Goal: Task Accomplishment & Management: Use online tool/utility

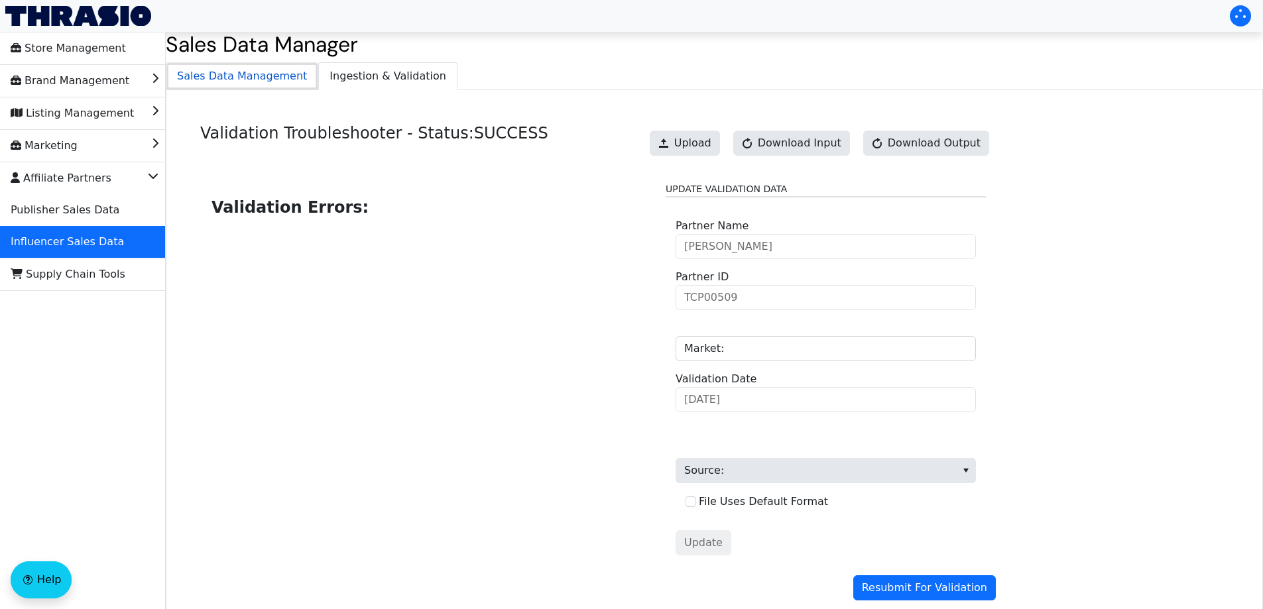
click at [255, 82] on span "Sales Data Management" at bounding box center [241, 76] width 151 height 27
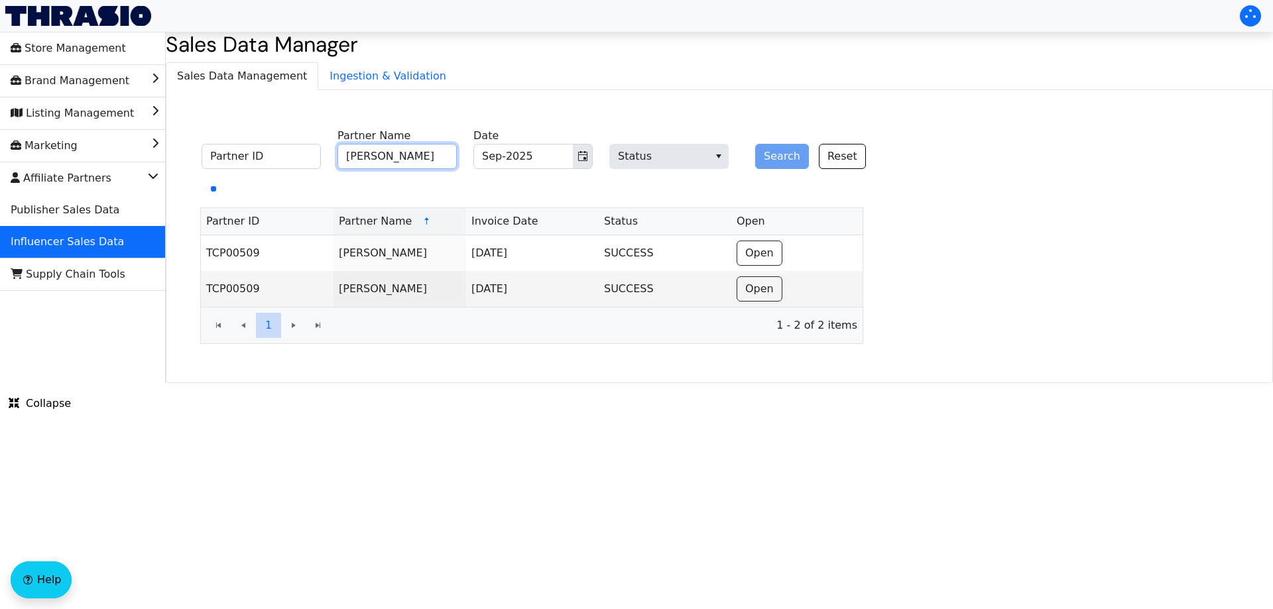
click at [379, 147] on input "[PERSON_NAME]" at bounding box center [396, 156] width 119 height 25
paste input "[PERSON_NAME]"
type input "[PERSON_NAME]"
click at [771, 154] on button "Search" at bounding box center [782, 156] width 54 height 25
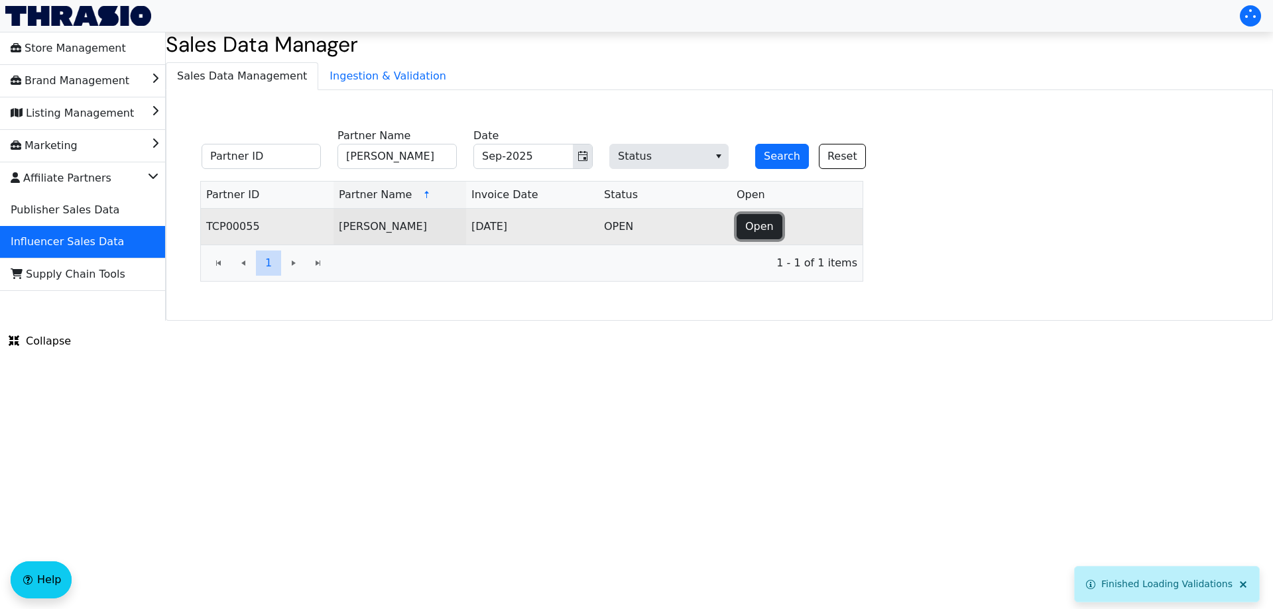
click at [742, 225] on button "Open" at bounding box center [760, 226] width 46 height 25
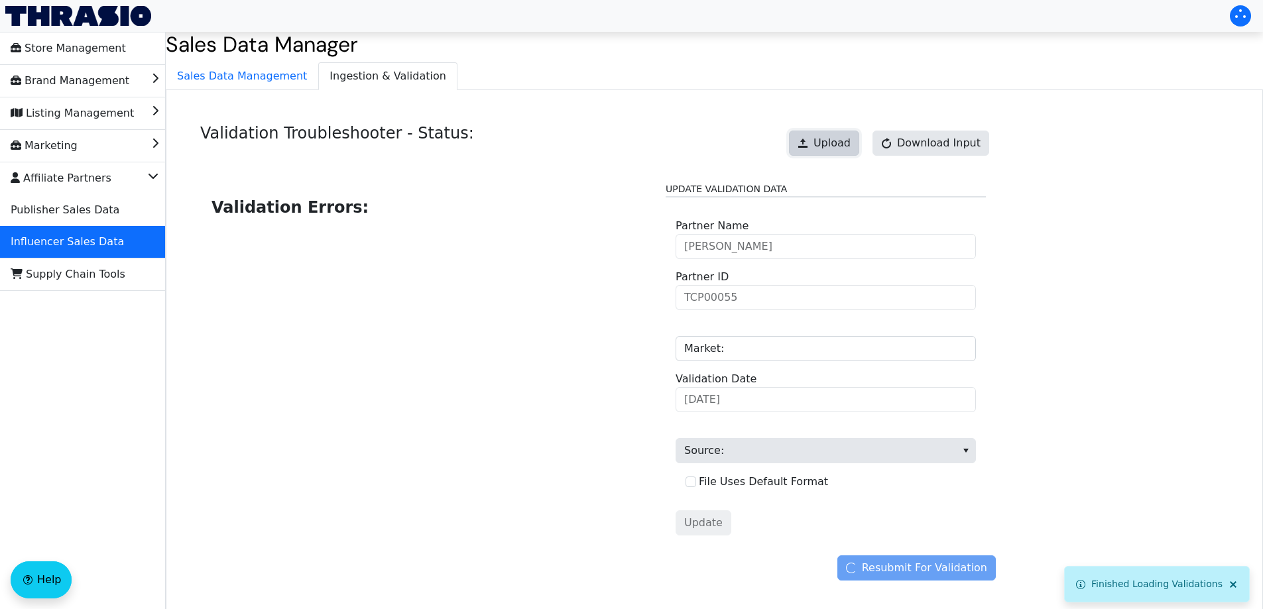
click at [808, 142] on span at bounding box center [803, 143] width 11 height 11
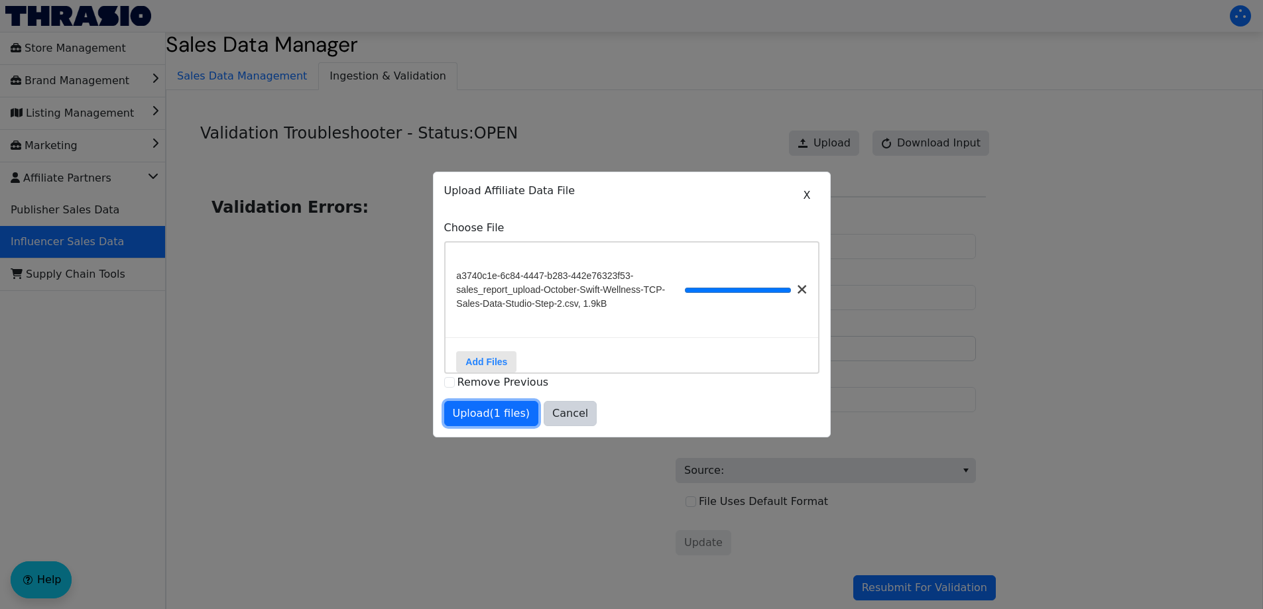
click at [496, 413] on span "Upload (1 files)" at bounding box center [492, 414] width 78 height 16
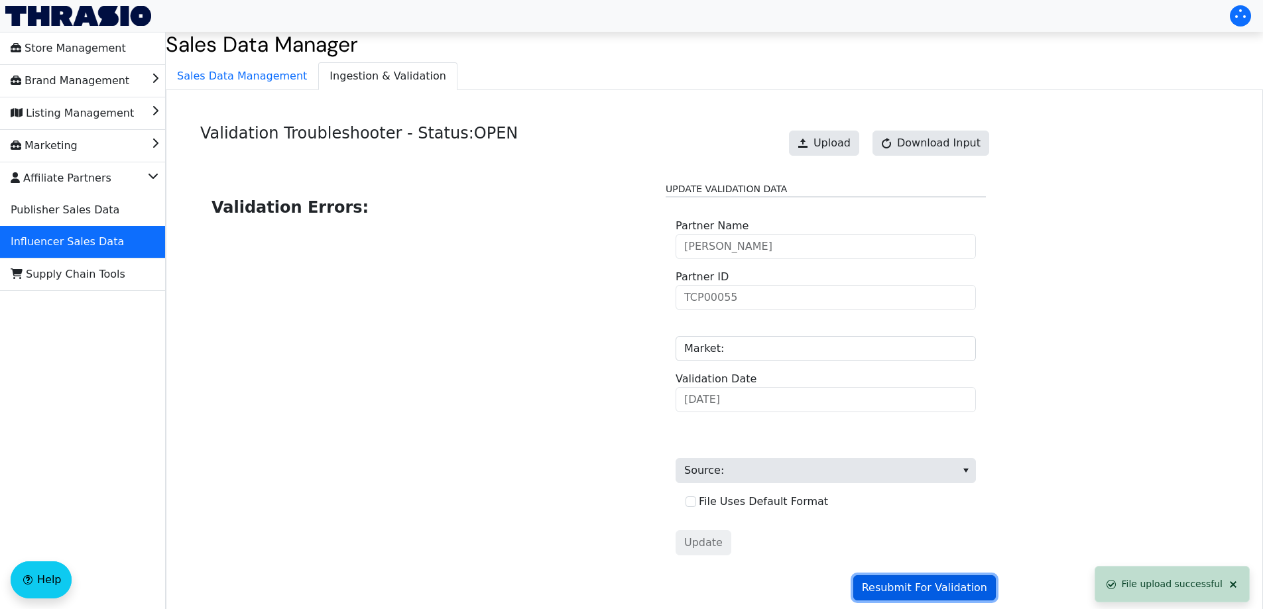
click at [908, 579] on button "Resubmit For Validation" at bounding box center [924, 587] width 143 height 25
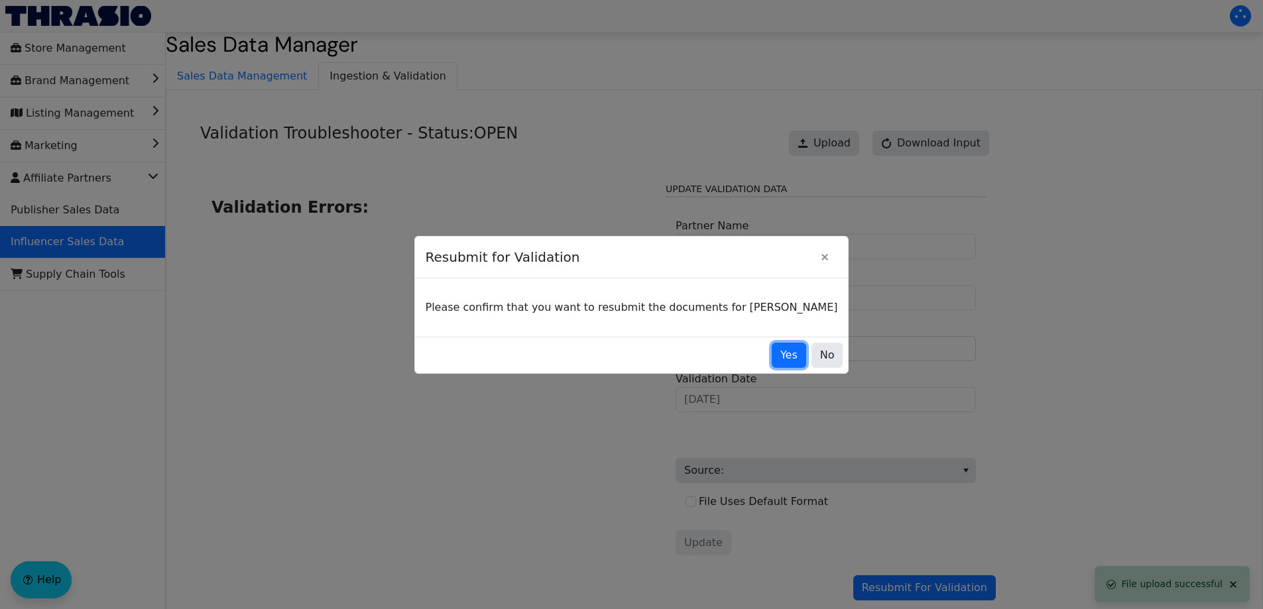
click at [780, 348] on span "Yes" at bounding box center [788, 355] width 17 height 16
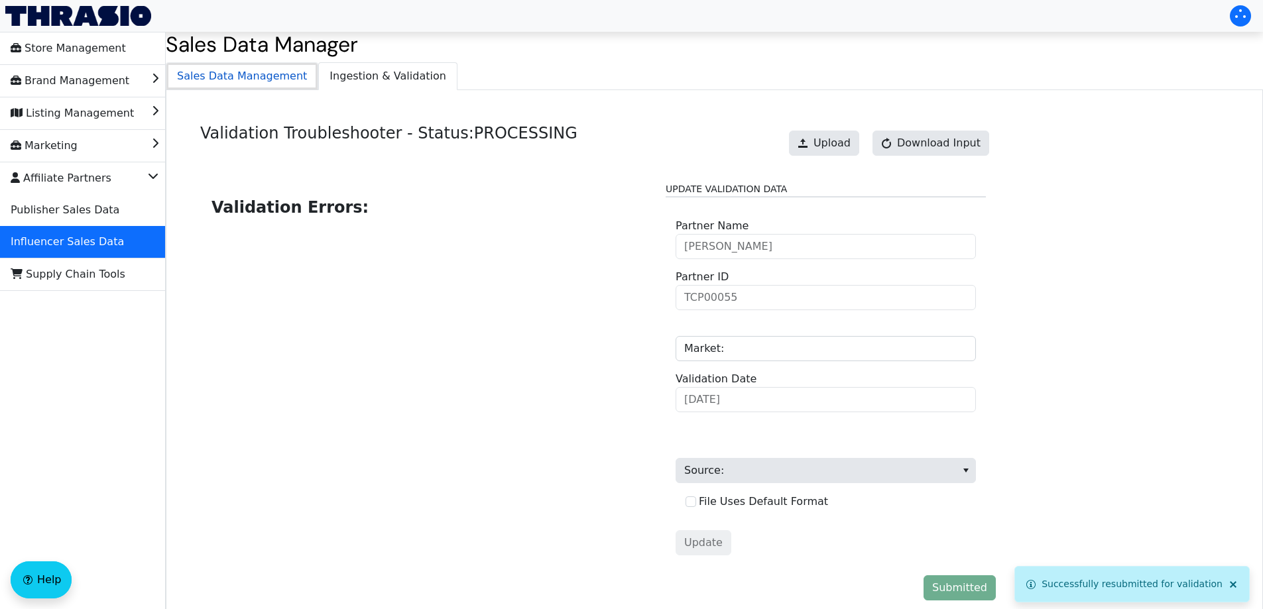
click at [249, 82] on span "Sales Data Management" at bounding box center [241, 76] width 151 height 27
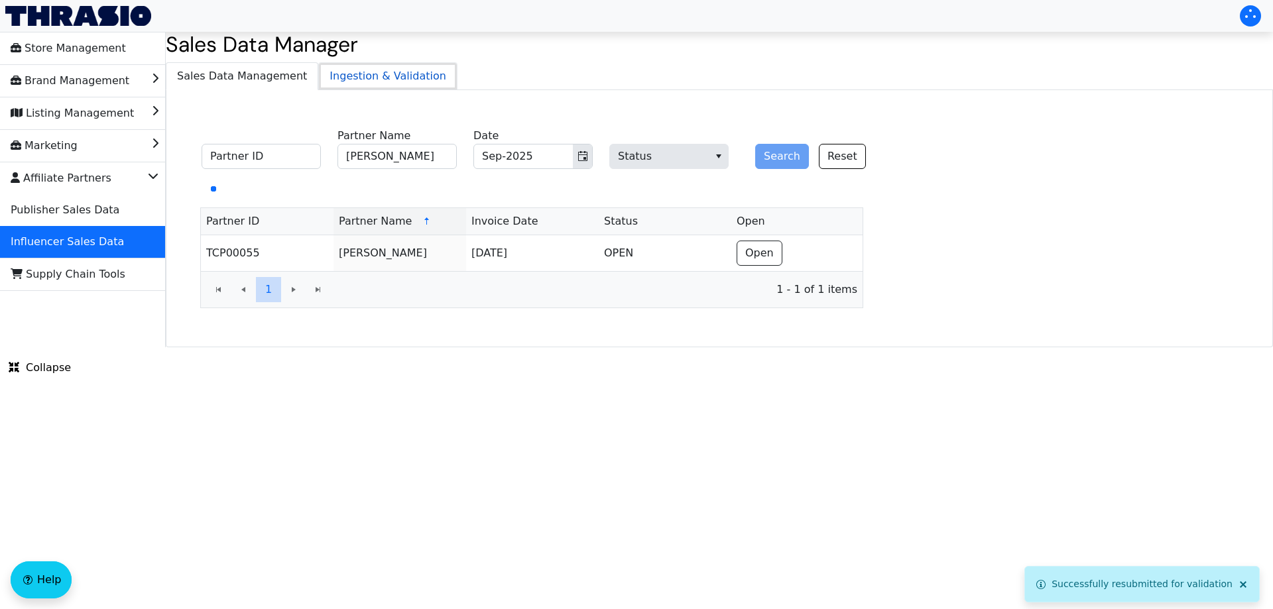
click at [348, 80] on span "Ingestion & Validation" at bounding box center [388, 76] width 138 height 27
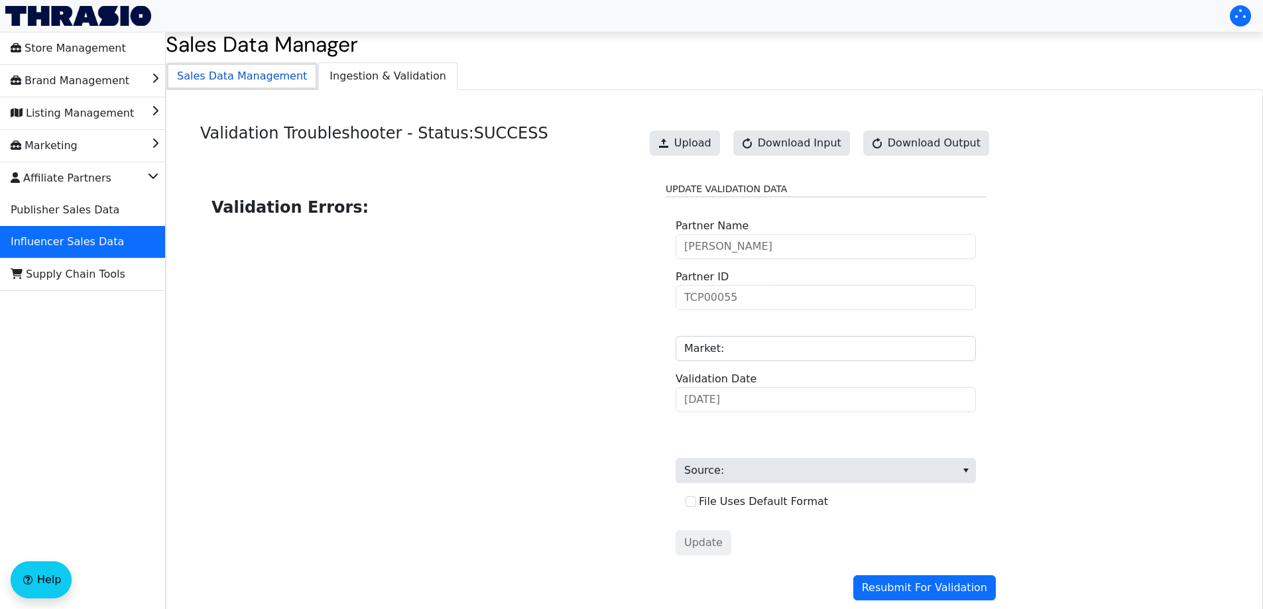
click at [239, 82] on span "Sales Data Management" at bounding box center [241, 76] width 151 height 27
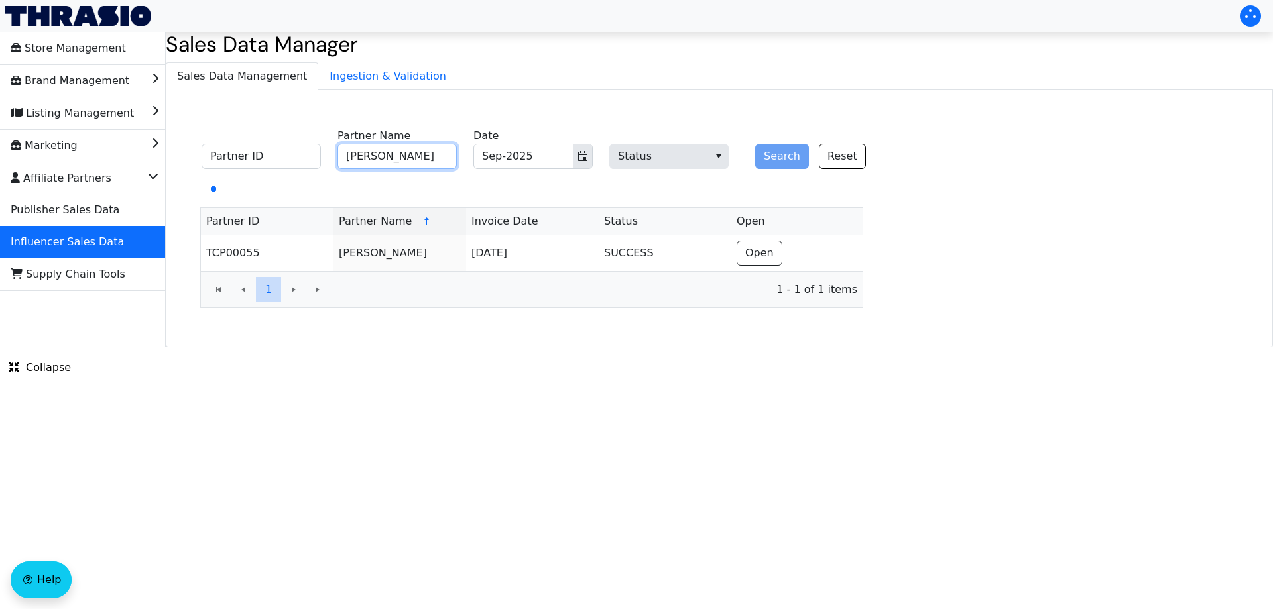
click at [379, 160] on input "[PERSON_NAME]" at bounding box center [396, 156] width 119 height 25
paste input "[PERSON_NAME]"
type input "[PERSON_NAME]"
click at [780, 159] on button "Search" at bounding box center [782, 156] width 54 height 25
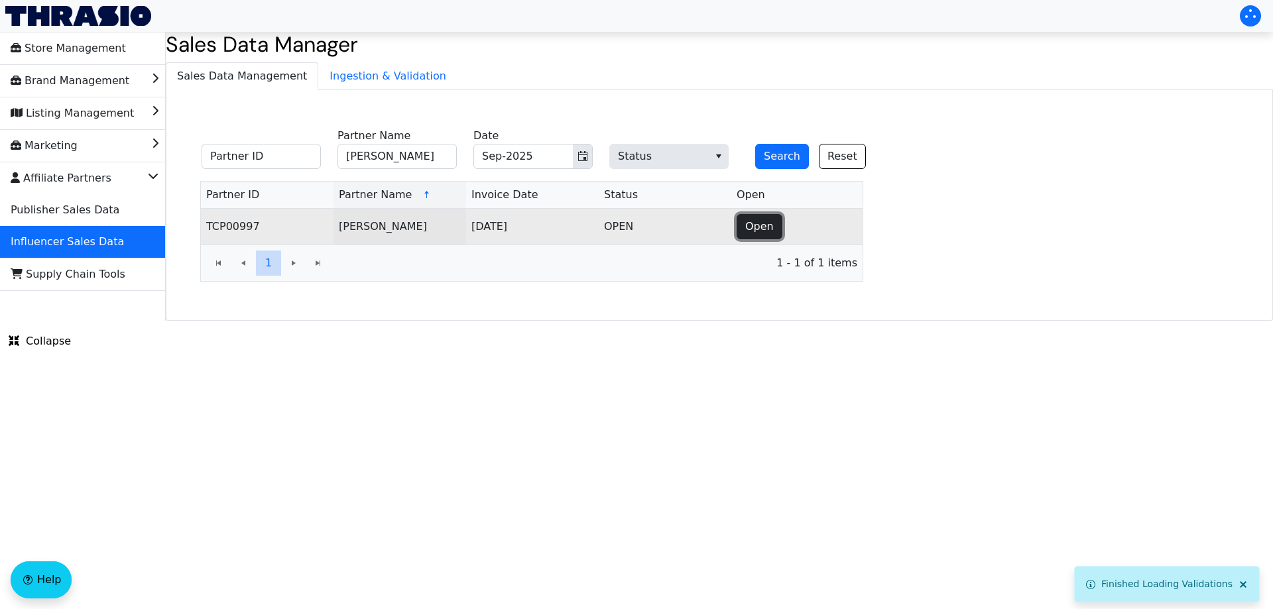
click at [760, 224] on span "Open" at bounding box center [759, 227] width 29 height 16
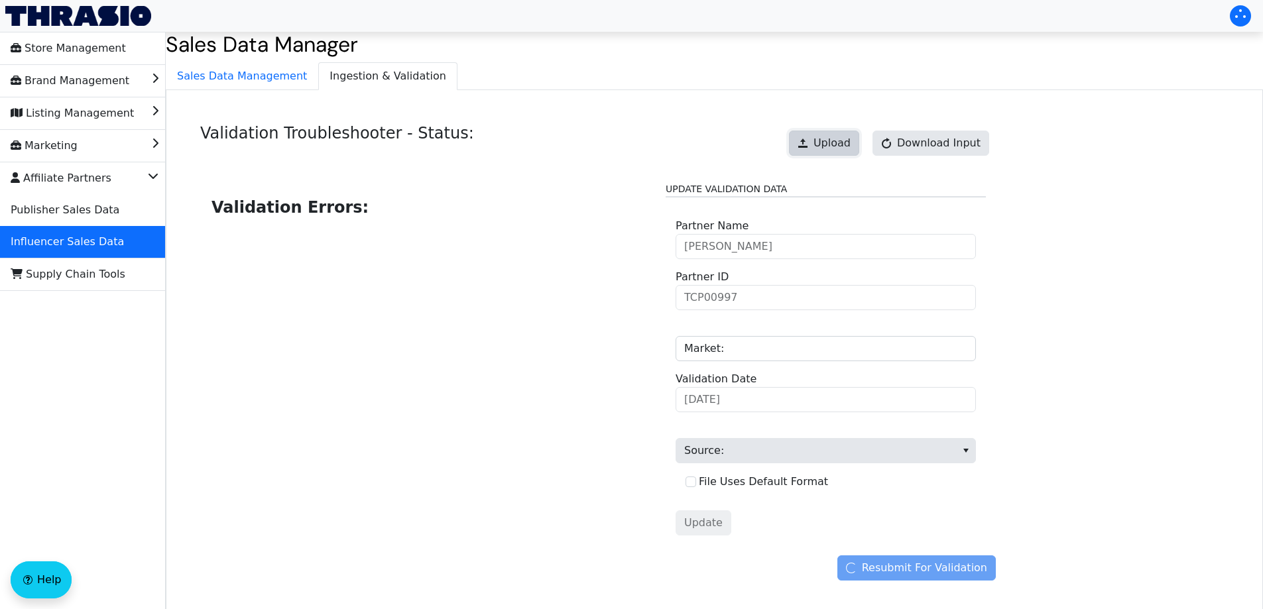
click at [838, 146] on span "Upload" at bounding box center [831, 143] width 37 height 16
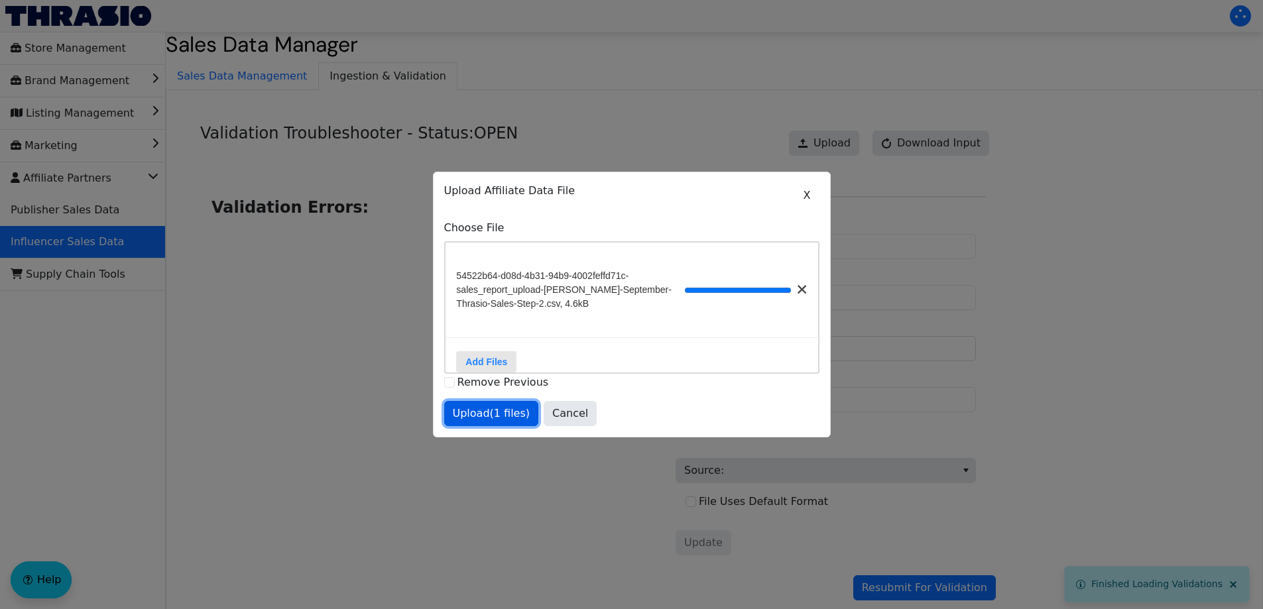
click at [499, 426] on button "Upload (1 files)" at bounding box center [491, 413] width 95 height 25
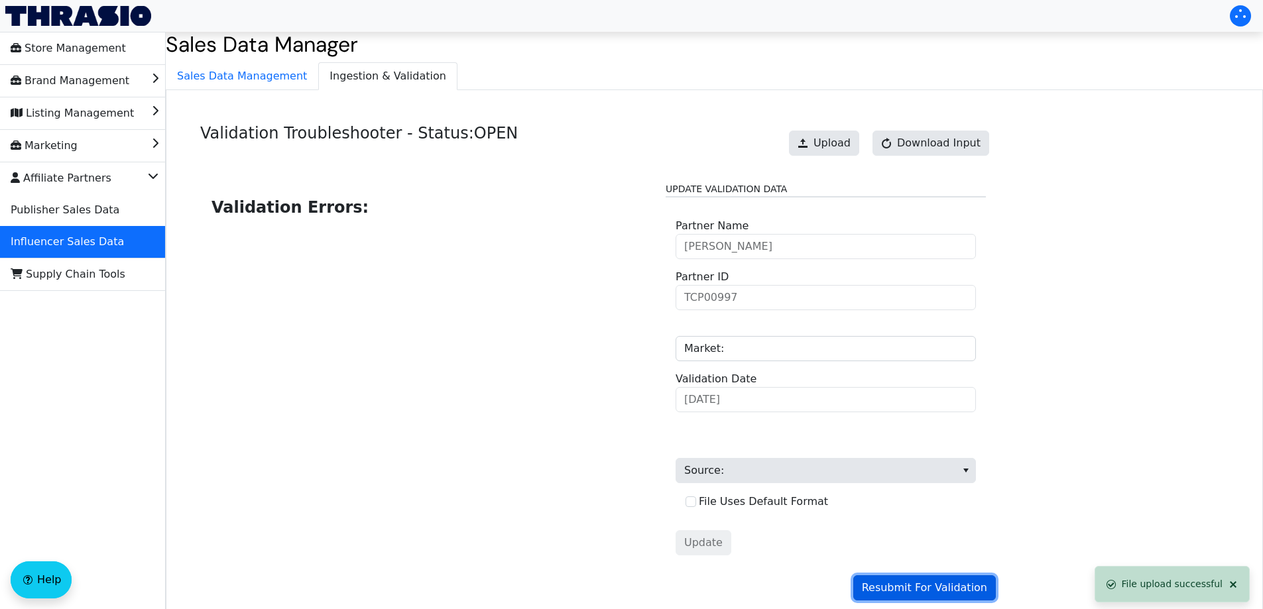
click at [970, 589] on span "Resubmit For Validation" at bounding box center [924, 588] width 125 height 16
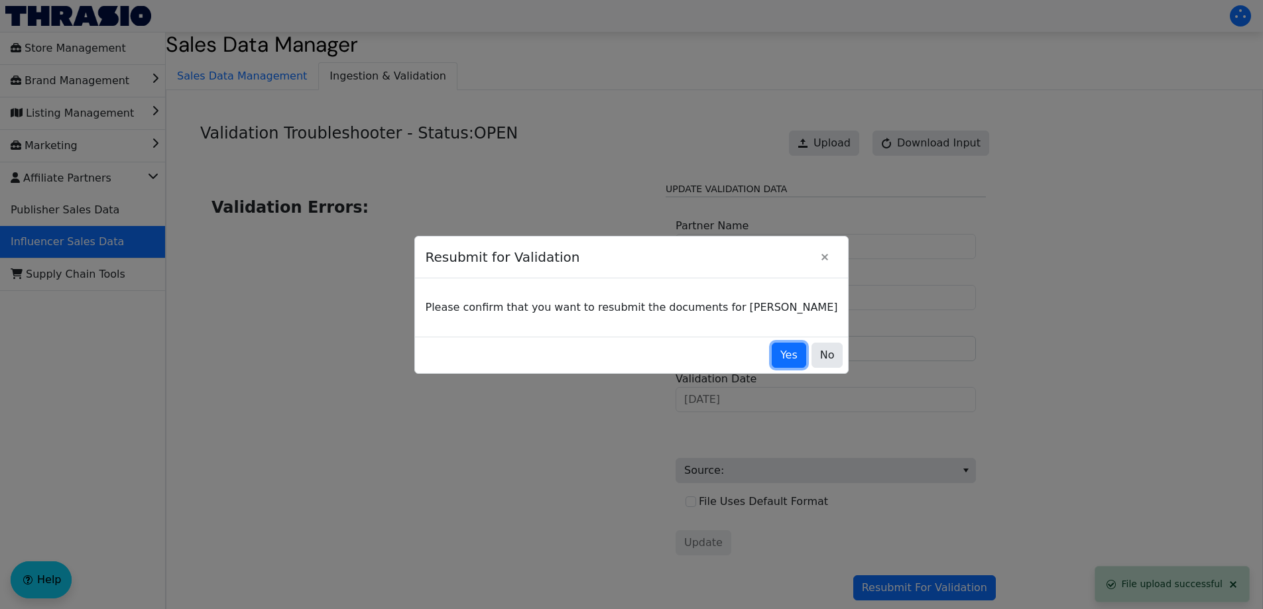
click at [772, 362] on button "Yes" at bounding box center [789, 355] width 34 height 25
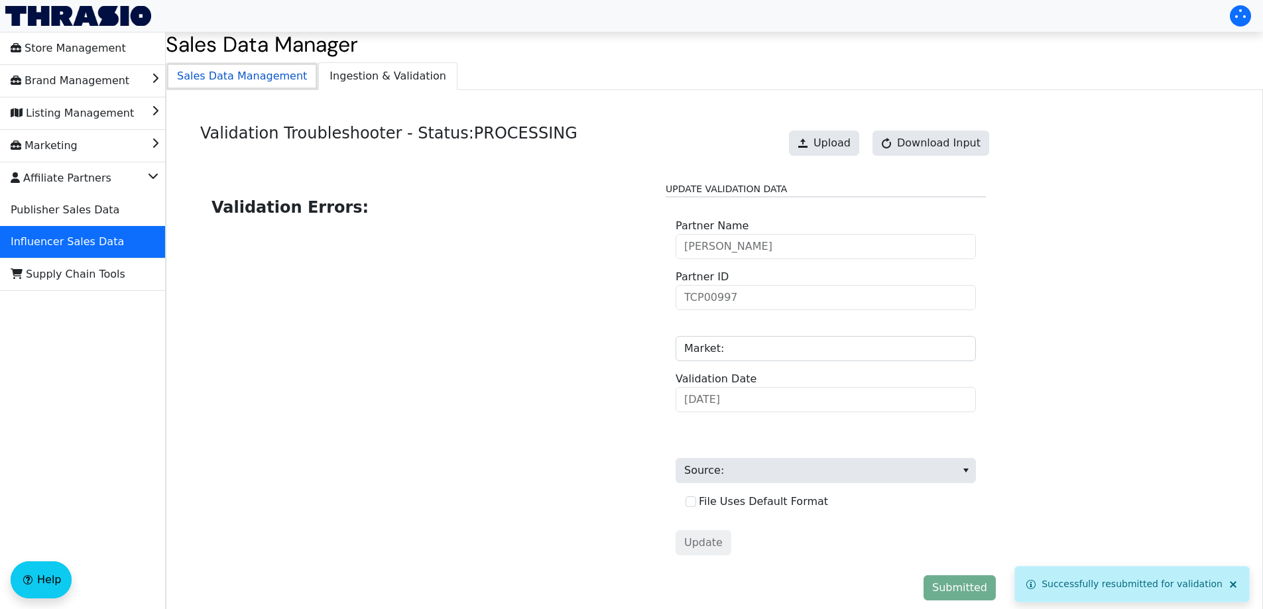
click at [216, 84] on span "Sales Data Management" at bounding box center [241, 76] width 151 height 27
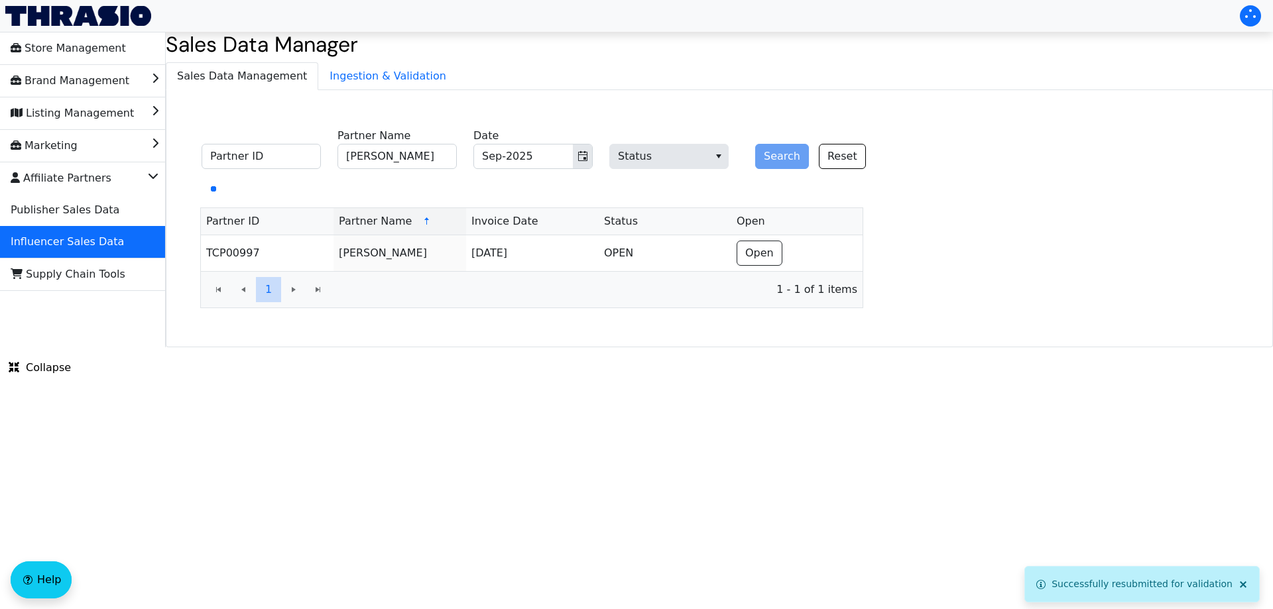
click at [433, 78] on ul "Sales Data Management Ingestion & Validation" at bounding box center [719, 75] width 1107 height 27
click at [403, 81] on span "Ingestion & Validation" at bounding box center [388, 76] width 138 height 27
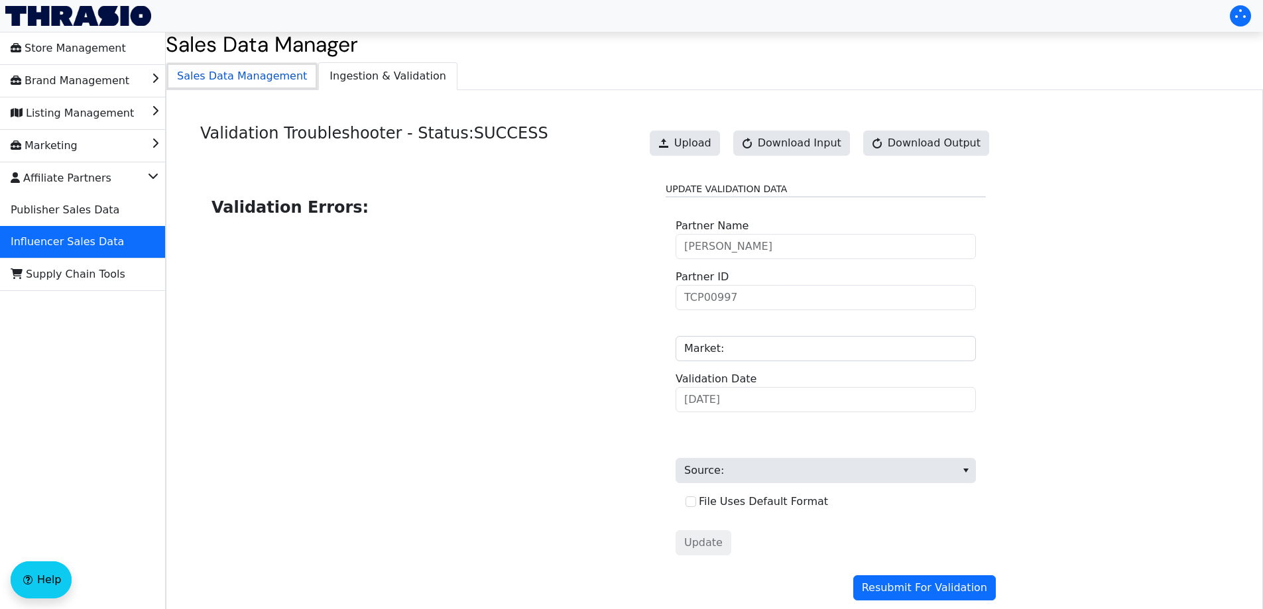
click at [244, 83] on span "Sales Data Management" at bounding box center [241, 76] width 151 height 27
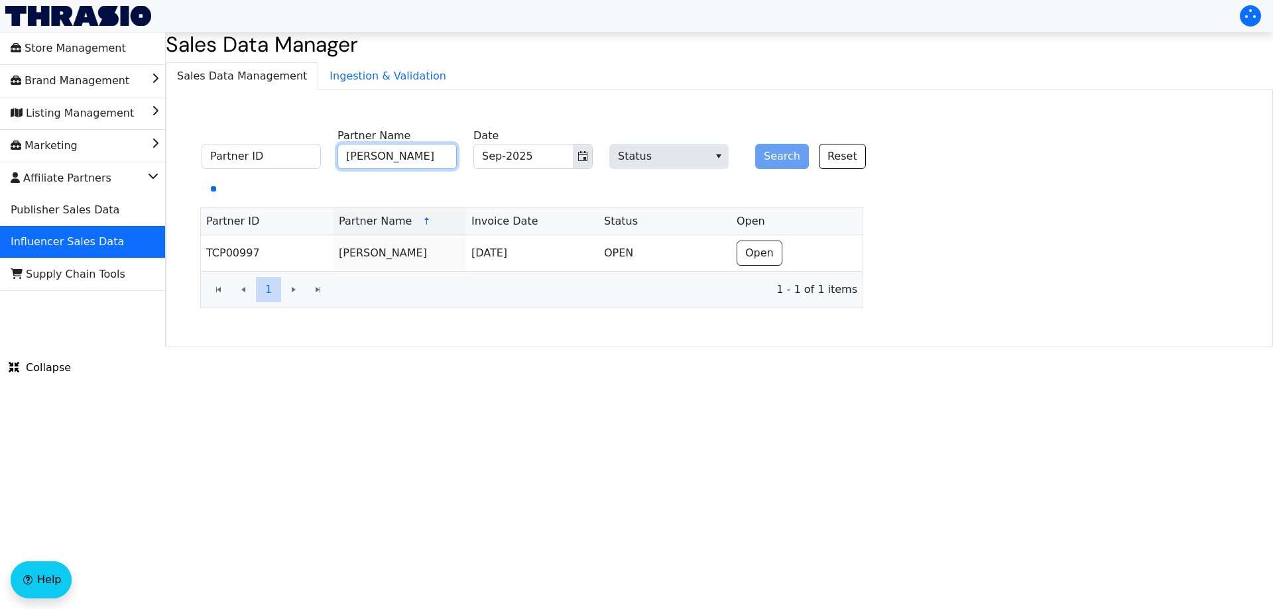
click at [383, 160] on input "[PERSON_NAME]" at bounding box center [396, 156] width 119 height 25
paste input "[PERSON_NAME]"
type input "[PERSON_NAME]"
click at [795, 160] on button "Search" at bounding box center [782, 156] width 54 height 25
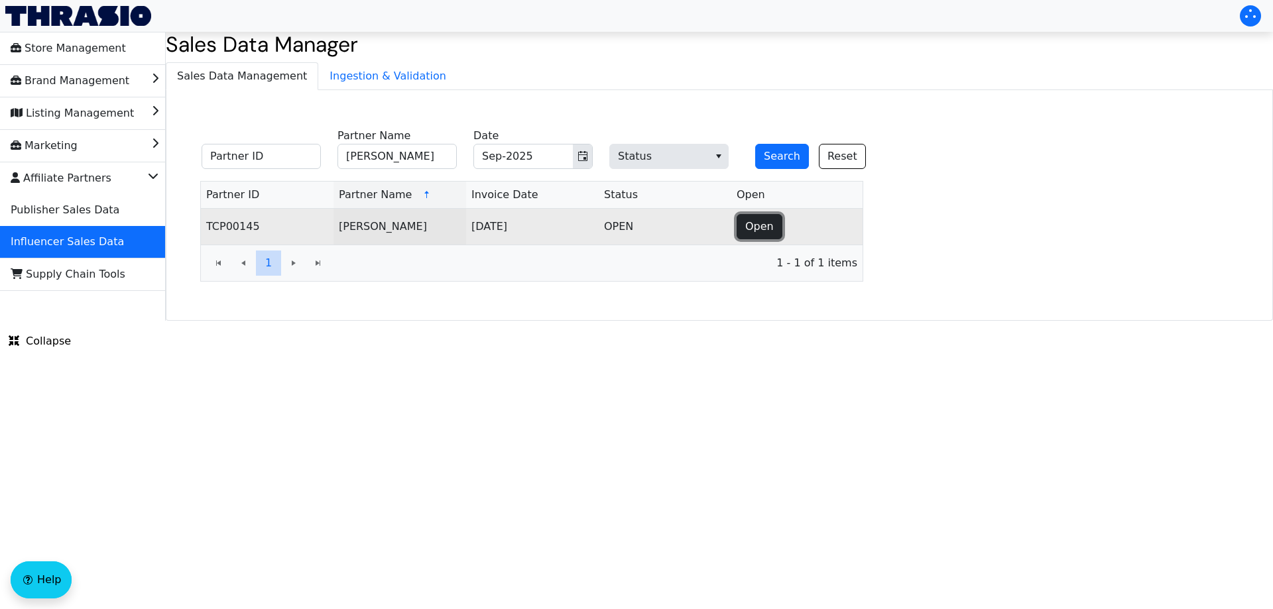
click at [759, 235] on button "Open" at bounding box center [760, 226] width 46 height 25
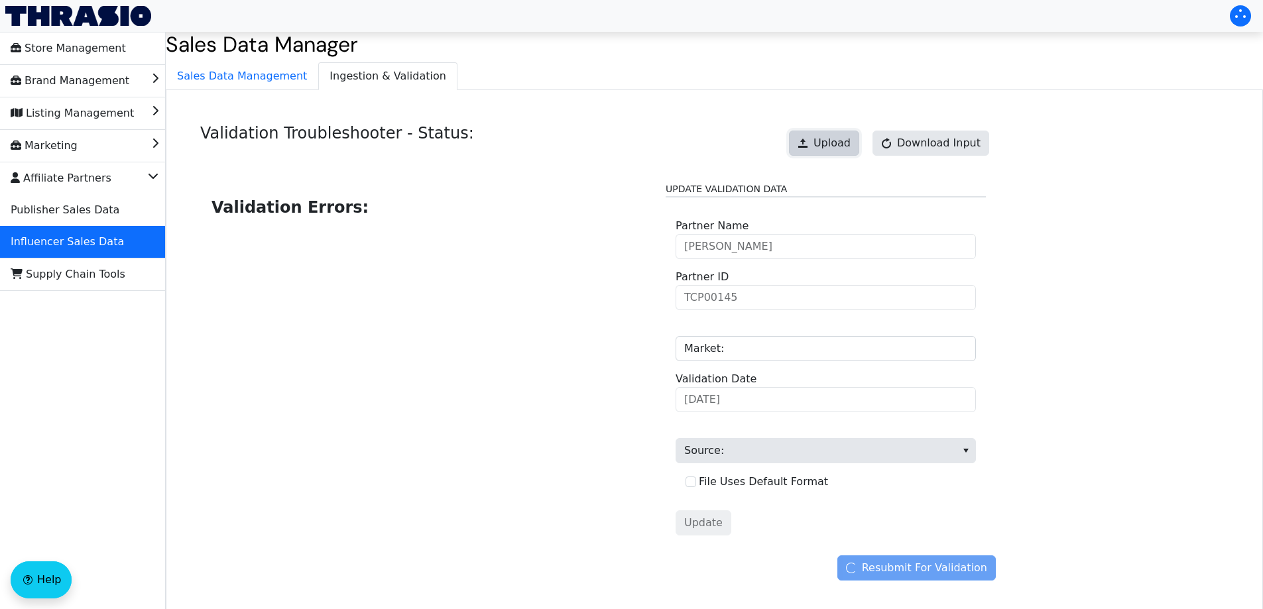
click at [829, 139] on span "Upload" at bounding box center [831, 143] width 37 height 16
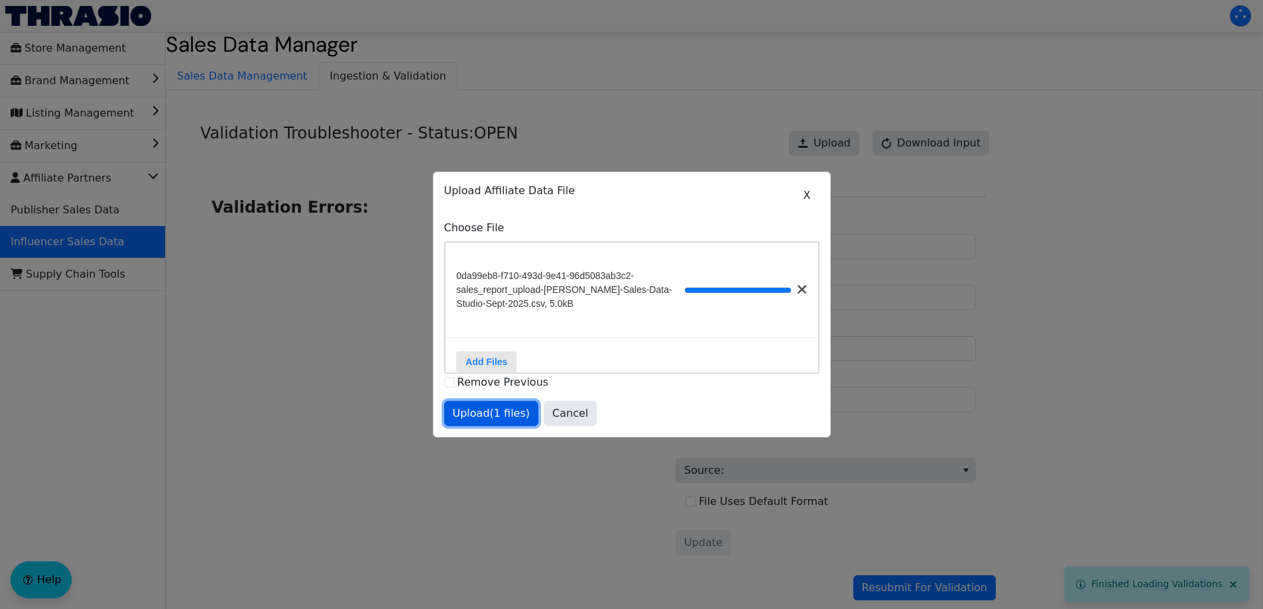
click at [501, 426] on button "Upload (1 files)" at bounding box center [491, 413] width 95 height 25
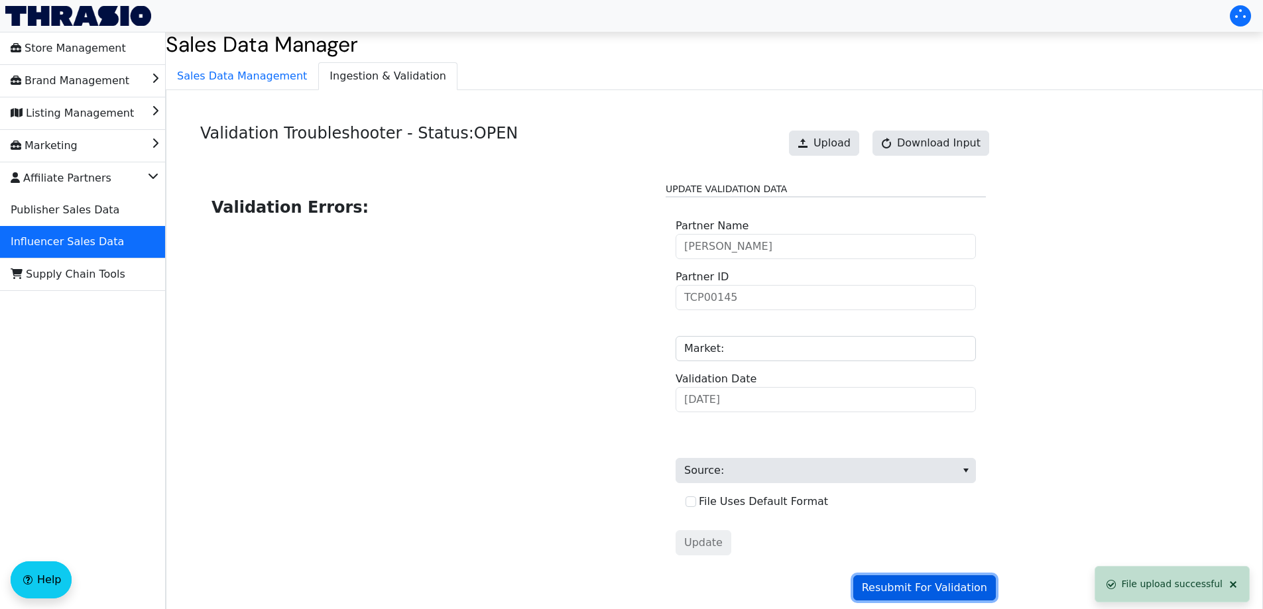
click at [909, 587] on span "Resubmit For Validation" at bounding box center [924, 588] width 125 height 16
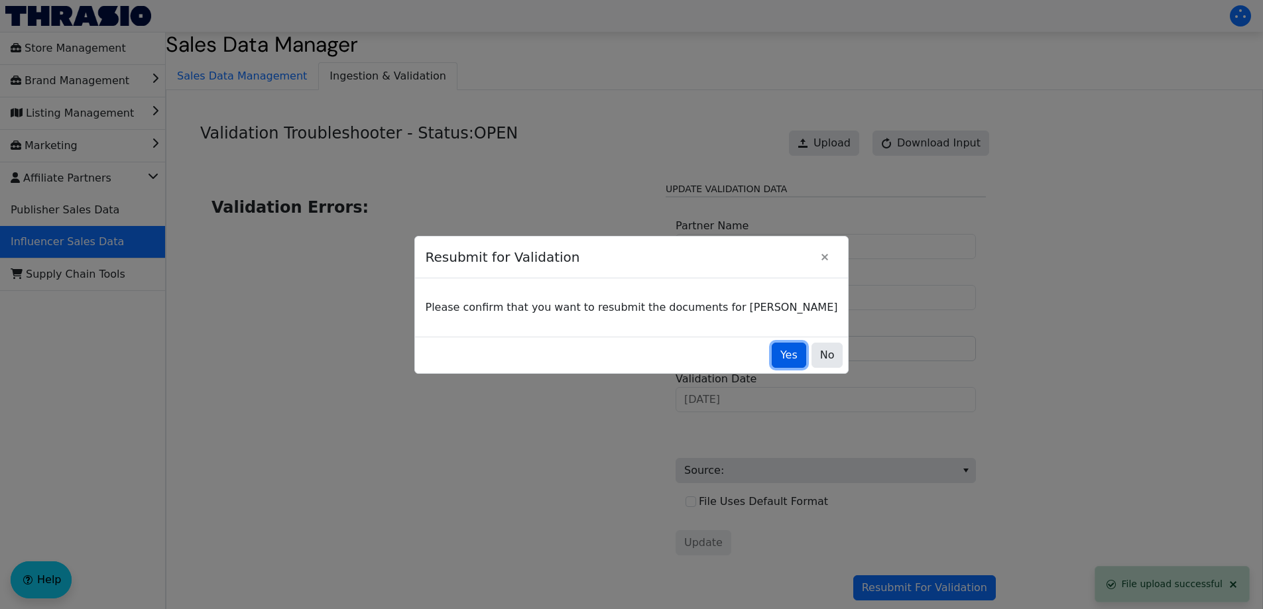
click at [780, 355] on span "Yes" at bounding box center [788, 355] width 17 height 16
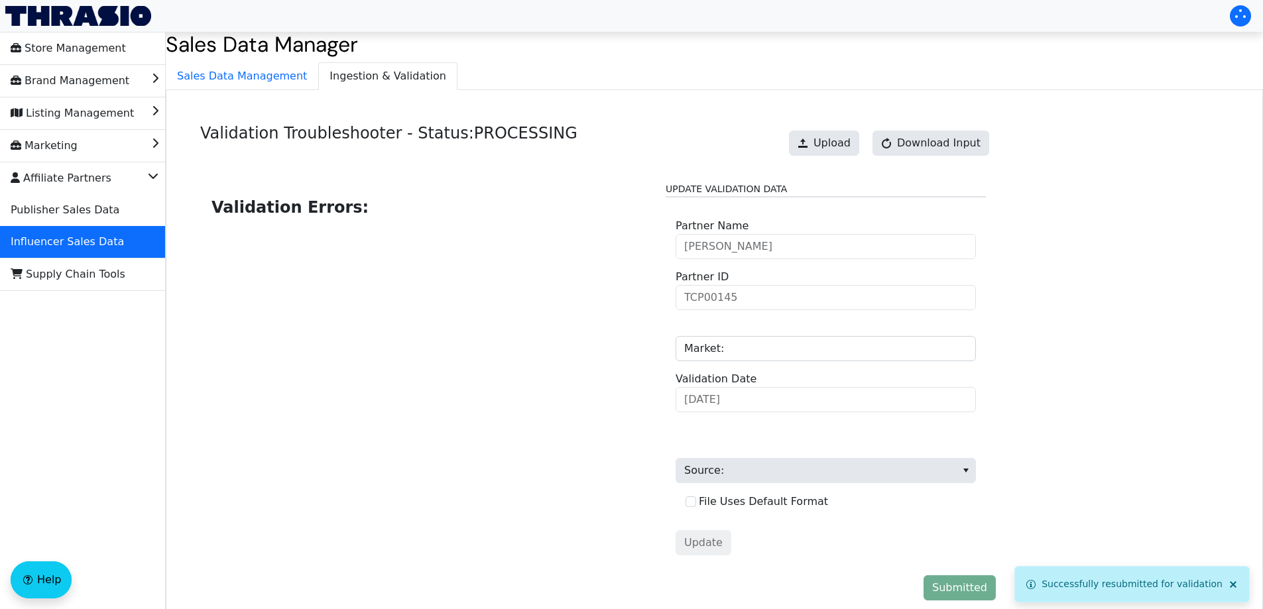
click at [278, 99] on div "Validation Troubleshooter - Status: PROCESSING Upload Download Input Validation…" at bounding box center [714, 365] width 1097 height 550
click at [282, 77] on span "Sales Data Management" at bounding box center [241, 76] width 151 height 27
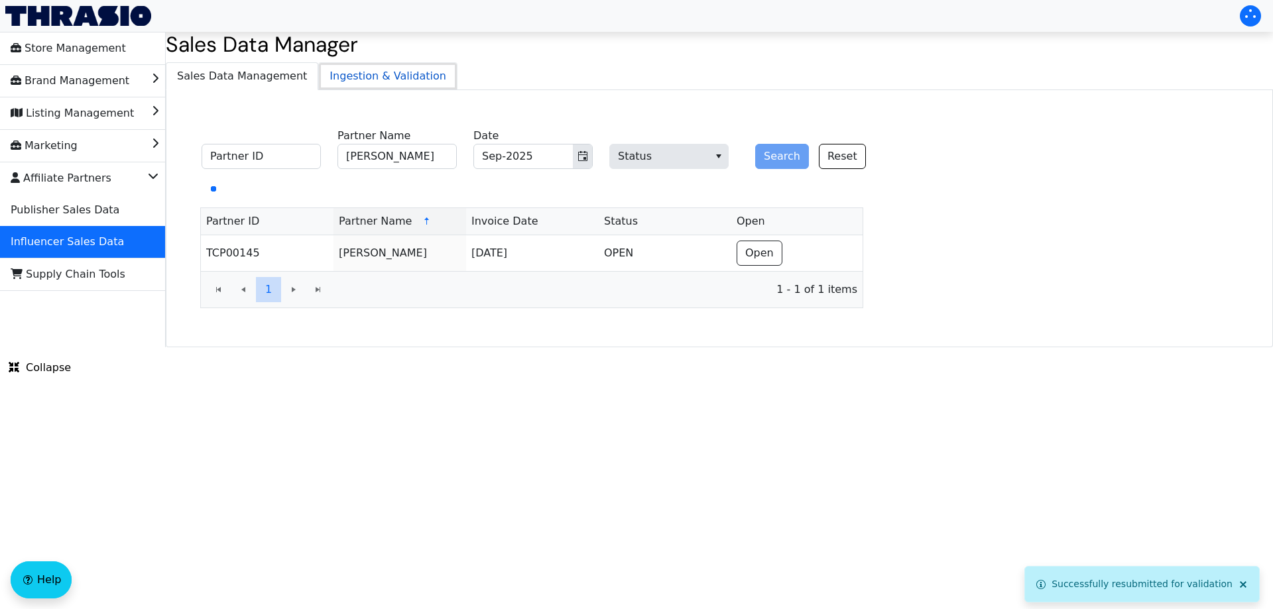
click at [368, 75] on span "Ingestion & Validation" at bounding box center [388, 76] width 138 height 27
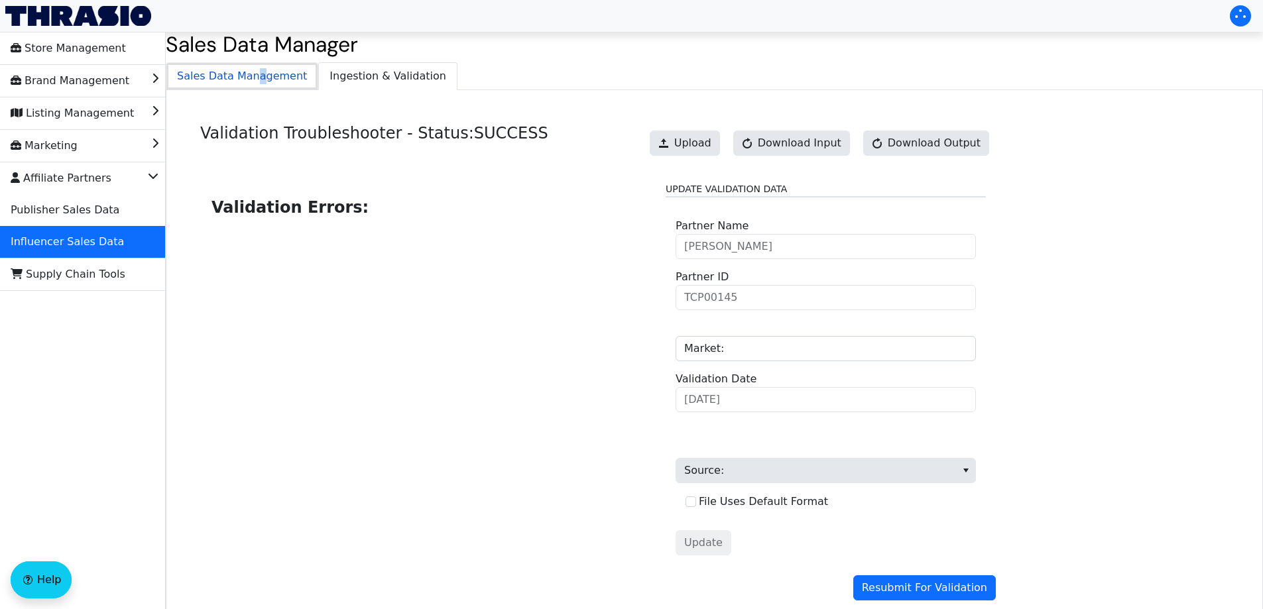
drag, startPoint x: 255, startPoint y: 70, endPoint x: 249, endPoint y: 74, distance: 7.4
click at [249, 72] on span "Sales Data Management" at bounding box center [241, 76] width 151 height 27
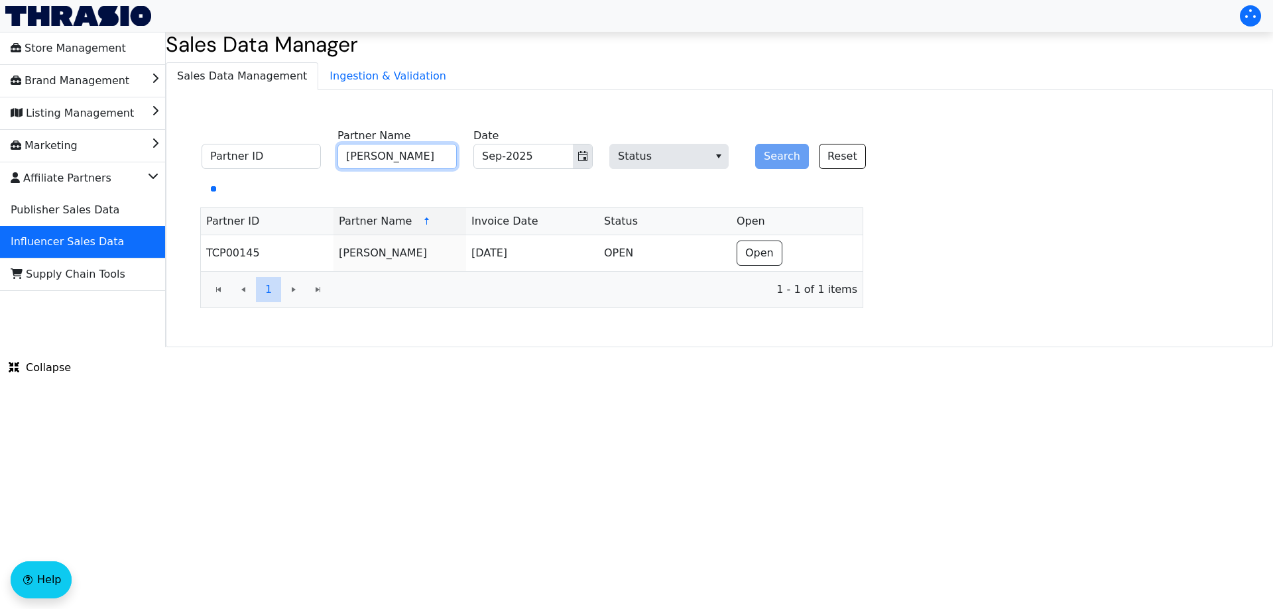
drag, startPoint x: 414, startPoint y: 162, endPoint x: 450, endPoint y: 153, distance: 37.5
click at [415, 160] on input "[PERSON_NAME]" at bounding box center [396, 156] width 119 height 25
paste input "Safe in the Seat"
type input "Safe in the Seat"
click at [774, 156] on button "Search" at bounding box center [782, 156] width 54 height 25
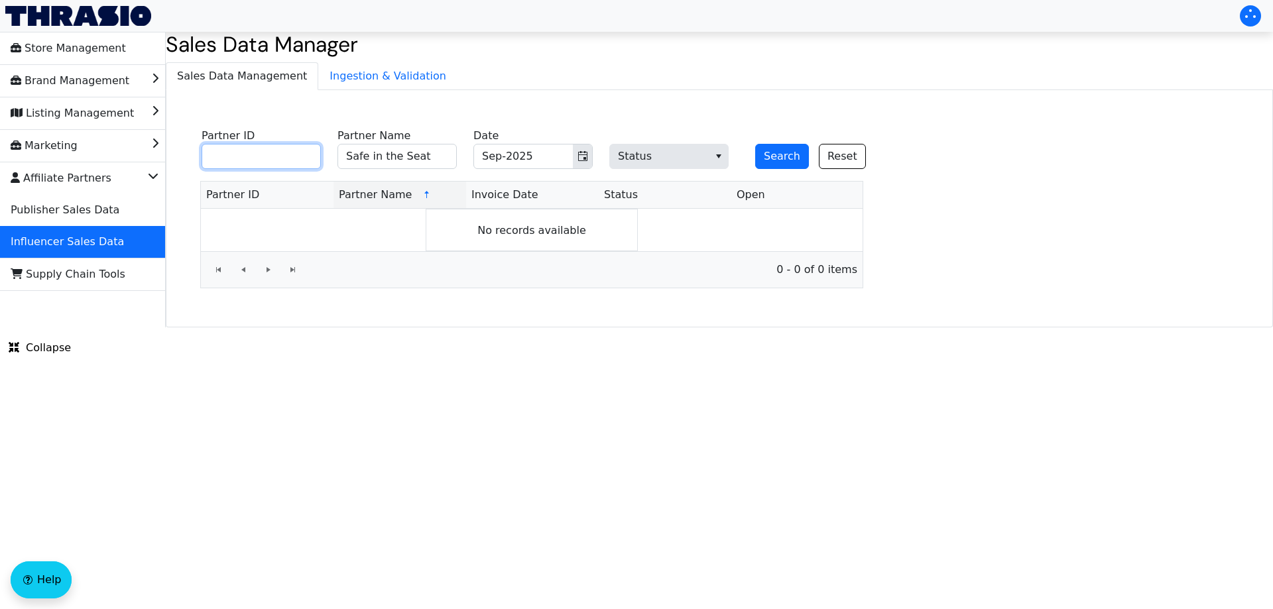
click at [286, 158] on input "Partner ID" at bounding box center [261, 156] width 119 height 25
paste input "TCP01225"
type input "TCP01225"
click at [389, 152] on input "Safe in the Seat" at bounding box center [396, 156] width 119 height 25
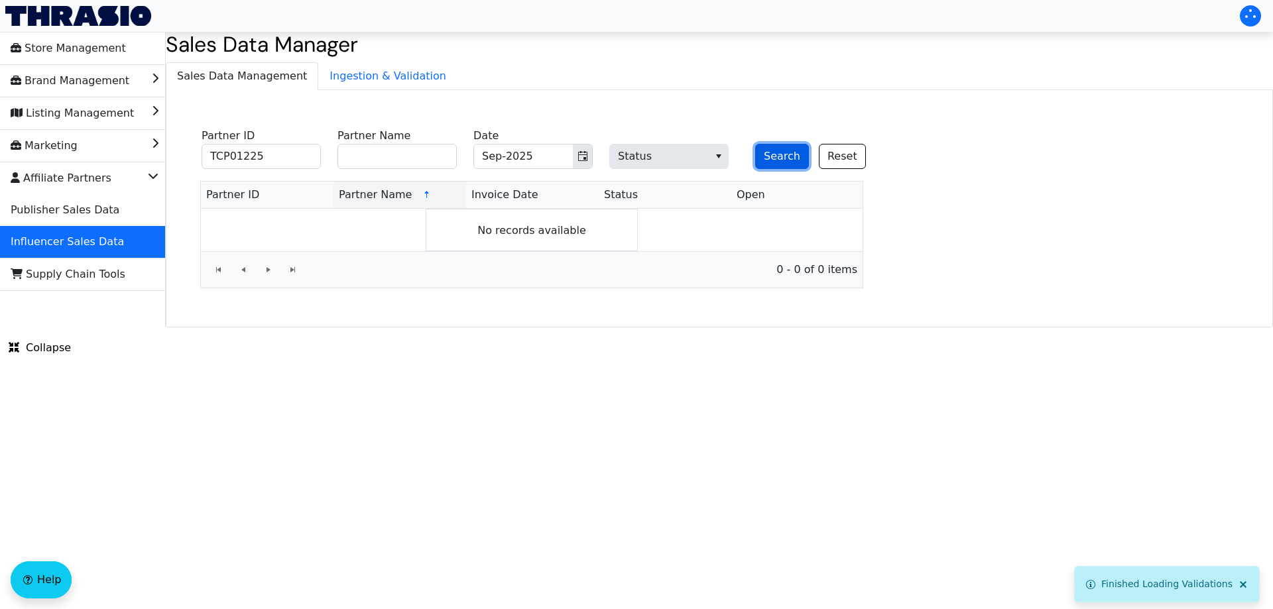
click at [791, 162] on button "Search" at bounding box center [782, 156] width 54 height 25
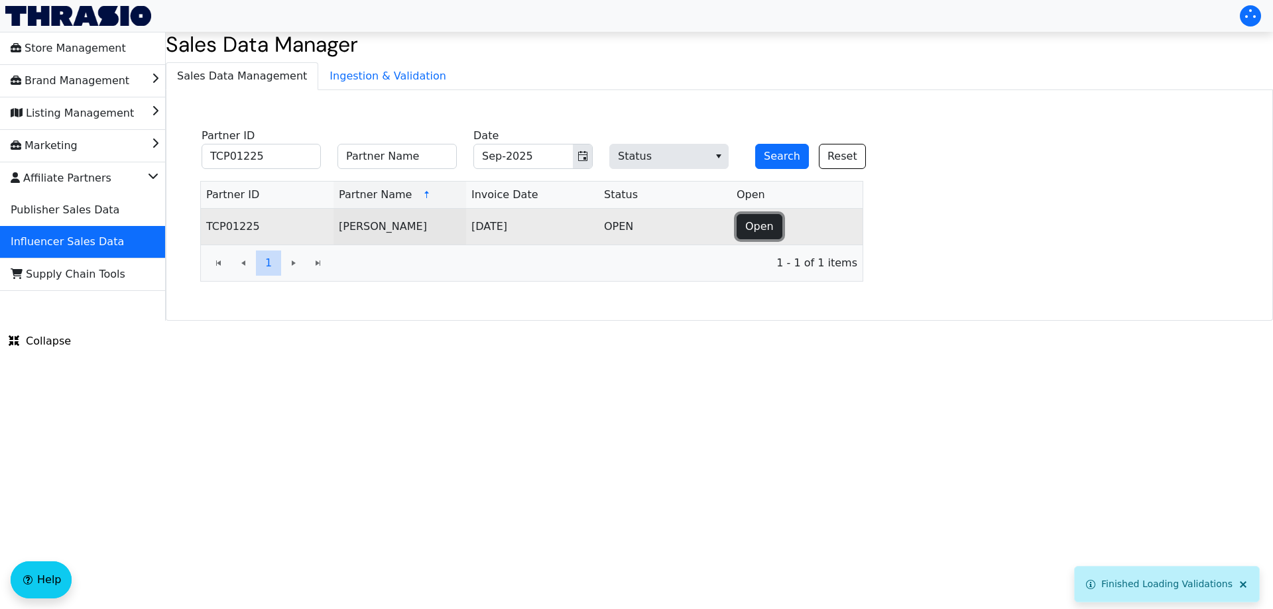
click at [771, 228] on button "Open" at bounding box center [760, 226] width 46 height 25
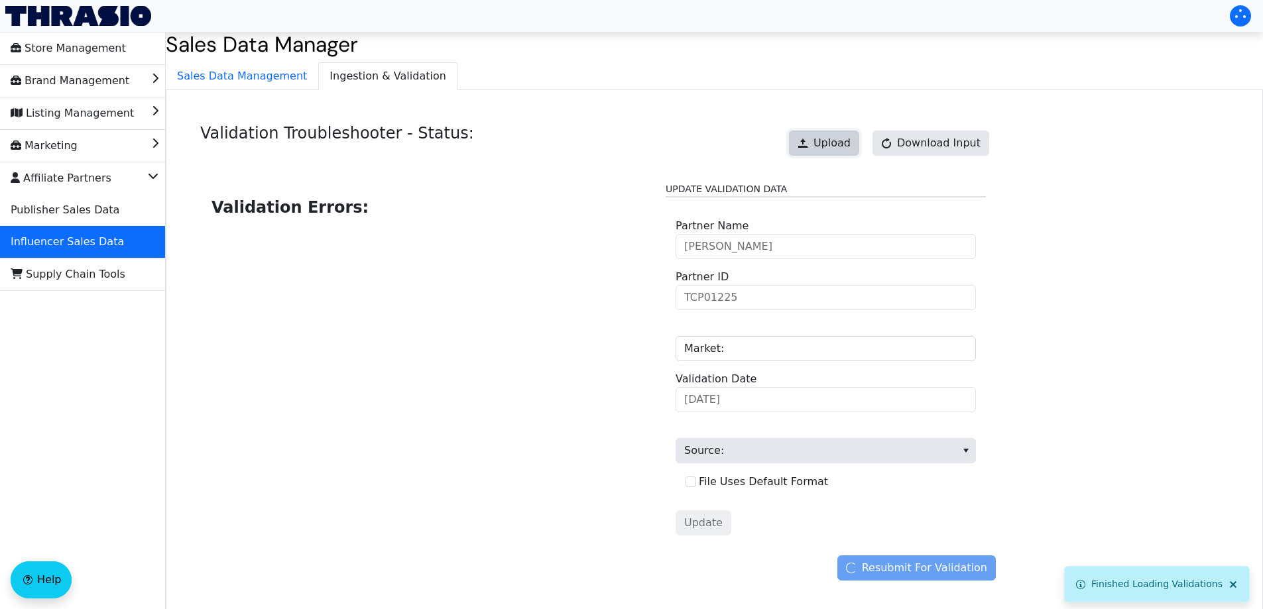
click at [829, 139] on span "Upload" at bounding box center [831, 143] width 37 height 16
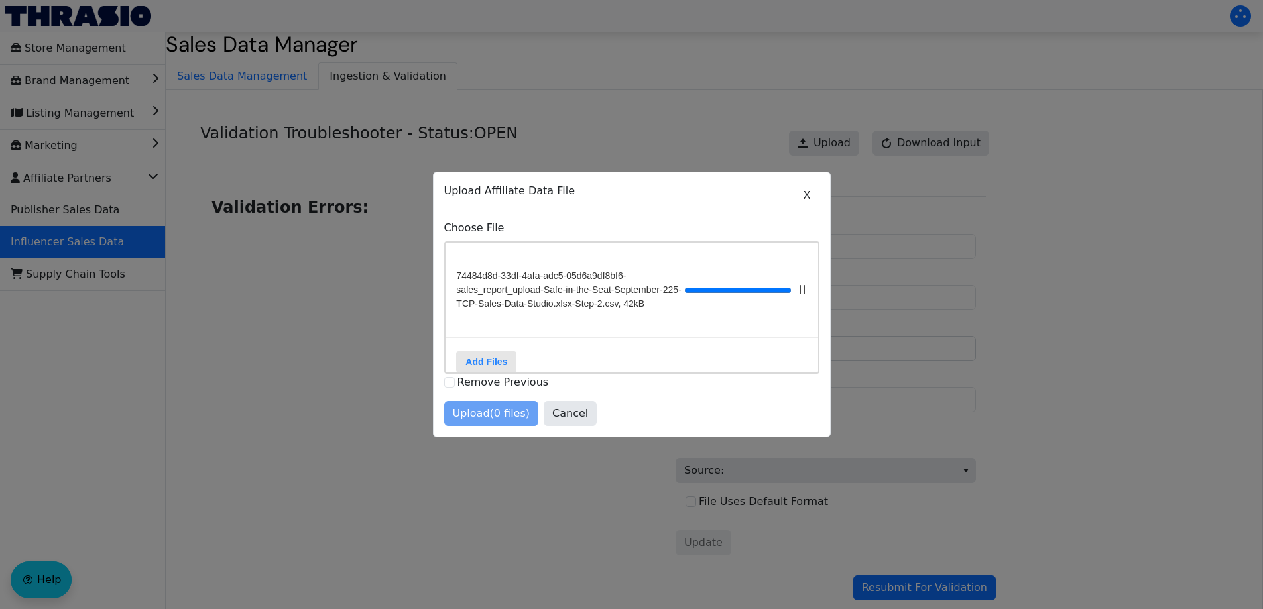
click at [483, 420] on div "Upload (0 files) Cancel" at bounding box center [631, 413] width 375 height 25
click at [483, 421] on span "Upload (0 files)" at bounding box center [492, 414] width 78 height 16
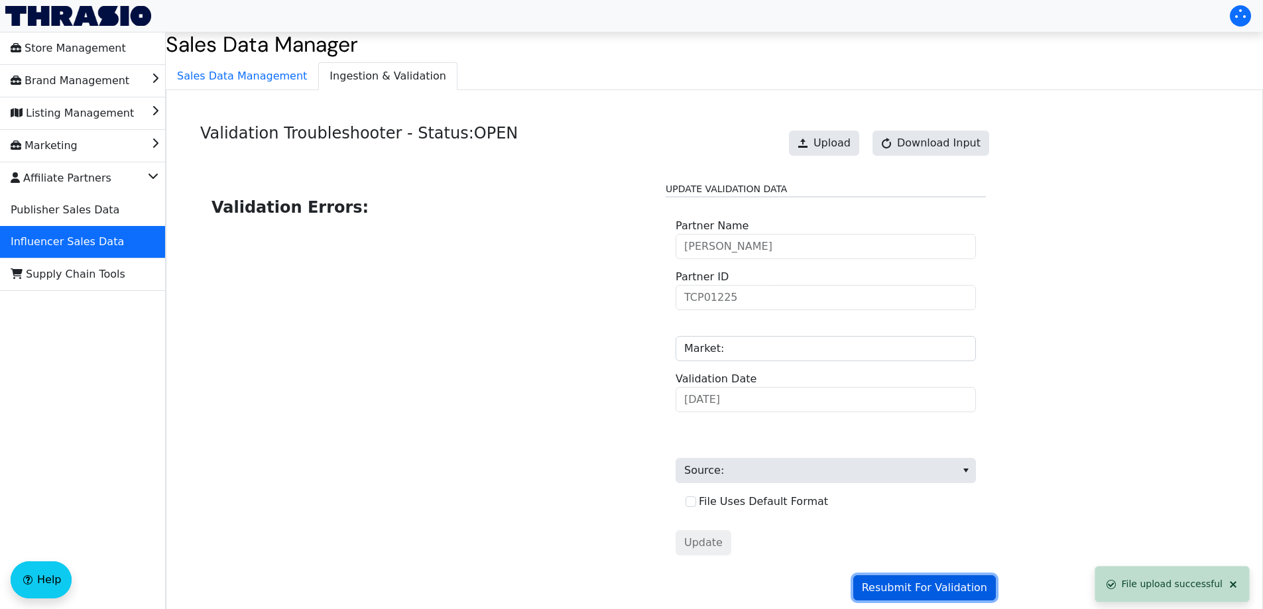
click at [899, 590] on span "Resubmit For Validation" at bounding box center [924, 588] width 125 height 16
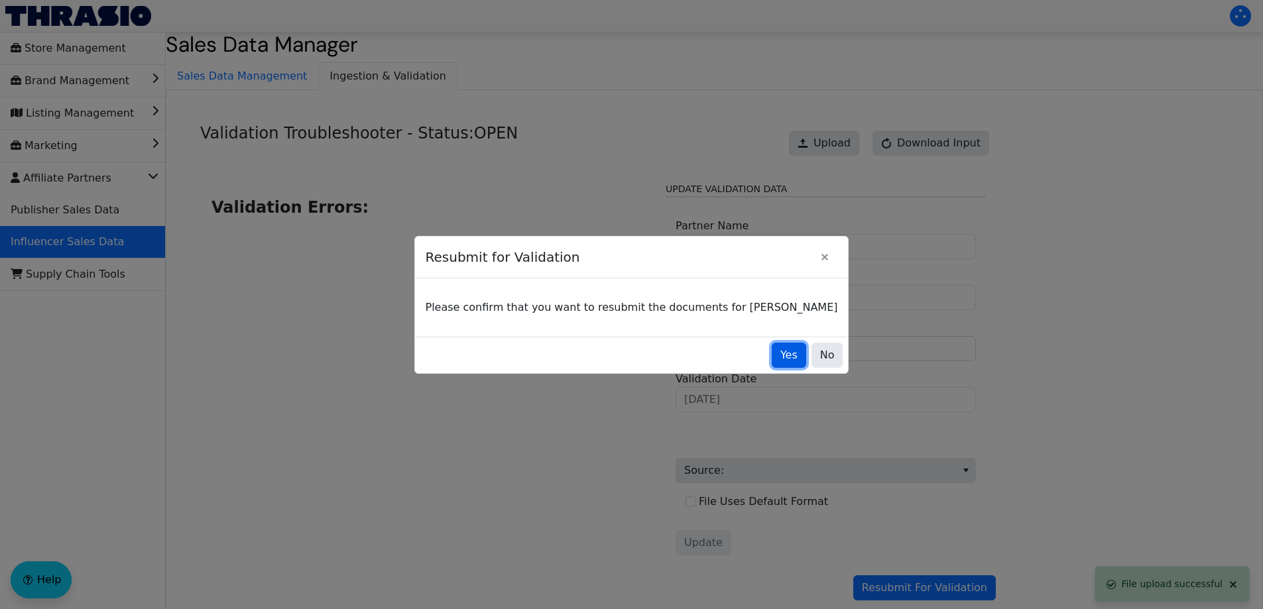
click at [780, 354] on span "Yes" at bounding box center [788, 355] width 17 height 16
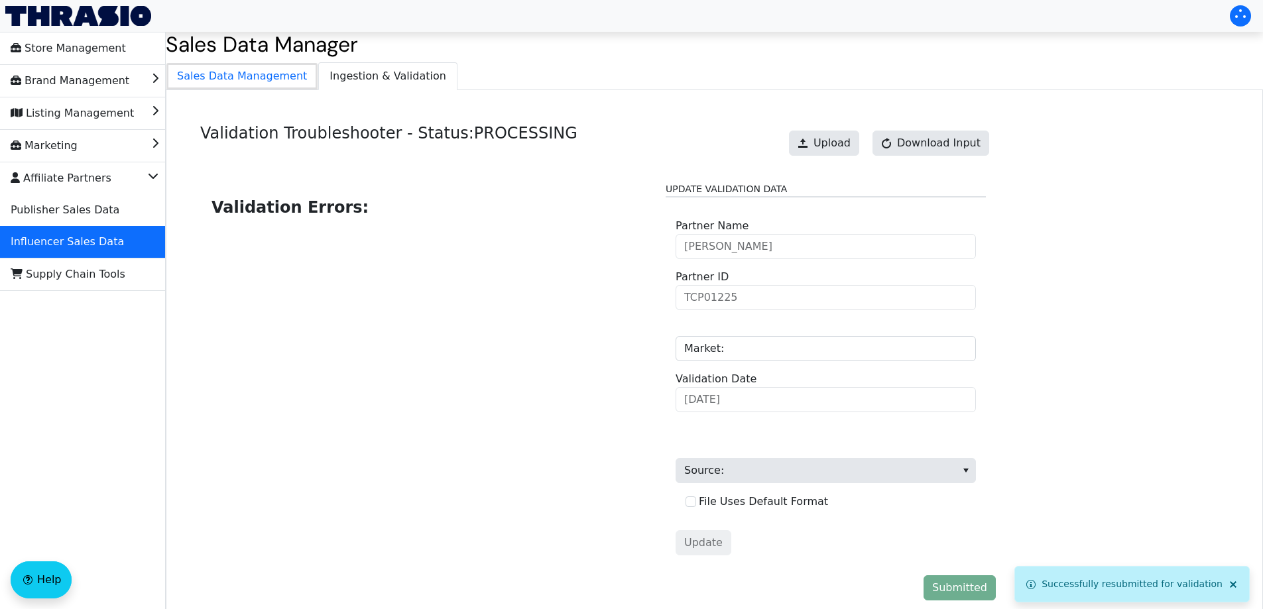
drag, startPoint x: 261, startPoint y: 77, endPoint x: 363, endPoint y: 77, distance: 101.4
click at [259, 76] on span "Sales Data Management" at bounding box center [241, 76] width 151 height 27
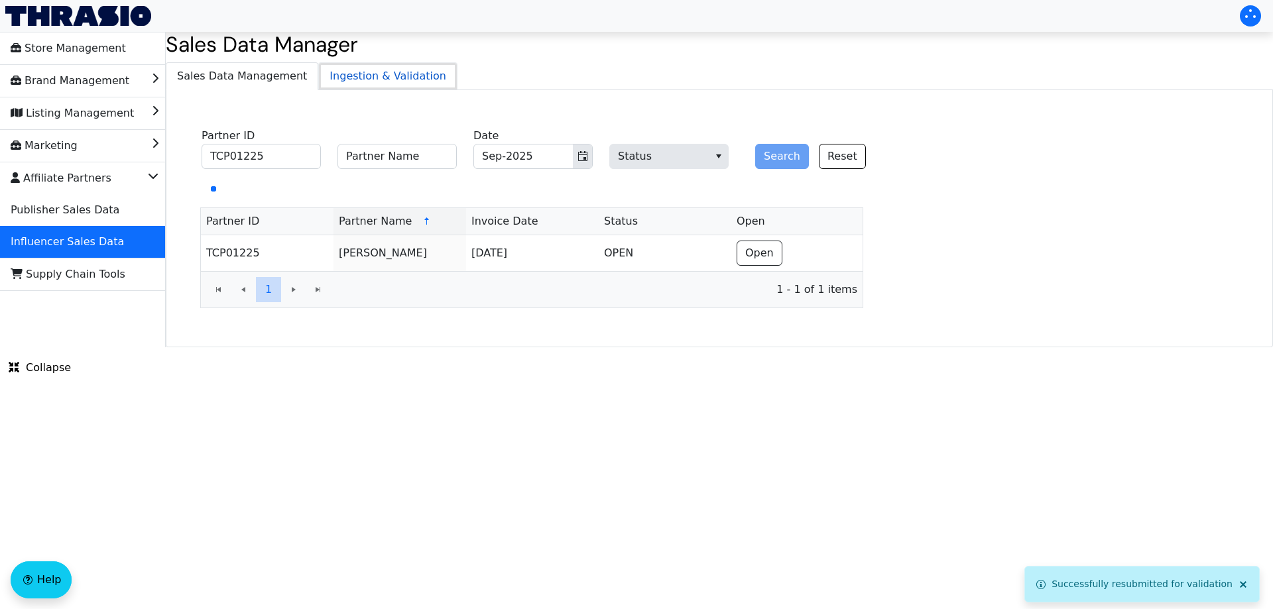
click at [369, 78] on span "Ingestion & Validation" at bounding box center [388, 76] width 138 height 27
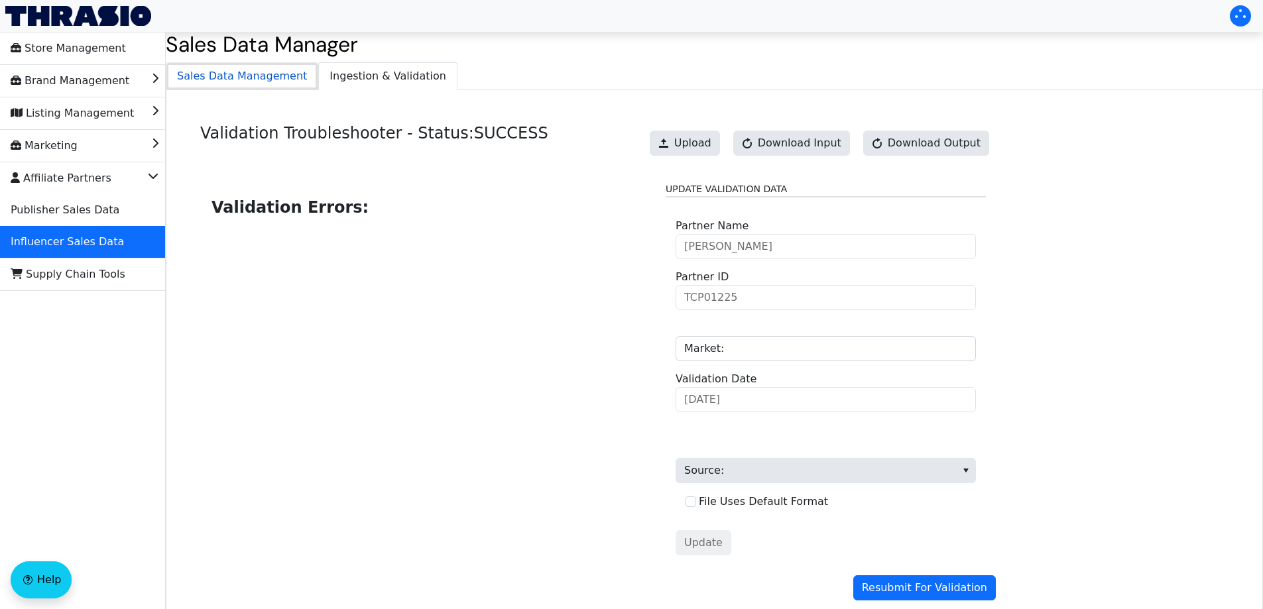
click at [235, 75] on span "Sales Data Management" at bounding box center [241, 76] width 151 height 27
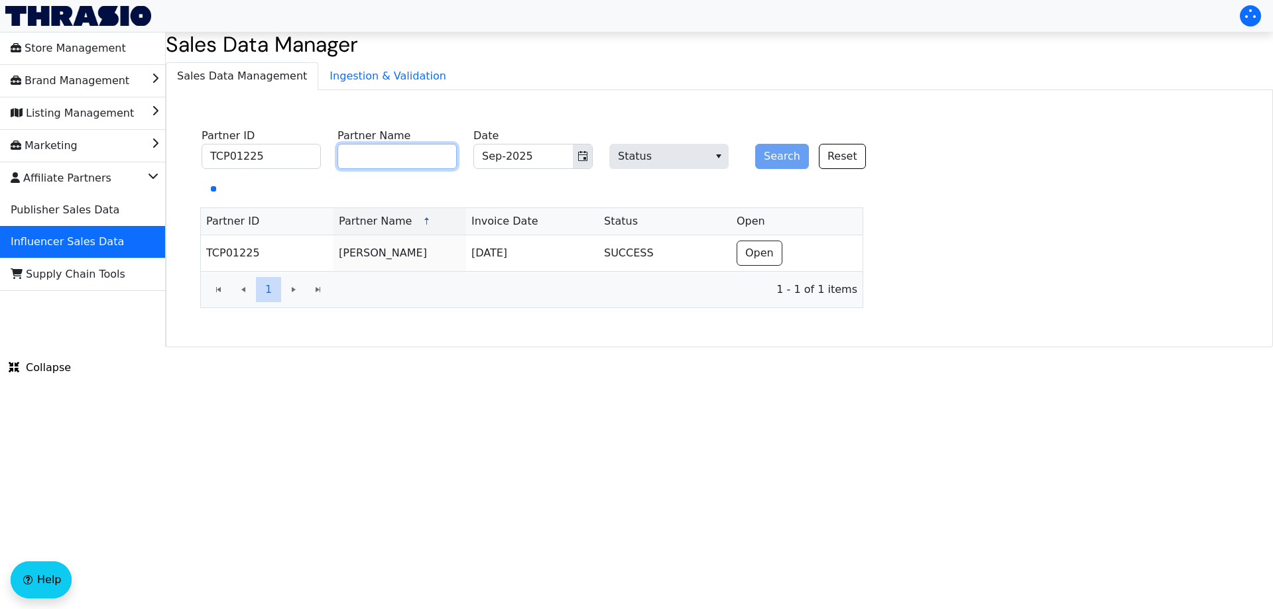
click at [385, 154] on input "Partner Name" at bounding box center [396, 156] width 119 height 25
paste input "[PERSON_NAME]"
type input "[PERSON_NAME]"
drag, startPoint x: 213, startPoint y: 154, endPoint x: 200, endPoint y: 161, distance: 15.7
click at [62, 150] on div "Store Management Brand Management Listing Management Marketing Affiliate Partne…" at bounding box center [636, 190] width 1273 height 316
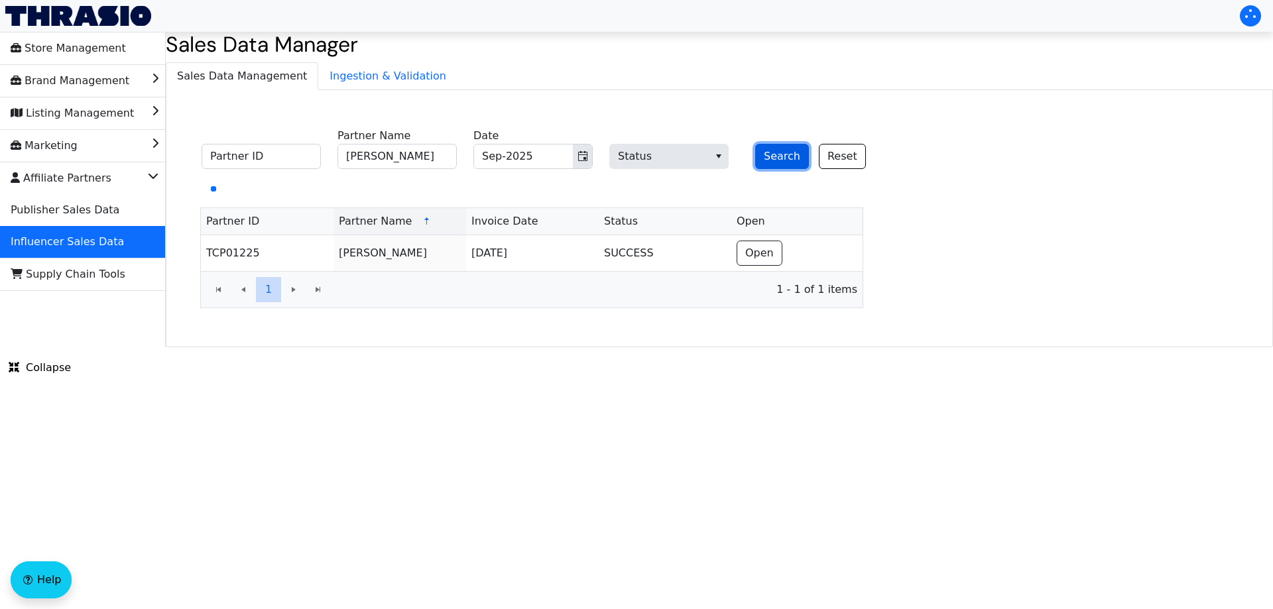
click at [776, 154] on button "Search" at bounding box center [782, 156] width 54 height 25
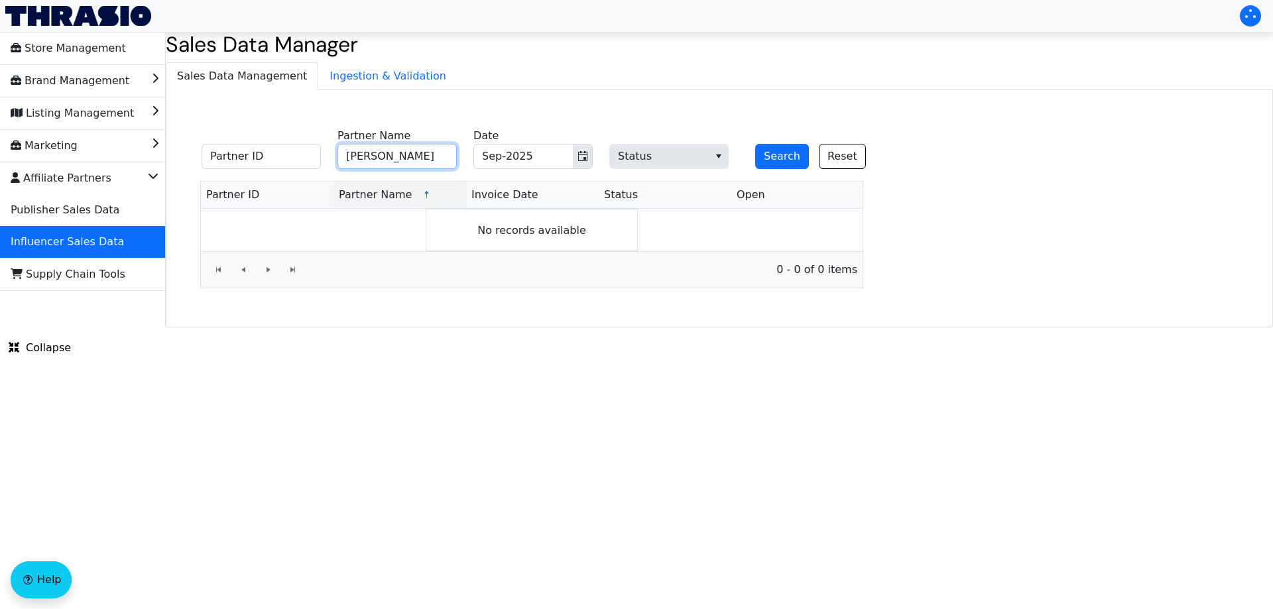
click at [430, 154] on input "[PERSON_NAME]" at bounding box center [396, 156] width 119 height 25
drag, startPoint x: 373, startPoint y: 160, endPoint x: 392, endPoint y: 161, distance: 18.6
click at [392, 161] on input "[PERSON_NAME]" at bounding box center [396, 156] width 119 height 25
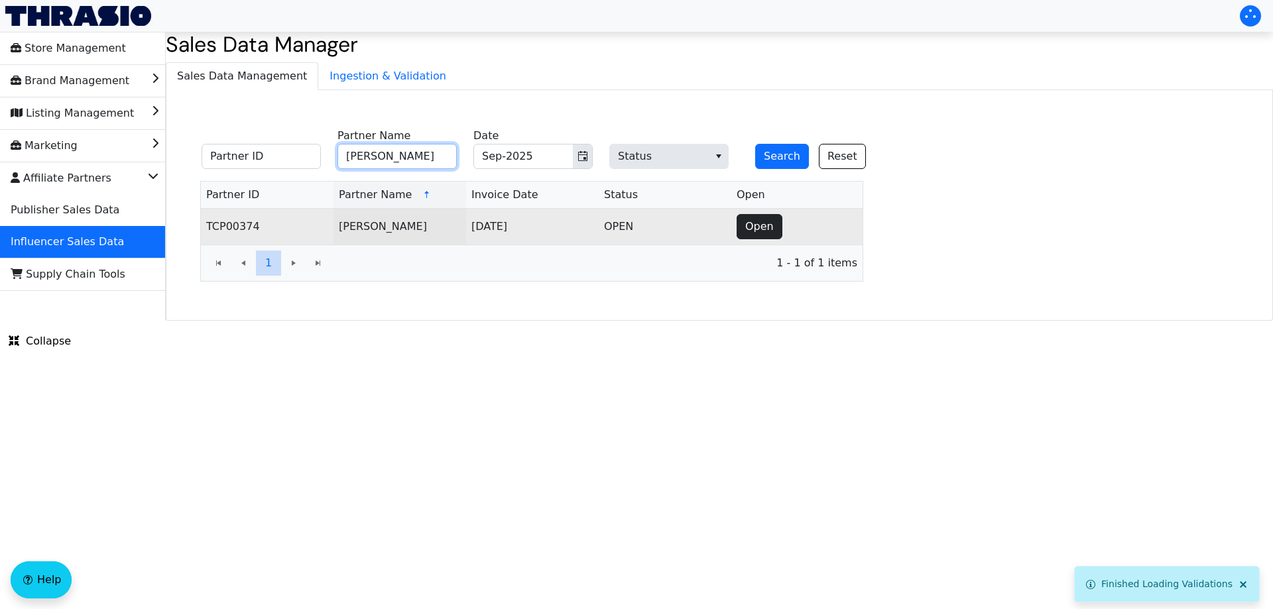
type input "[PERSON_NAME]"
click at [770, 229] on span "Open" at bounding box center [759, 227] width 29 height 16
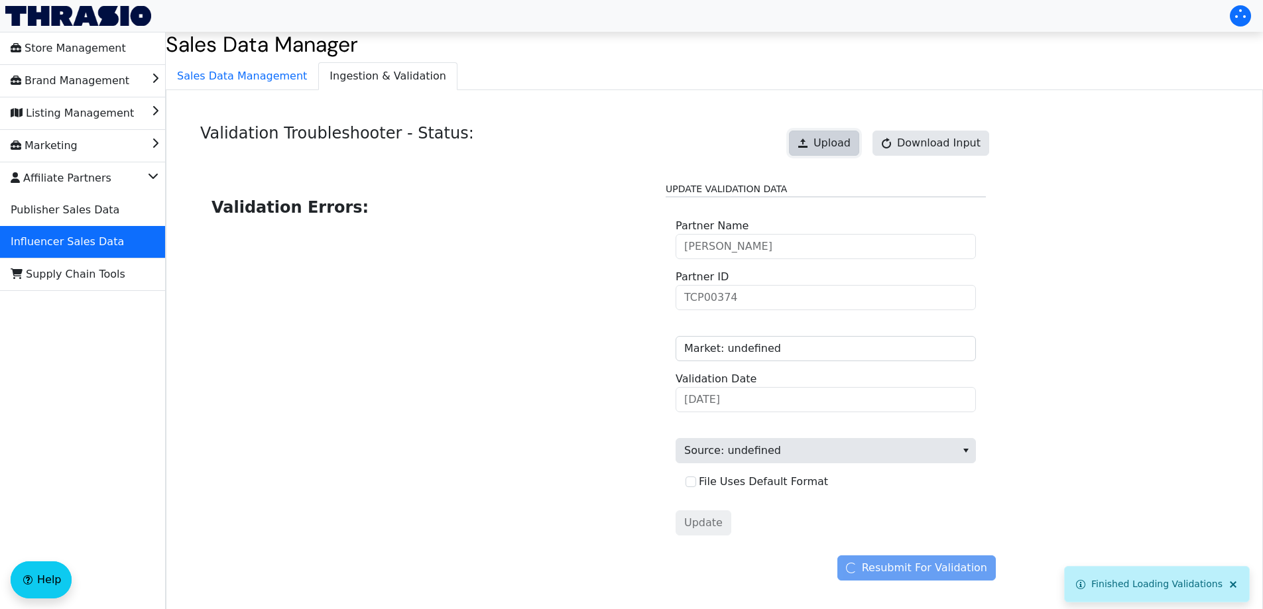
click at [828, 154] on button "Upload" at bounding box center [824, 143] width 70 height 25
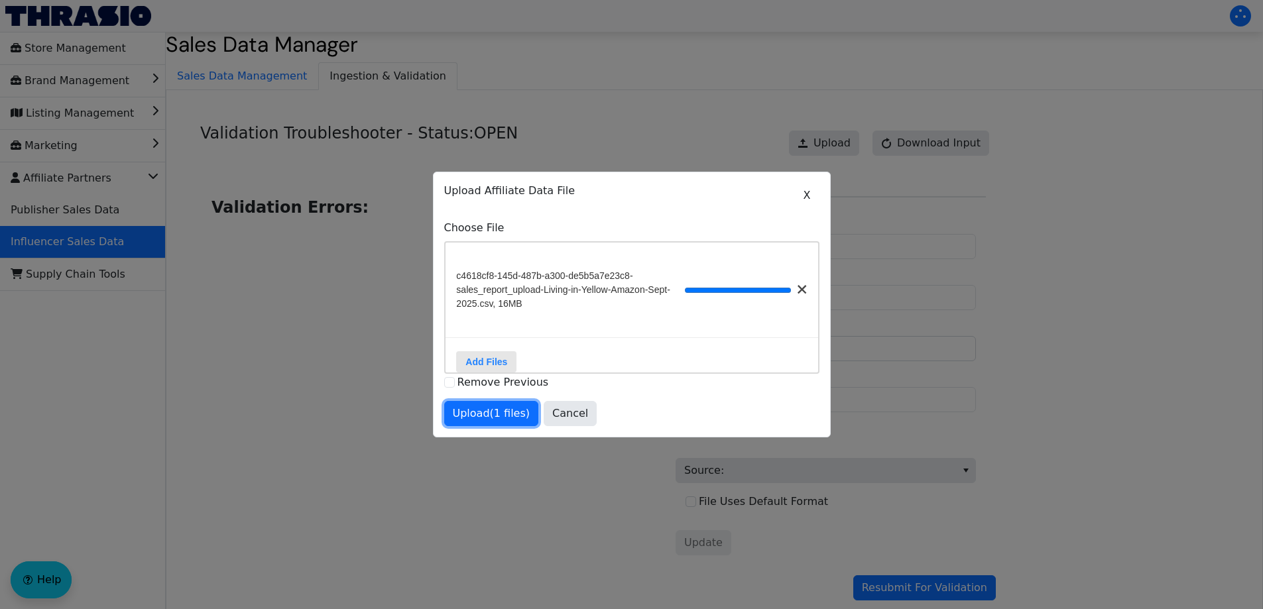
click at [491, 422] on span "Upload (1 files)" at bounding box center [492, 414] width 78 height 16
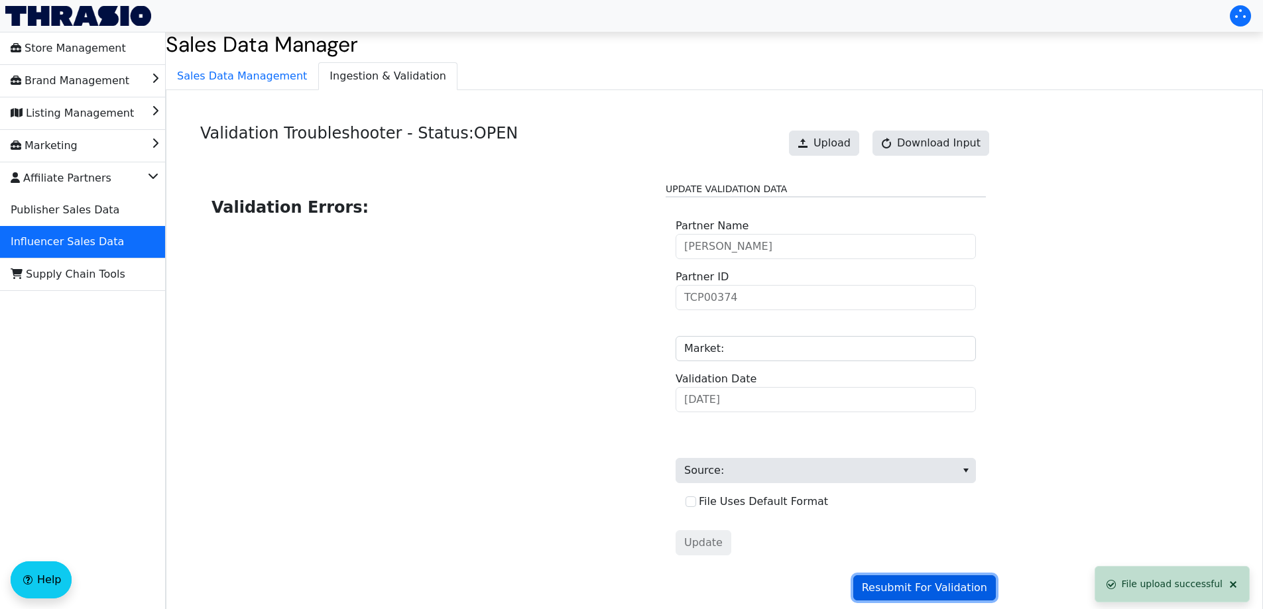
click at [963, 592] on span "Resubmit For Validation" at bounding box center [924, 588] width 125 height 16
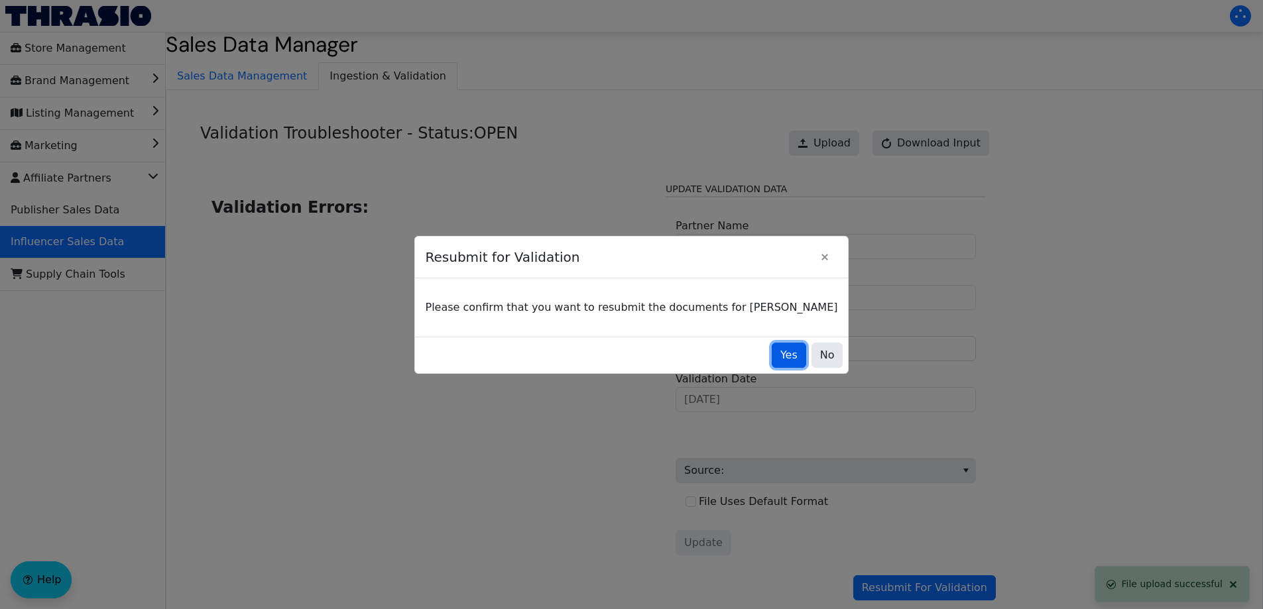
click at [780, 349] on span "Yes" at bounding box center [788, 355] width 17 height 16
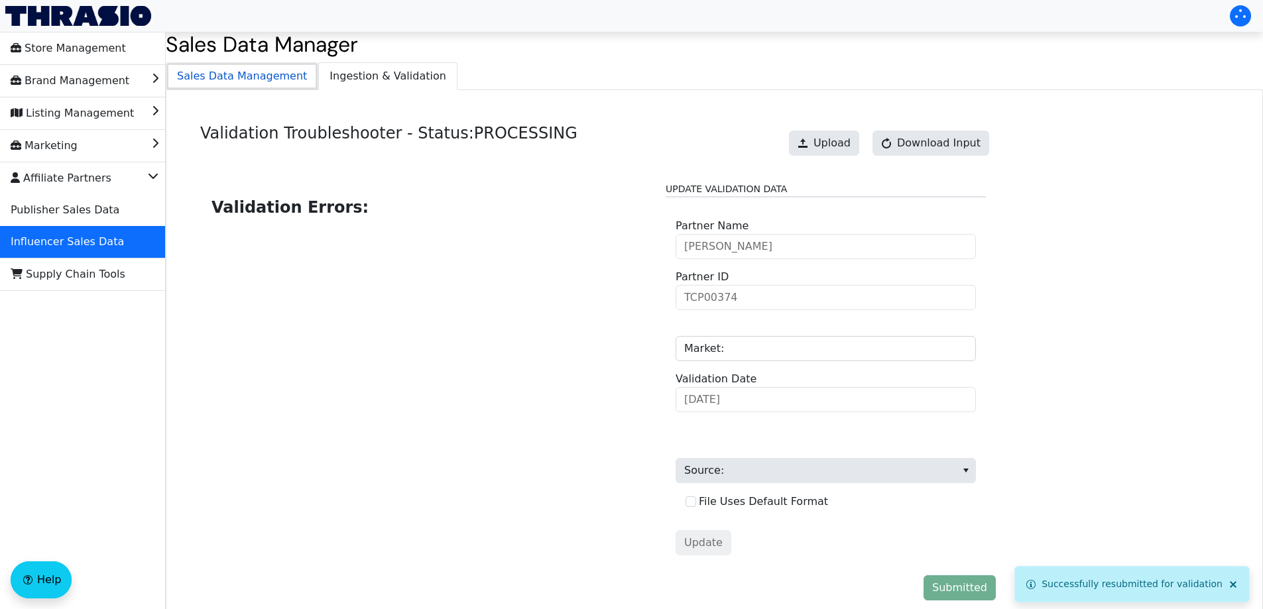
click at [246, 73] on span "Sales Data Management" at bounding box center [241, 76] width 151 height 27
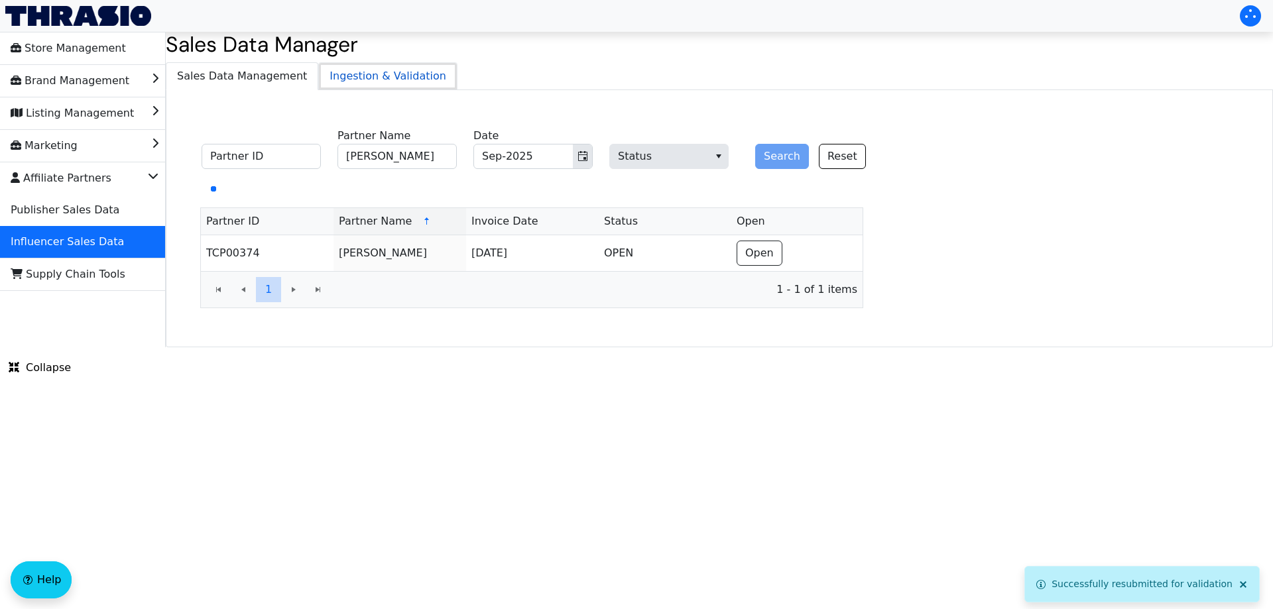
click at [401, 72] on span "Ingestion & Validation" at bounding box center [388, 76] width 138 height 27
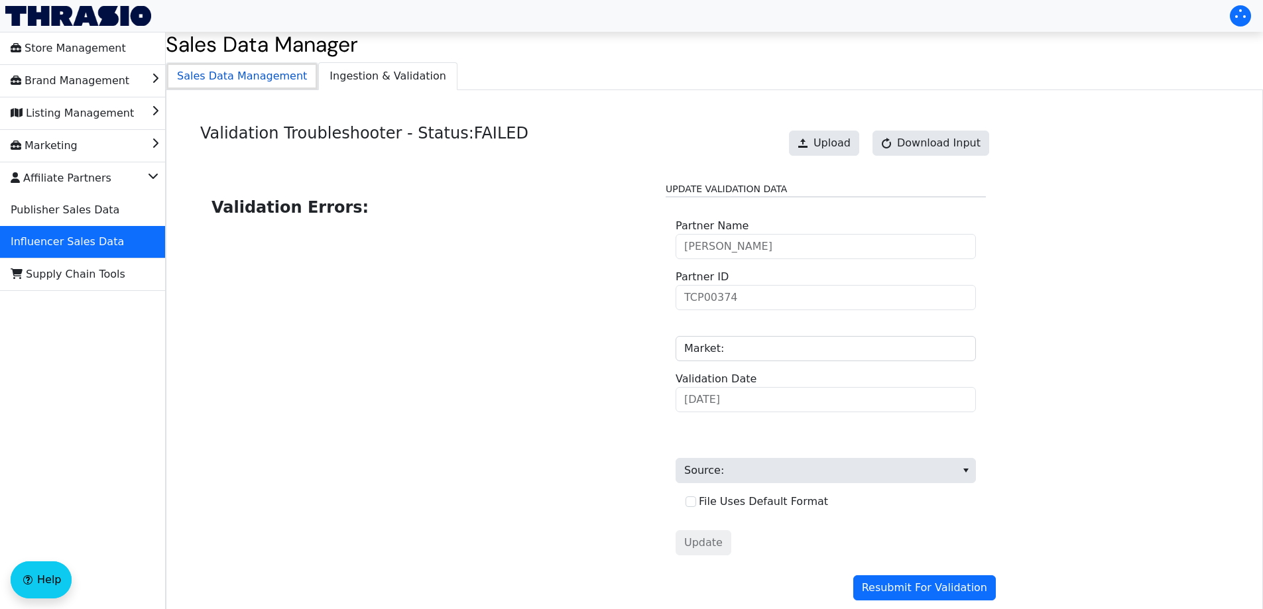
click at [268, 79] on span "Sales Data Management" at bounding box center [241, 76] width 151 height 27
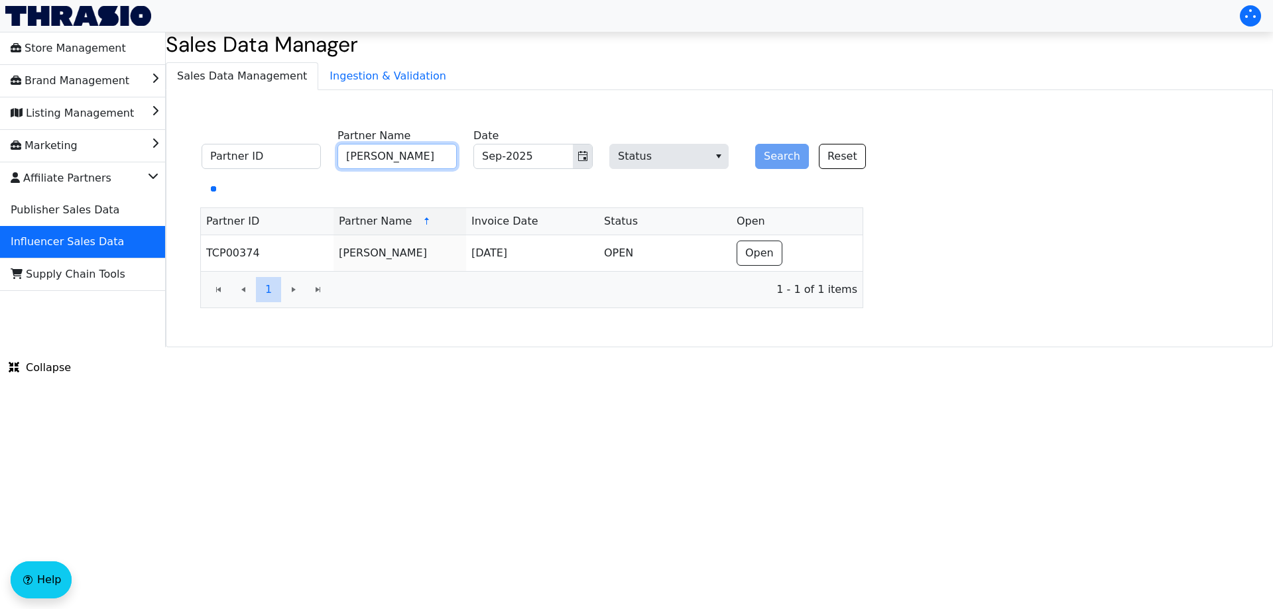
click at [388, 155] on input "[PERSON_NAME]" at bounding box center [396, 156] width 119 height 25
paste input "[PERSON_NAME]"
type input "[PERSON_NAME]"
click at [764, 161] on button "Search" at bounding box center [782, 156] width 54 height 25
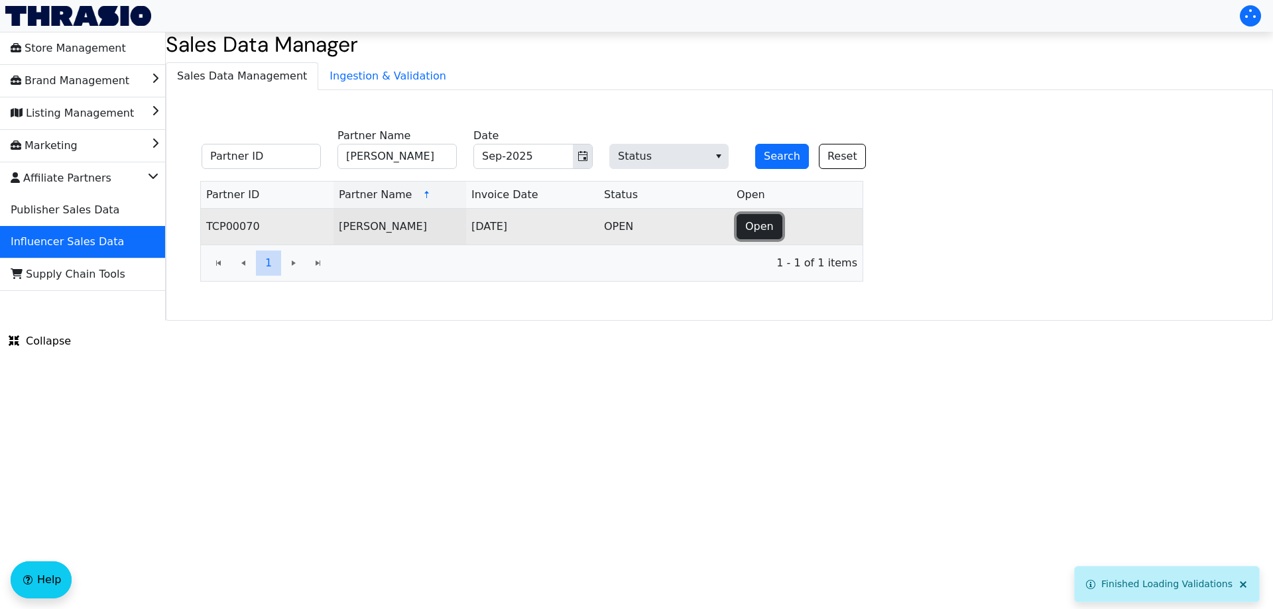
click at [747, 229] on span "Open" at bounding box center [759, 227] width 29 height 16
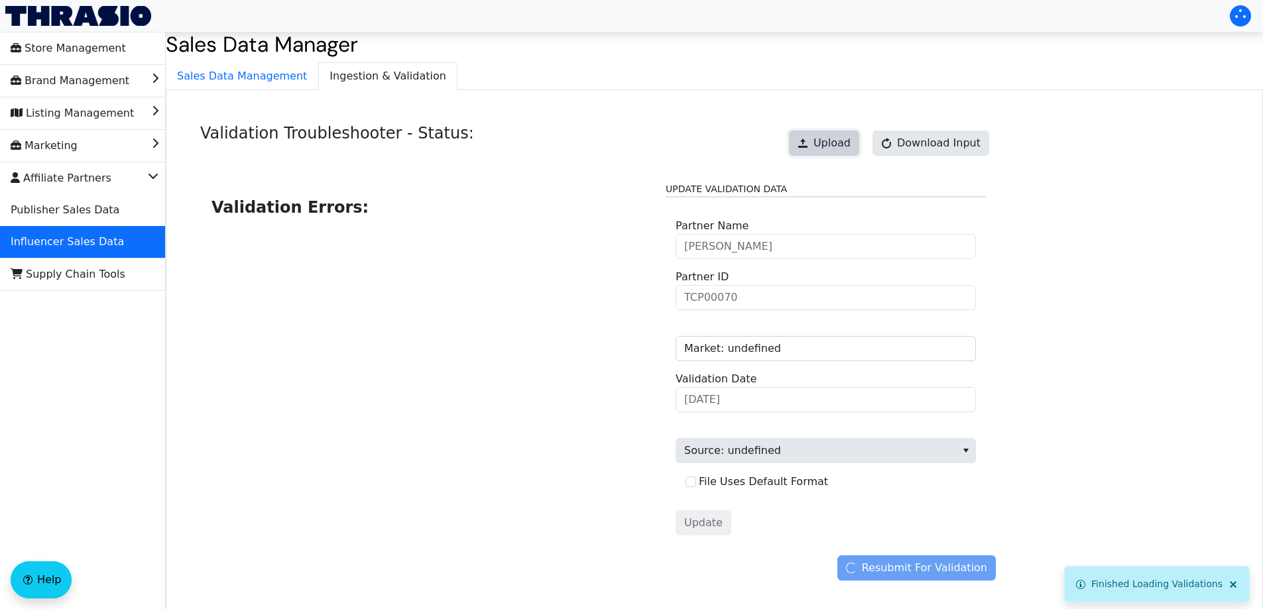
click at [823, 147] on button "Upload" at bounding box center [824, 143] width 70 height 25
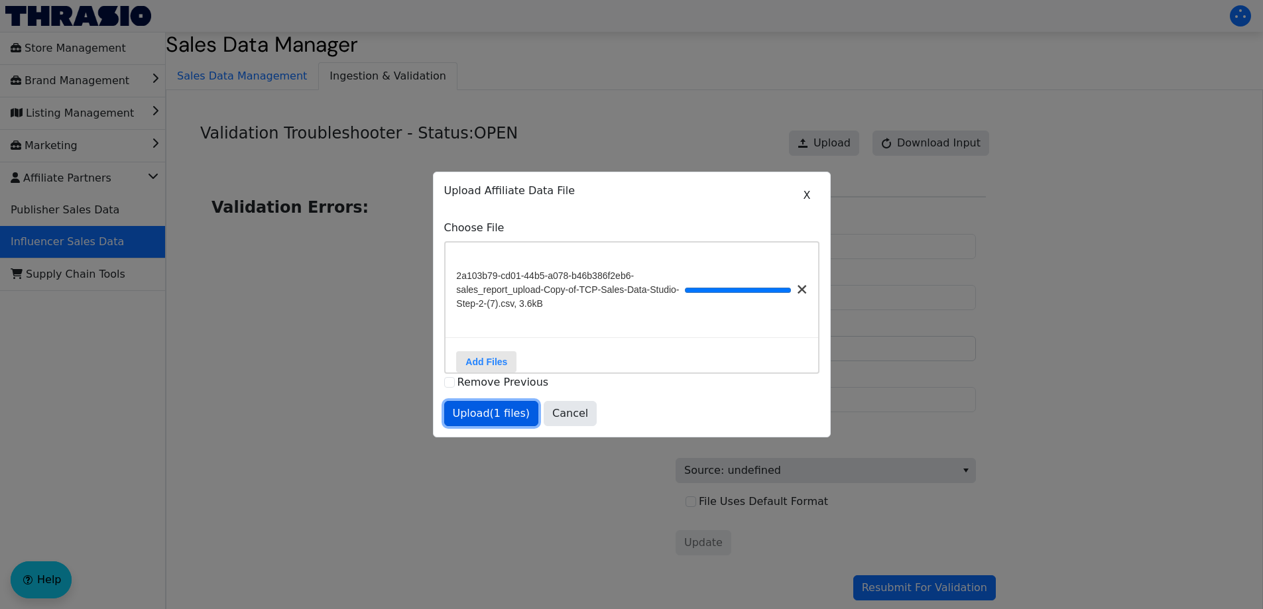
click at [506, 420] on span "Upload (1 files)" at bounding box center [492, 414] width 78 height 16
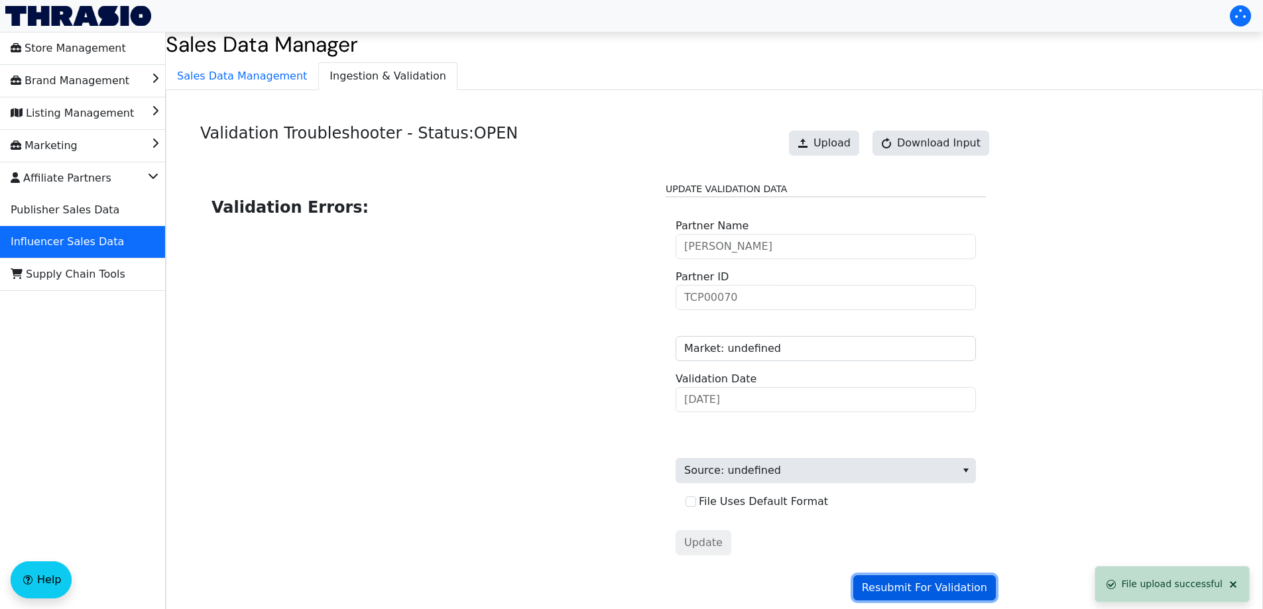
click at [918, 585] on span "Resubmit For Validation" at bounding box center [924, 588] width 125 height 16
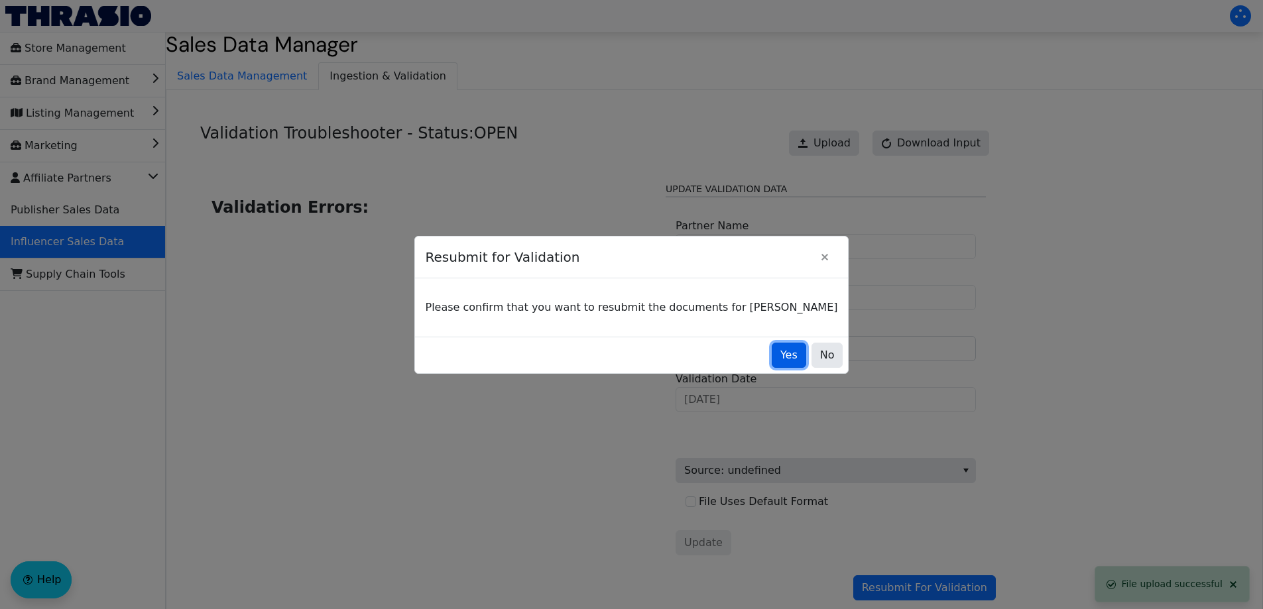
click at [780, 361] on span "Yes" at bounding box center [788, 355] width 17 height 16
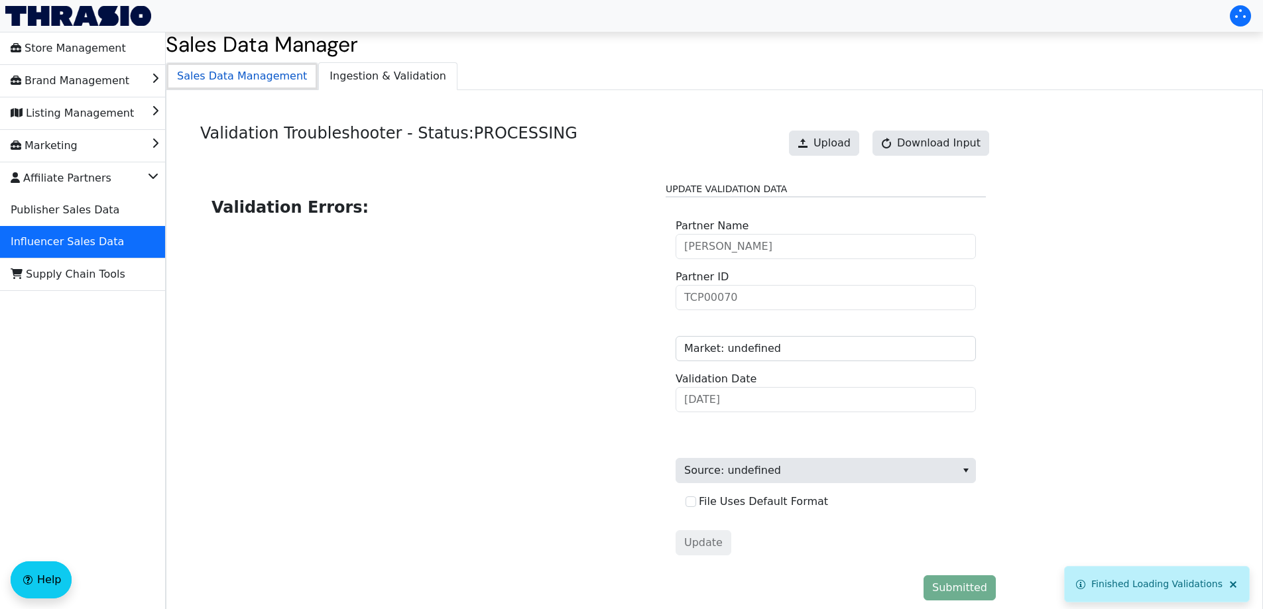
click at [235, 74] on span "Sales Data Management" at bounding box center [241, 76] width 151 height 27
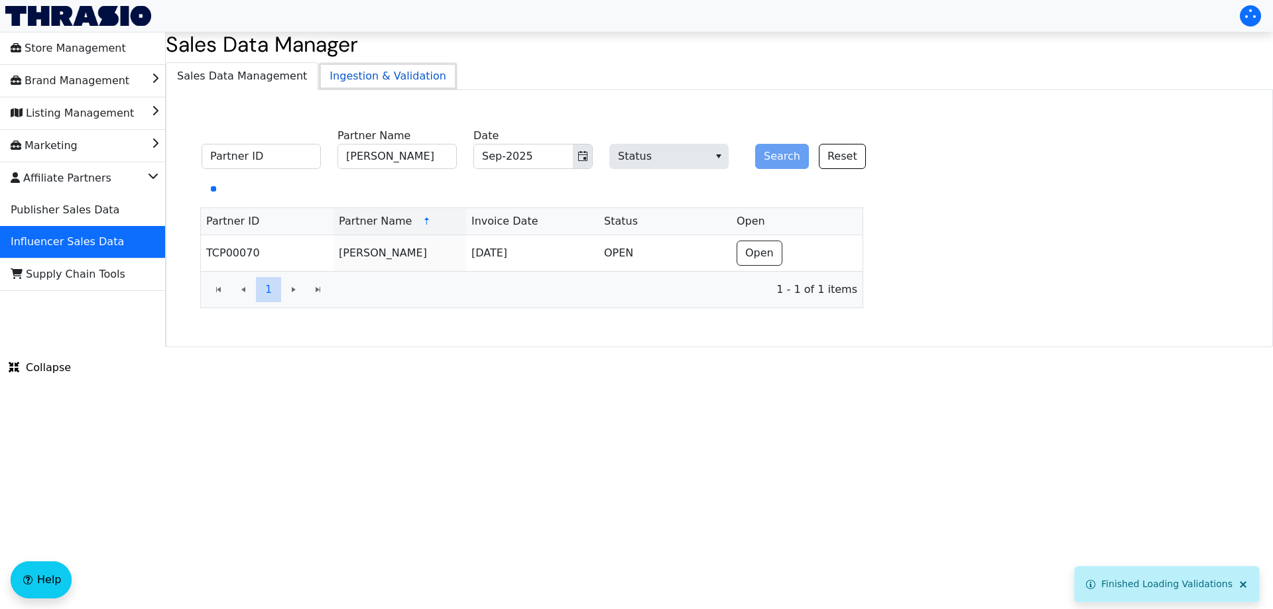
click at [346, 71] on span "Ingestion & Validation" at bounding box center [388, 76] width 138 height 27
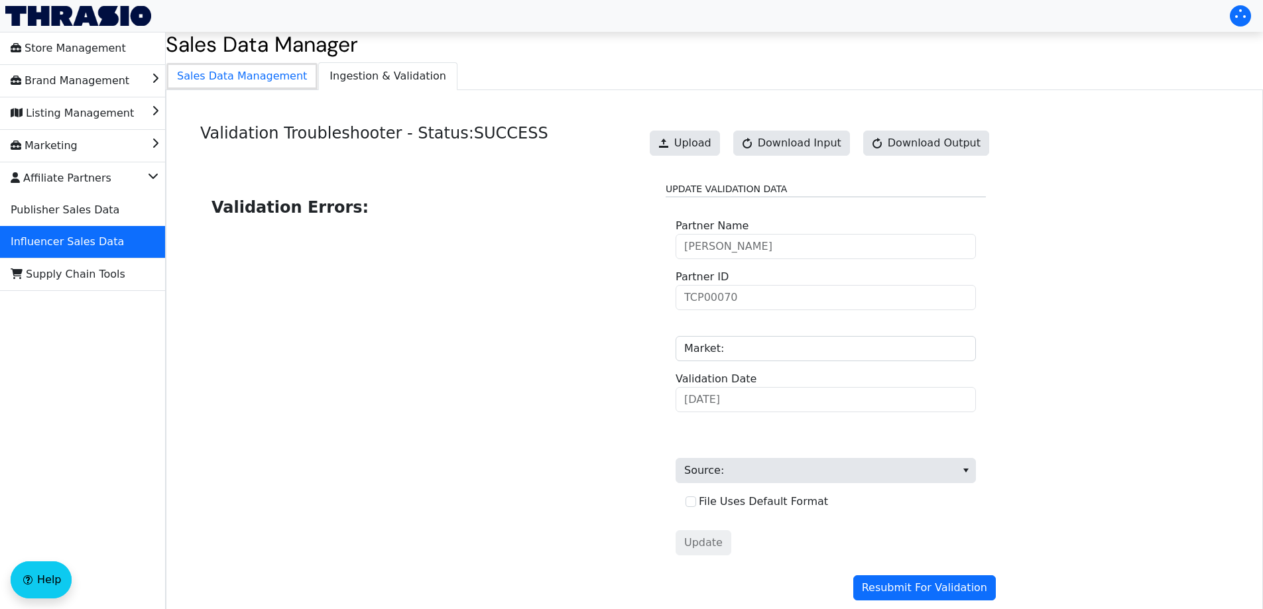
drag, startPoint x: 249, startPoint y: 82, endPoint x: 296, endPoint y: 109, distance: 54.9
click at [247, 82] on span "Sales Data Management" at bounding box center [241, 76] width 151 height 27
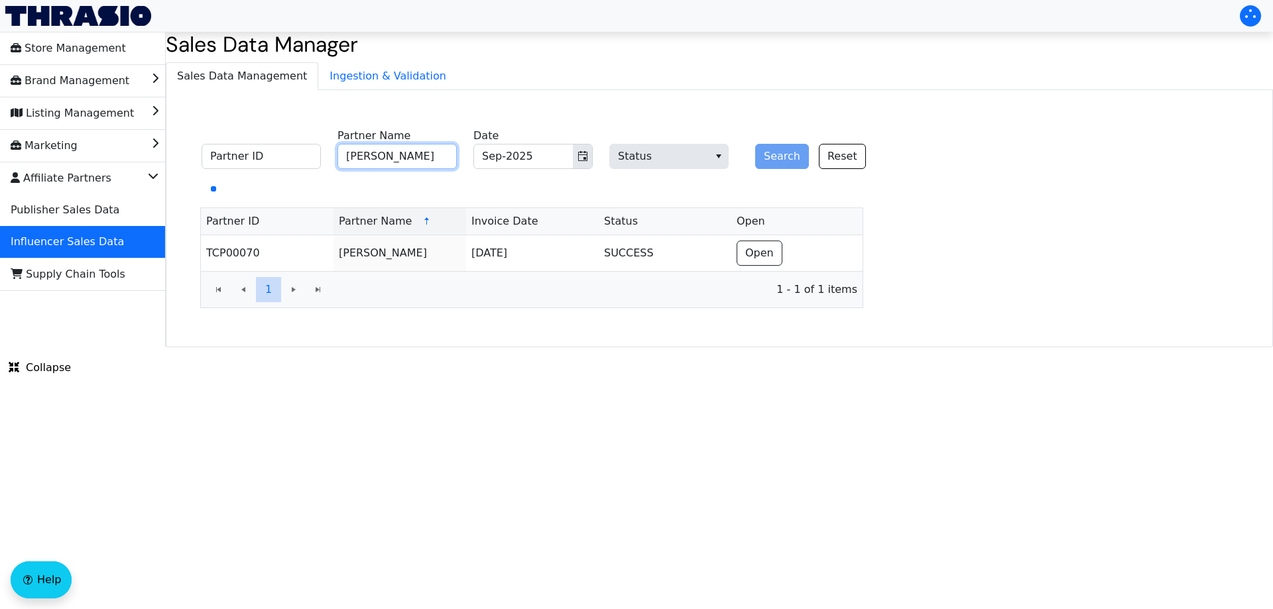
drag, startPoint x: 388, startPoint y: 157, endPoint x: 425, endPoint y: 158, distance: 37.1
click at [388, 158] on input "[PERSON_NAME]" at bounding box center [396, 156] width 119 height 25
paste input "[PERSON_NAME]"
type input "[PERSON_NAME]"
click at [790, 156] on button "Search" at bounding box center [782, 156] width 54 height 25
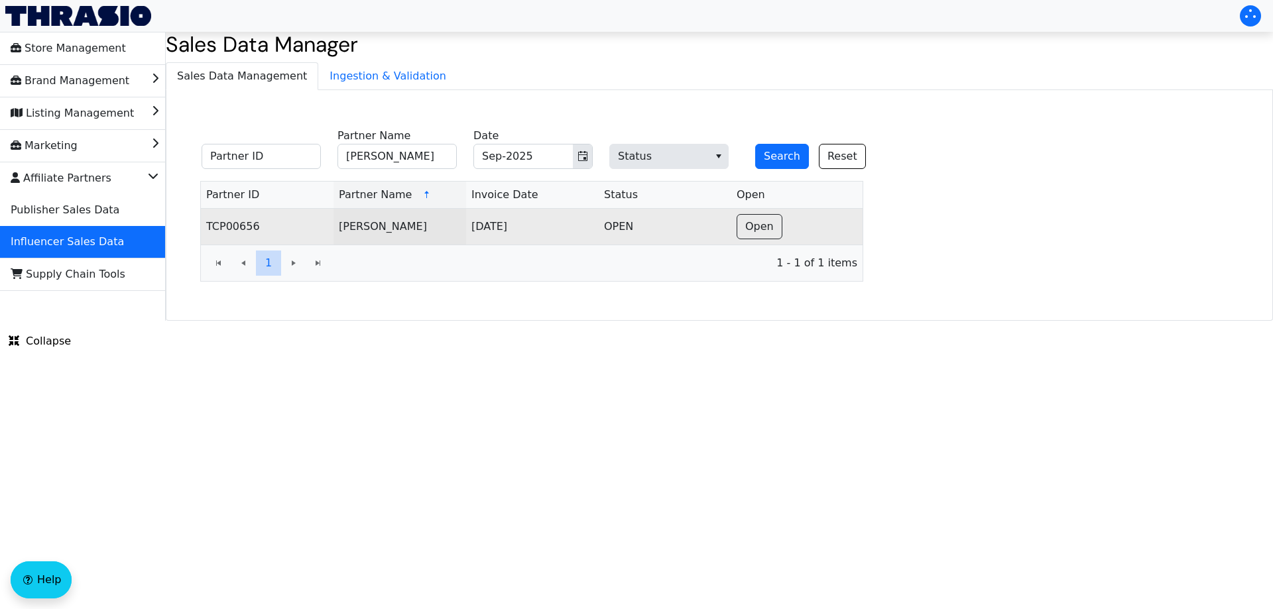
click at [781, 227] on td "Open" at bounding box center [796, 227] width 131 height 36
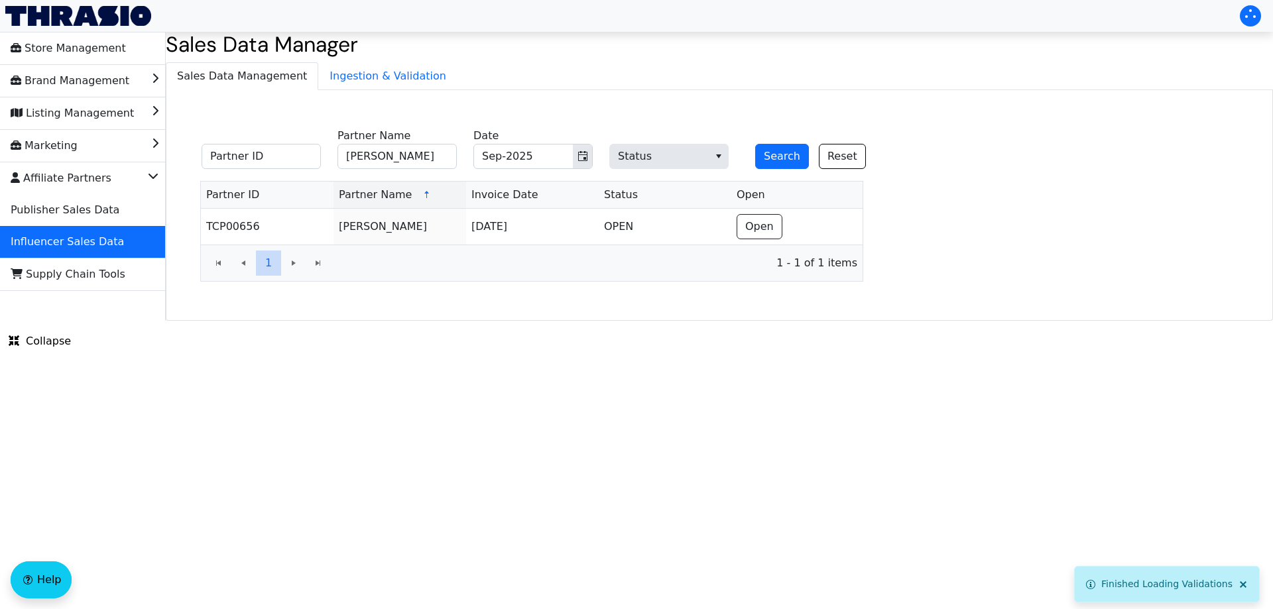
click at [753, 233] on span "Open" at bounding box center [759, 227] width 29 height 16
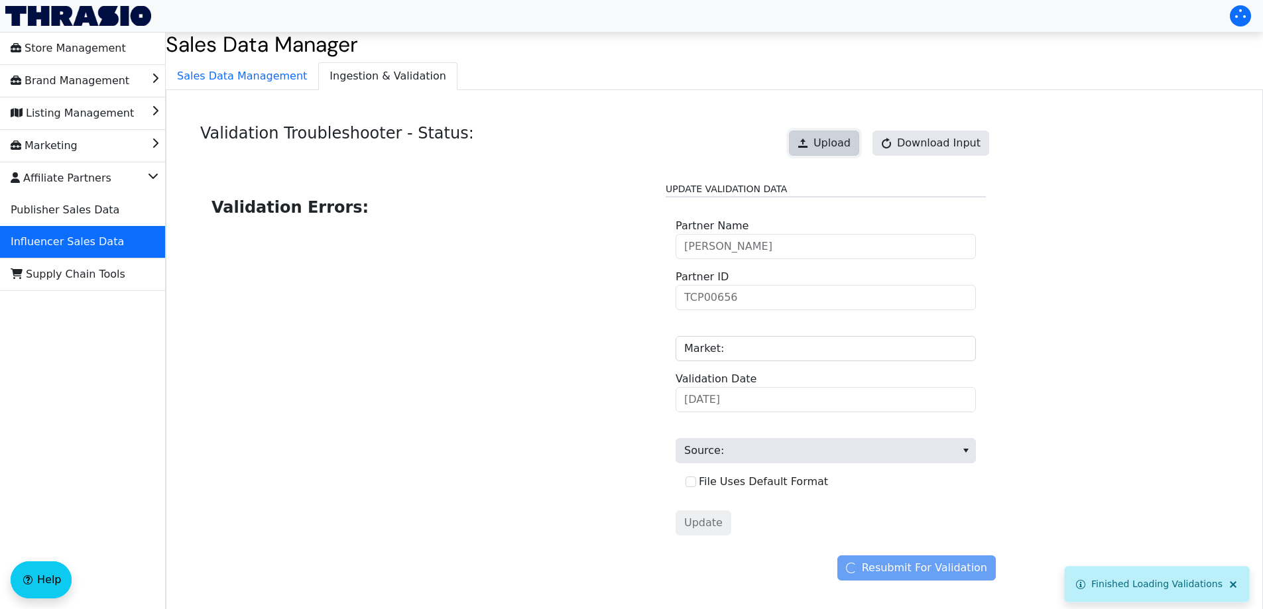
click at [843, 145] on span "Upload" at bounding box center [831, 143] width 37 height 16
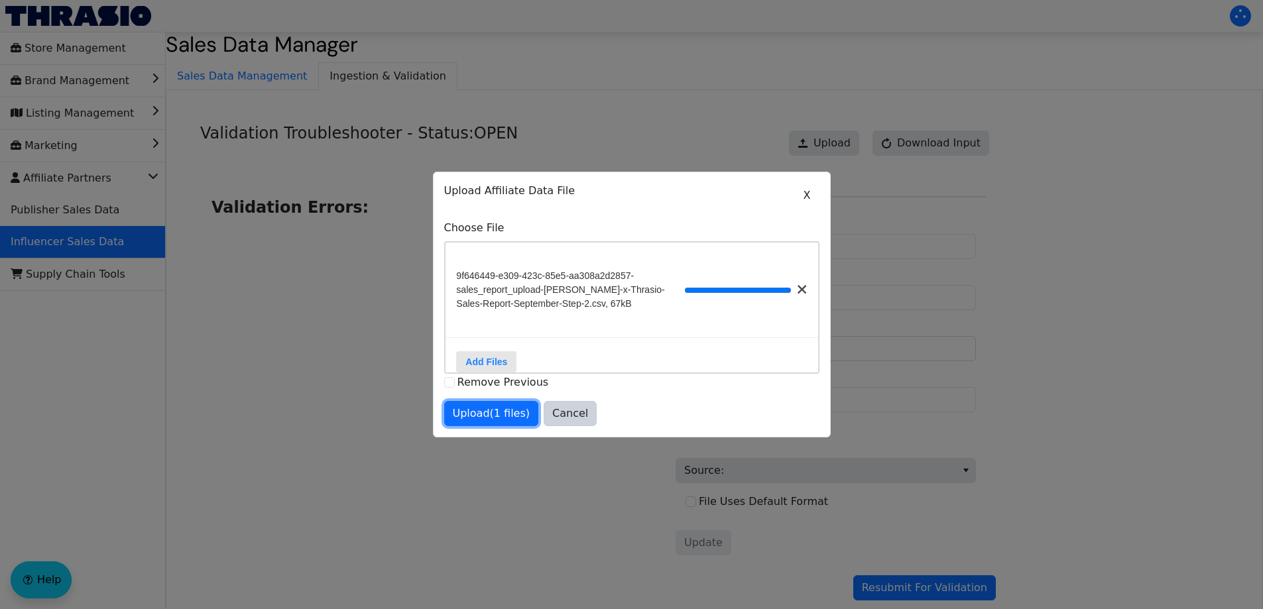
click at [483, 420] on span "Upload (1 files)" at bounding box center [492, 414] width 78 height 16
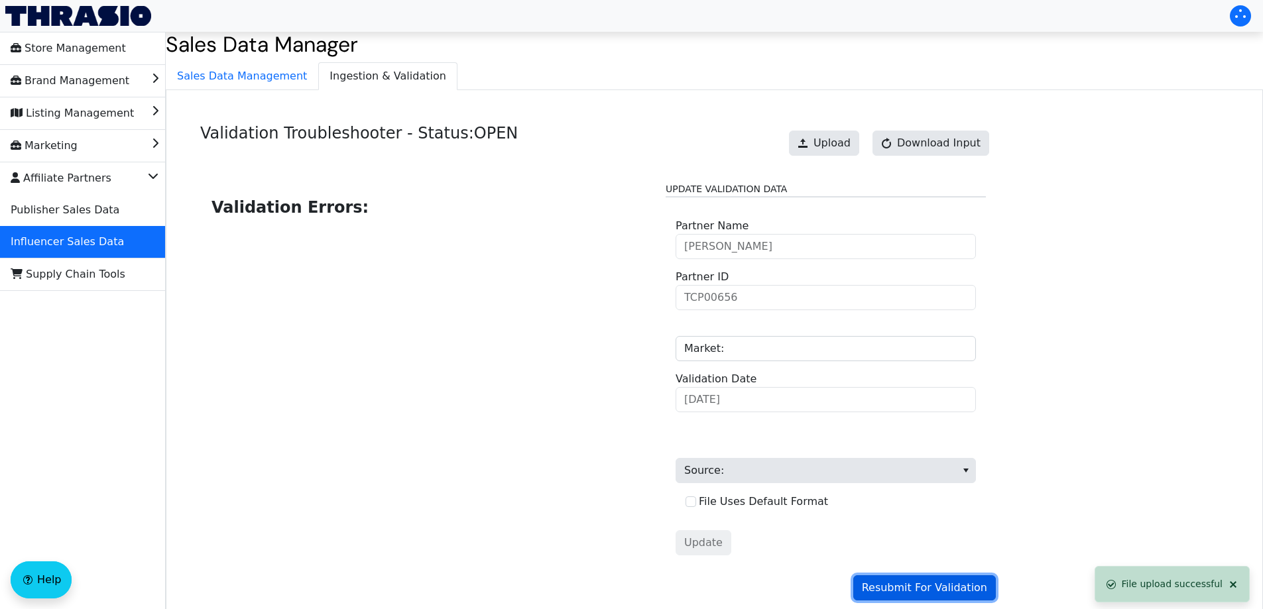
click at [897, 589] on span "Resubmit For Validation" at bounding box center [924, 588] width 125 height 16
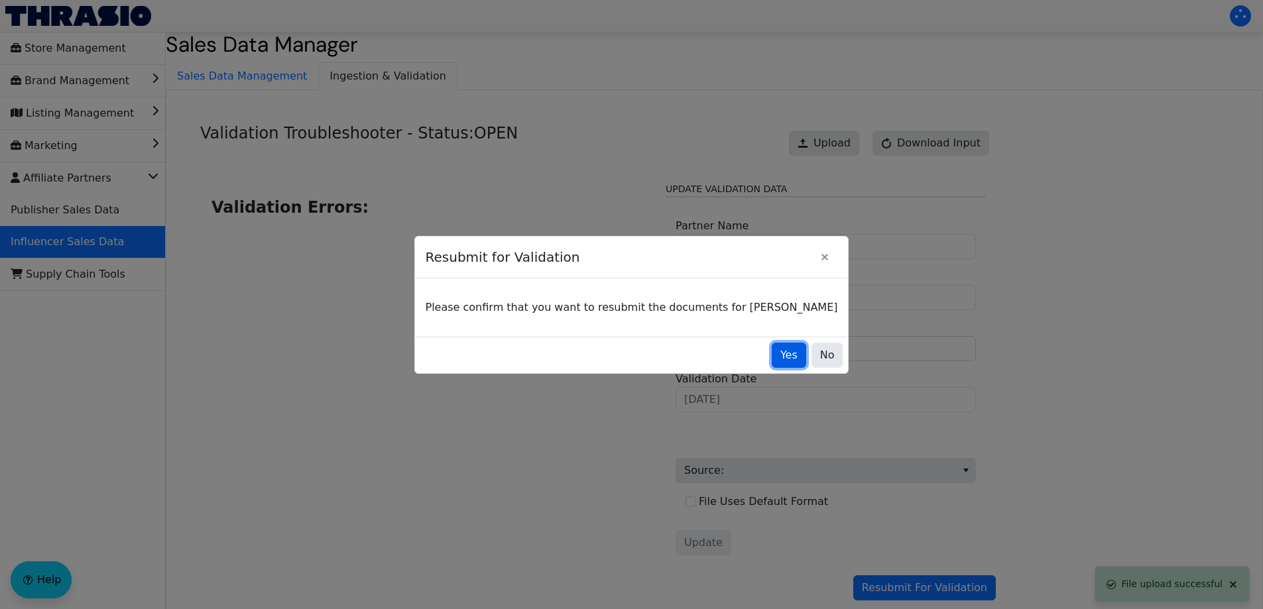
click at [772, 353] on button "Yes" at bounding box center [789, 355] width 34 height 25
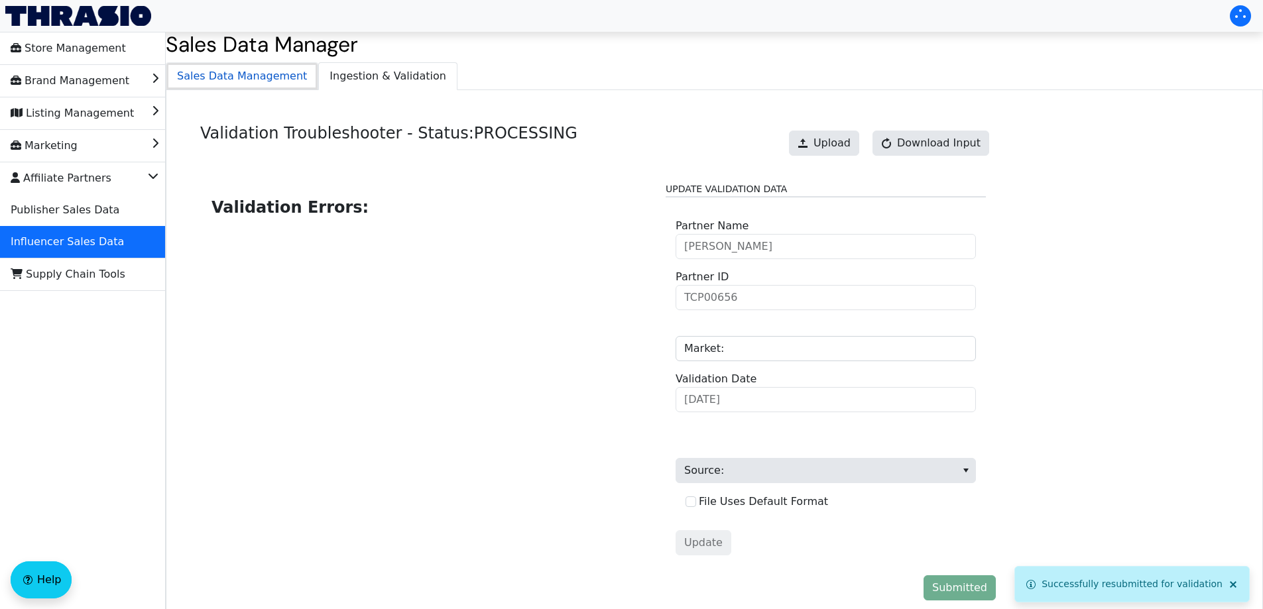
click at [237, 79] on span "Sales Data Management" at bounding box center [241, 76] width 151 height 27
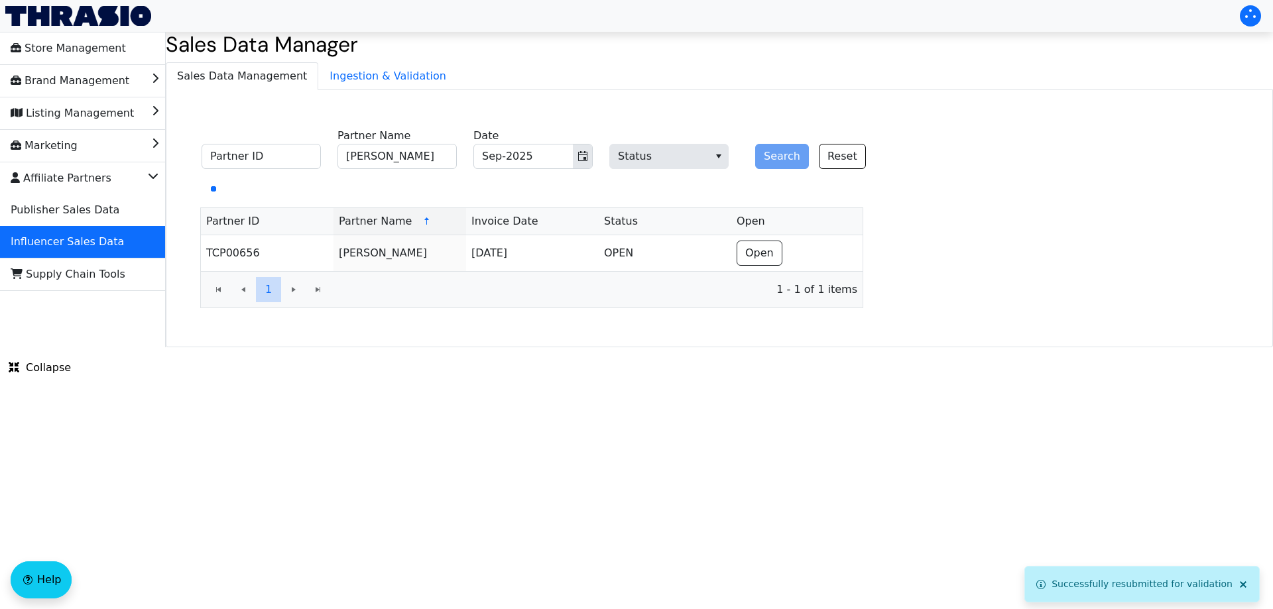
click at [435, 62] on div "Sales Data Manager Sales Data Management Ingestion & Validation Partner ID [PER…" at bounding box center [719, 190] width 1107 height 316
click at [402, 70] on span "Ingestion & Validation" at bounding box center [388, 76] width 138 height 27
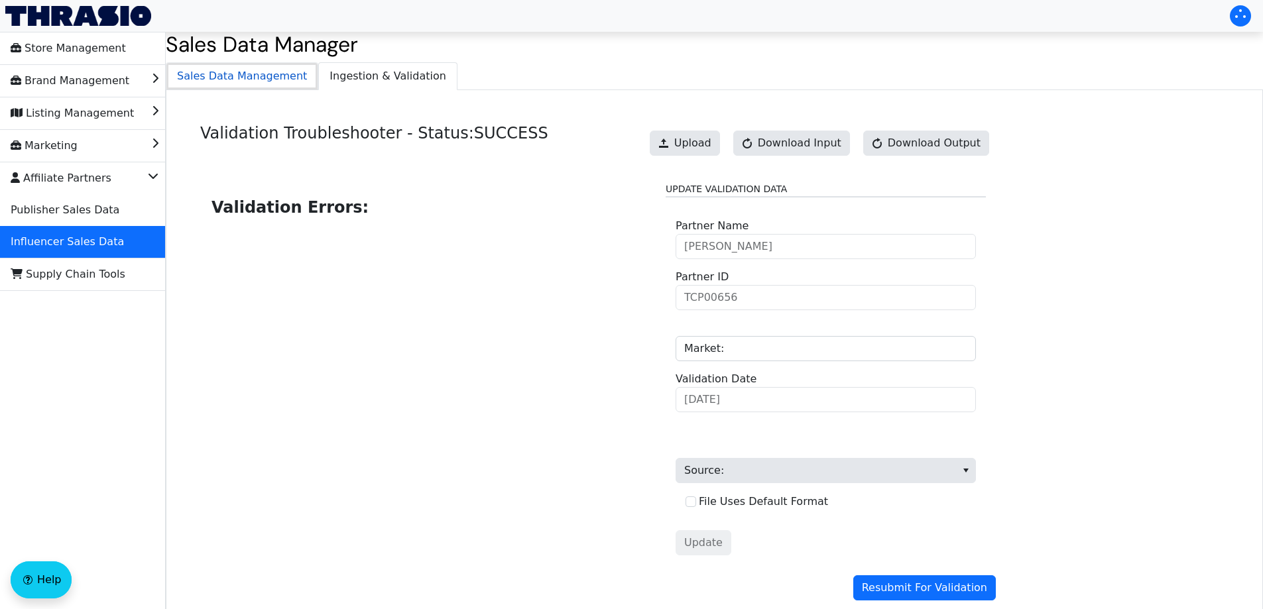
click at [261, 78] on span "Sales Data Management" at bounding box center [241, 76] width 151 height 27
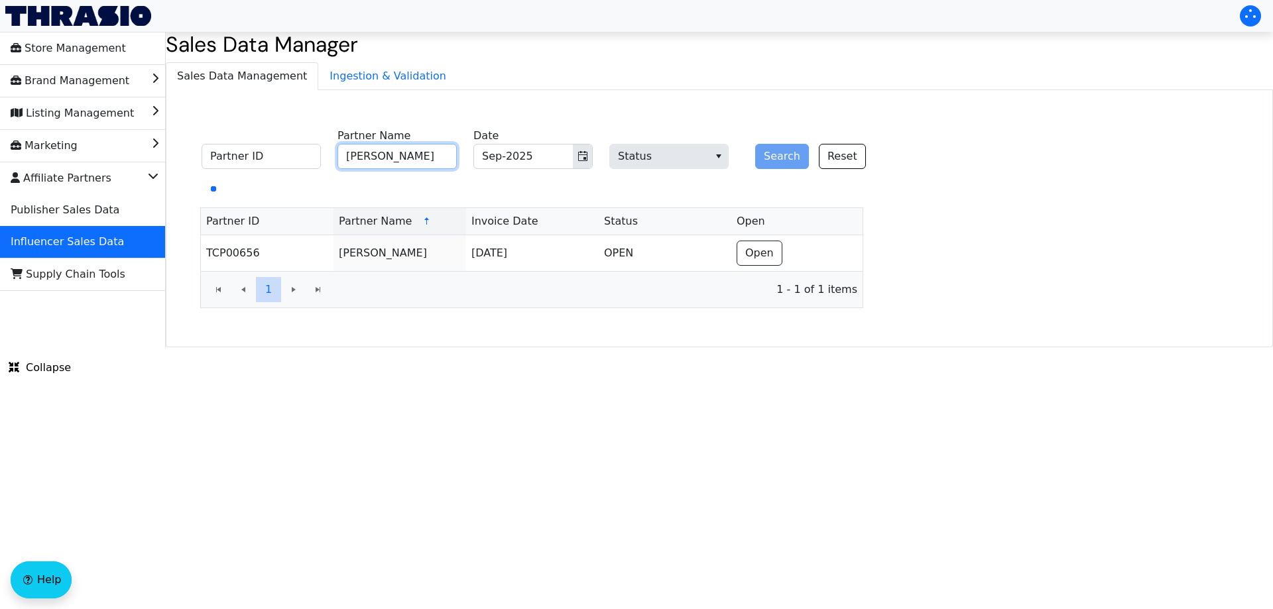
click at [384, 160] on input "[PERSON_NAME]" at bounding box center [396, 156] width 119 height 25
paste input "[PERSON_NAME]"
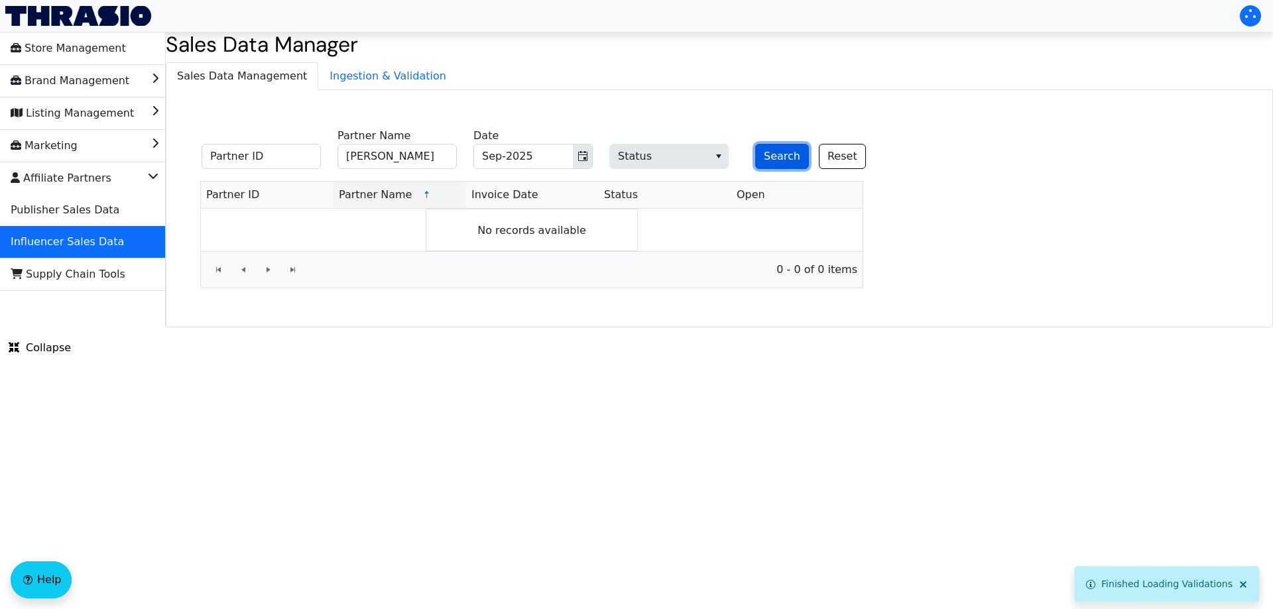
click at [772, 154] on button "Search" at bounding box center [782, 156] width 54 height 25
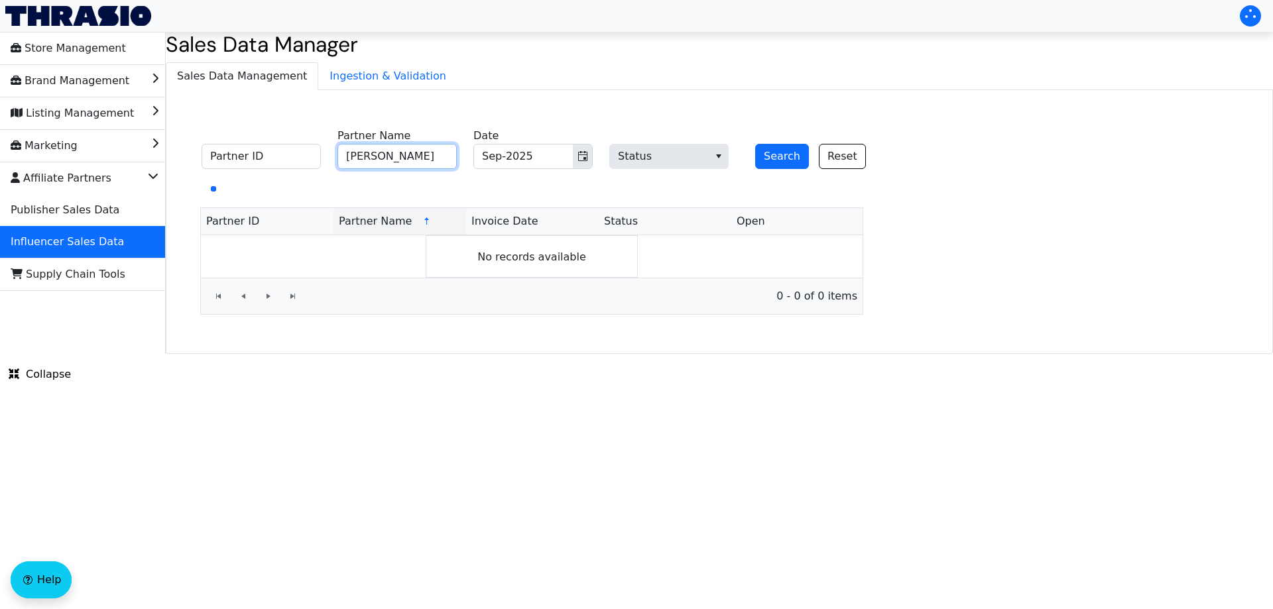
drag, startPoint x: 363, startPoint y: 156, endPoint x: 377, endPoint y: 157, distance: 13.3
click at [377, 157] on input "[PERSON_NAME]" at bounding box center [396, 156] width 119 height 25
type input "[PERSON_NAME]"
click at [768, 152] on button "Search" at bounding box center [782, 156] width 54 height 25
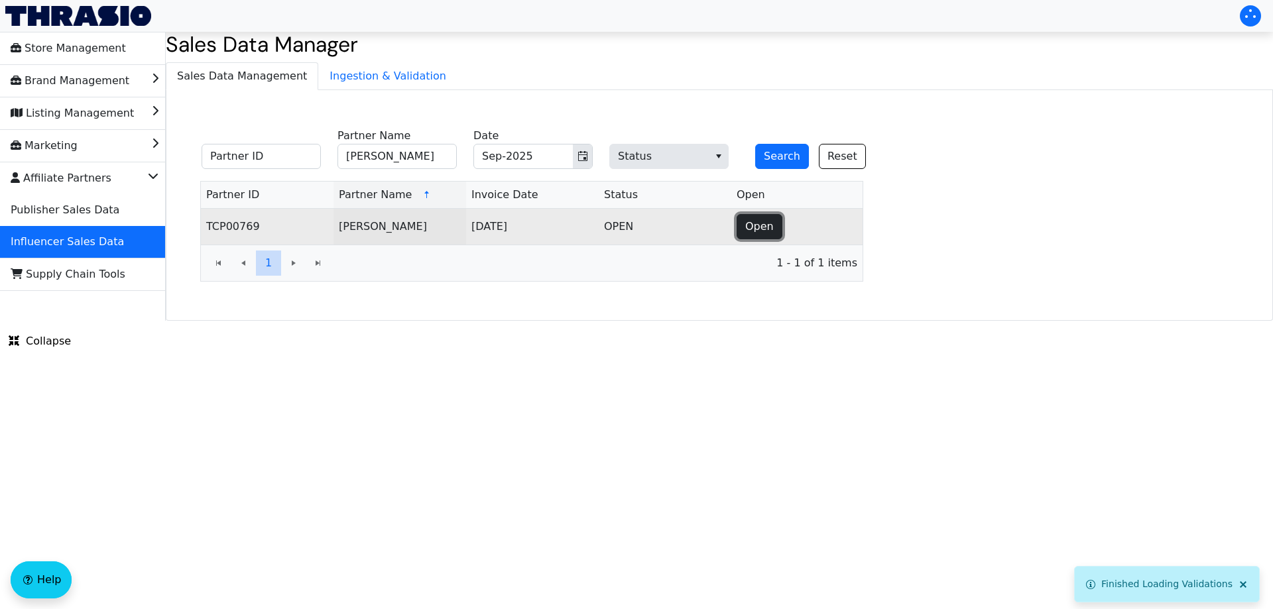
click at [774, 225] on button "Open" at bounding box center [760, 226] width 46 height 25
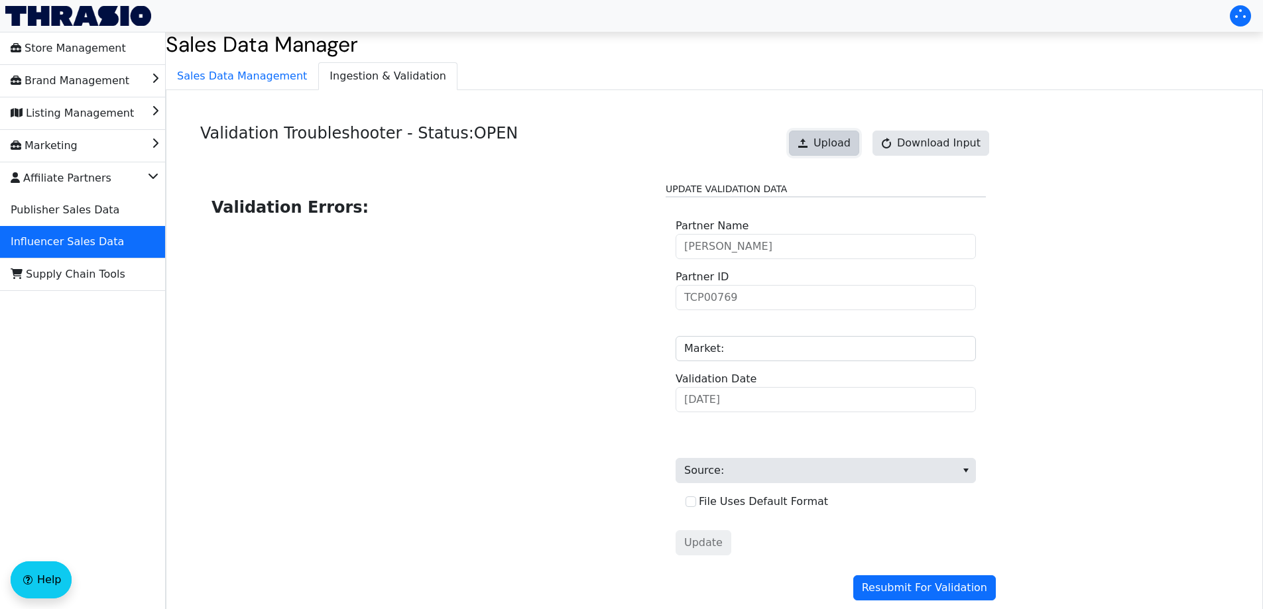
click at [839, 147] on span "Upload" at bounding box center [831, 143] width 37 height 16
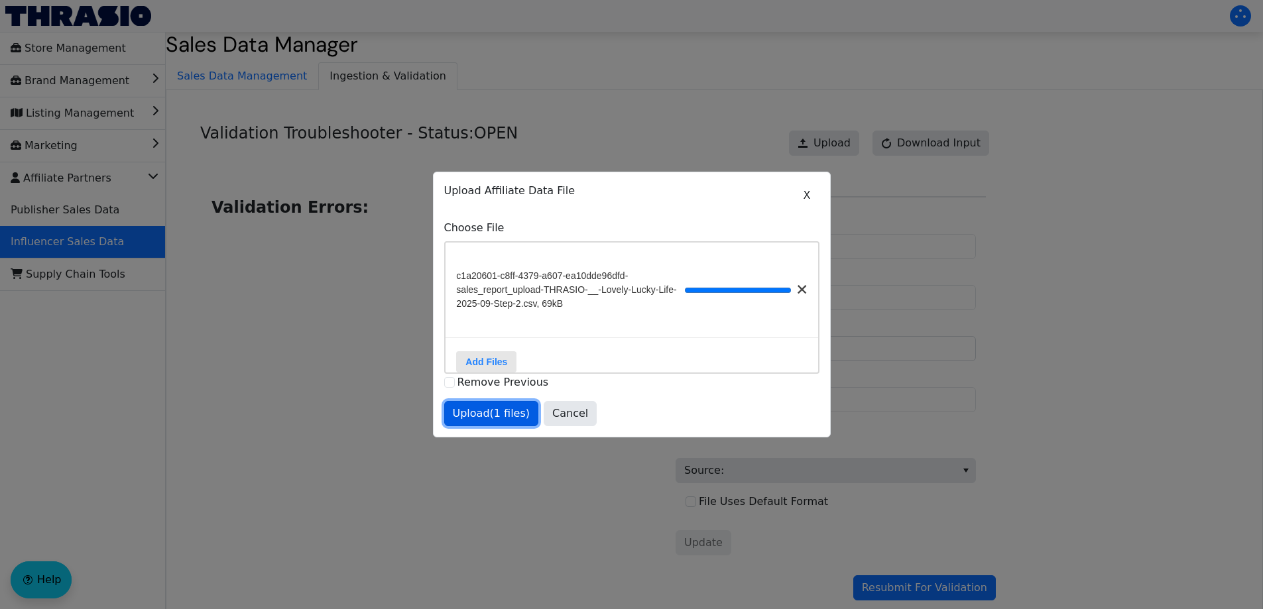
click at [497, 416] on span "Upload (1 files)" at bounding box center [492, 414] width 78 height 16
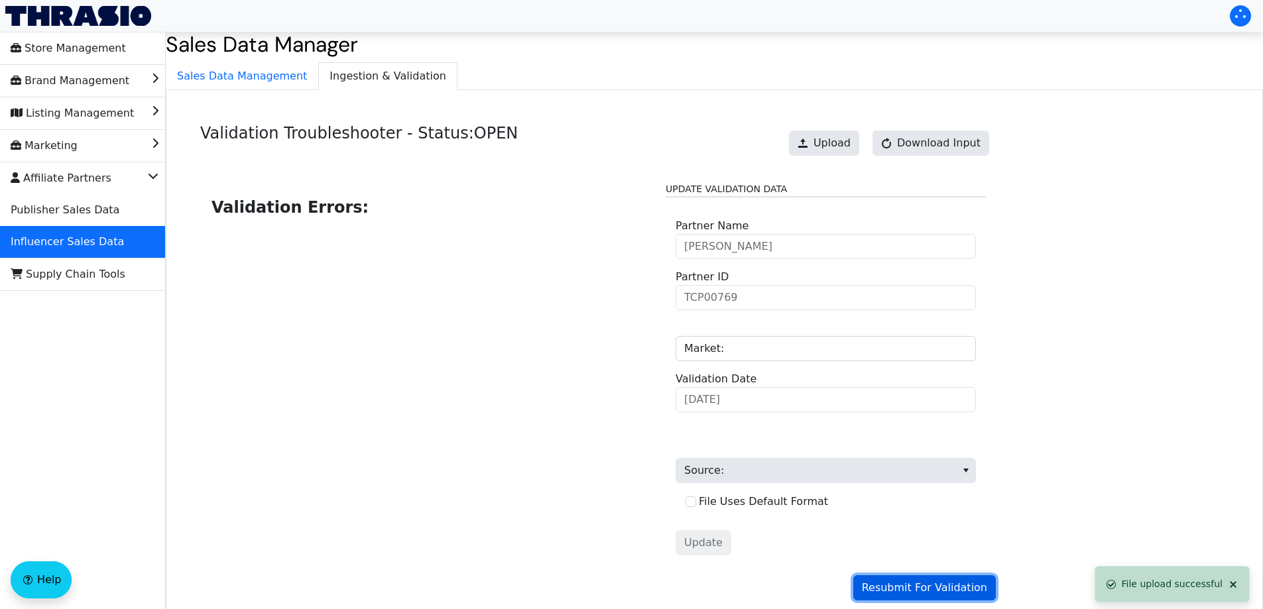
click at [910, 589] on span "Resubmit For Validation" at bounding box center [924, 588] width 125 height 16
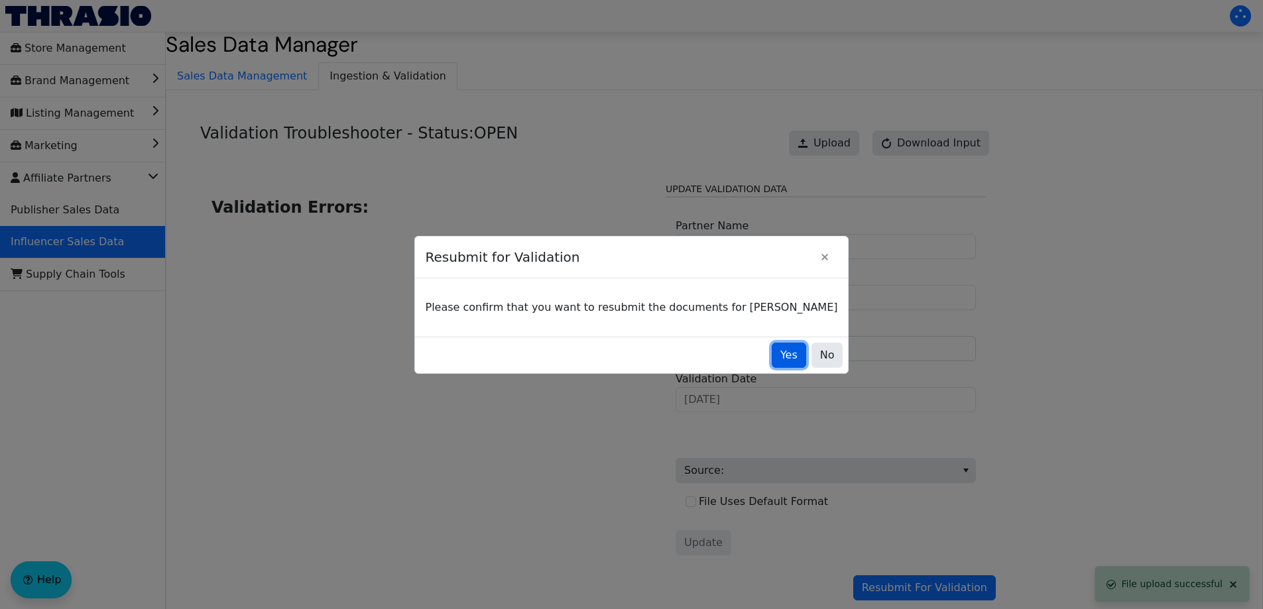
click at [780, 353] on span "Yes" at bounding box center [788, 355] width 17 height 16
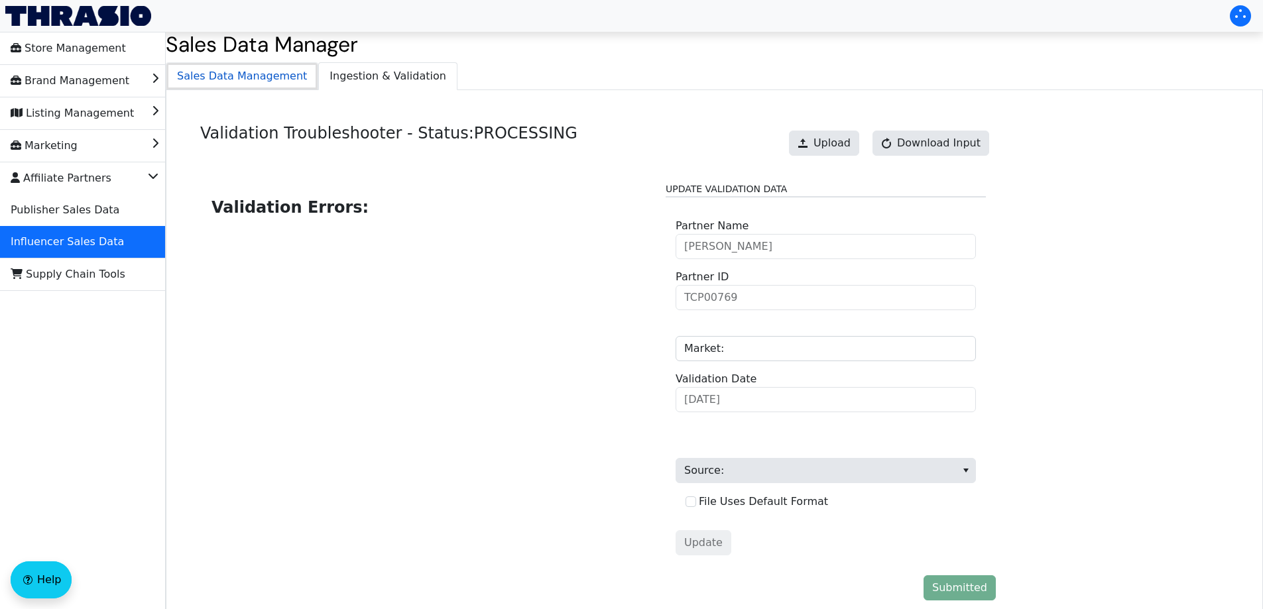
click at [251, 78] on span "Sales Data Management" at bounding box center [241, 76] width 151 height 27
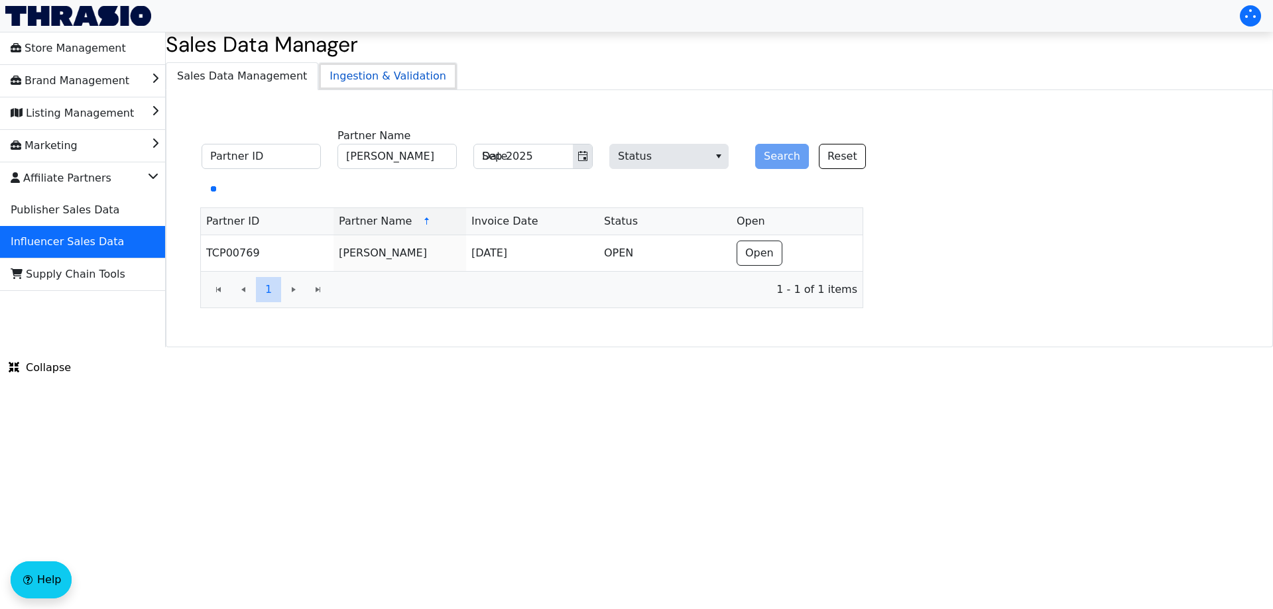
click at [339, 76] on span "Ingestion & Validation" at bounding box center [388, 76] width 138 height 27
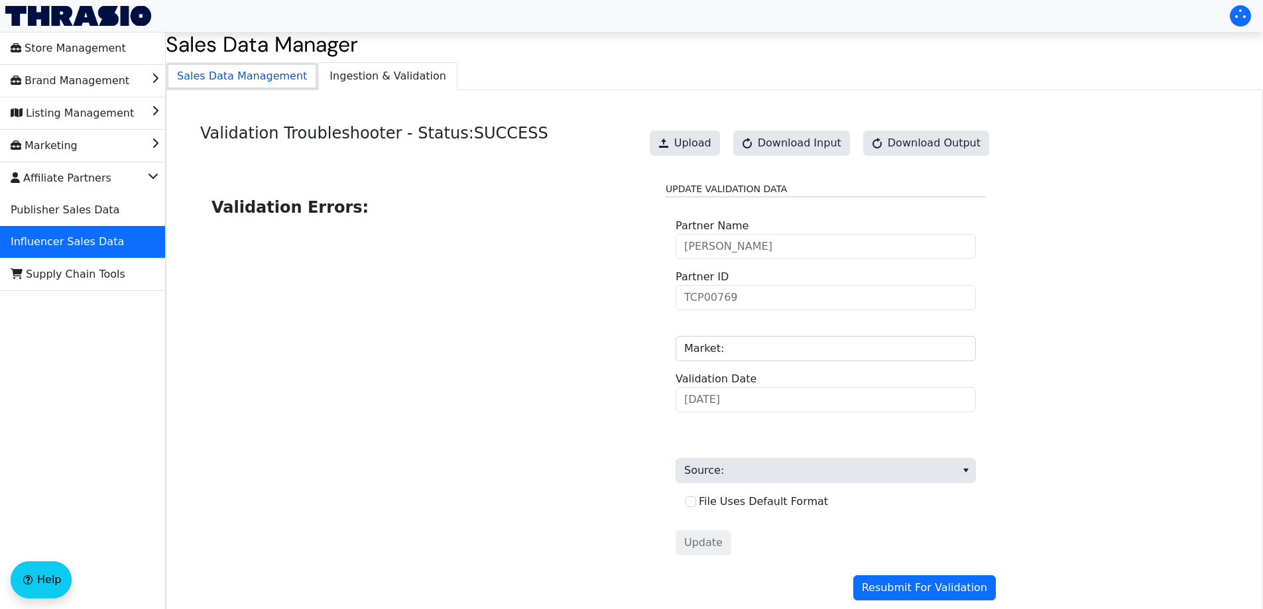
click at [261, 80] on span "Sales Data Management" at bounding box center [241, 76] width 151 height 27
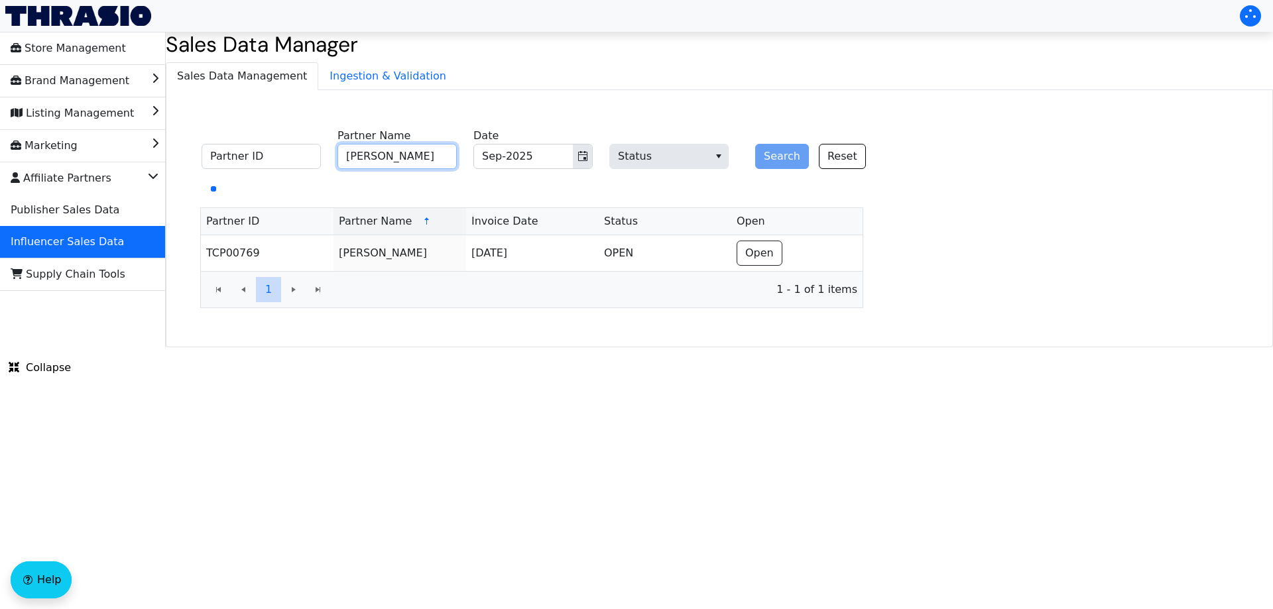
click at [400, 158] on input "[PERSON_NAME]" at bounding box center [396, 156] width 119 height 25
paste input "[PERSON_NAME]"
type input "[PERSON_NAME]"
click at [758, 156] on button "Search" at bounding box center [782, 156] width 54 height 25
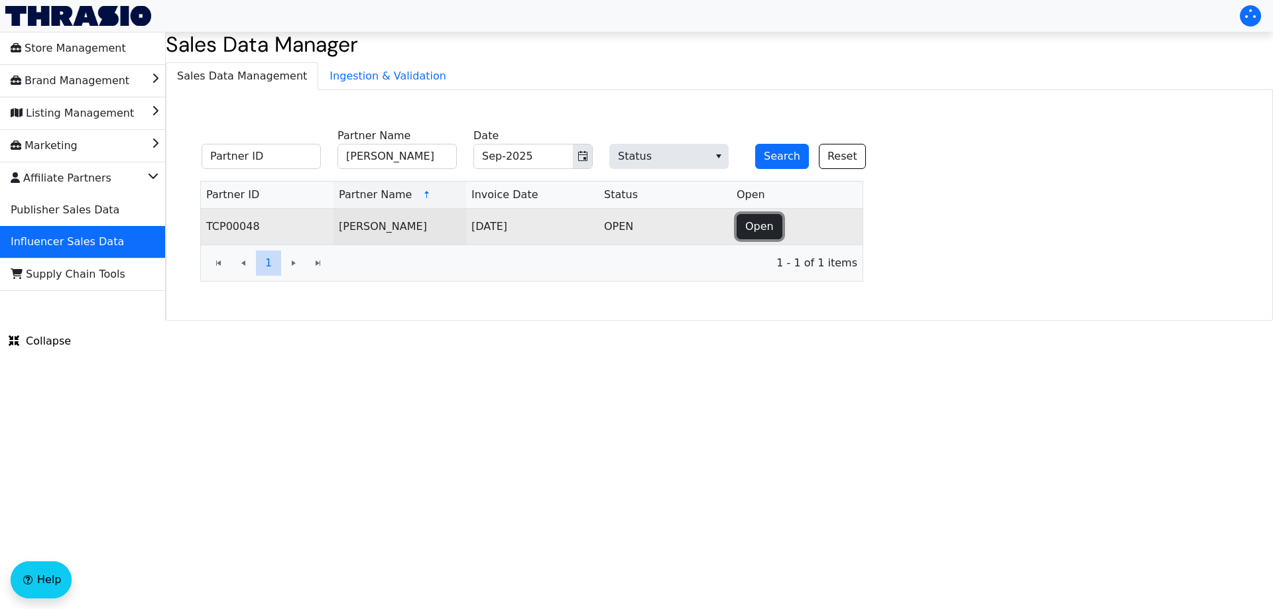
click at [772, 237] on button "Open" at bounding box center [760, 226] width 46 height 25
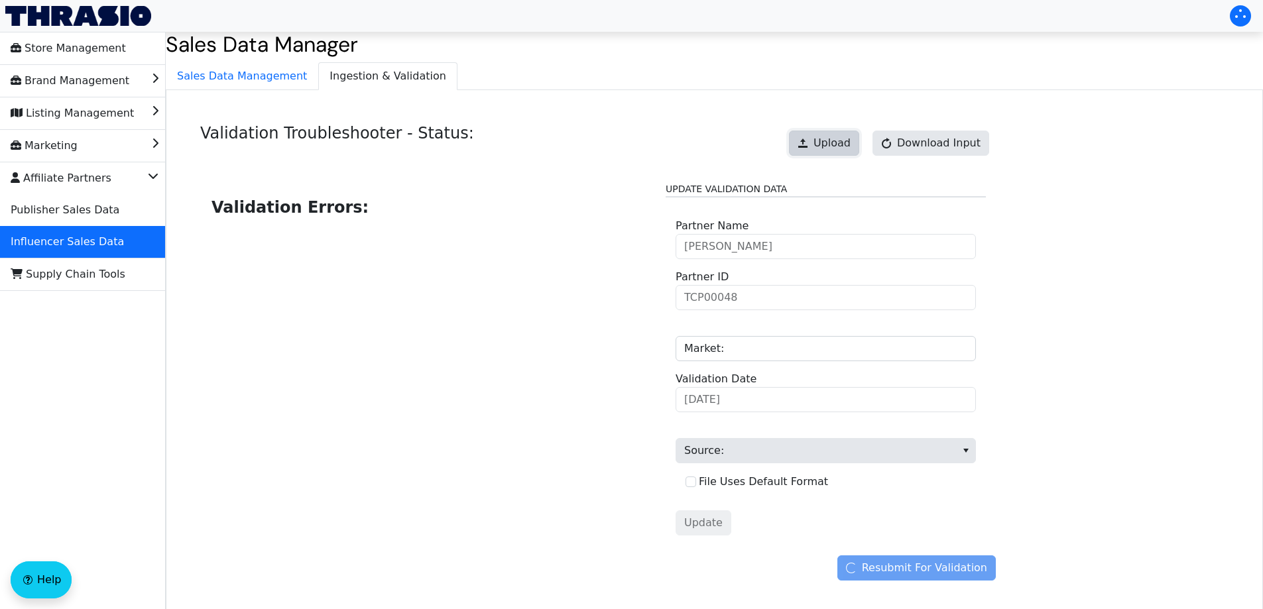
click at [832, 135] on button "Upload" at bounding box center [824, 143] width 70 height 25
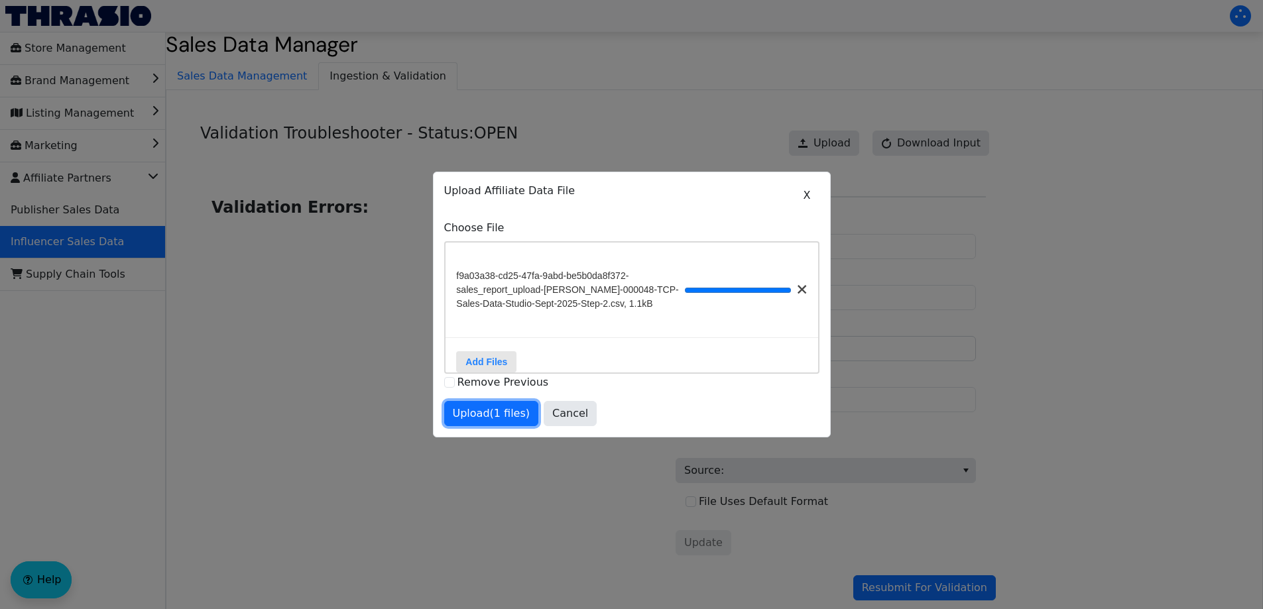
drag, startPoint x: 492, startPoint y: 420, endPoint x: 547, endPoint y: 428, distance: 55.7
click at [491, 420] on span "Upload (1 files)" at bounding box center [492, 414] width 78 height 16
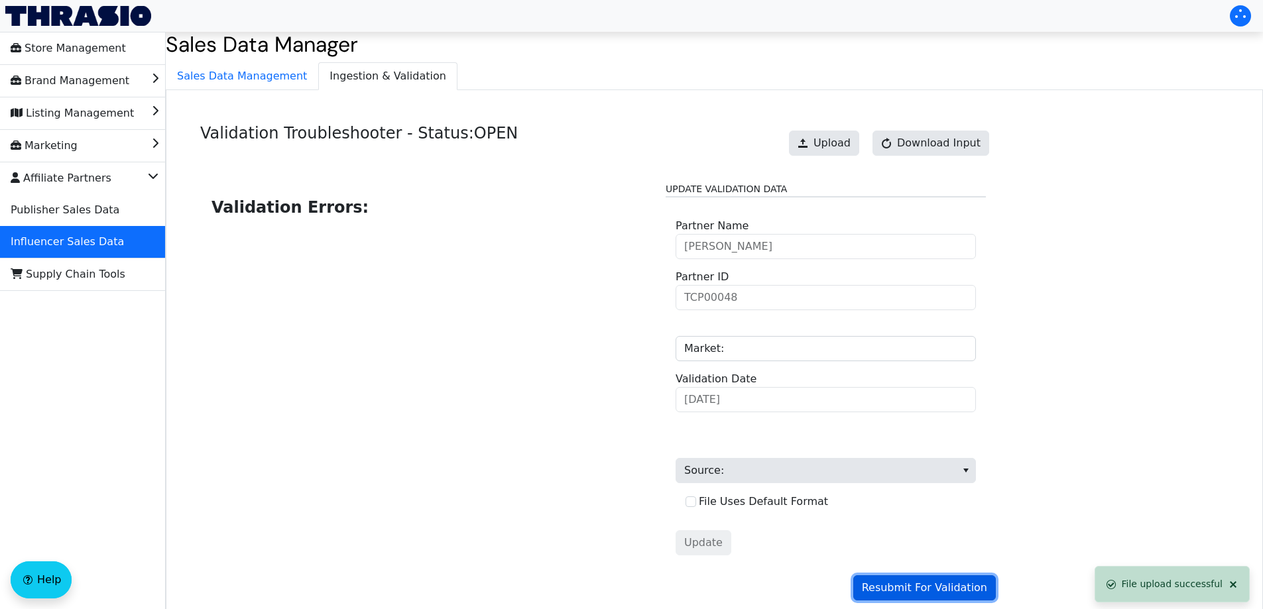
click at [959, 589] on span "Resubmit For Validation" at bounding box center [924, 588] width 125 height 16
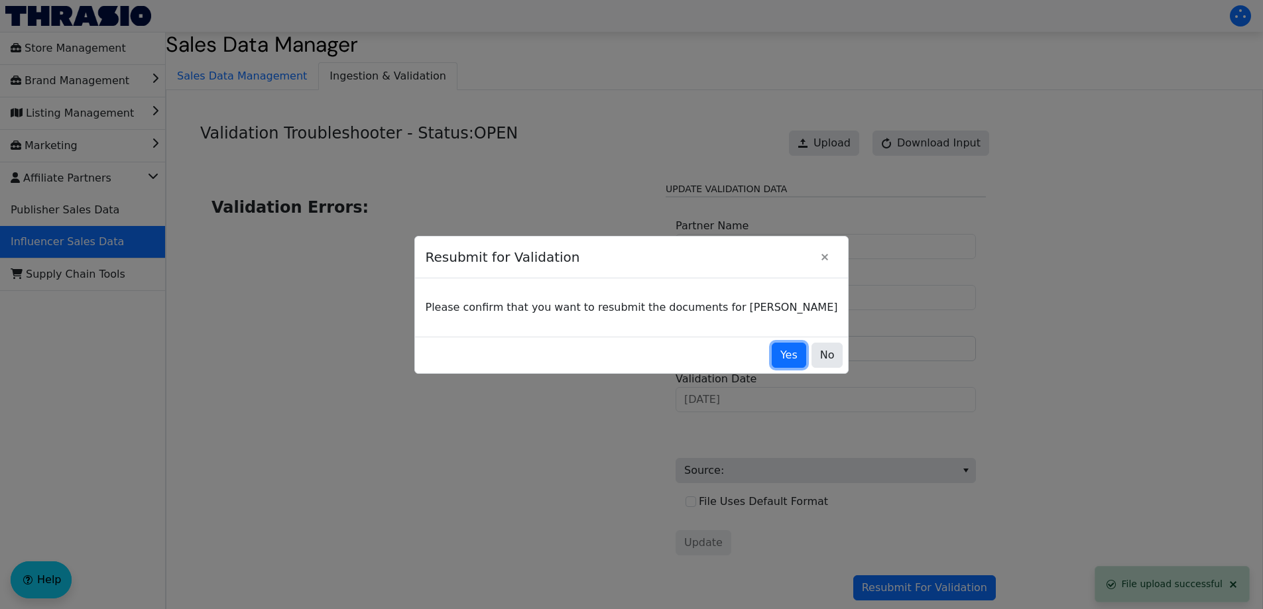
click at [780, 358] on span "Yes" at bounding box center [788, 355] width 17 height 16
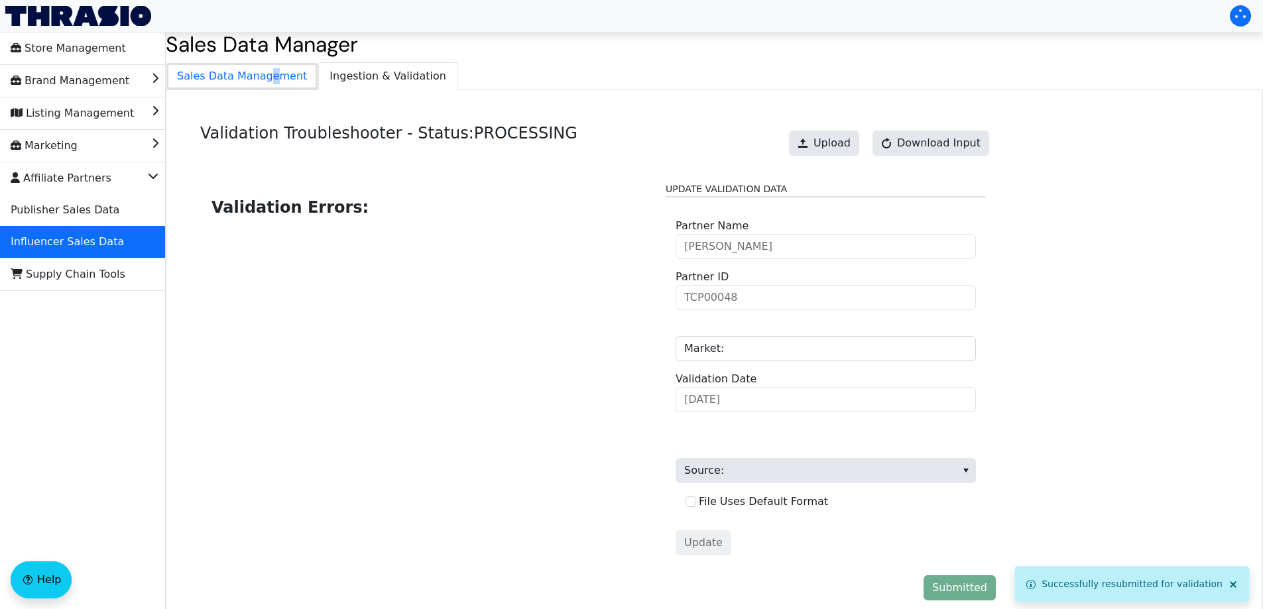
drag, startPoint x: 263, startPoint y: 76, endPoint x: 340, endPoint y: 80, distance: 77.0
click at [263, 76] on span "Sales Data Management" at bounding box center [241, 76] width 151 height 27
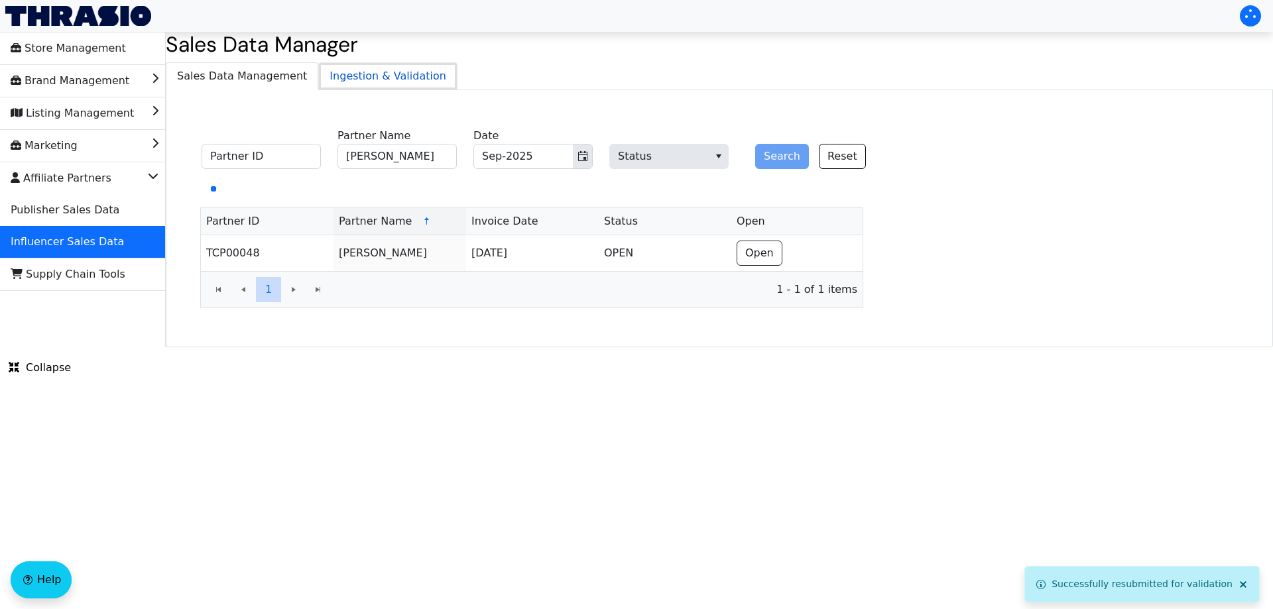
click at [389, 79] on span "Ingestion & Validation" at bounding box center [388, 76] width 138 height 27
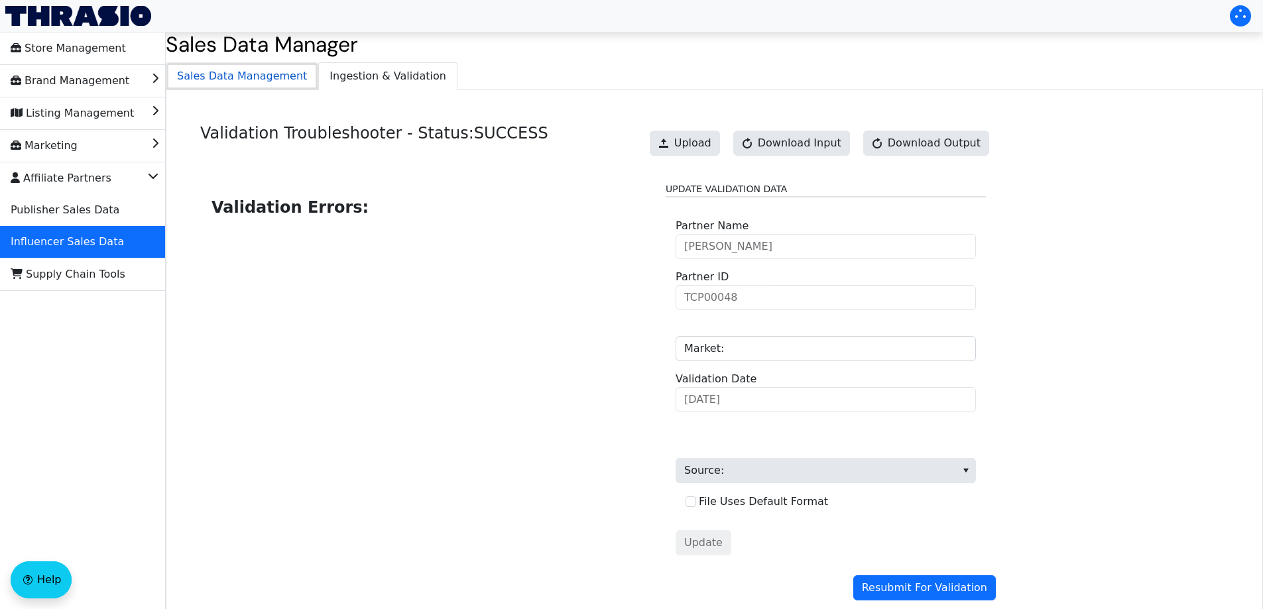
click at [254, 80] on span "Sales Data Management" at bounding box center [241, 76] width 151 height 27
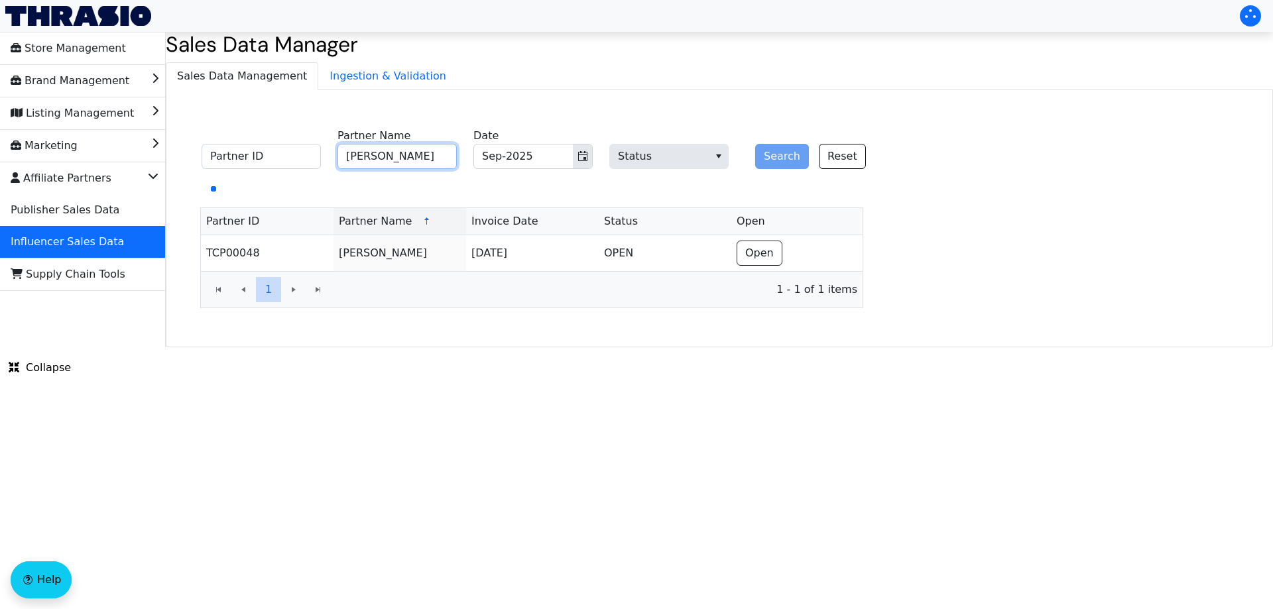
drag, startPoint x: 399, startPoint y: 154, endPoint x: 566, endPoint y: 152, distance: 167.1
click at [403, 154] on input "[PERSON_NAME]" at bounding box center [396, 156] width 119 height 25
paste input "[PERSON_NAME]"
type input "[PERSON_NAME]"
click at [785, 158] on button "Search" at bounding box center [782, 156] width 54 height 25
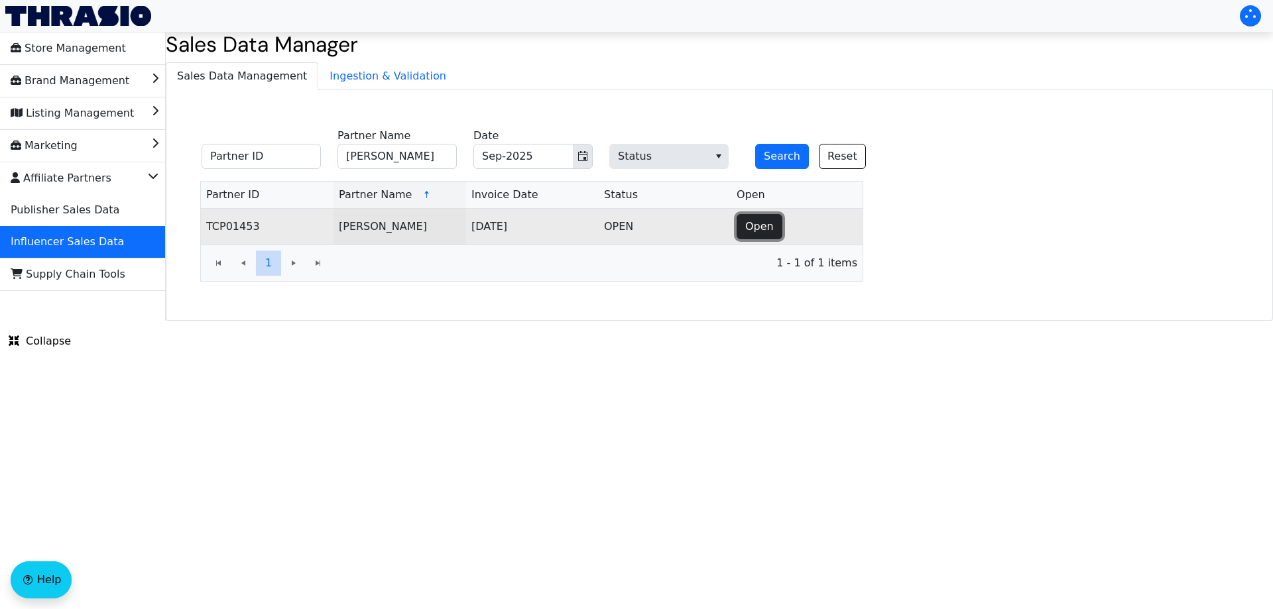
click at [747, 226] on span "Open" at bounding box center [759, 227] width 29 height 16
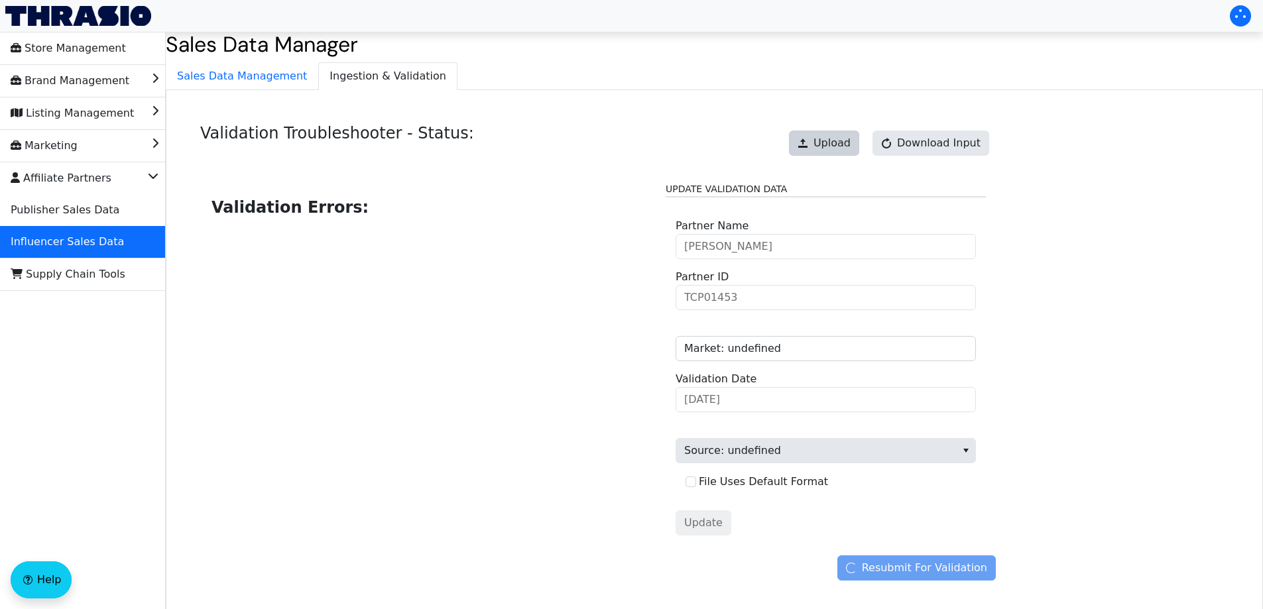
drag, startPoint x: 830, startPoint y: 160, endPoint x: 845, endPoint y: 149, distance: 18.4
click at [830, 160] on div "Upload Download Input" at bounding box center [888, 143] width 213 height 38
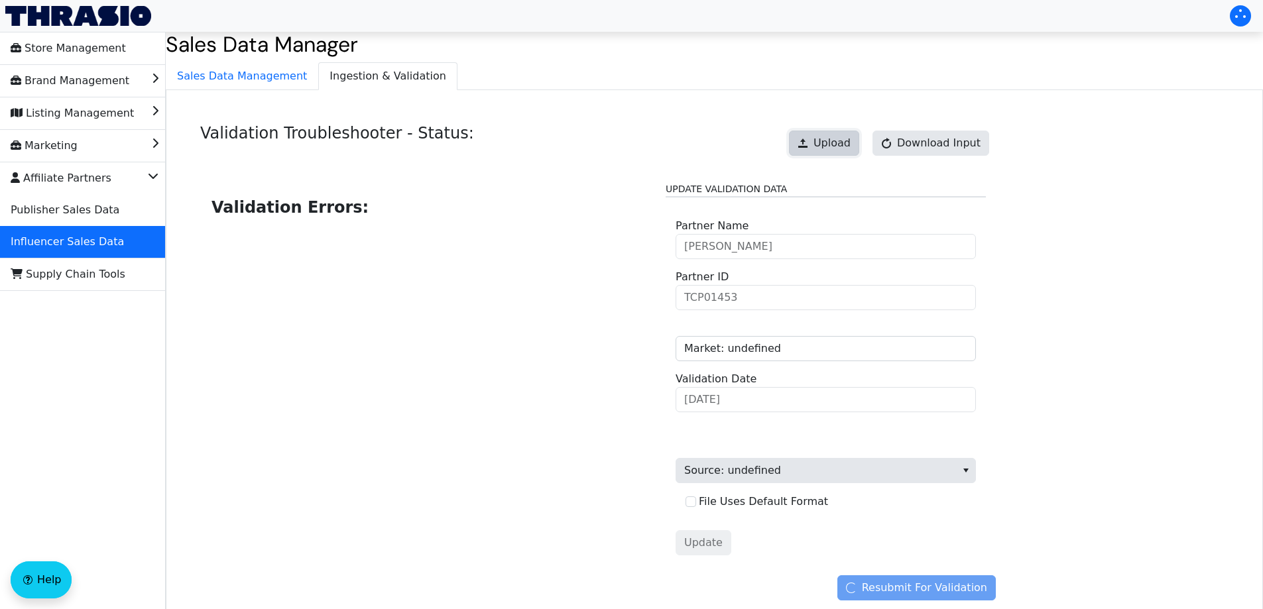
click at [813, 152] on button "Upload" at bounding box center [824, 143] width 70 height 25
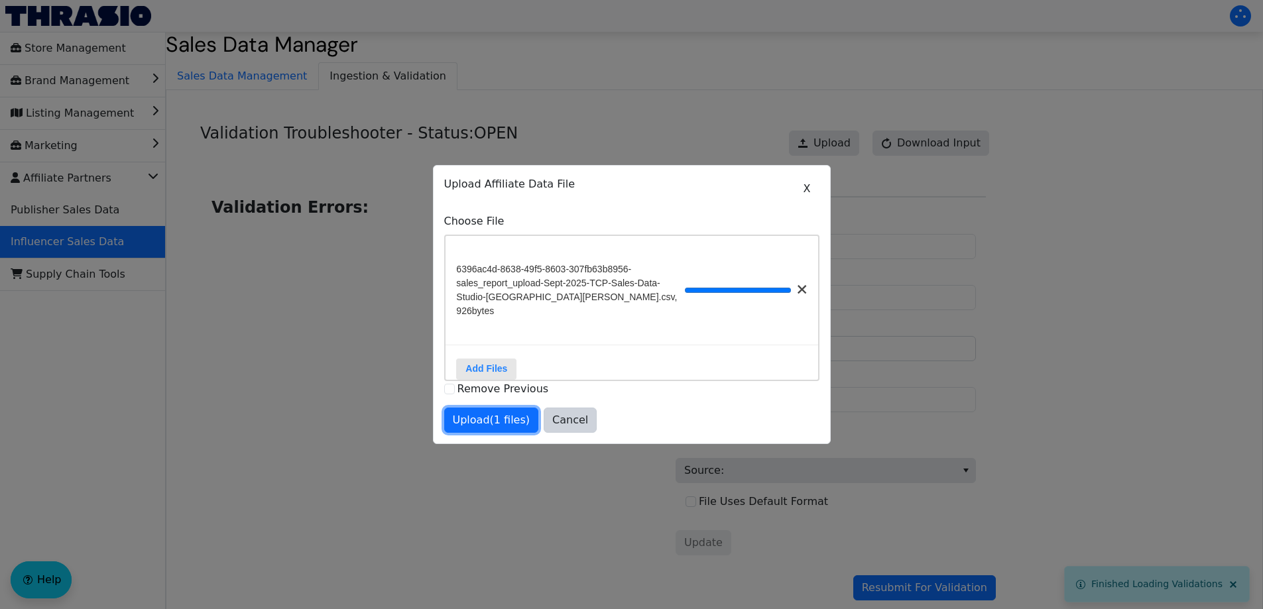
click at [498, 418] on span "Upload (1 files)" at bounding box center [492, 420] width 78 height 16
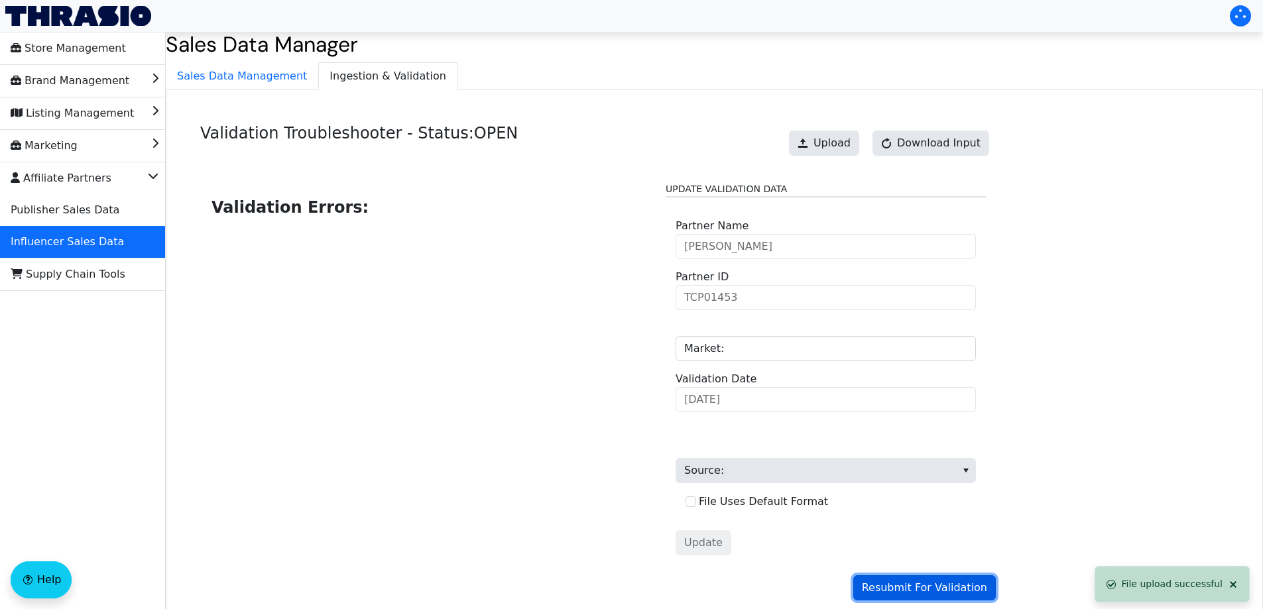
click at [901, 583] on span "Resubmit For Validation" at bounding box center [924, 588] width 125 height 16
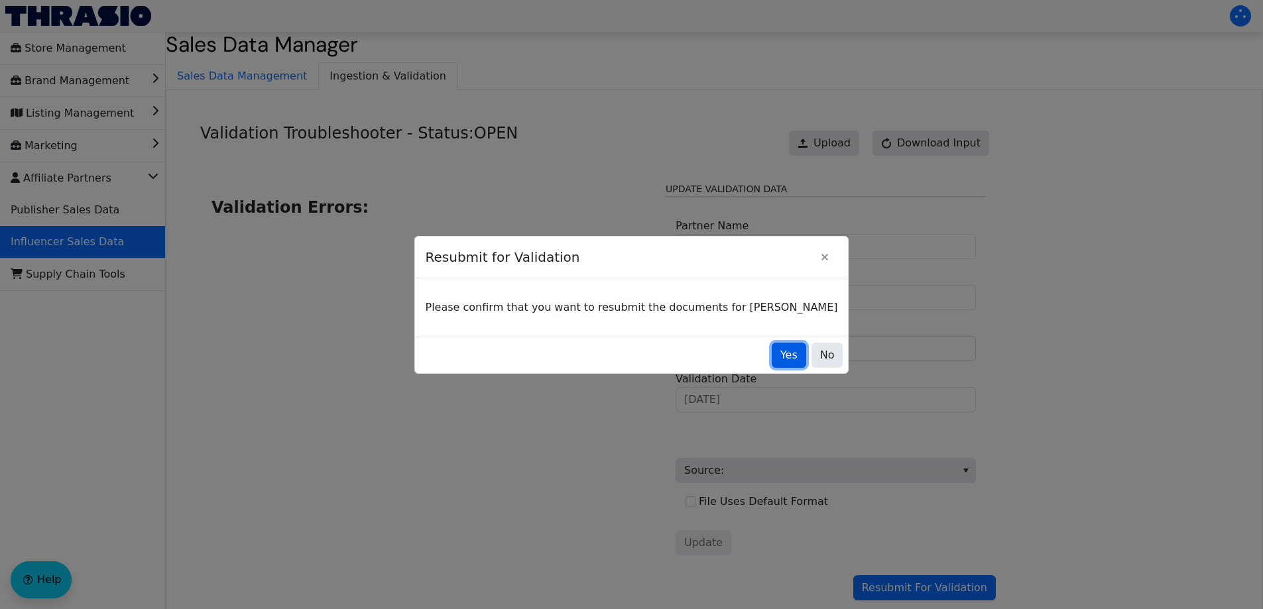
click at [777, 358] on button "Yes" at bounding box center [789, 355] width 34 height 25
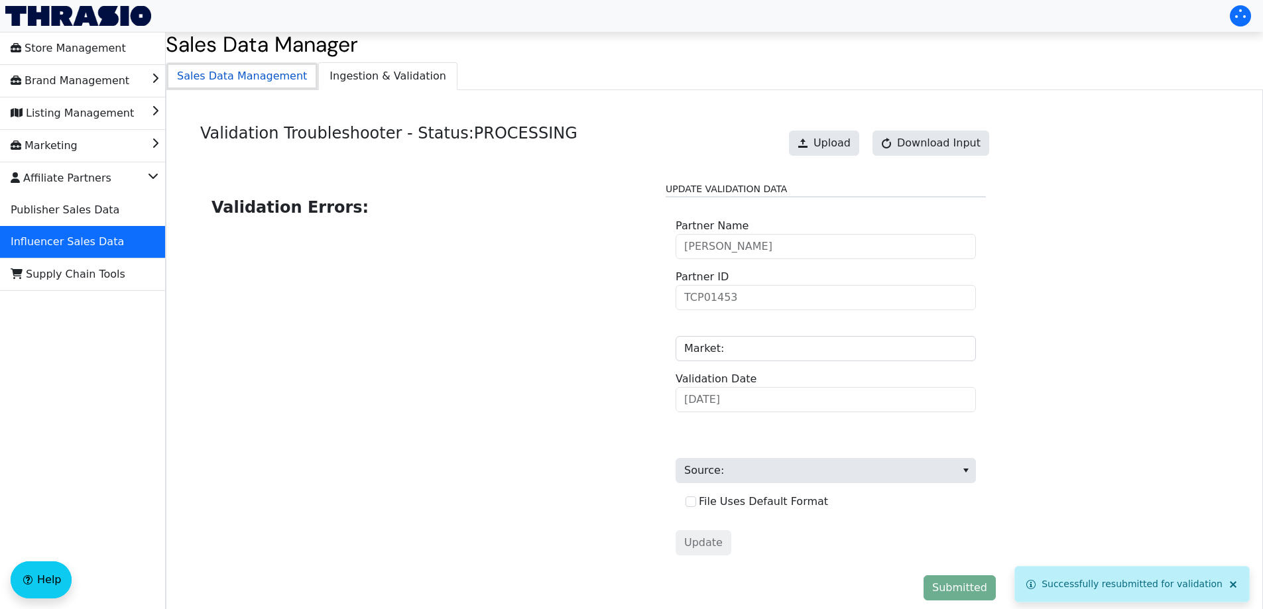
click at [271, 77] on span "Sales Data Management" at bounding box center [241, 76] width 151 height 27
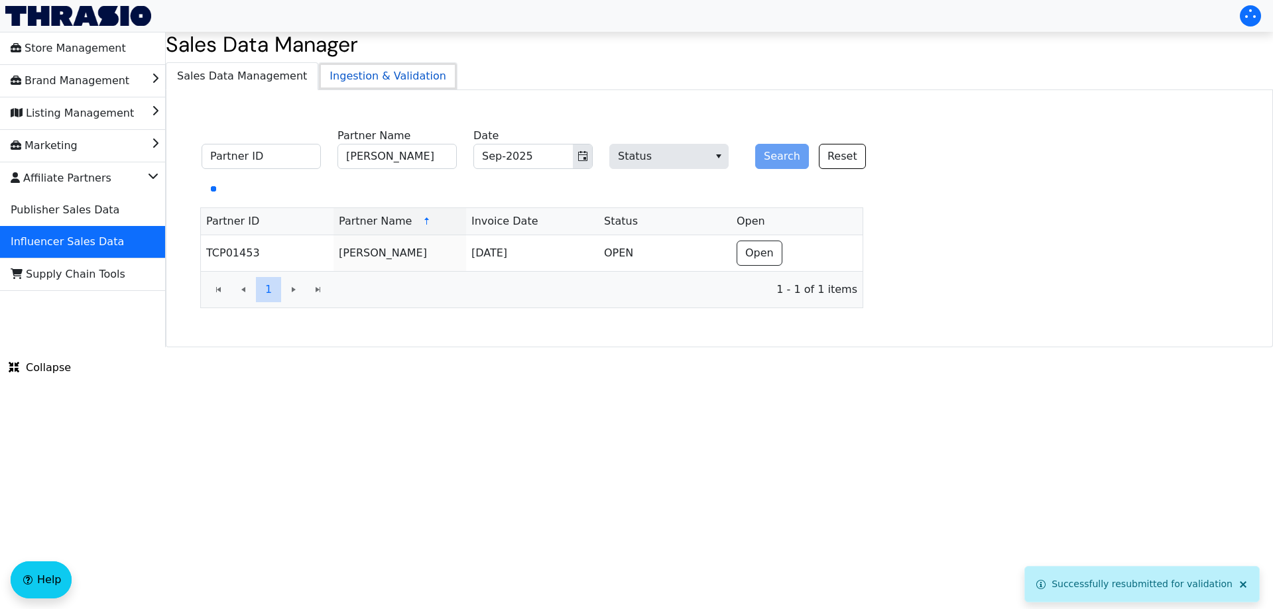
click at [353, 76] on span "Ingestion & Validation" at bounding box center [388, 76] width 138 height 27
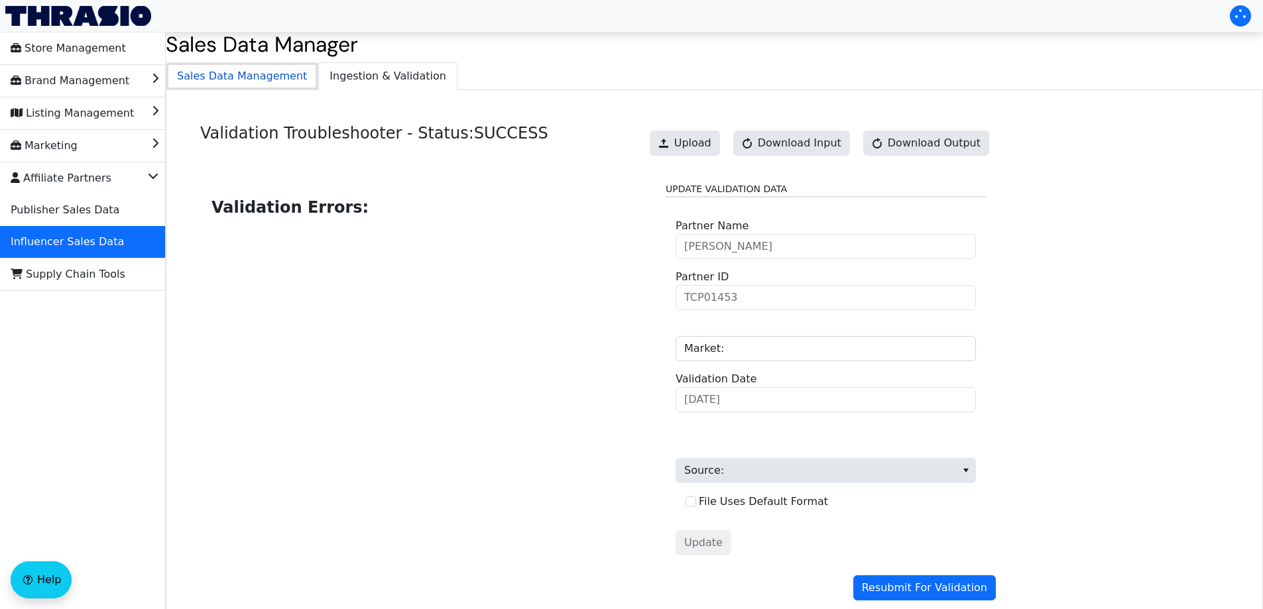
click at [263, 79] on span "Sales Data Management" at bounding box center [241, 76] width 151 height 27
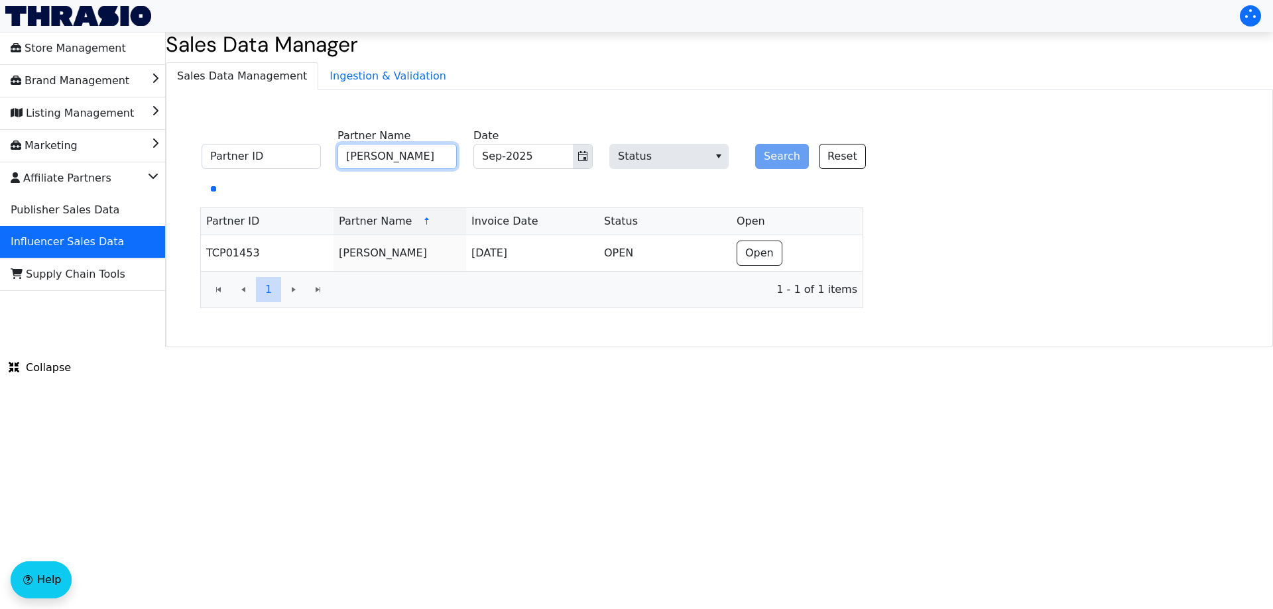
drag, startPoint x: 384, startPoint y: 156, endPoint x: 484, endPoint y: 157, distance: 100.1
click at [388, 156] on input "[PERSON_NAME]" at bounding box center [396, 156] width 119 height 25
paste input "[PERSON_NAME]"
type input "[PERSON_NAME]"
click at [770, 156] on button "Search" at bounding box center [782, 156] width 54 height 25
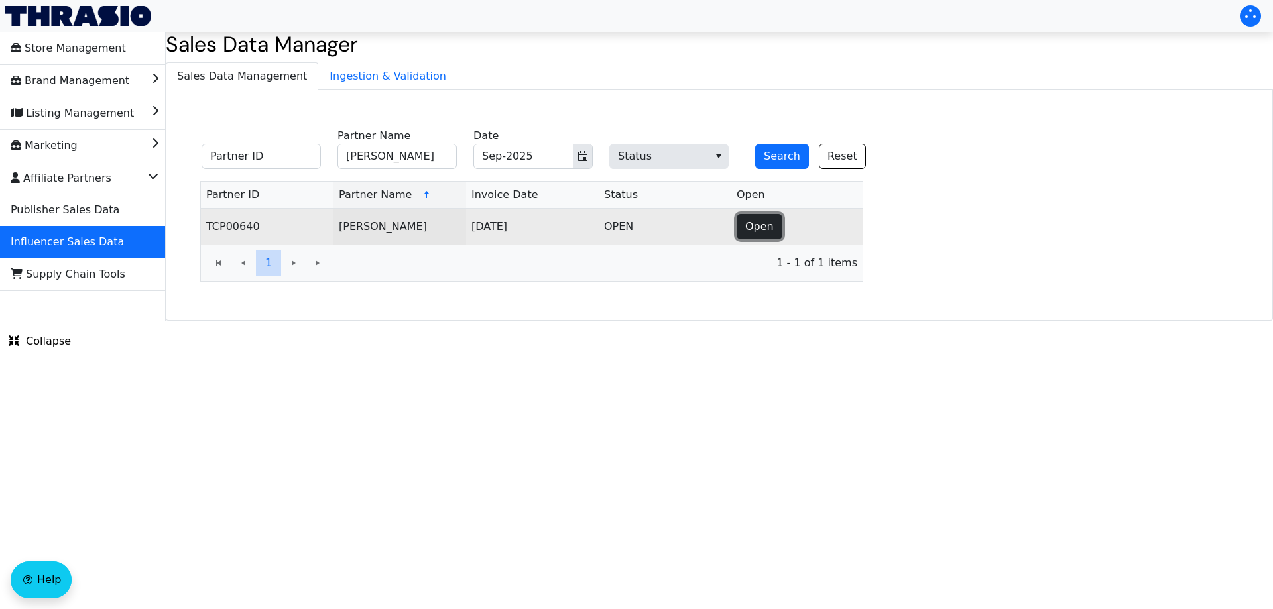
click at [750, 231] on span "Open" at bounding box center [759, 227] width 29 height 16
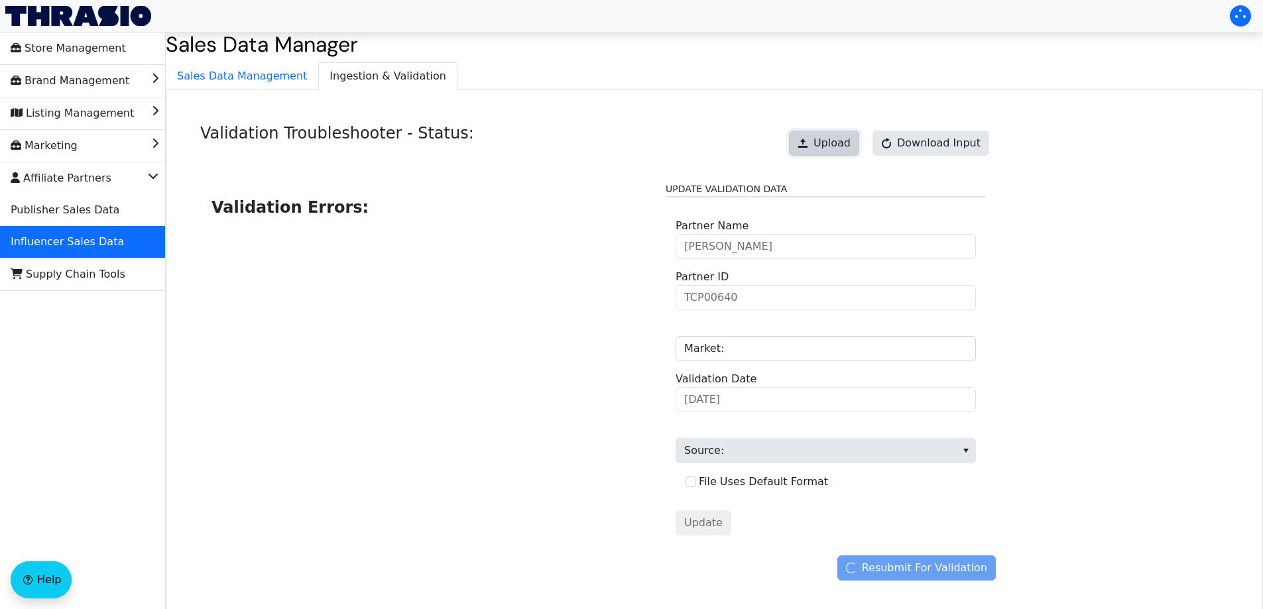
click at [846, 134] on button "Upload" at bounding box center [824, 143] width 70 height 25
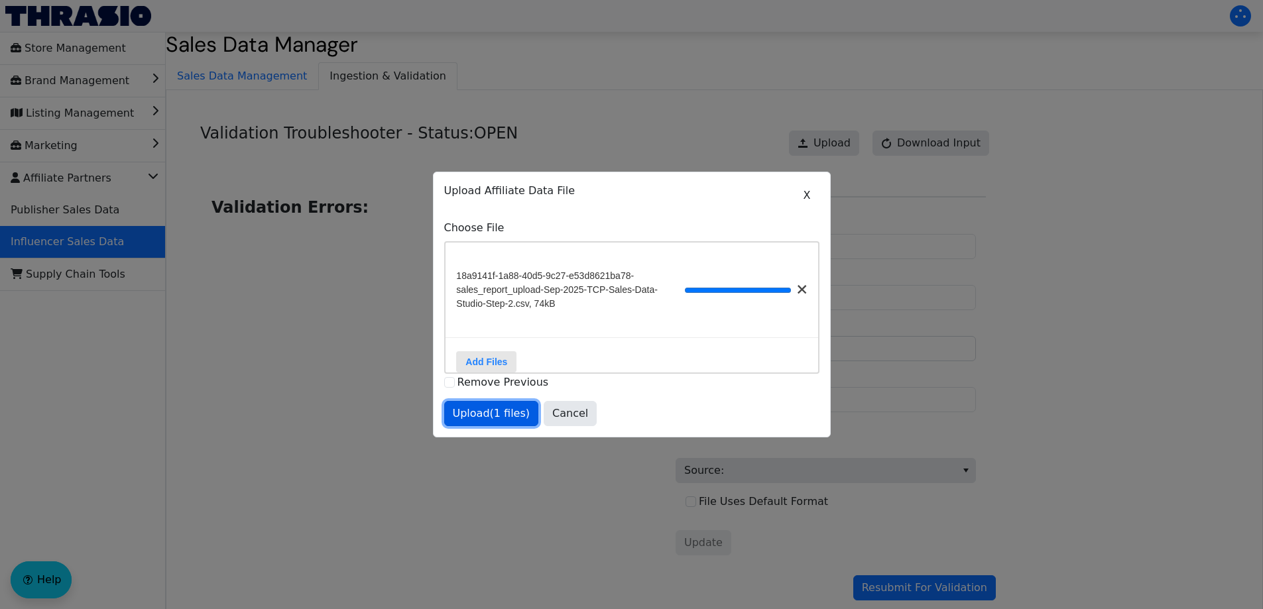
click at [464, 421] on span "Upload (1 files)" at bounding box center [492, 414] width 78 height 16
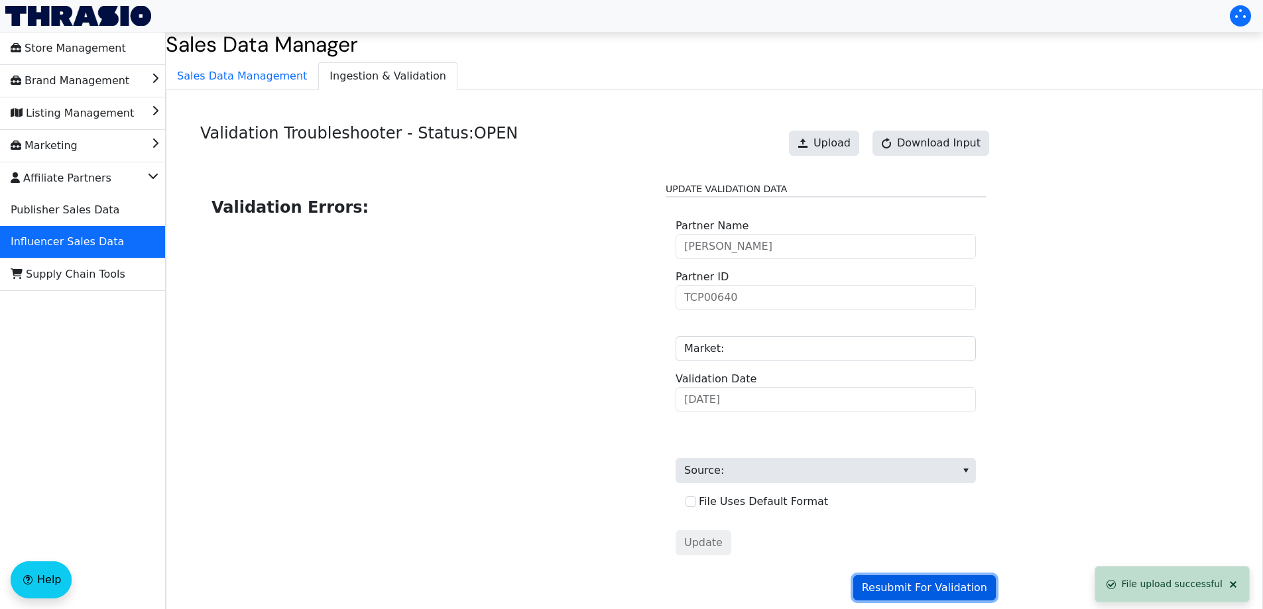
click at [908, 587] on span "Resubmit For Validation" at bounding box center [924, 588] width 125 height 16
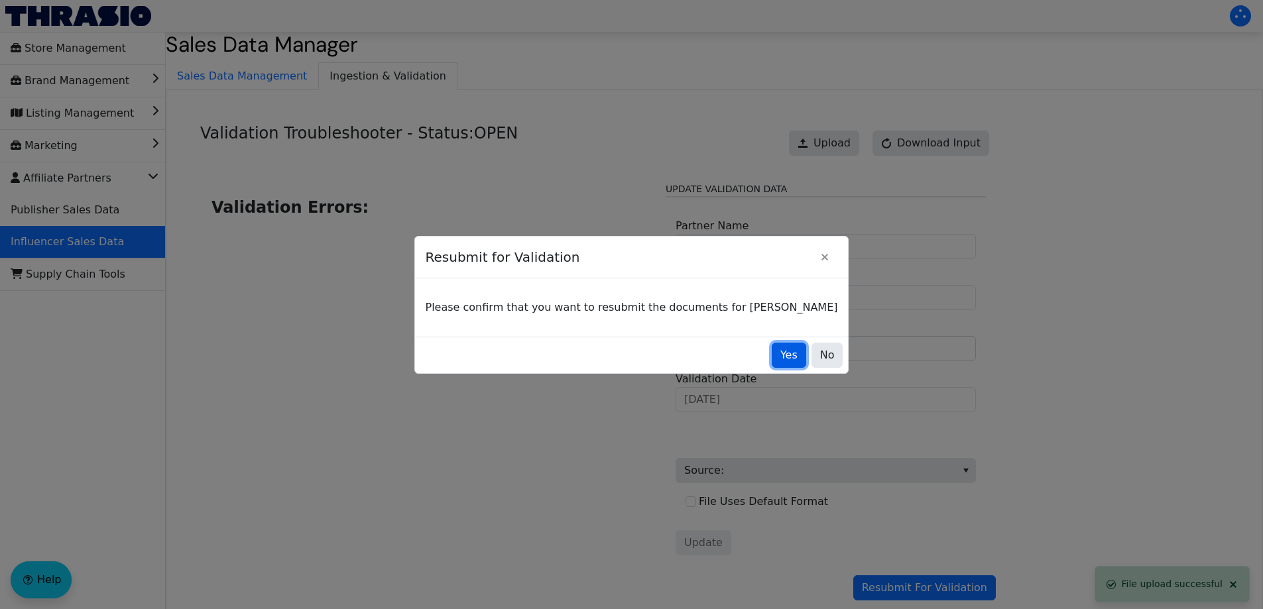
click at [772, 348] on button "Yes" at bounding box center [789, 355] width 34 height 25
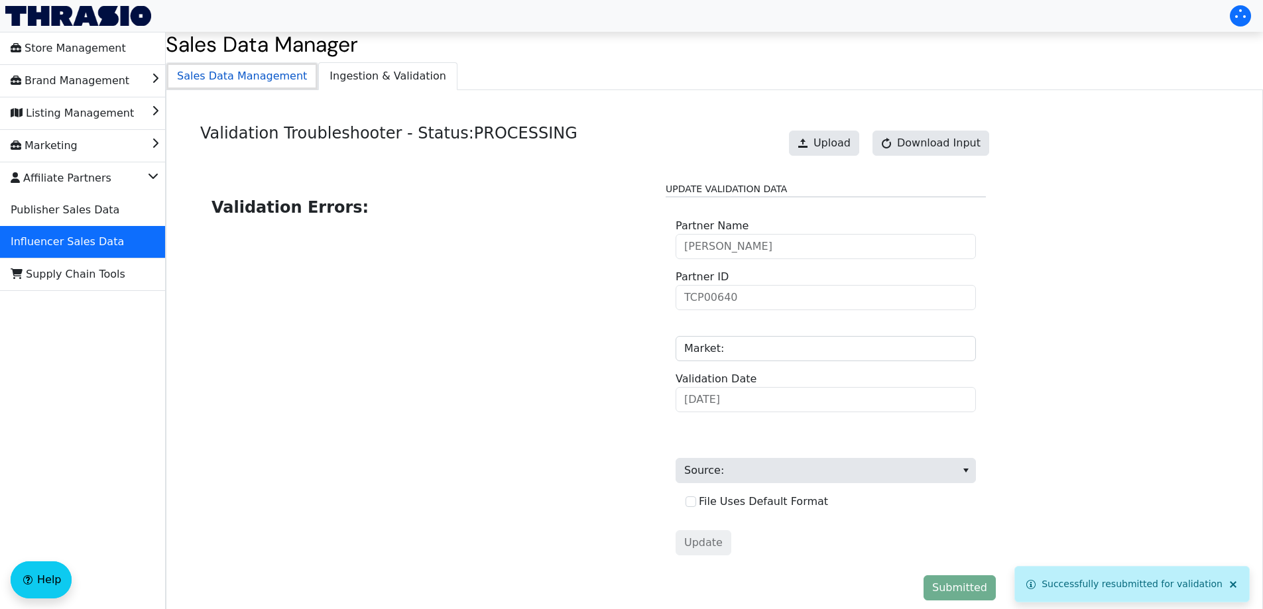
click at [281, 84] on span "Sales Data Management" at bounding box center [241, 76] width 151 height 27
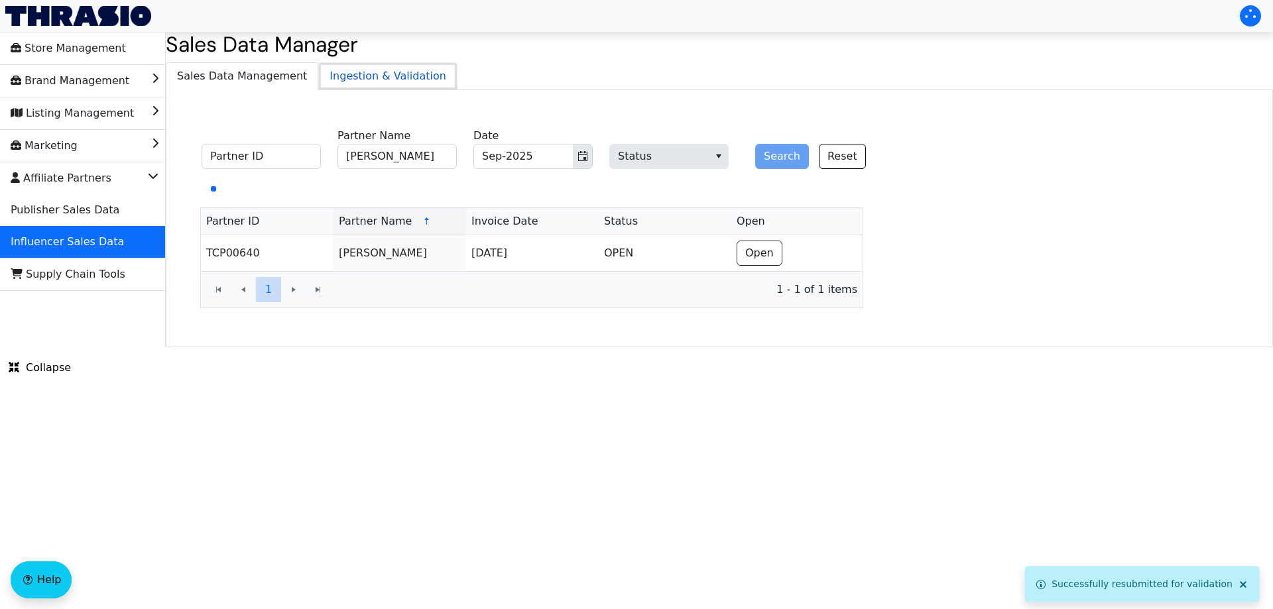
drag, startPoint x: 327, startPoint y: 77, endPoint x: 378, endPoint y: 80, distance: 50.5
click at [328, 77] on span "Ingestion & Validation" at bounding box center [388, 76] width 138 height 27
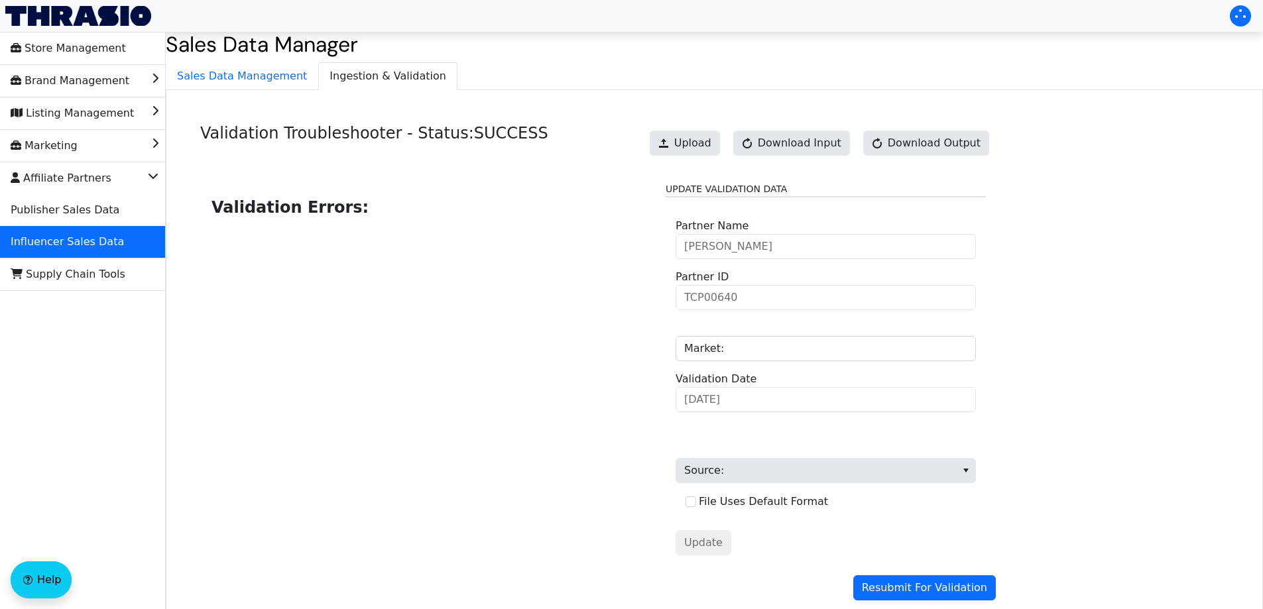
click at [223, 93] on div "Validation Troubleshooter - Status: SUCCESS Upload Download Input Download Outp…" at bounding box center [714, 365] width 1097 height 550
click at [243, 82] on span "Sales Data Management" at bounding box center [241, 76] width 151 height 27
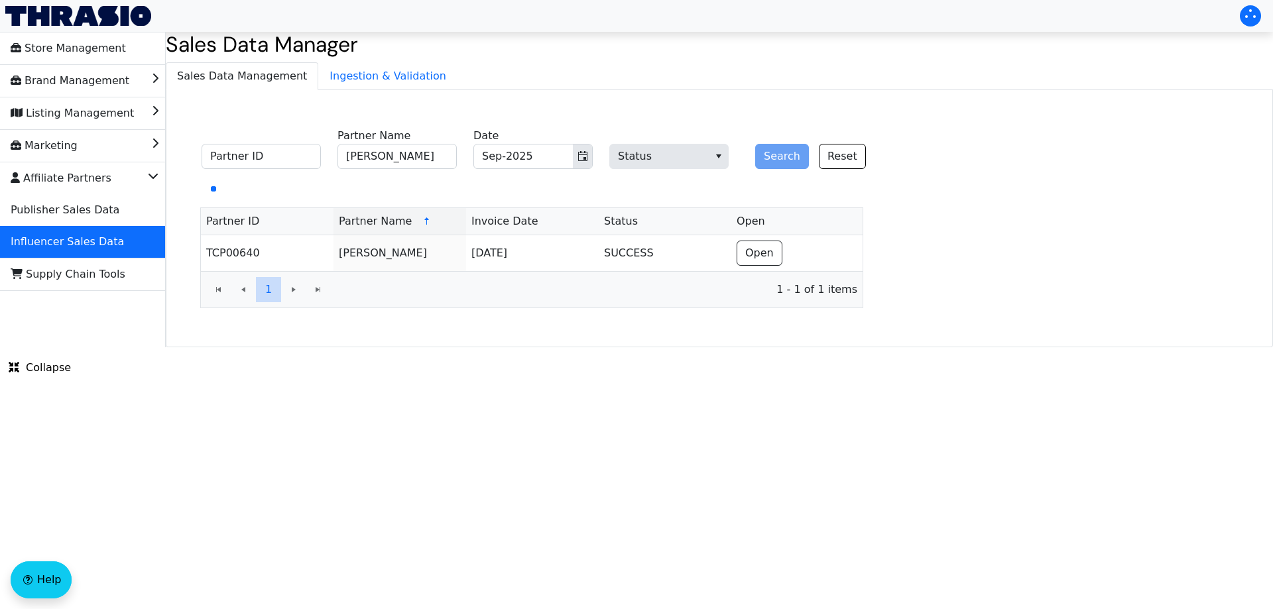
click at [275, 170] on fieldset "Partner ID [PERSON_NAME] Partner Name Sep-2025 Date Status Search Reset" at bounding box center [541, 150] width 695 height 52
click at [284, 164] on input "Partner ID" at bounding box center [261, 156] width 119 height 25
paste input "TCP01213"
type input "TCP01213"
drag, startPoint x: 400, startPoint y: 159, endPoint x: 421, endPoint y: 158, distance: 20.6
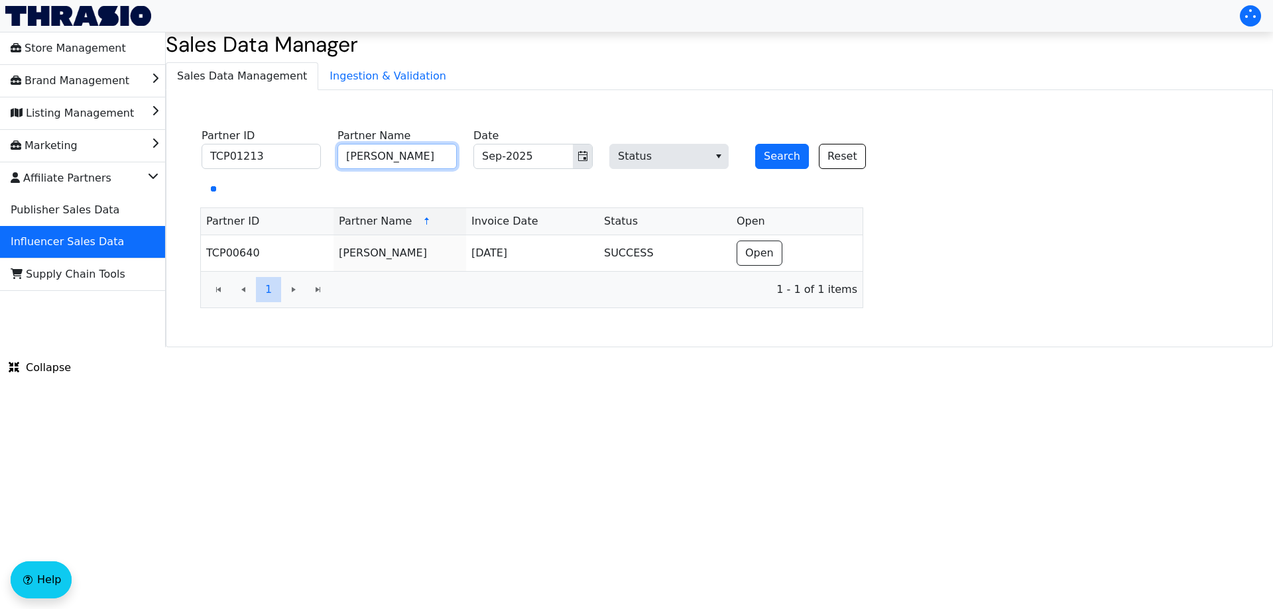
click at [309, 159] on fieldset "TCP01213 Partner ID [PERSON_NAME] Partner Name Sep-2025 Date Status Search Reset" at bounding box center [541, 150] width 695 height 52
click at [770, 158] on button "Search" at bounding box center [782, 156] width 54 height 25
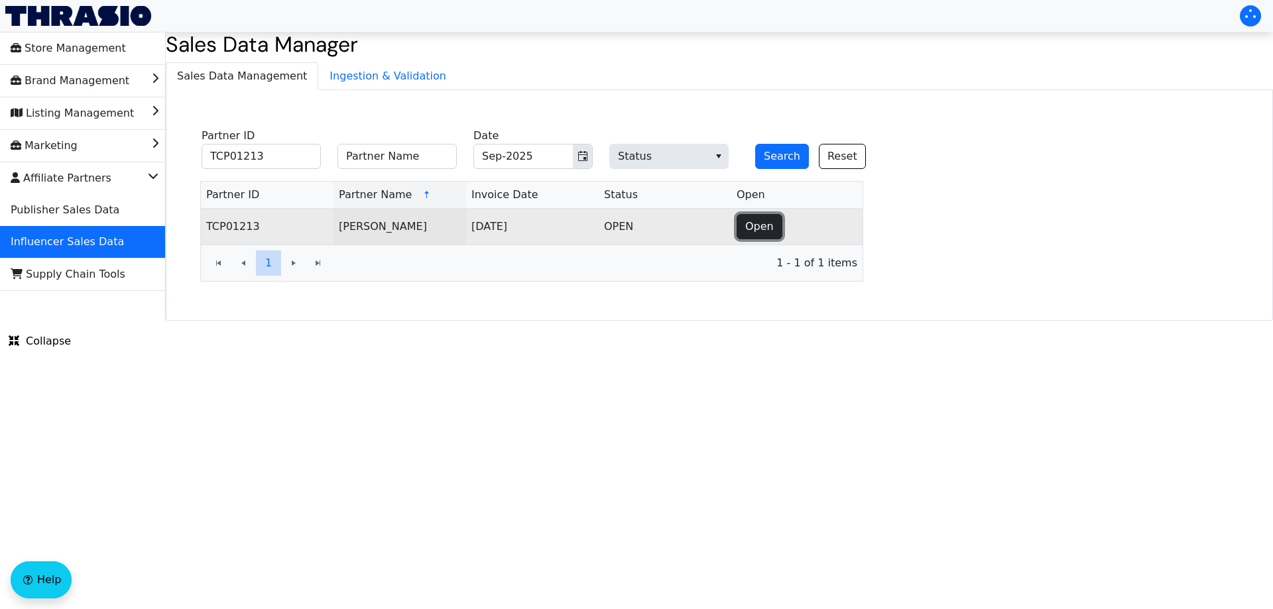
click at [767, 225] on span "Open" at bounding box center [759, 227] width 29 height 16
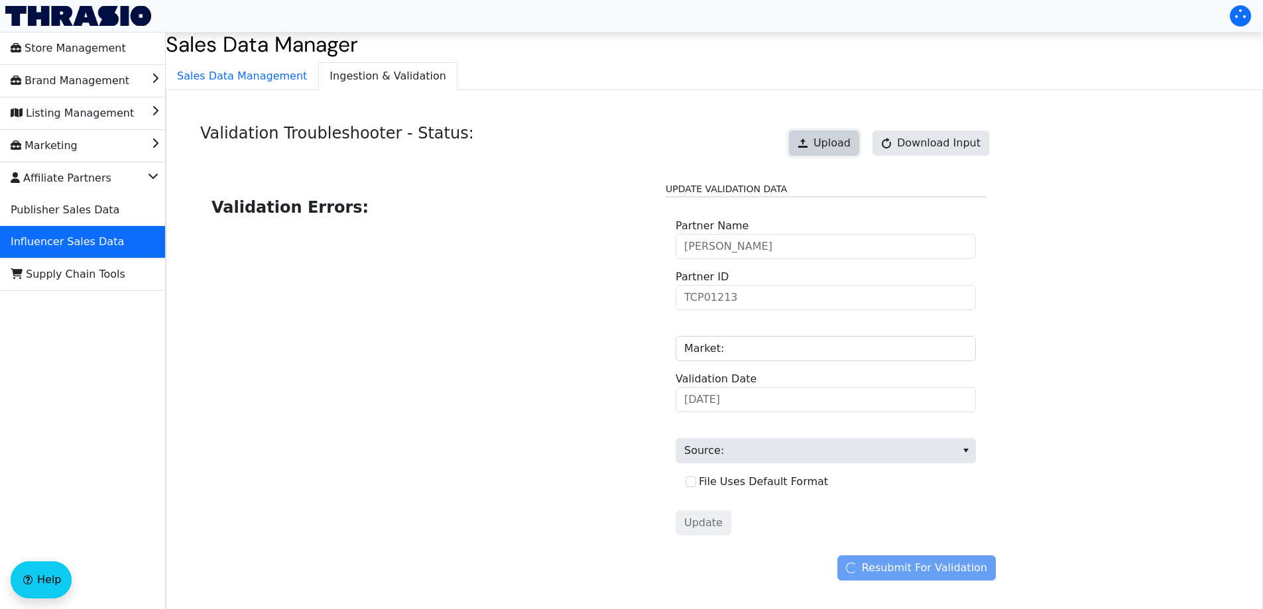
click at [837, 135] on span "Upload" at bounding box center [831, 143] width 37 height 16
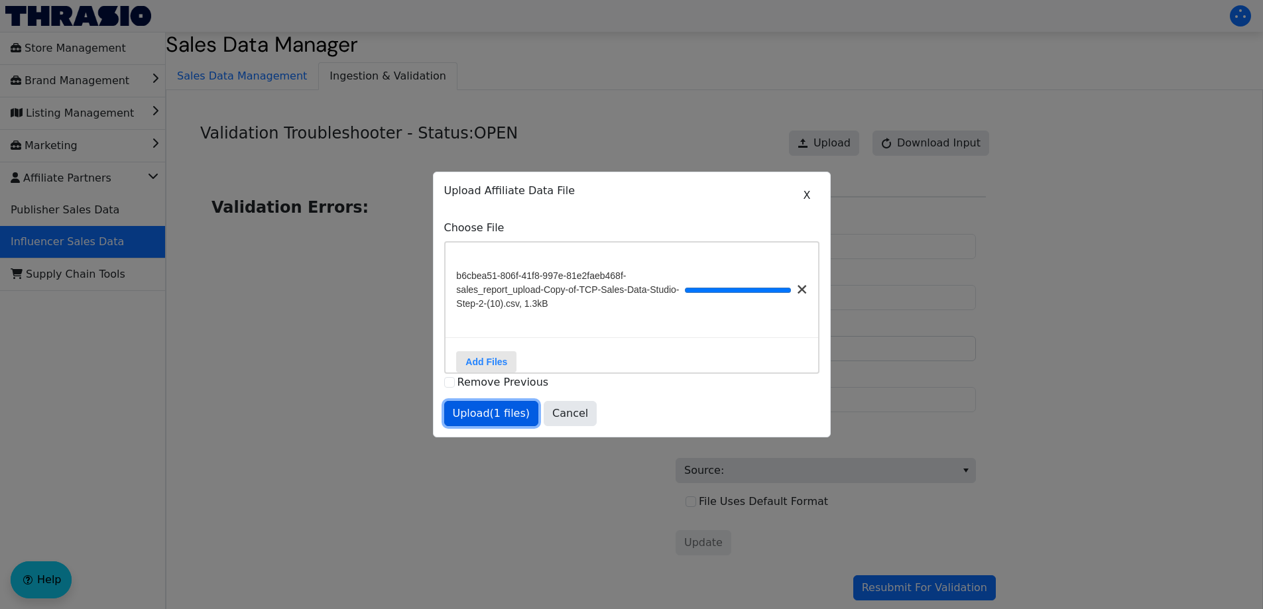
click at [481, 426] on button "Upload (1 files)" at bounding box center [491, 413] width 95 height 25
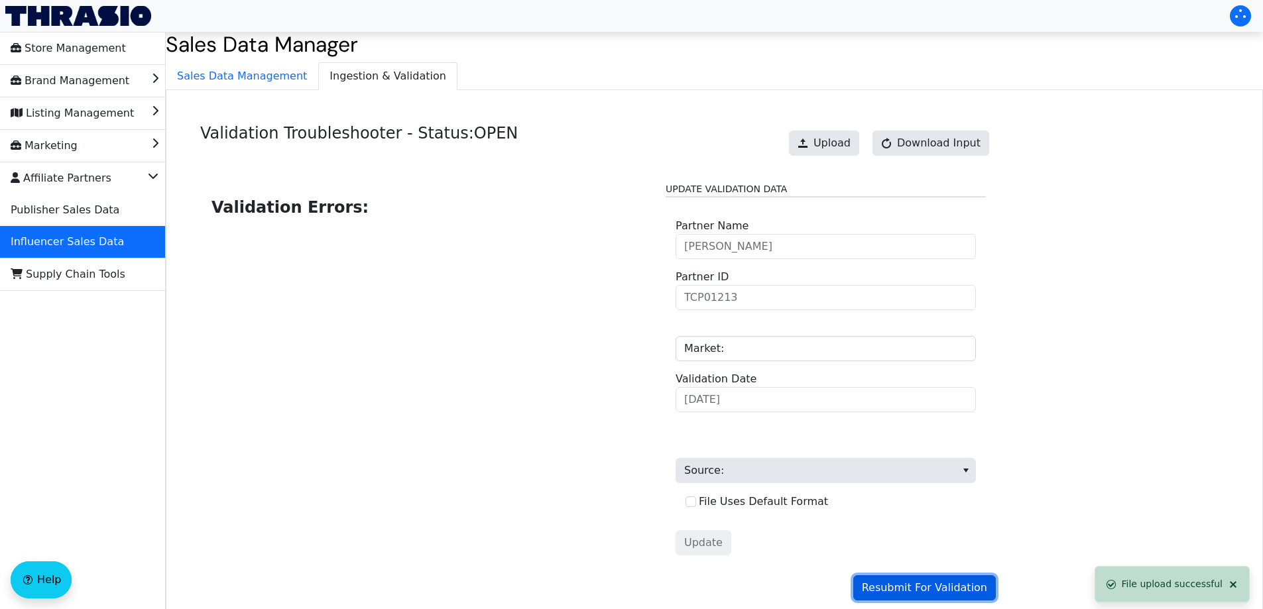
click at [941, 589] on span "Resubmit For Validation" at bounding box center [924, 588] width 125 height 16
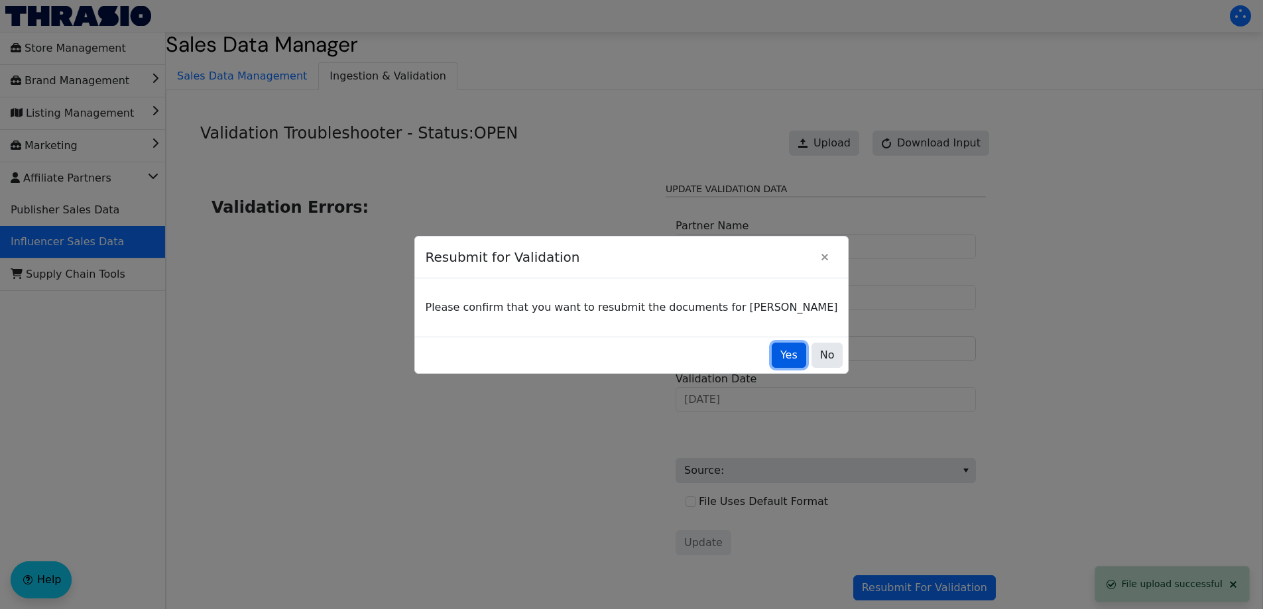
click at [772, 365] on button "Yes" at bounding box center [789, 355] width 34 height 25
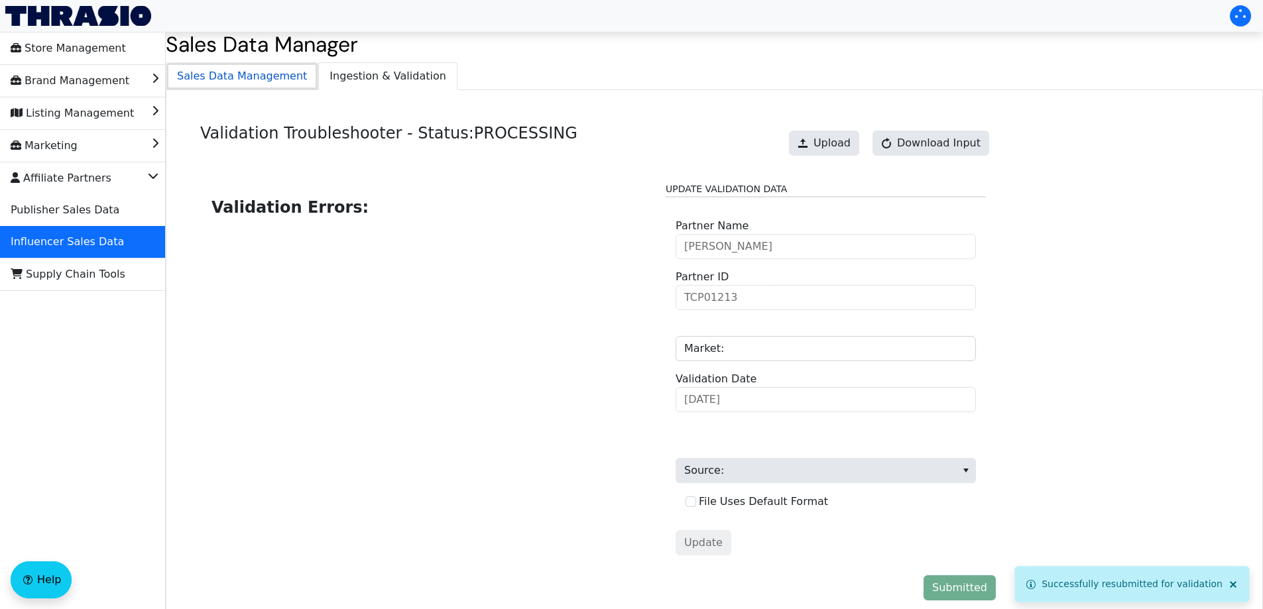
click at [223, 72] on span "Sales Data Management" at bounding box center [241, 76] width 151 height 27
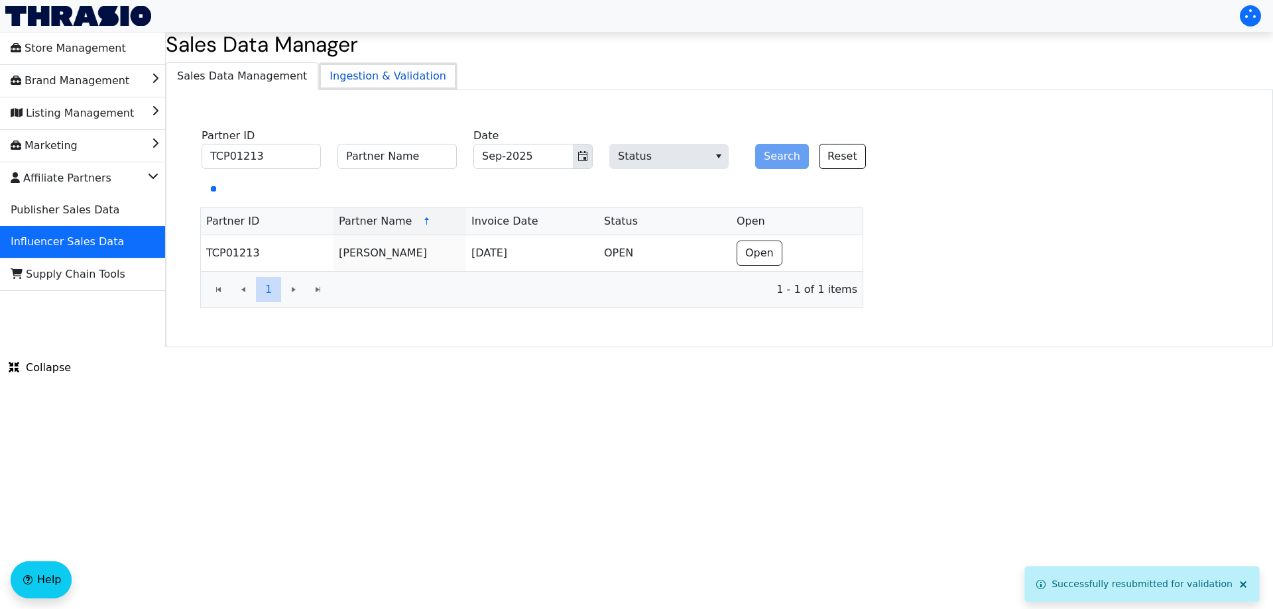
click at [352, 76] on span "Ingestion & Validation" at bounding box center [388, 76] width 138 height 27
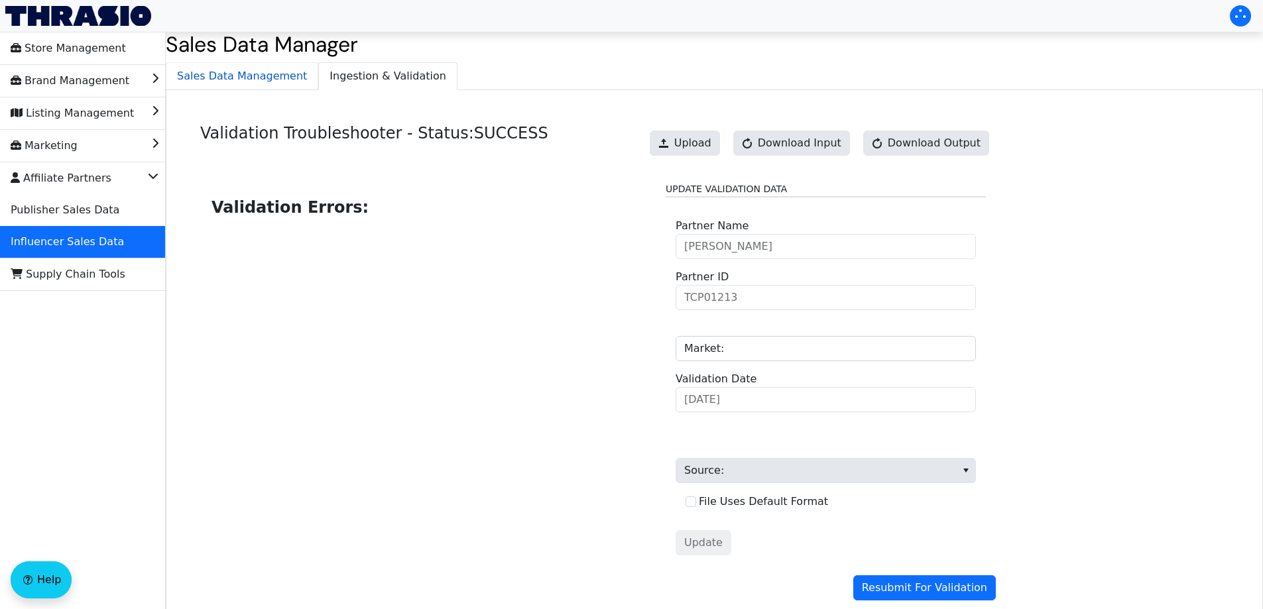
click at [222, 93] on div "Validation Troubleshooter - Status: SUCCESS Upload Download Input Download Outp…" at bounding box center [714, 365] width 1097 height 550
drag, startPoint x: 240, startPoint y: 84, endPoint x: 236, endPoint y: 98, distance: 15.1
click at [236, 83] on span "Sales Data Management" at bounding box center [241, 76] width 151 height 27
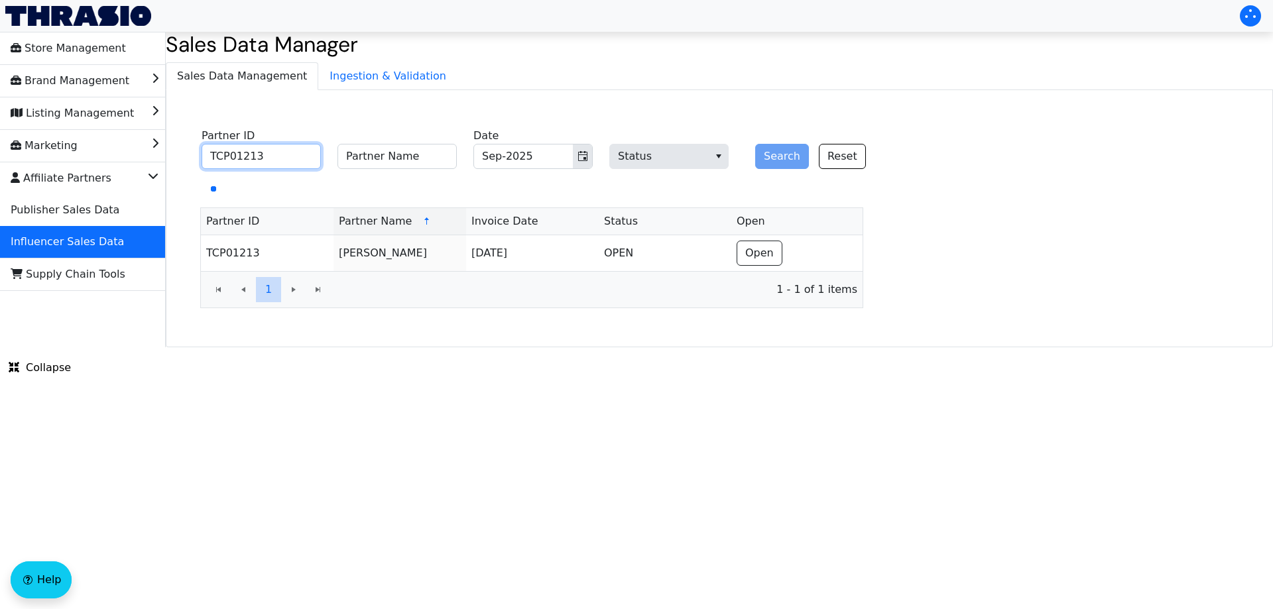
click at [278, 156] on input "TCP01213" at bounding box center [261, 156] width 119 height 25
paste input "0957"
type input "TCP00957"
click at [766, 156] on button "Search" at bounding box center [782, 156] width 54 height 25
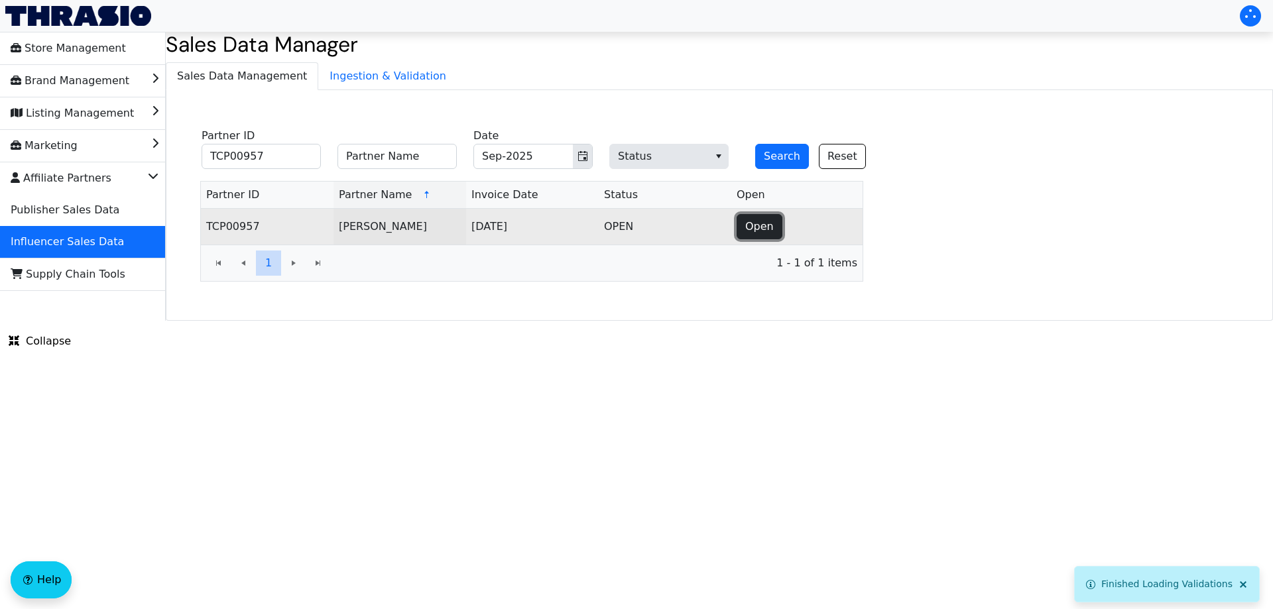
click at [745, 223] on span "Open" at bounding box center [759, 227] width 29 height 16
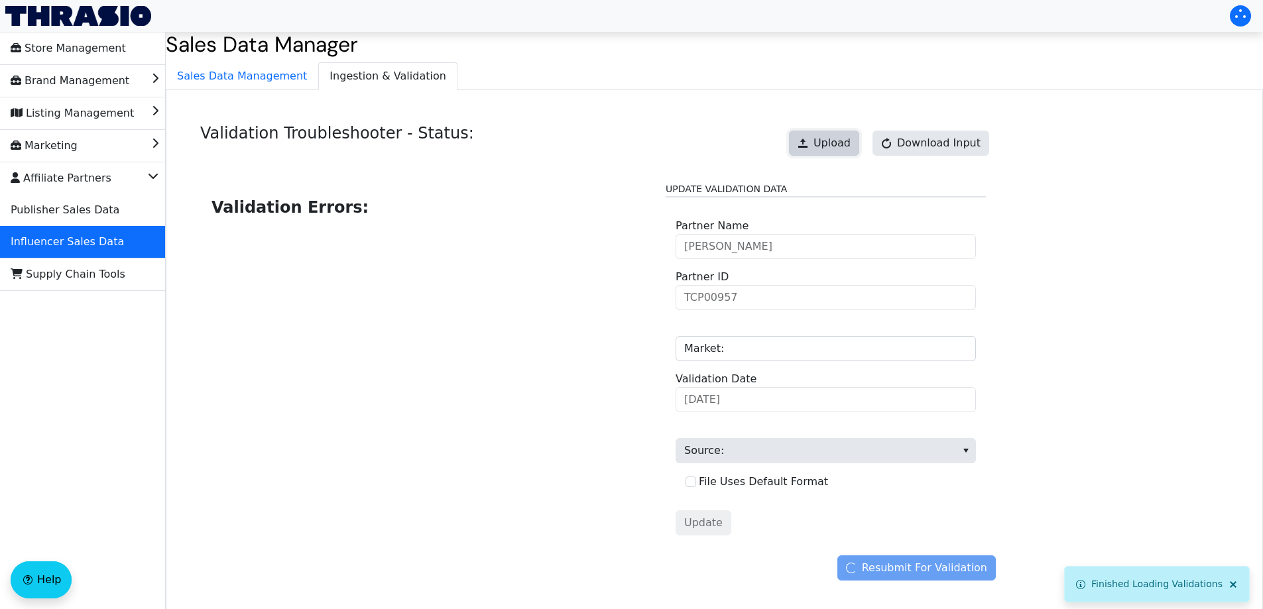
click at [821, 149] on button "Upload" at bounding box center [824, 143] width 70 height 25
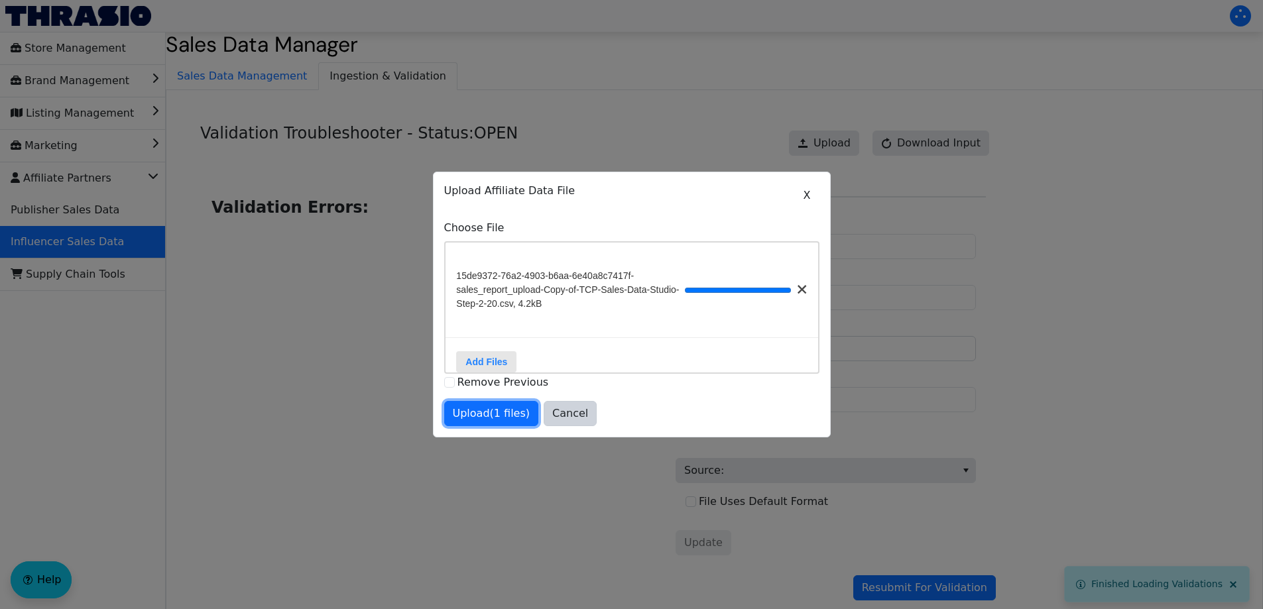
click at [506, 414] on span "Upload (1 files)" at bounding box center [492, 414] width 78 height 16
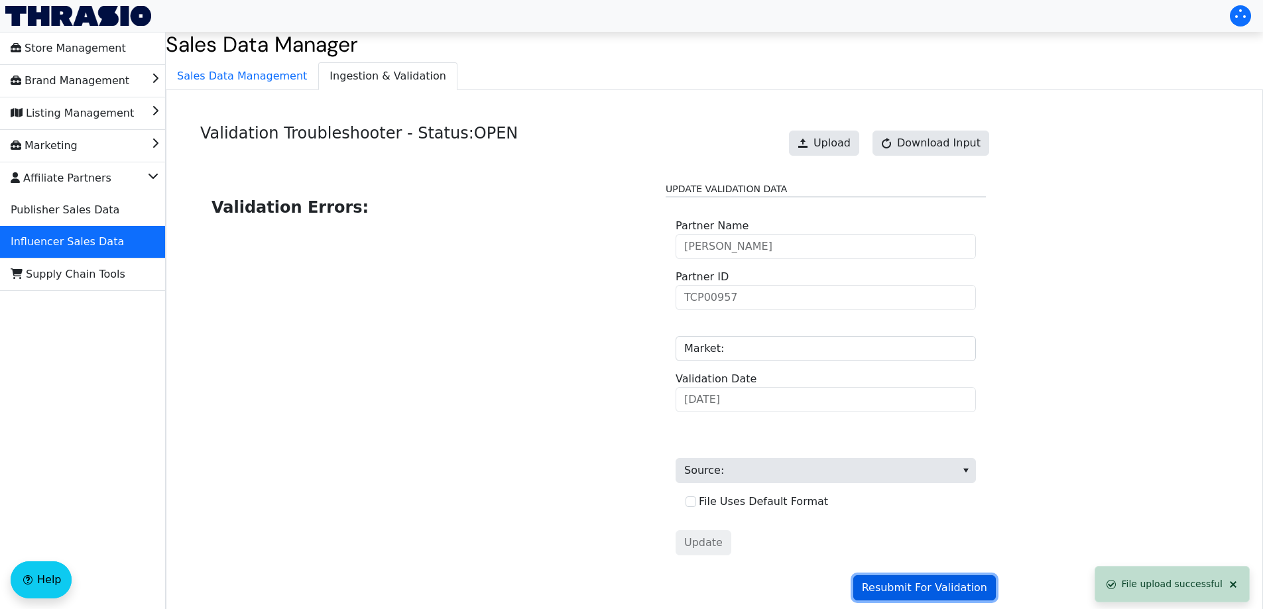
click at [922, 583] on span "Resubmit For Validation" at bounding box center [924, 588] width 125 height 16
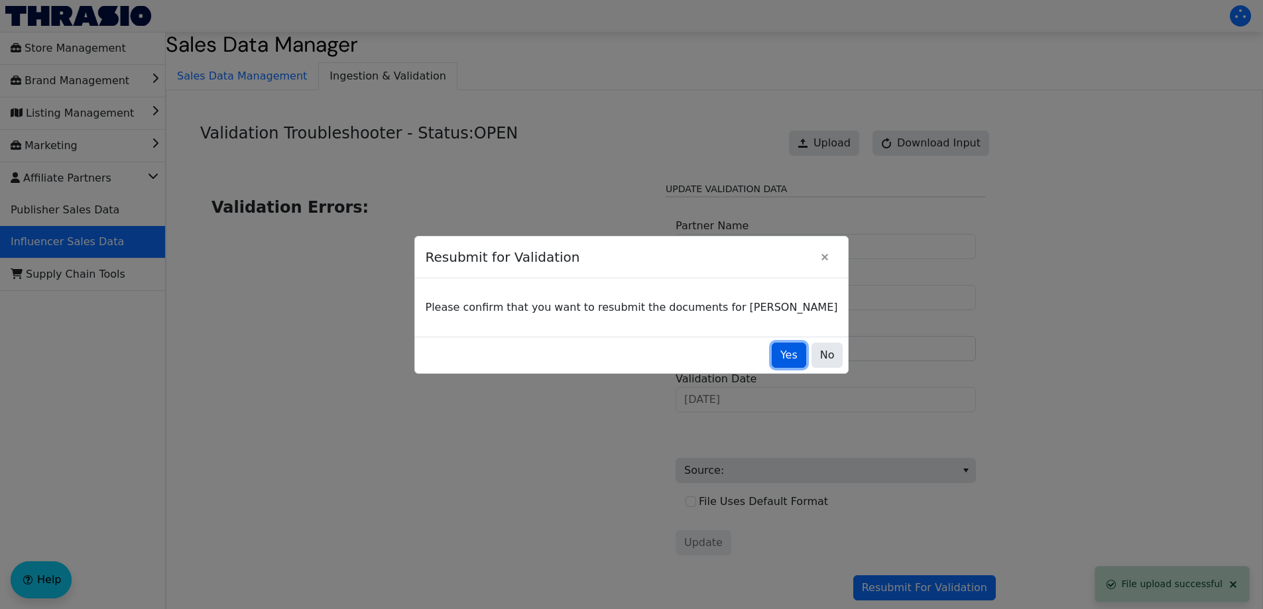
click at [772, 360] on button "Yes" at bounding box center [789, 355] width 34 height 25
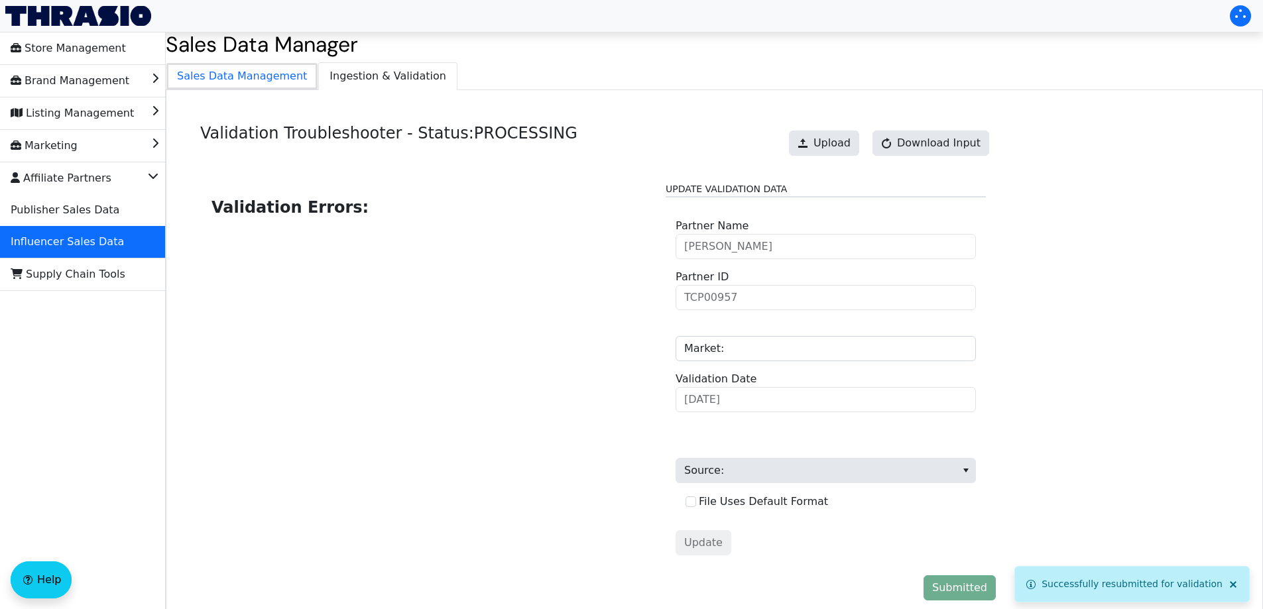
drag, startPoint x: 261, startPoint y: 66, endPoint x: 380, endPoint y: 81, distance: 119.6
click at [261, 66] on span "Sales Data Management" at bounding box center [241, 76] width 151 height 27
click at [369, 70] on span "Ingestion & Validation" at bounding box center [388, 76] width 138 height 27
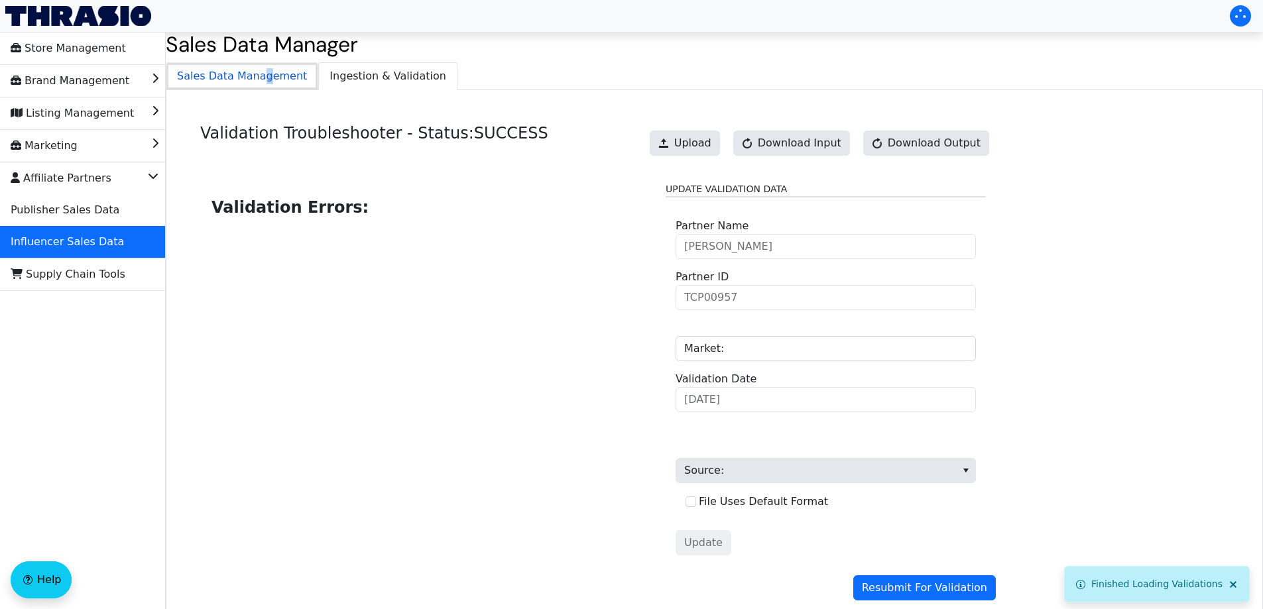
click at [257, 72] on span "Sales Data Management" at bounding box center [241, 76] width 151 height 27
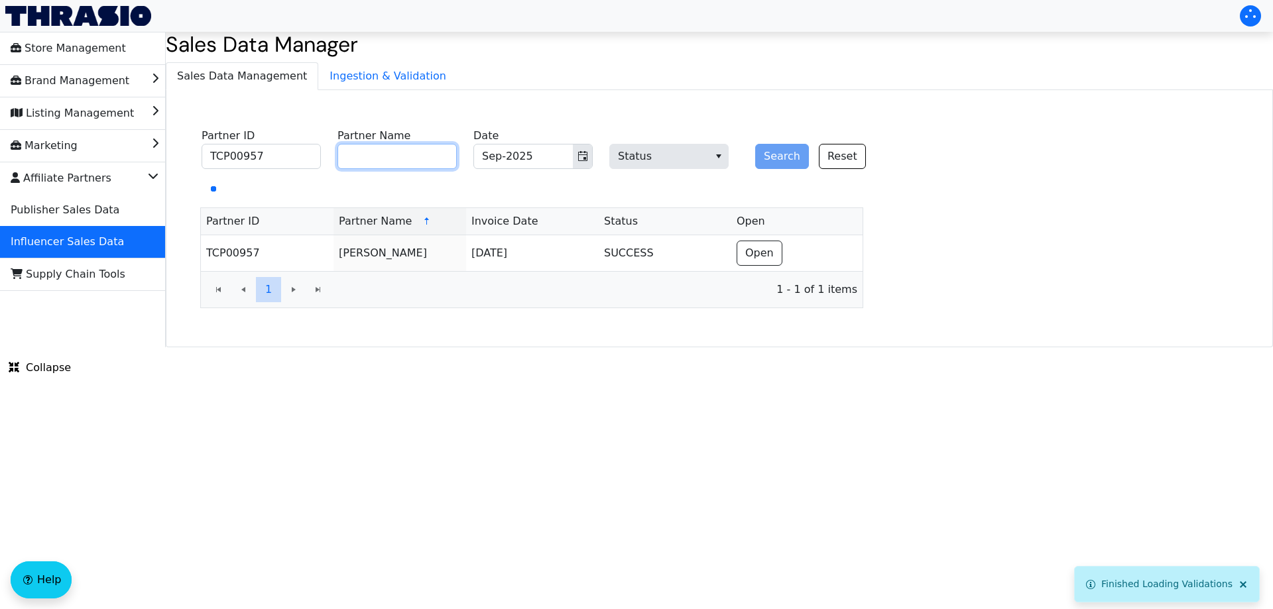
drag, startPoint x: 378, startPoint y: 159, endPoint x: 370, endPoint y: 160, distance: 8.0
click at [379, 160] on input "Partner Name" at bounding box center [396, 156] width 119 height 25
paste input "[PERSON_NAME]"
type input "[PERSON_NAME]"
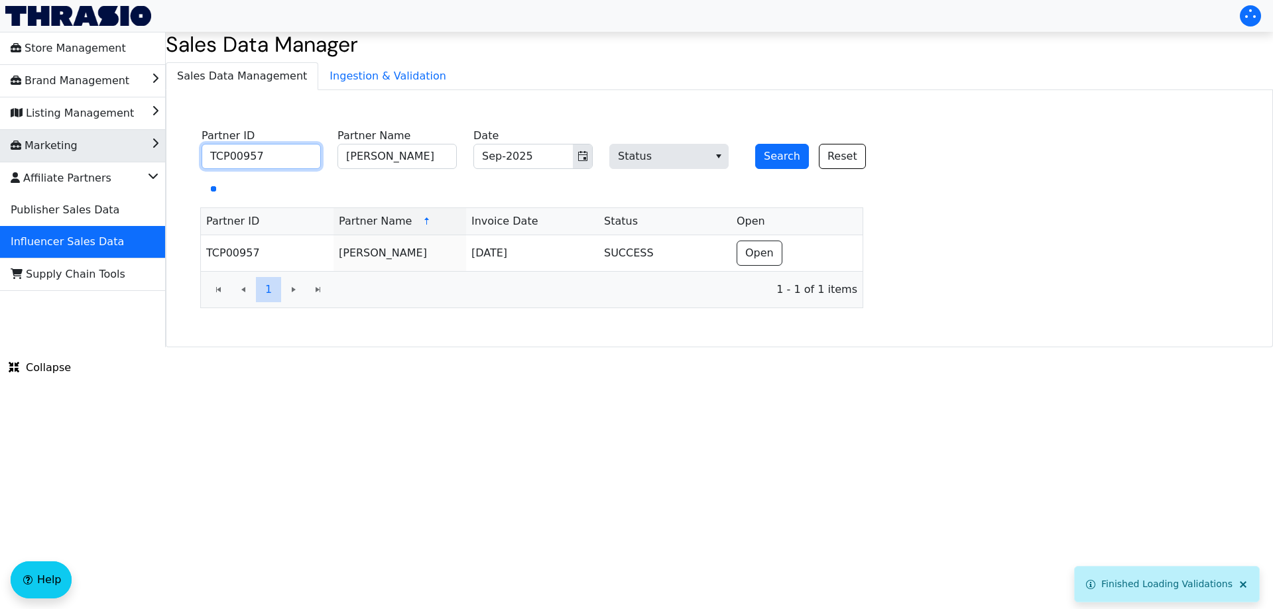
drag, startPoint x: 283, startPoint y: 158, endPoint x: 157, endPoint y: 158, distance: 126.0
click at [129, 162] on div "Store Management Brand Management Listing Management Marketing Affiliate Partne…" at bounding box center [636, 190] width 1273 height 316
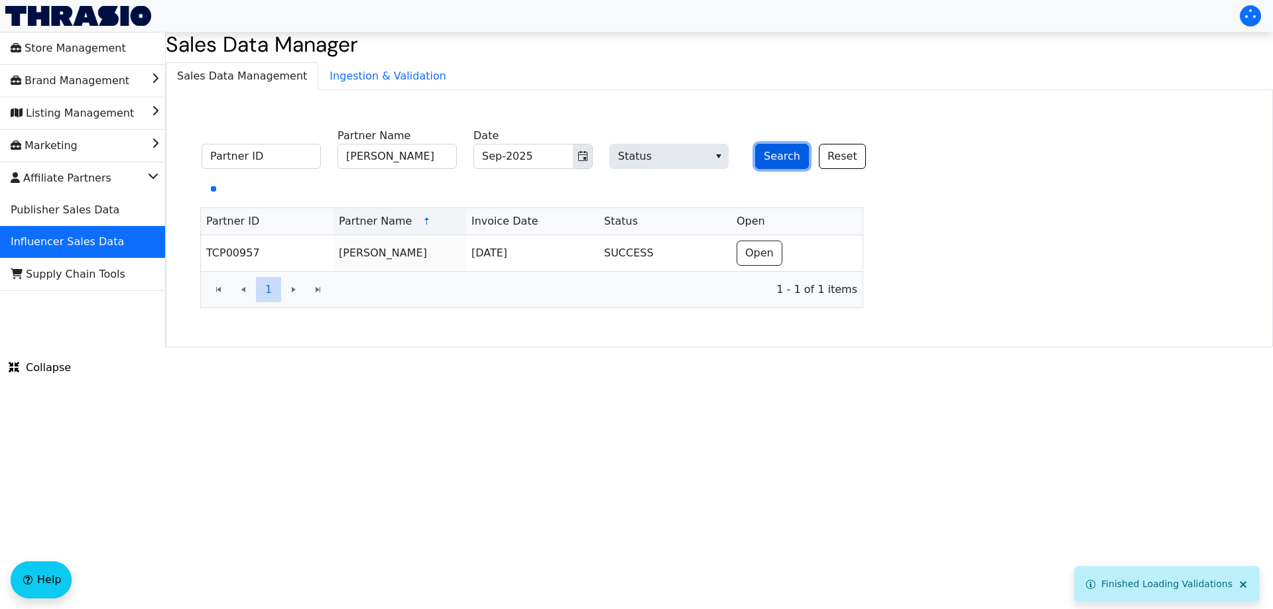
click at [780, 152] on button "Search" at bounding box center [782, 156] width 54 height 25
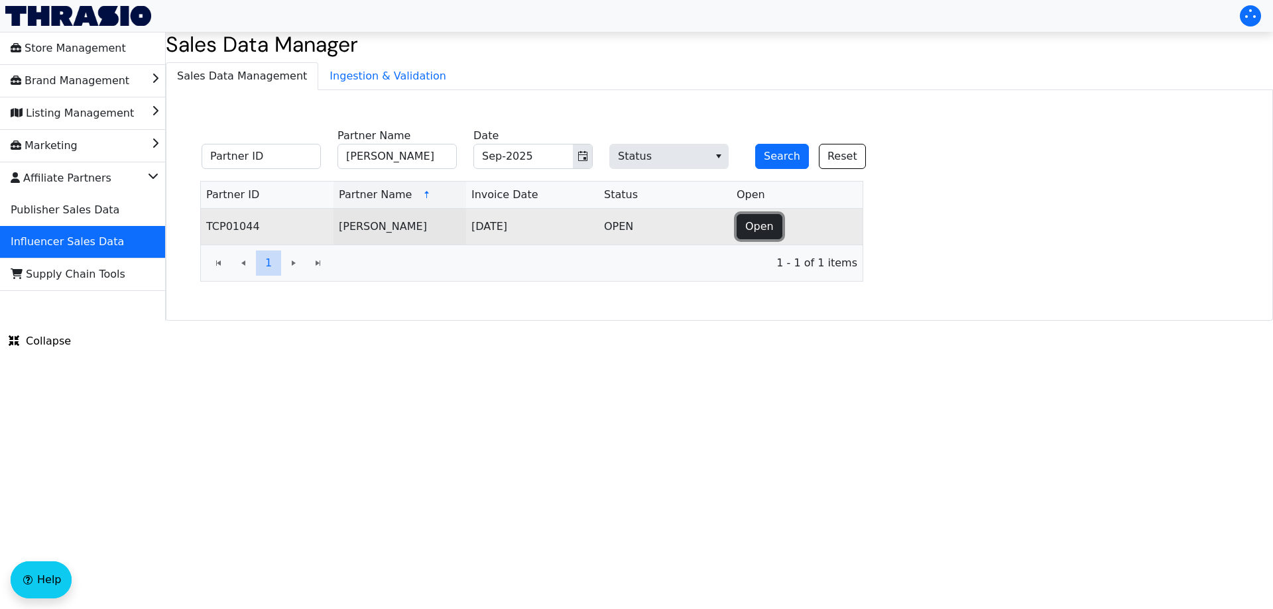
click at [752, 224] on span "Open" at bounding box center [759, 227] width 29 height 16
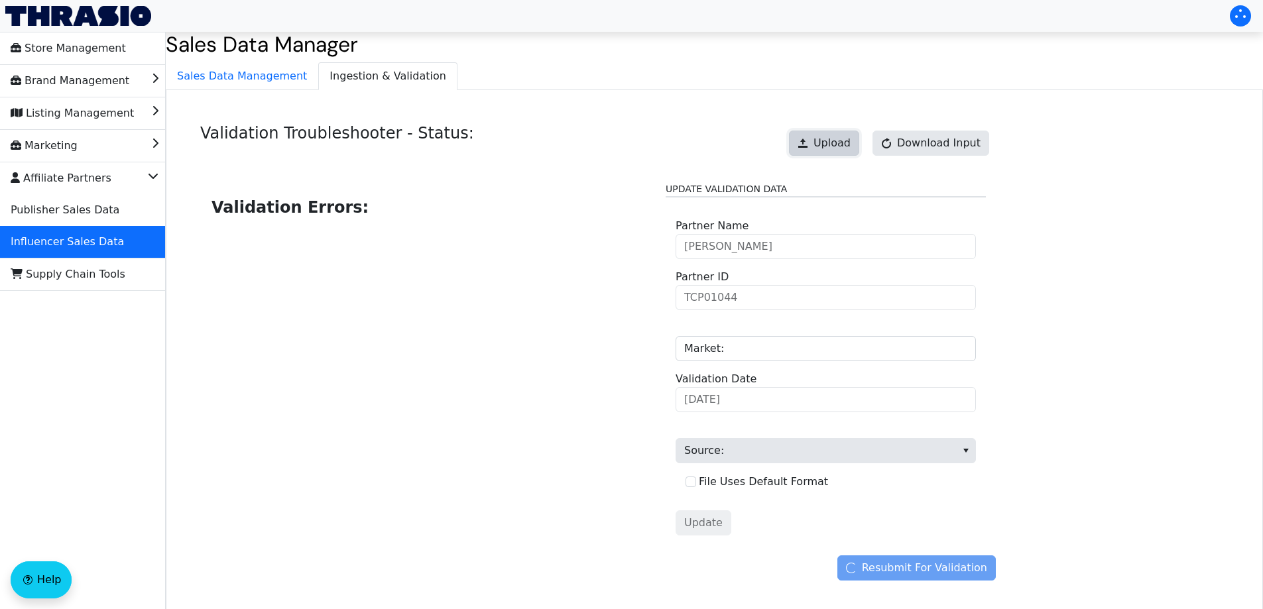
click at [808, 145] on span at bounding box center [803, 143] width 11 height 11
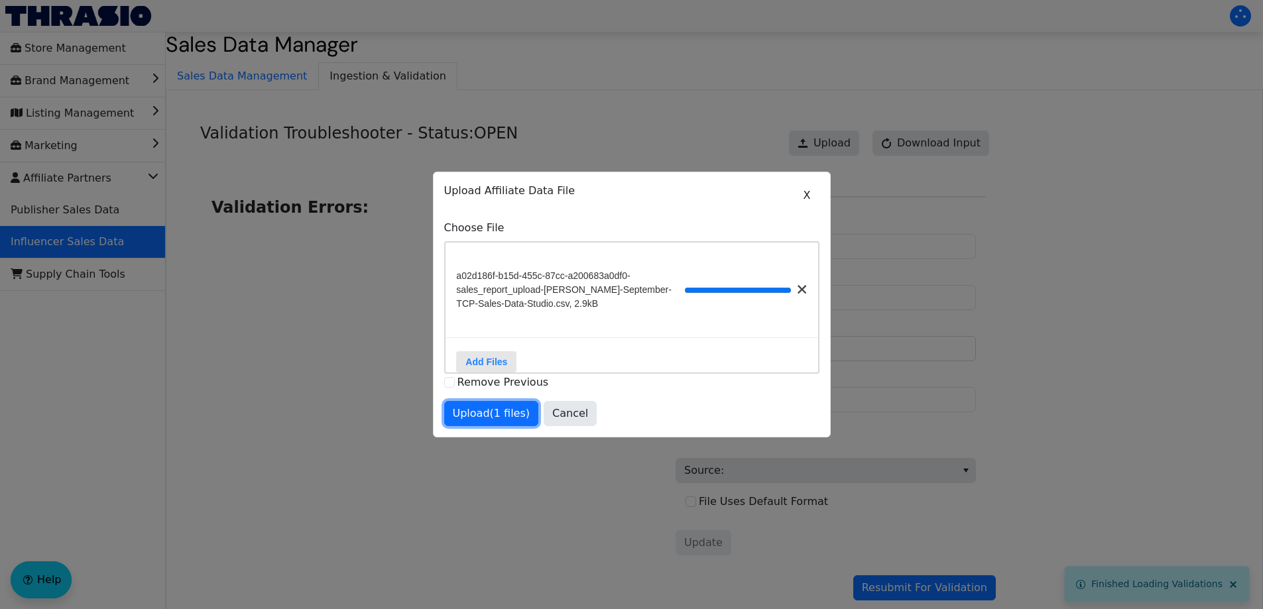
drag, startPoint x: 475, startPoint y: 418, endPoint x: 660, endPoint y: 461, distance: 190.6
click at [475, 418] on span "Upload (1 files)" at bounding box center [492, 414] width 78 height 16
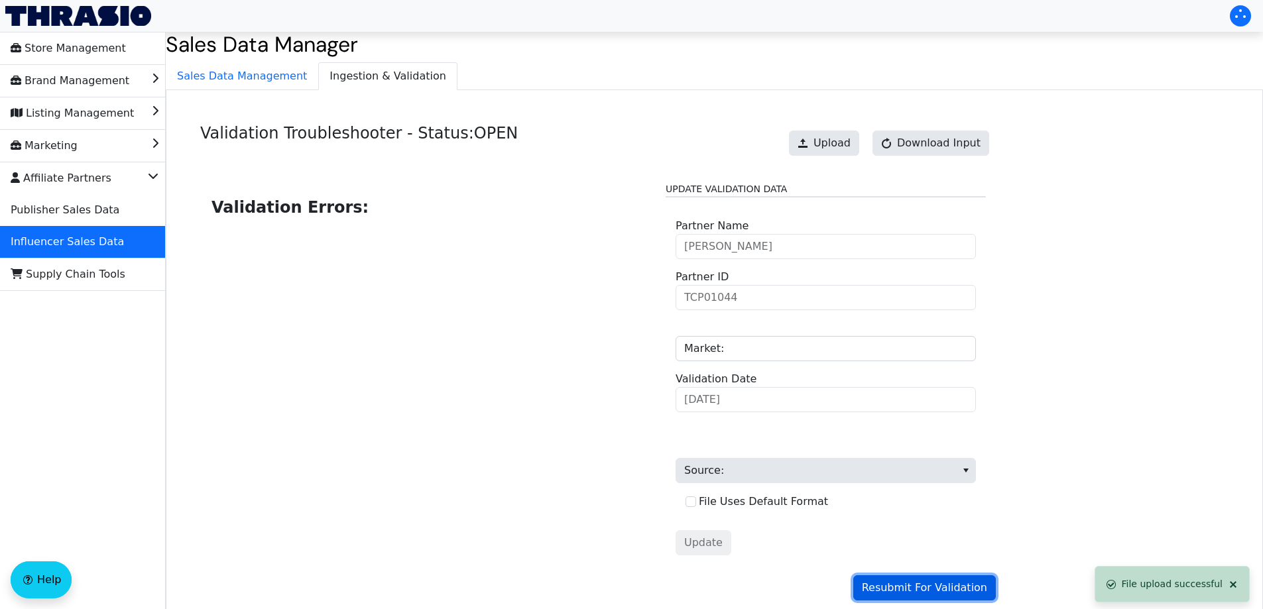
click at [923, 585] on span "Resubmit For Validation" at bounding box center [924, 588] width 125 height 16
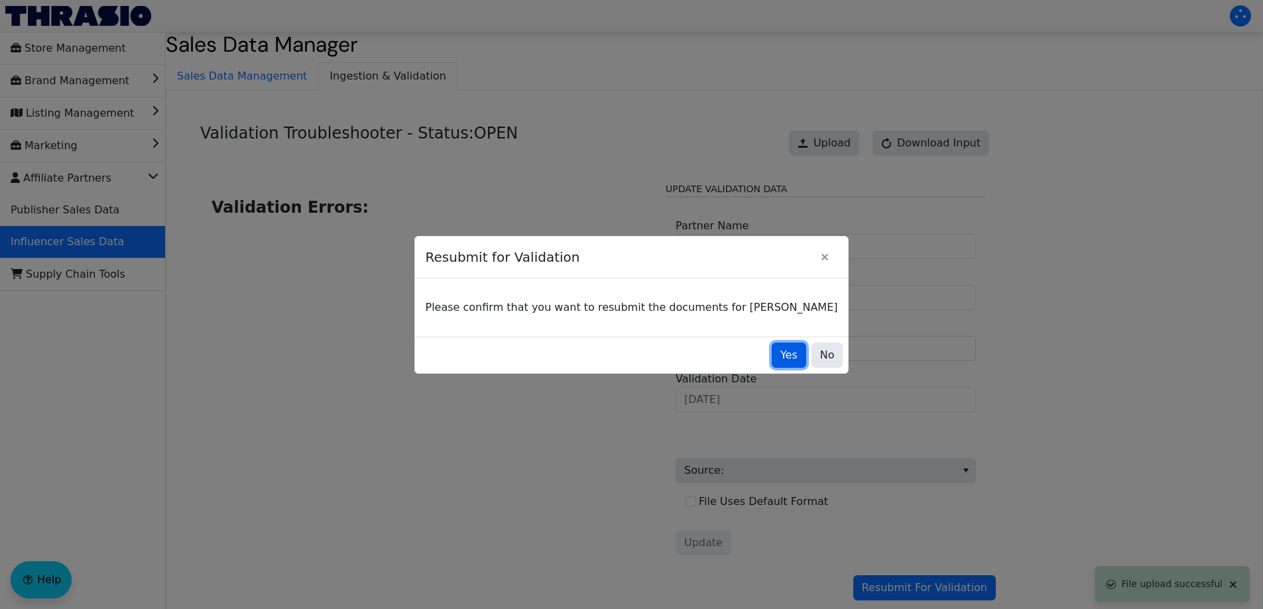
click at [780, 353] on span "Yes" at bounding box center [788, 355] width 17 height 16
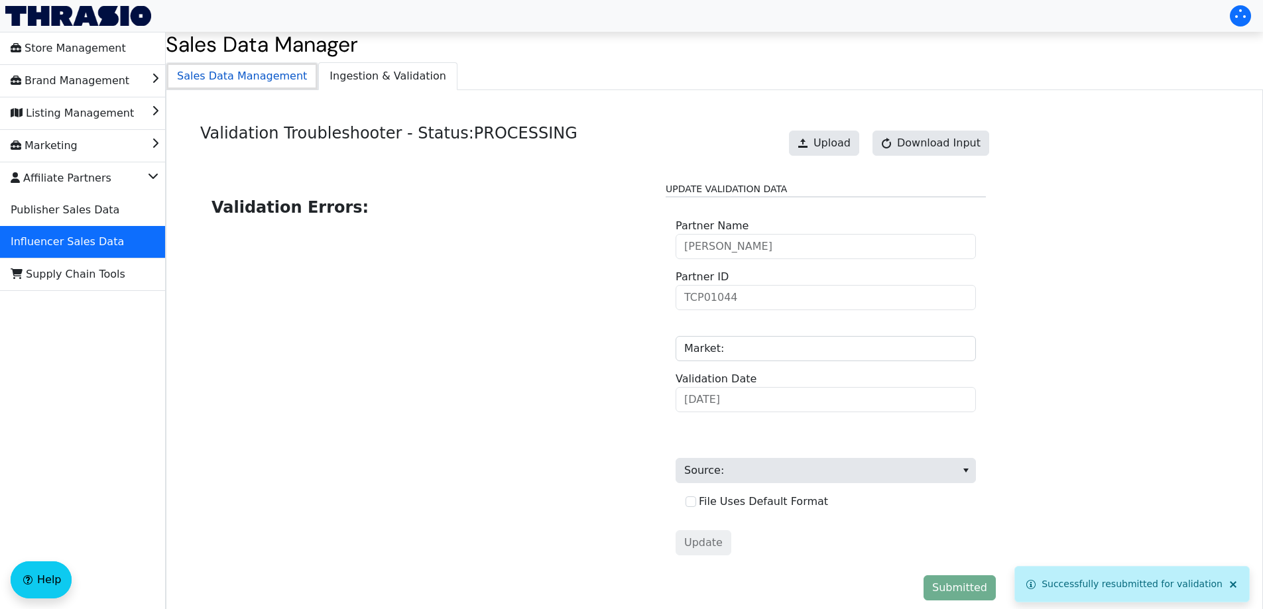
click at [277, 78] on span "Sales Data Management" at bounding box center [241, 76] width 151 height 27
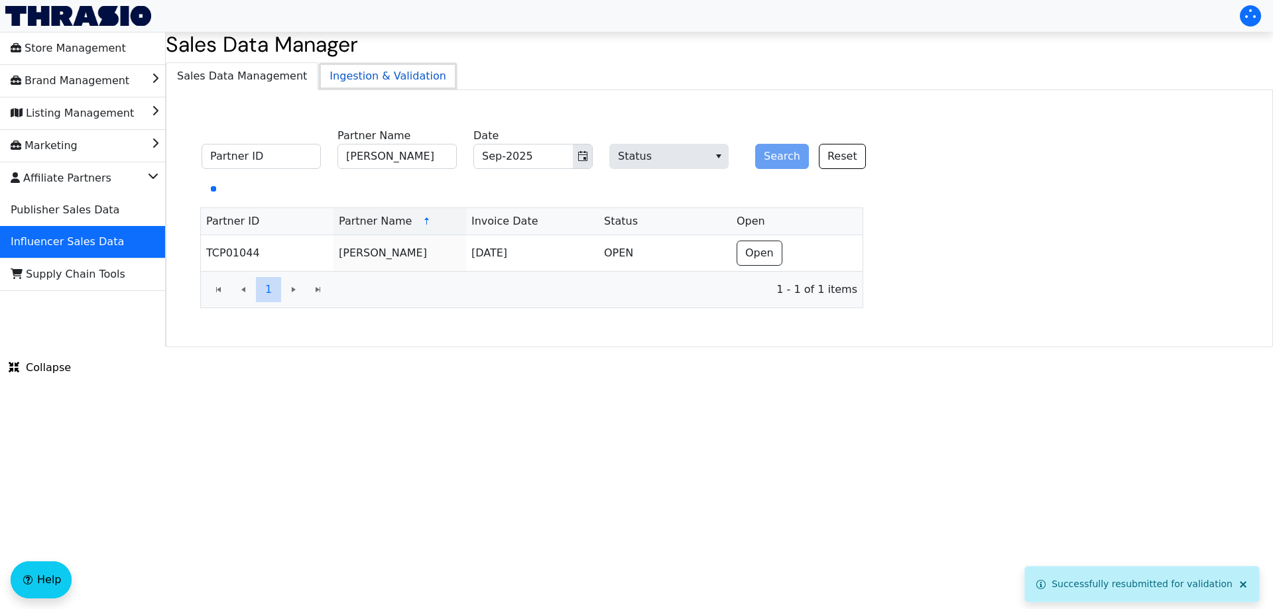
click at [349, 76] on span "Ingestion & Validation" at bounding box center [388, 76] width 138 height 27
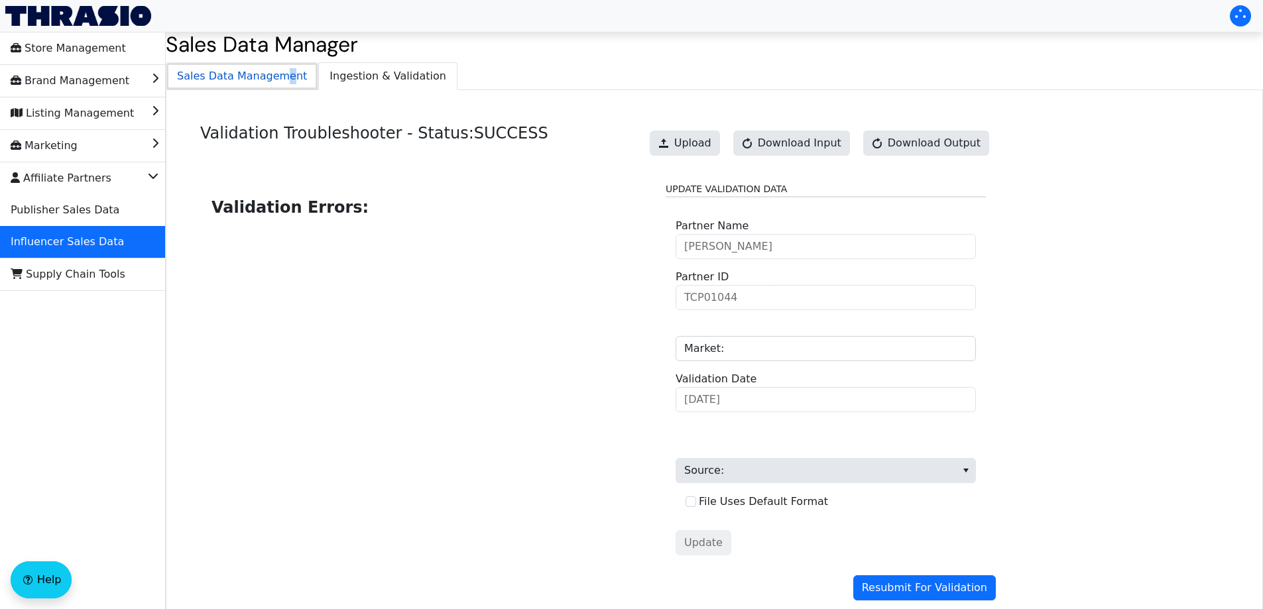
click at [277, 76] on span "Sales Data Management" at bounding box center [241, 76] width 151 height 27
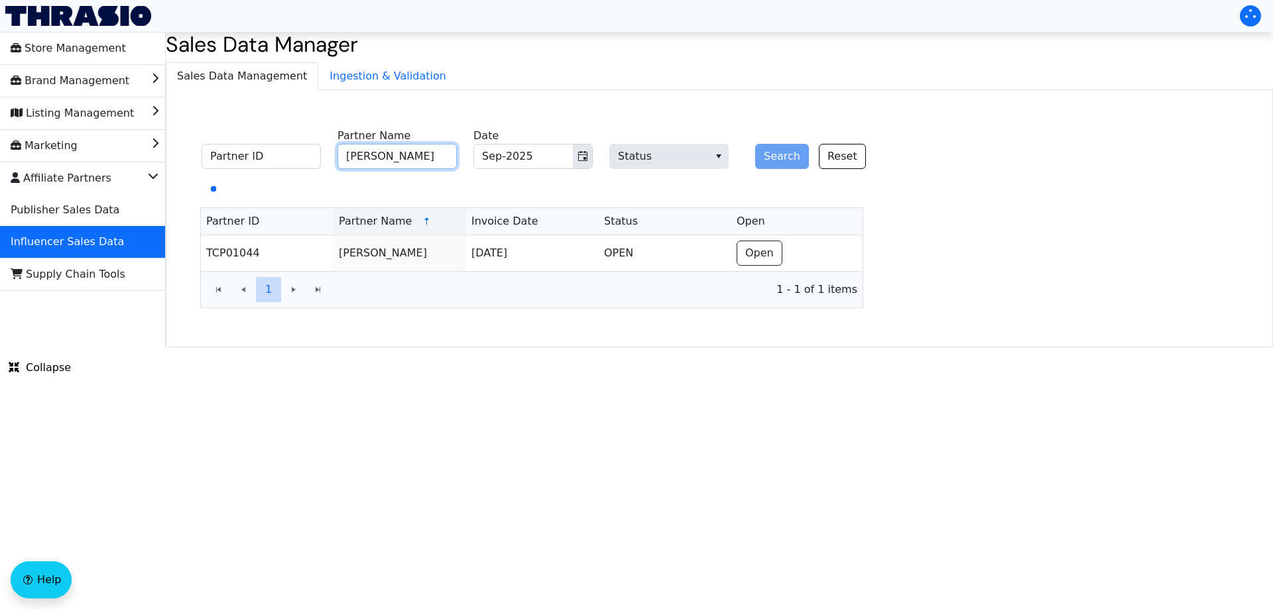
drag, startPoint x: 405, startPoint y: 151, endPoint x: 471, endPoint y: 150, distance: 66.3
click at [406, 151] on input "[PERSON_NAME]" at bounding box center [396, 156] width 119 height 25
paste input "[PERSON_NAME]"
type input "[PERSON_NAME]"
click at [762, 157] on button "Search" at bounding box center [782, 156] width 54 height 25
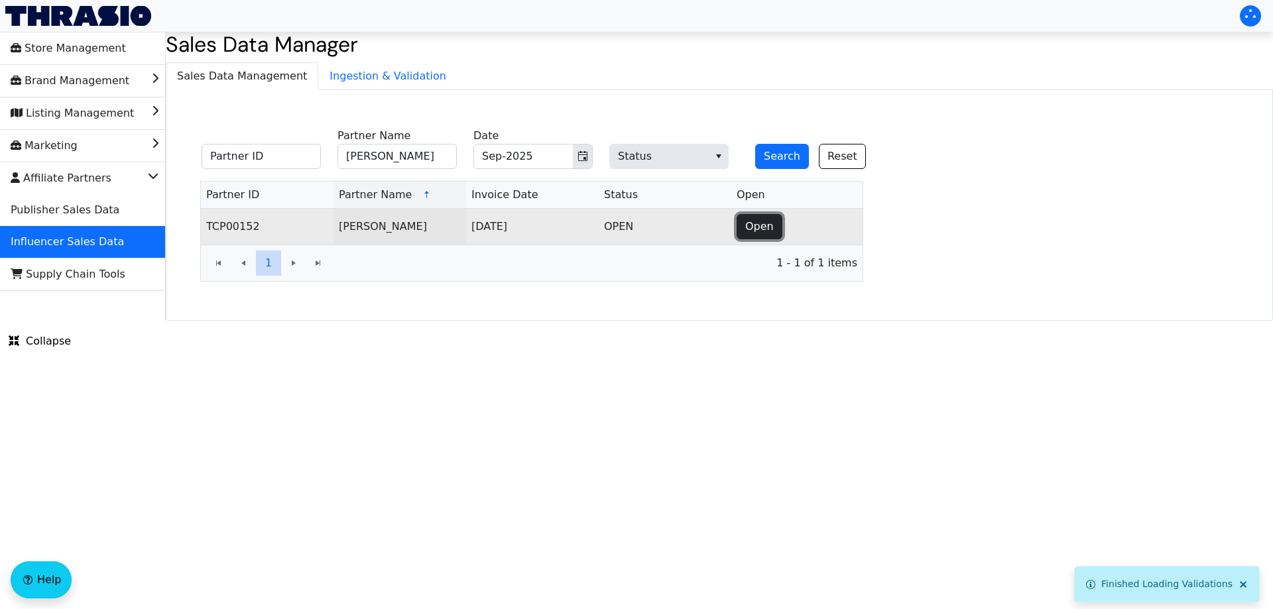
click at [773, 231] on button "Open" at bounding box center [760, 226] width 46 height 25
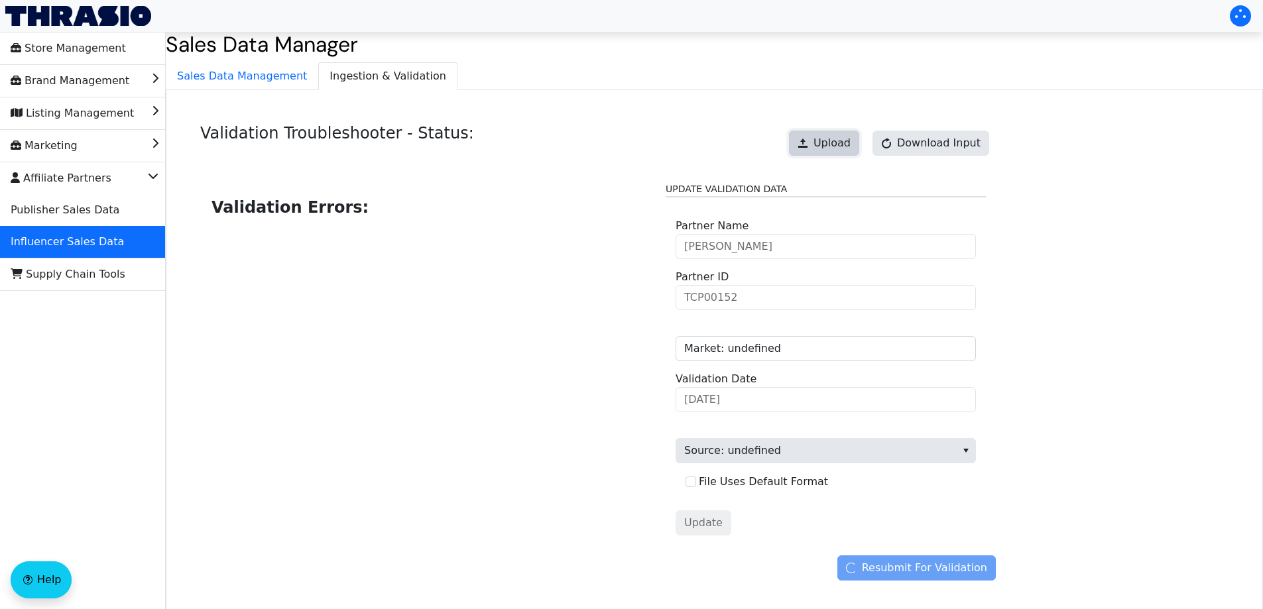
drag, startPoint x: 829, startPoint y: 137, endPoint x: 845, endPoint y: 135, distance: 16.0
click at [845, 135] on span "Upload" at bounding box center [831, 143] width 37 height 16
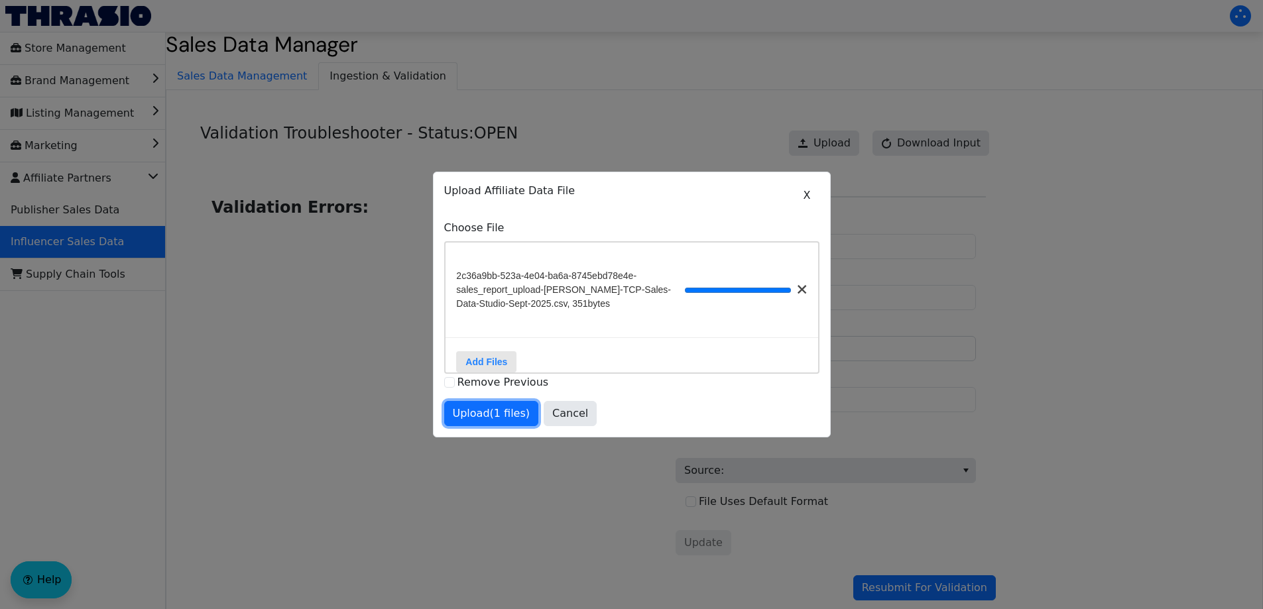
drag, startPoint x: 488, startPoint y: 418, endPoint x: 669, endPoint y: 460, distance: 185.7
click at [488, 418] on span "Upload (1 files)" at bounding box center [492, 414] width 78 height 16
click at [902, 585] on div at bounding box center [631, 304] width 1263 height 609
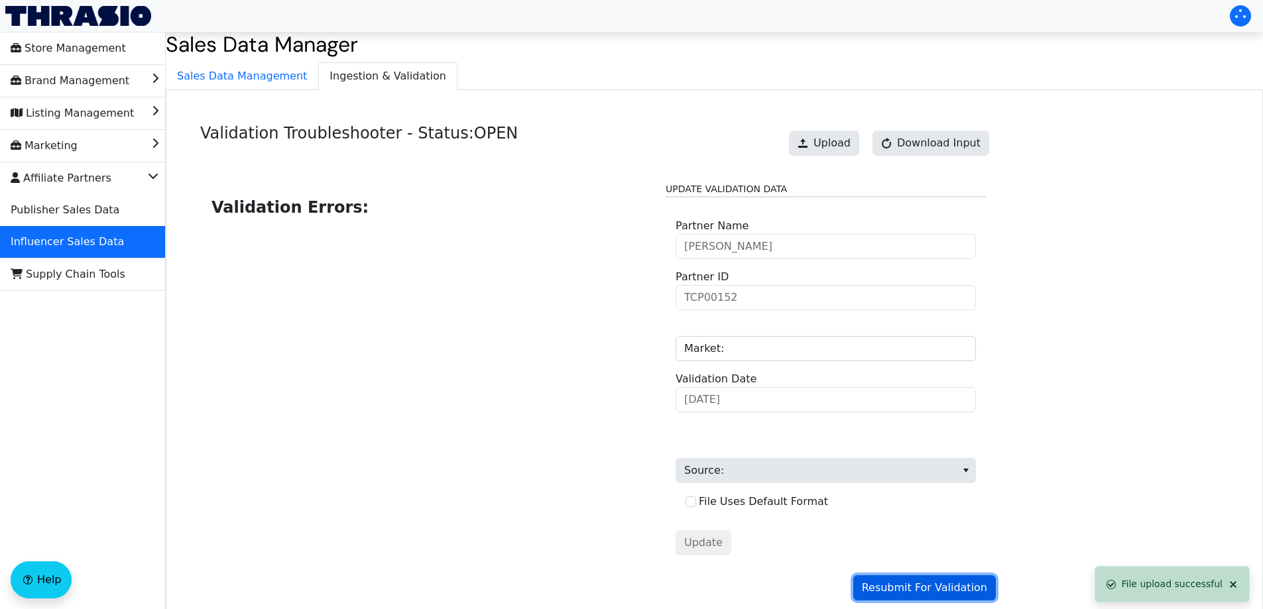
click at [934, 580] on button "Resubmit For Validation" at bounding box center [924, 587] width 143 height 25
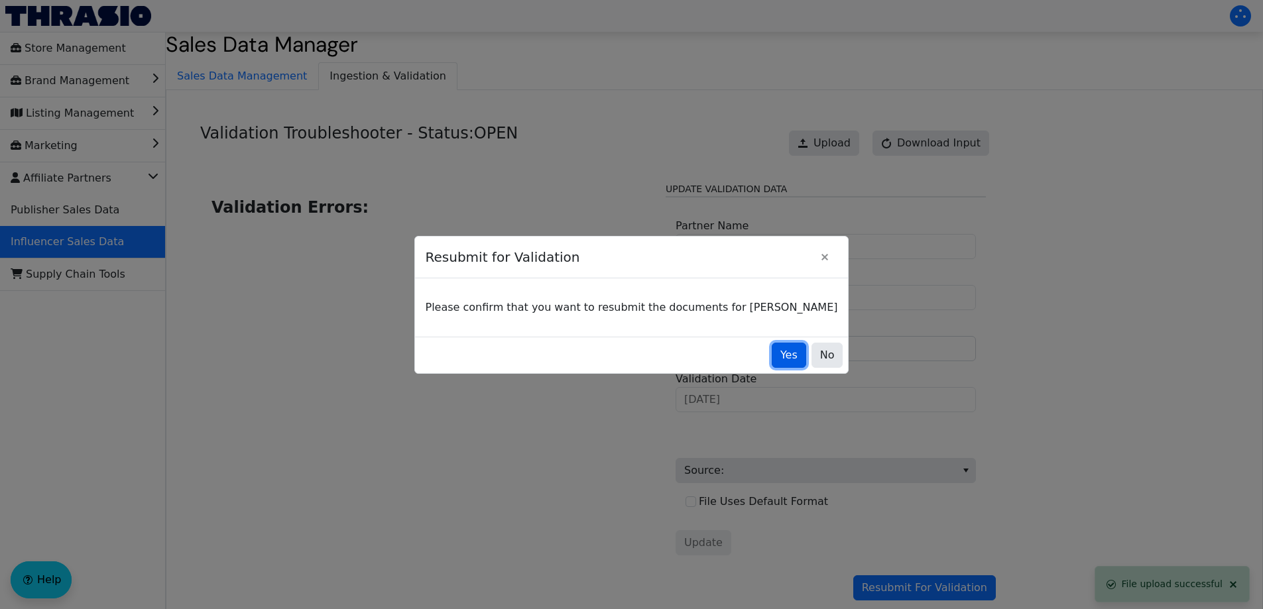
click at [780, 358] on span "Yes" at bounding box center [788, 355] width 17 height 16
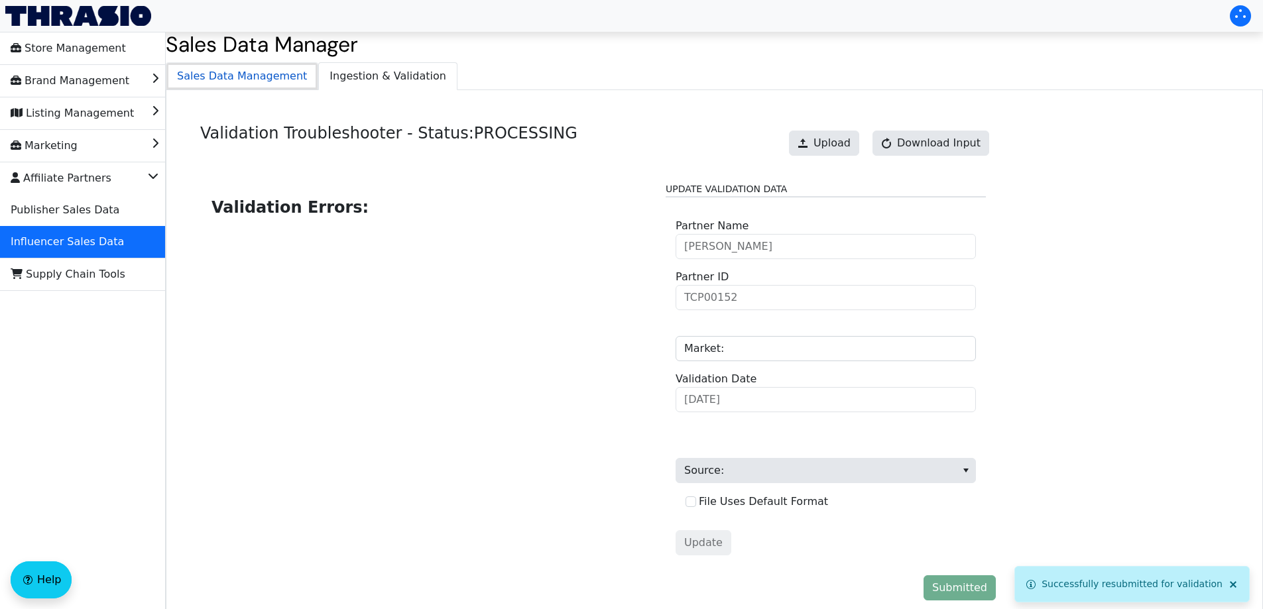
click at [272, 89] on span "Sales Data Management" at bounding box center [241, 76] width 151 height 27
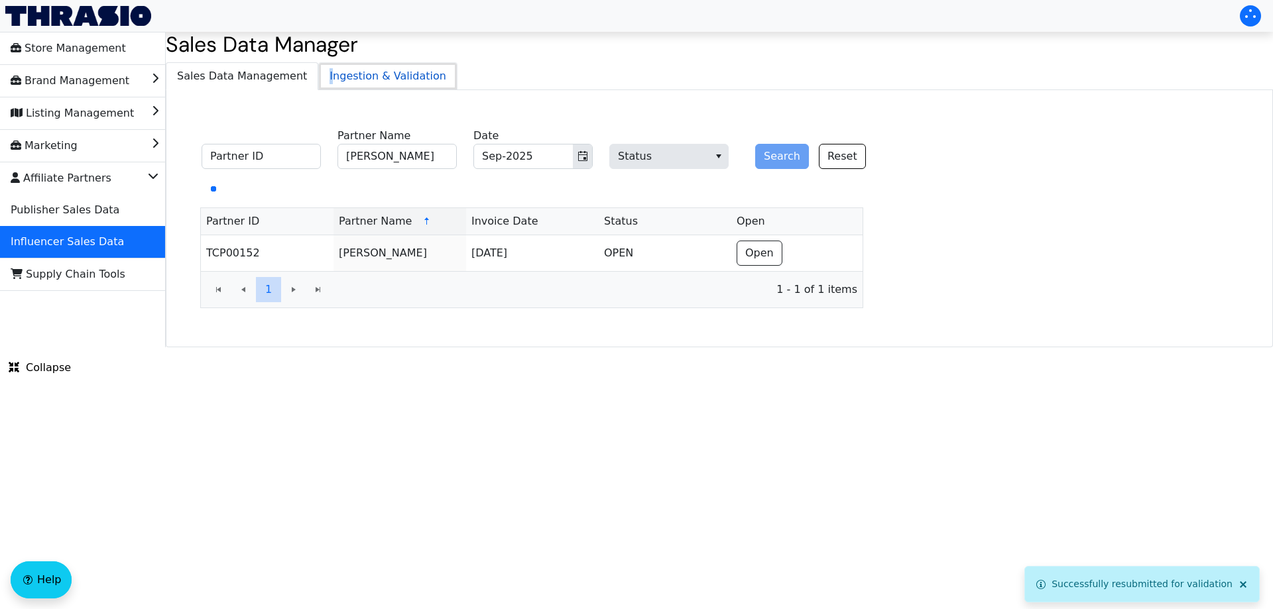
drag, startPoint x: 315, startPoint y: 80, endPoint x: 351, endPoint y: 78, distance: 35.8
click at [321, 79] on span "Ingestion & Validation" at bounding box center [388, 76] width 138 height 27
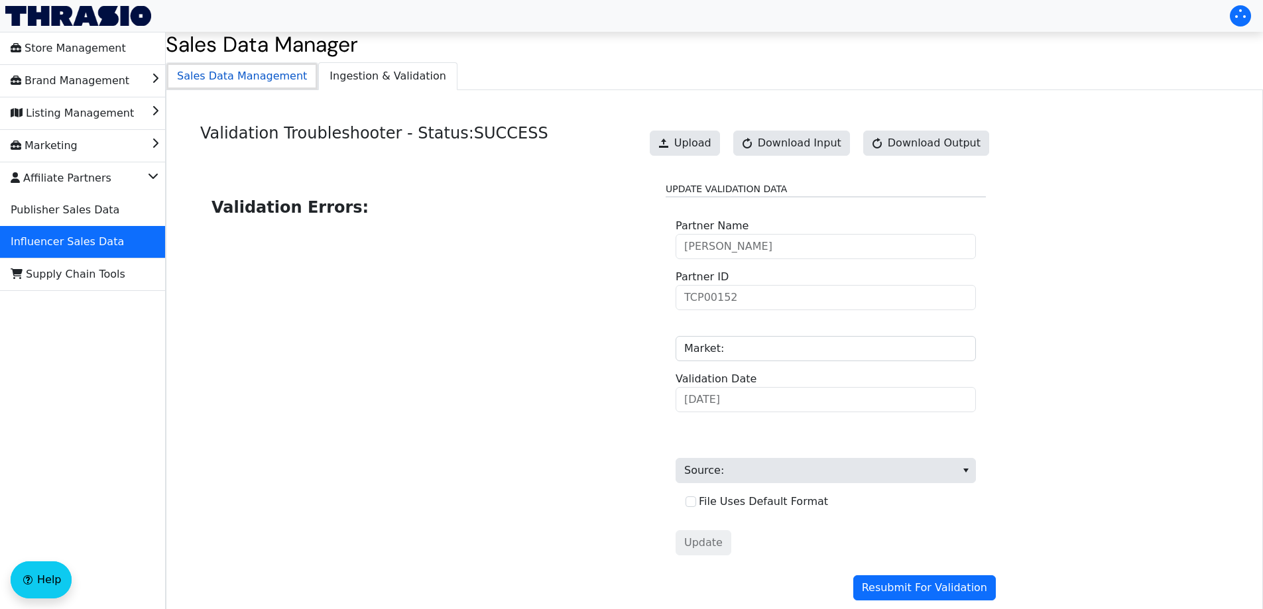
click at [239, 80] on span "Sales Data Management" at bounding box center [241, 76] width 151 height 27
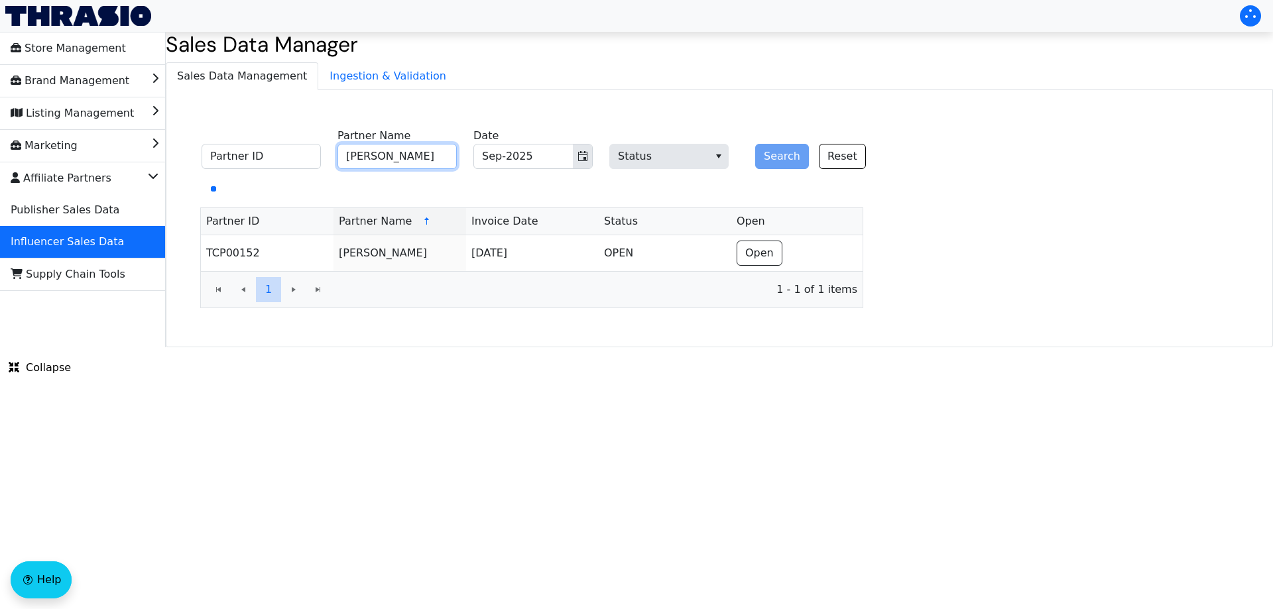
click at [370, 150] on input "[PERSON_NAME]" at bounding box center [396, 156] width 119 height 25
paste input "indsay [PERSON_NAME]"
type input "[PERSON_NAME]"
click at [796, 152] on button "Search" at bounding box center [782, 156] width 54 height 25
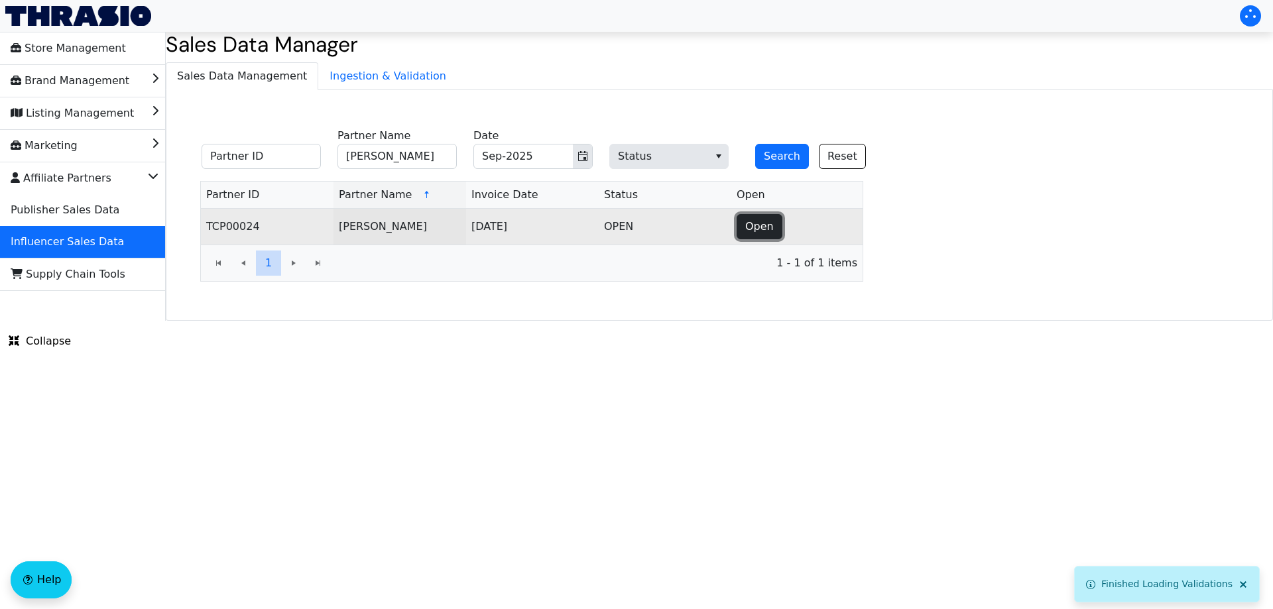
click at [768, 227] on span "Open" at bounding box center [759, 227] width 29 height 16
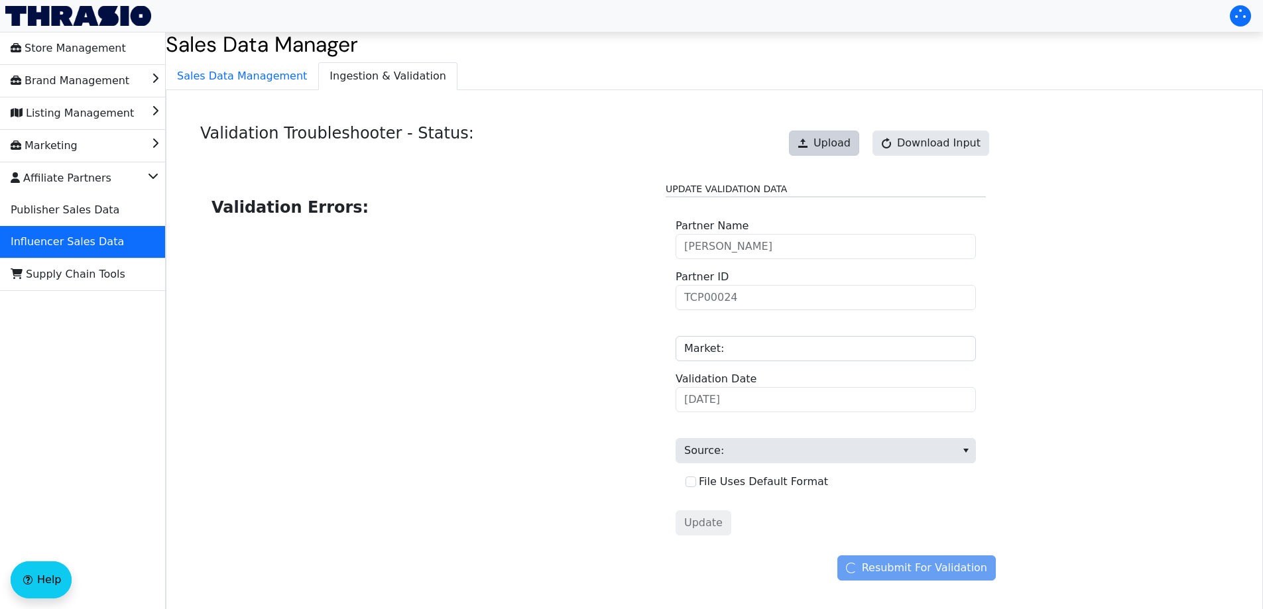
drag, startPoint x: 786, startPoint y: 143, endPoint x: 816, endPoint y: 140, distance: 30.6
click at [785, 142] on div "Validation Troubleshooter - Status: Upload Download Input" at bounding box center [598, 148] width 796 height 48
click at [808, 140] on span at bounding box center [803, 143] width 11 height 11
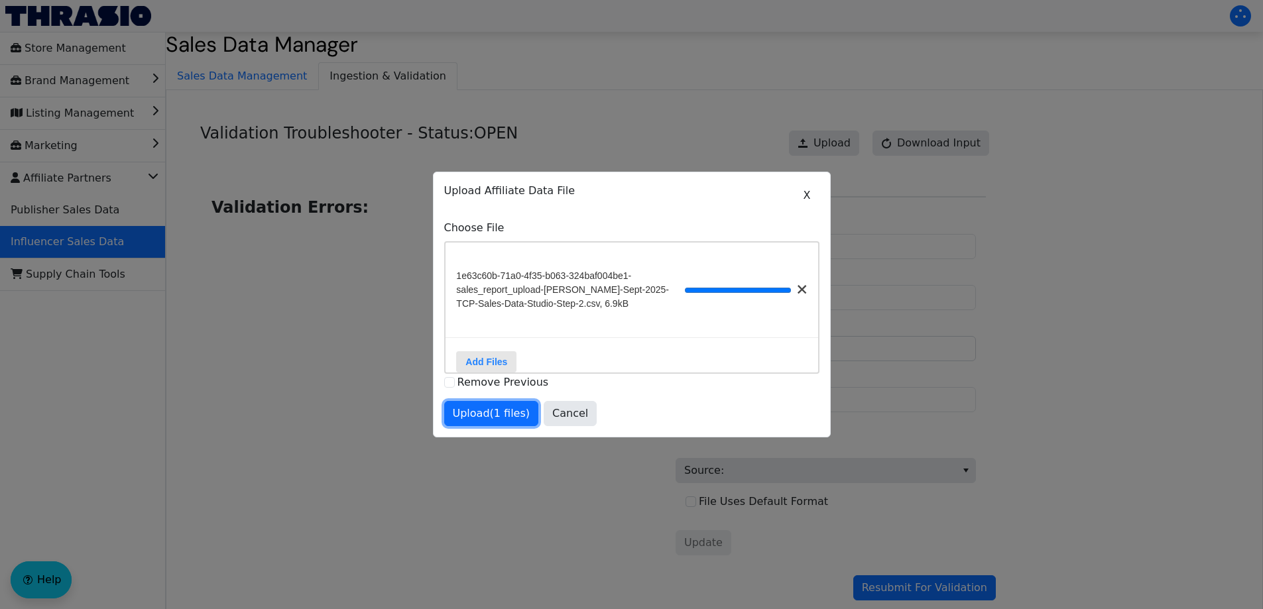
drag, startPoint x: 494, startPoint y: 425, endPoint x: 637, endPoint y: 468, distance: 149.5
click at [494, 422] on span "Upload (1 files)" at bounding box center [492, 414] width 78 height 16
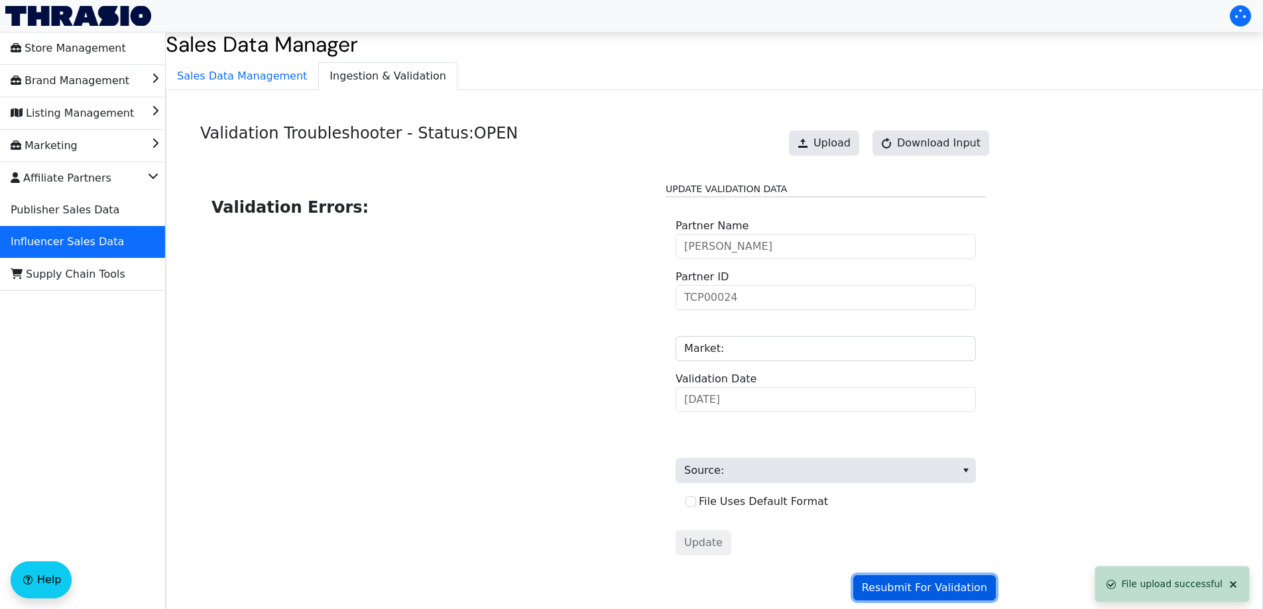
click at [916, 590] on span "Resubmit For Validation" at bounding box center [924, 588] width 125 height 16
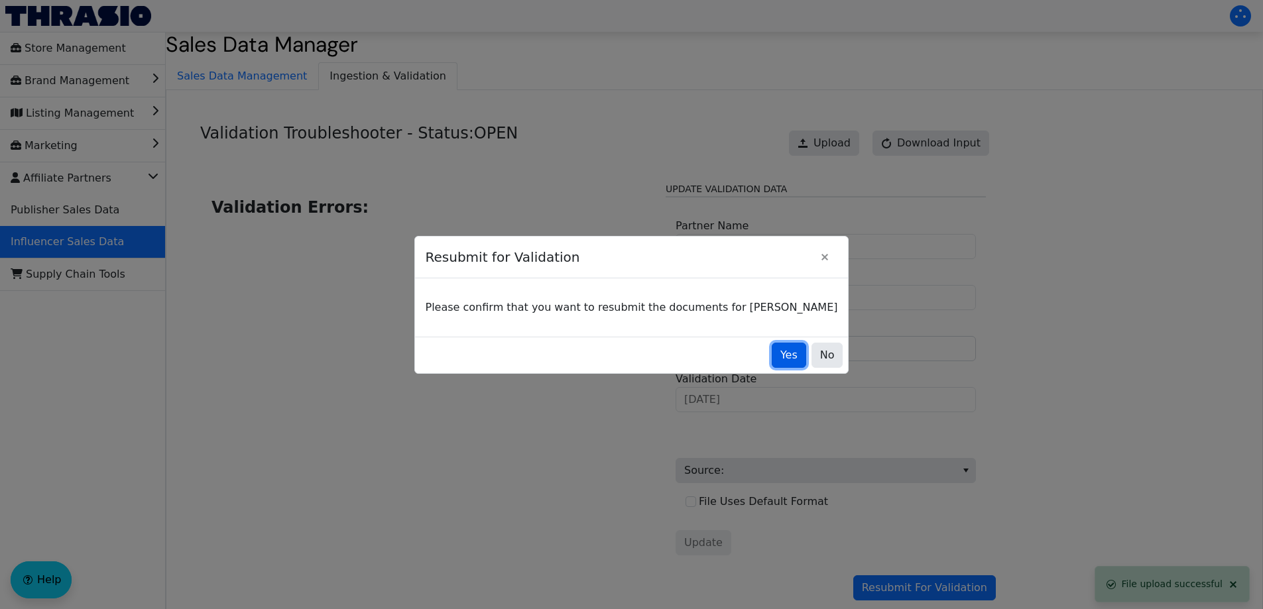
click at [780, 356] on span "Yes" at bounding box center [788, 355] width 17 height 16
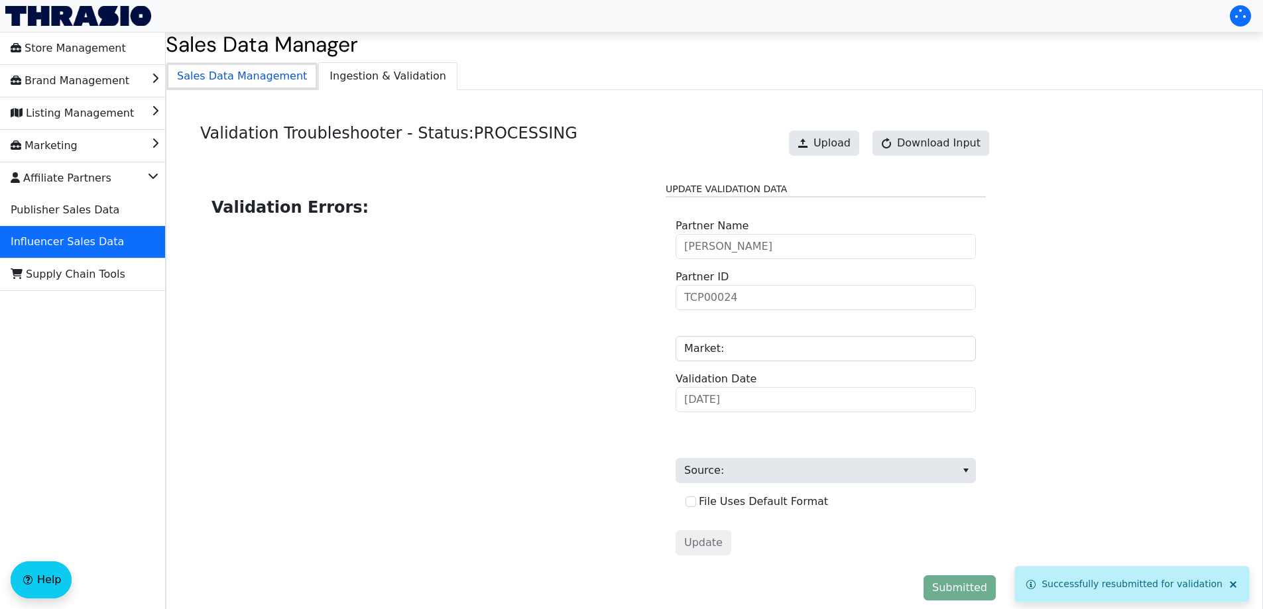
click at [263, 77] on span "Sales Data Management" at bounding box center [241, 76] width 151 height 27
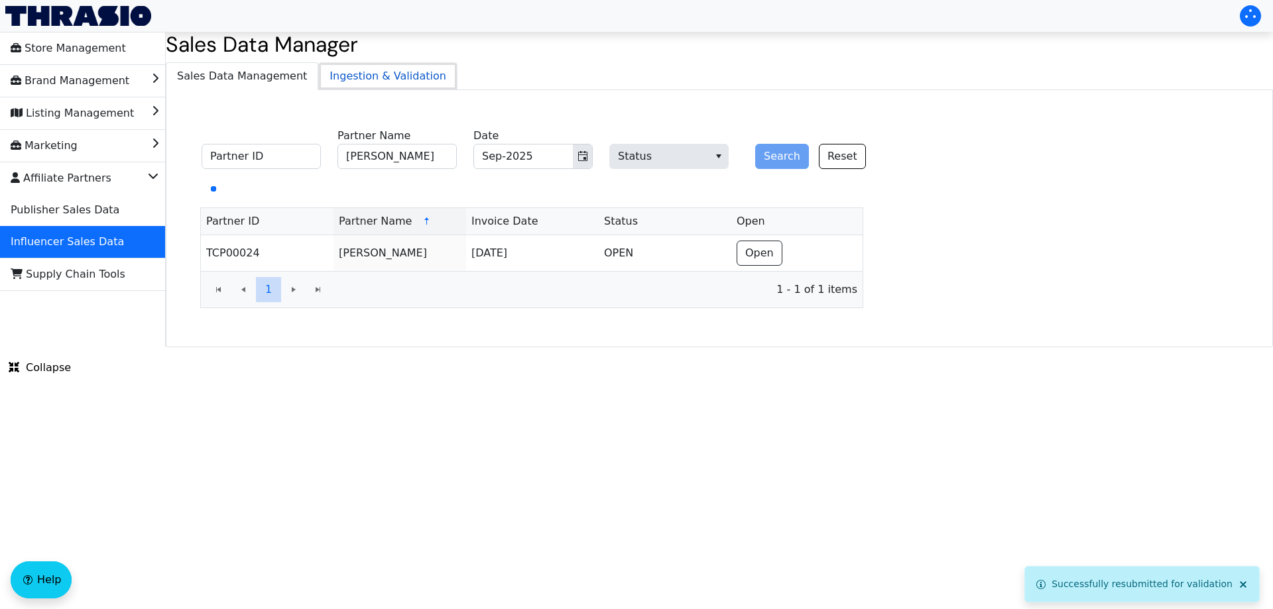
click at [319, 72] on span "Ingestion & Validation" at bounding box center [388, 76] width 138 height 27
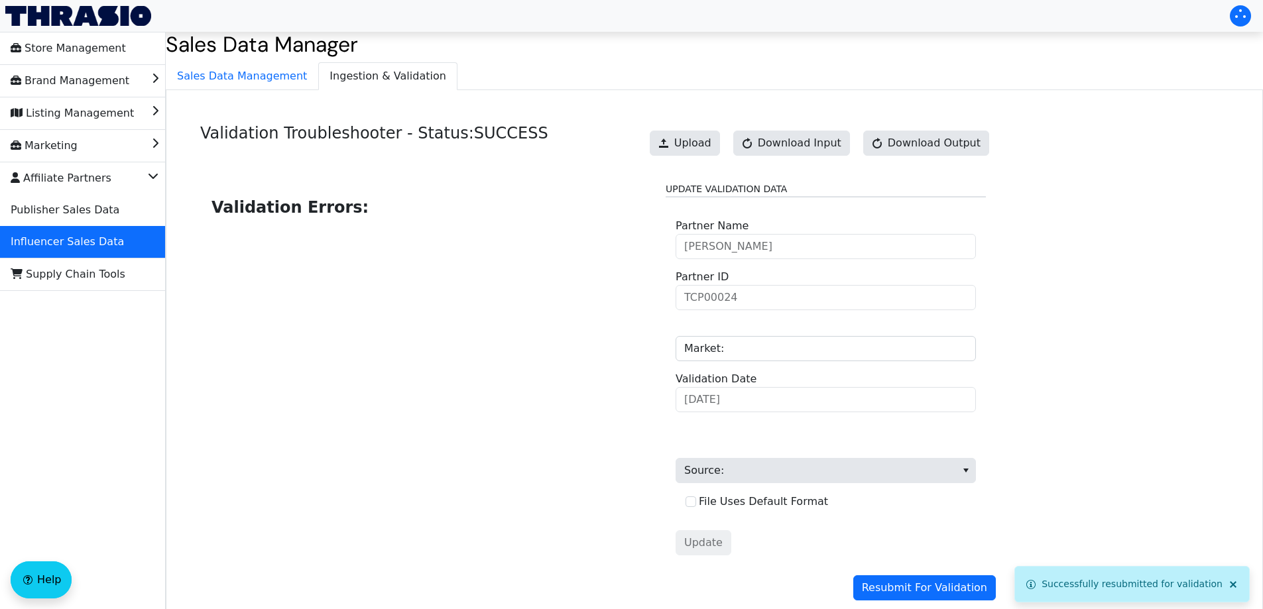
click at [900, 565] on div "Update Validation Data [PERSON_NAME] Partner Name TCP00024 Partner ID Market: […" at bounding box center [826, 373] width 320 height 383
click at [902, 595] on span "Resubmit For Validation" at bounding box center [924, 588] width 125 height 16
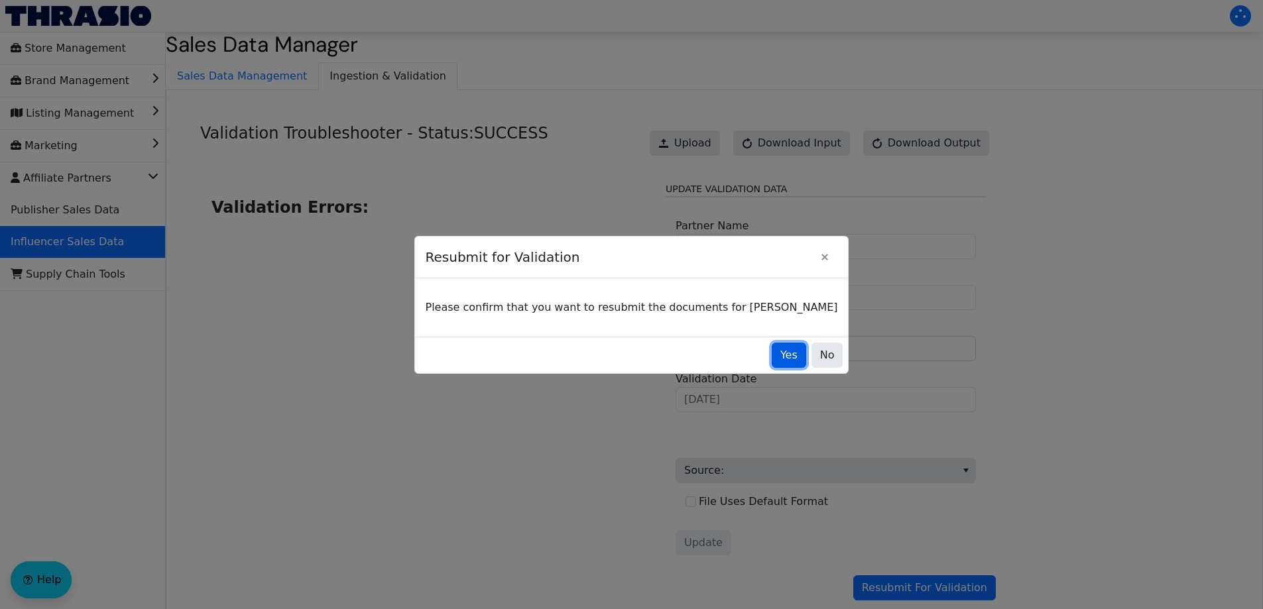
click at [772, 355] on button "Yes" at bounding box center [789, 355] width 34 height 25
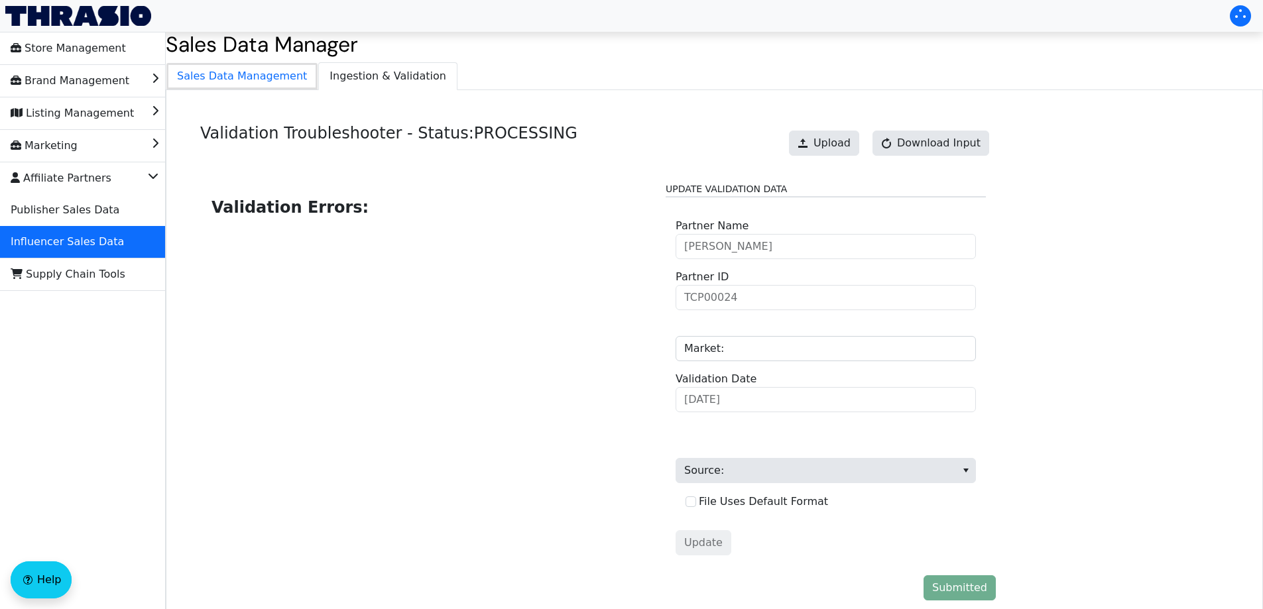
drag, startPoint x: 257, startPoint y: 72, endPoint x: 343, endPoint y: 86, distance: 87.4
click at [257, 74] on span "Sales Data Management" at bounding box center [241, 76] width 151 height 27
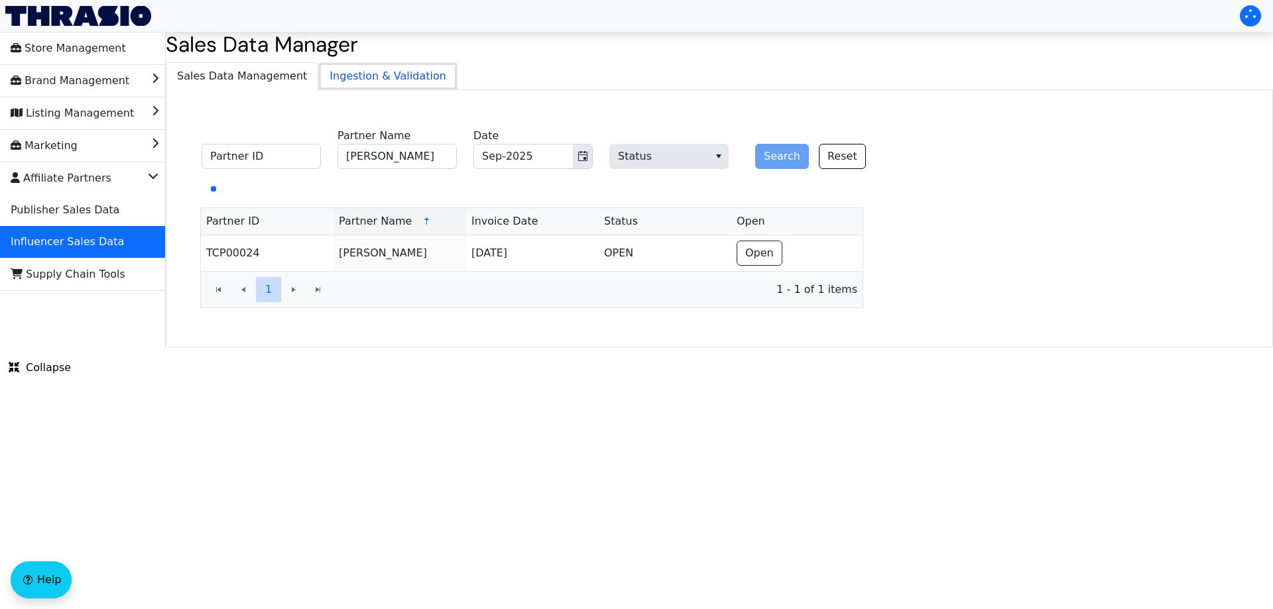
click at [367, 86] on span "Ingestion & Validation" at bounding box center [388, 76] width 138 height 27
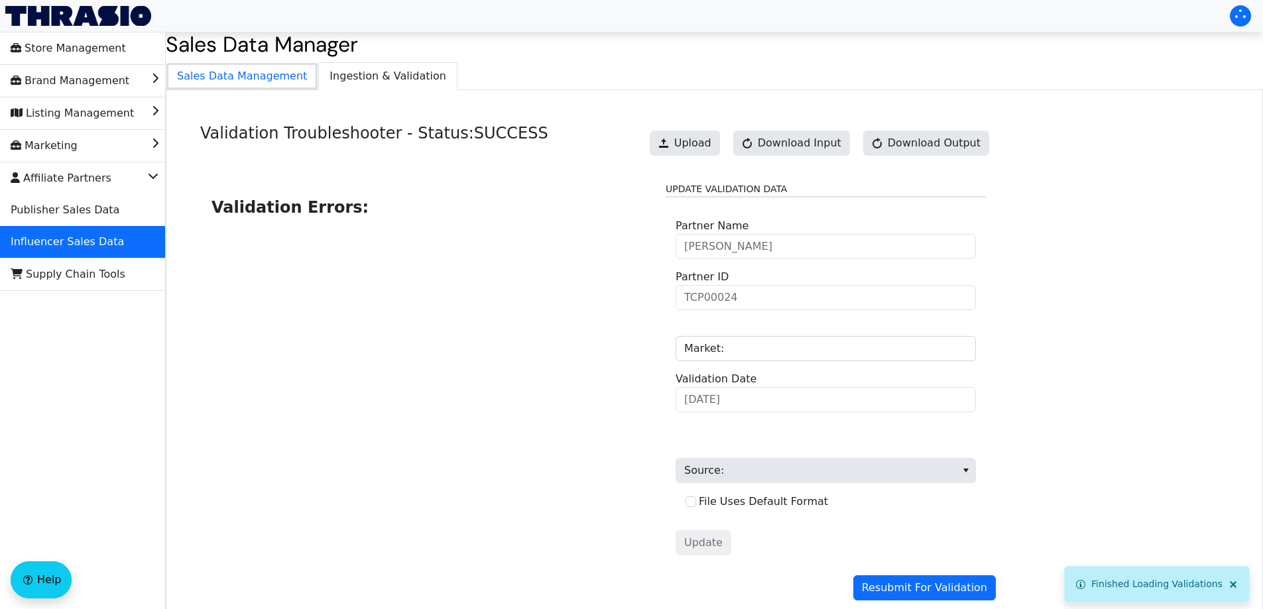
click at [266, 87] on span "Sales Data Management" at bounding box center [241, 76] width 151 height 27
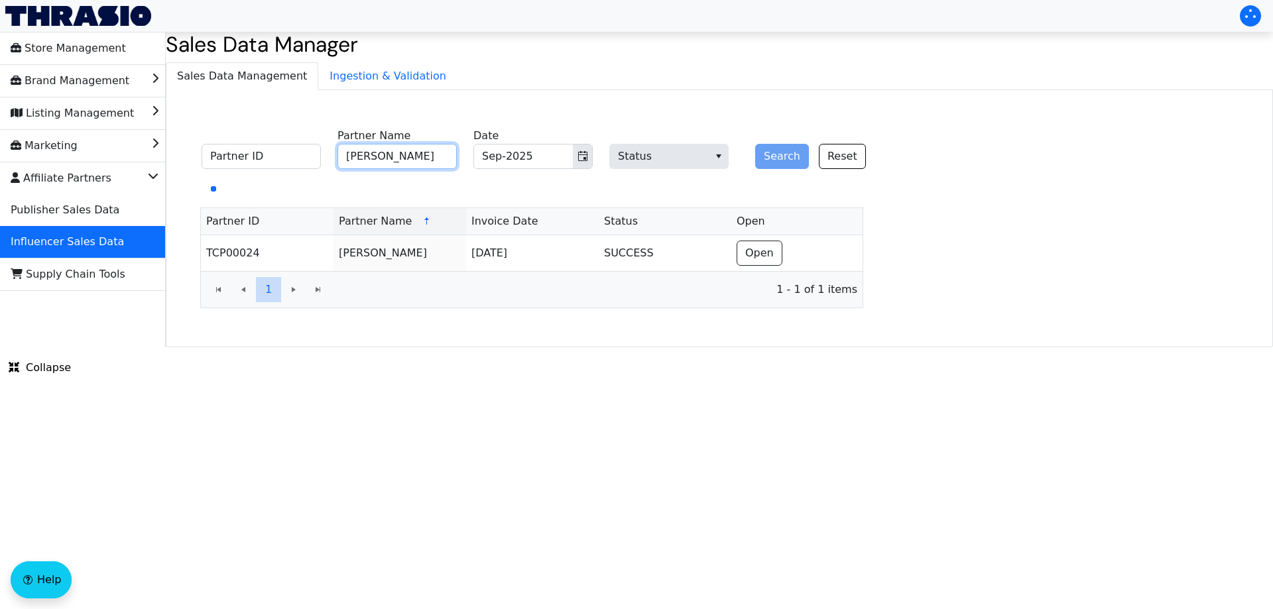
drag, startPoint x: 390, startPoint y: 158, endPoint x: 441, endPoint y: 158, distance: 50.4
click at [393, 158] on input "[PERSON_NAME]" at bounding box center [396, 156] width 119 height 25
paste input "[PERSON_NAME]"
type input "[PERSON_NAME]"
click at [774, 154] on button "Search" at bounding box center [782, 156] width 54 height 25
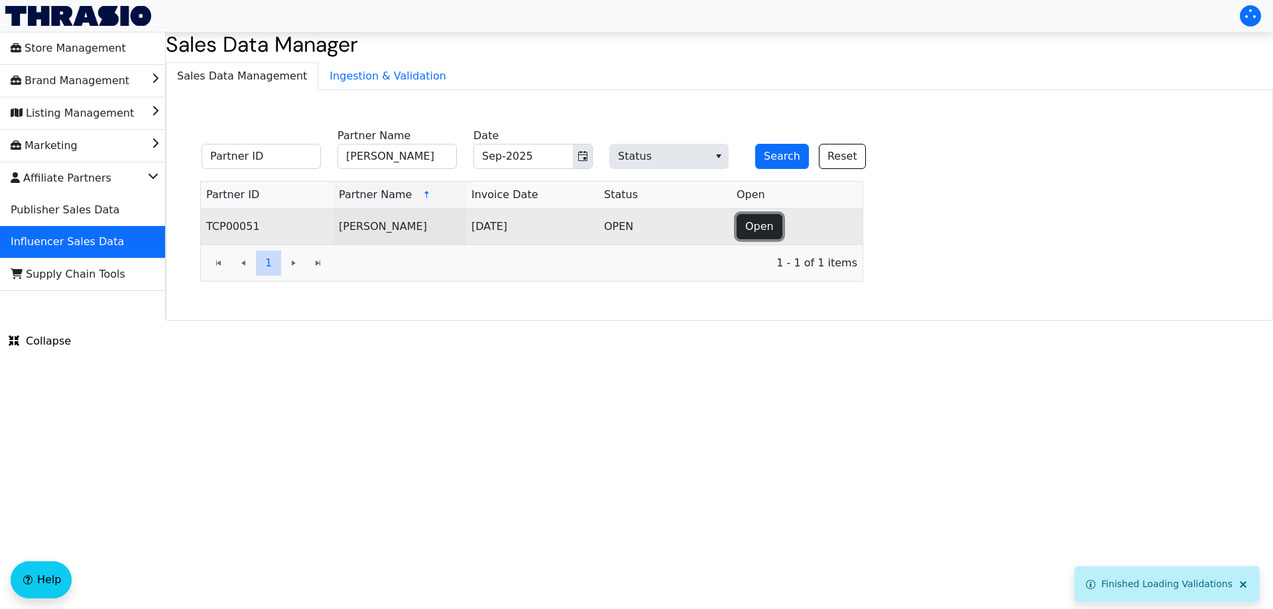
click at [755, 236] on button "Open" at bounding box center [760, 226] width 46 height 25
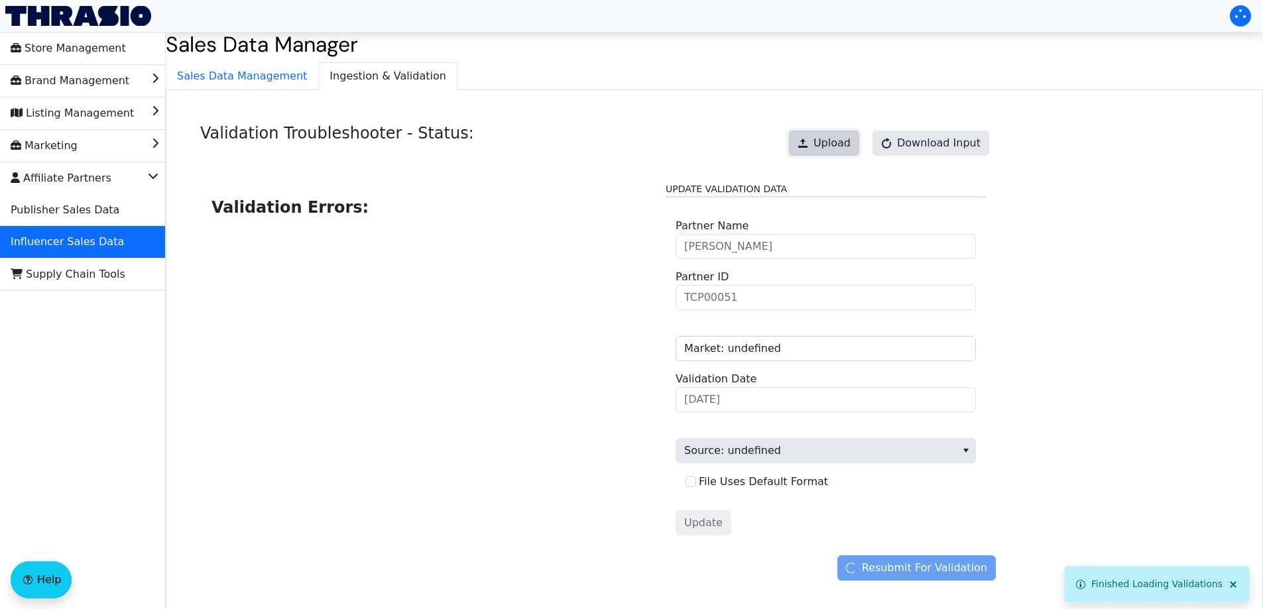
click at [833, 135] on button "Upload" at bounding box center [824, 143] width 70 height 25
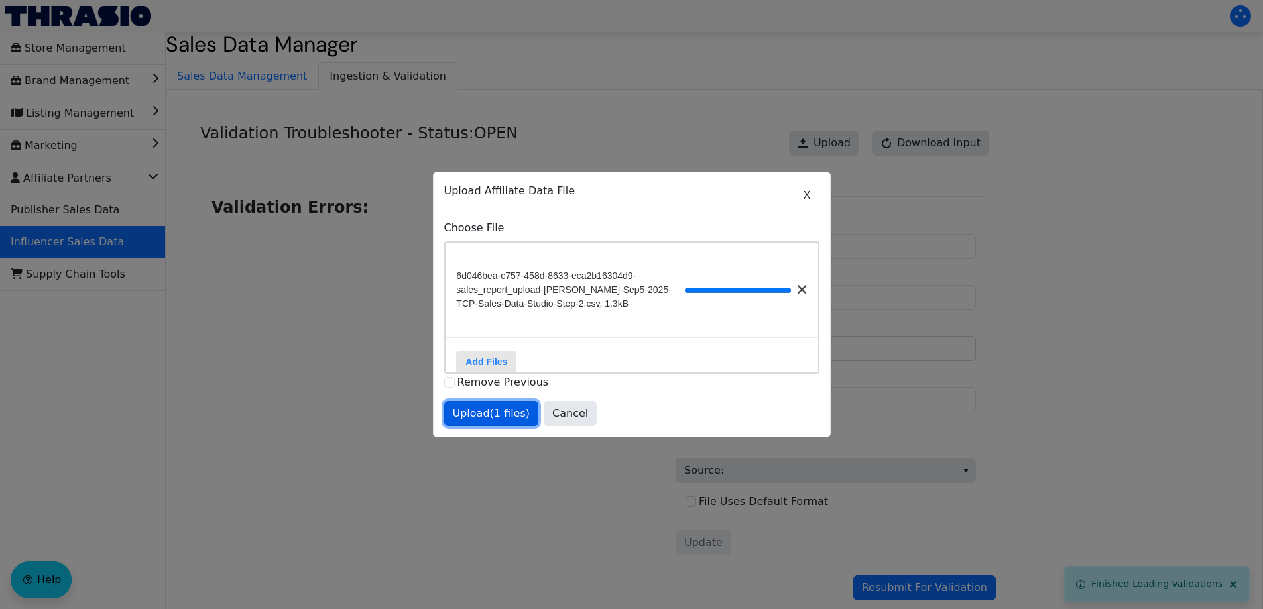
click at [485, 416] on span "Upload (1 files)" at bounding box center [492, 414] width 78 height 16
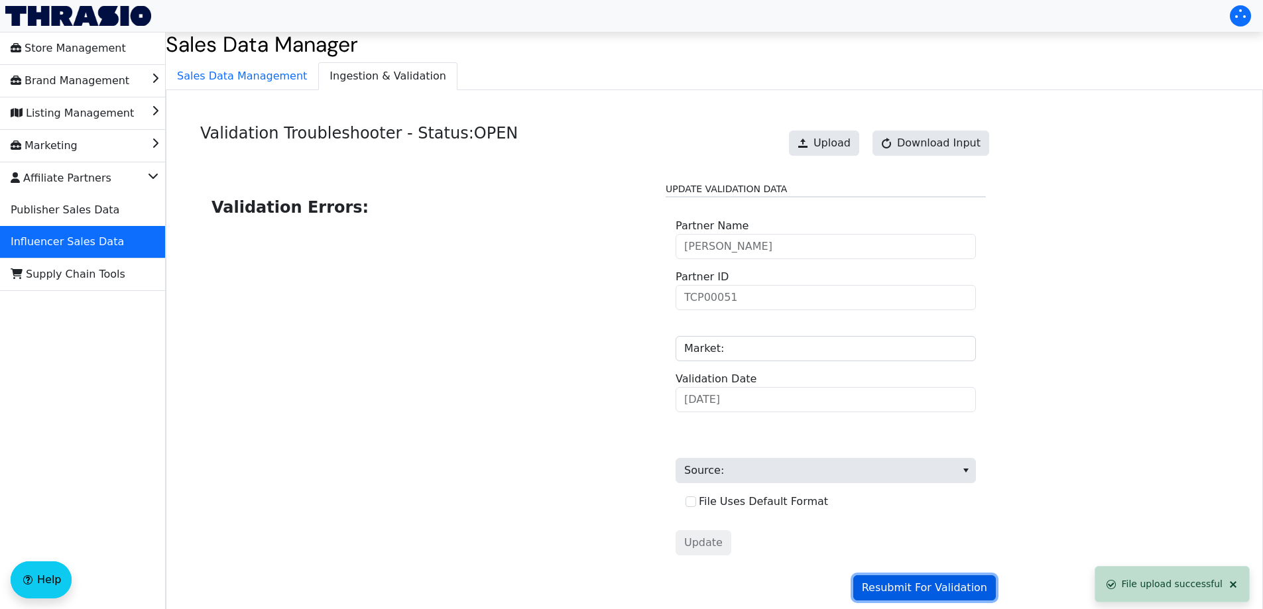
click at [923, 593] on span "Resubmit For Validation" at bounding box center [924, 588] width 125 height 16
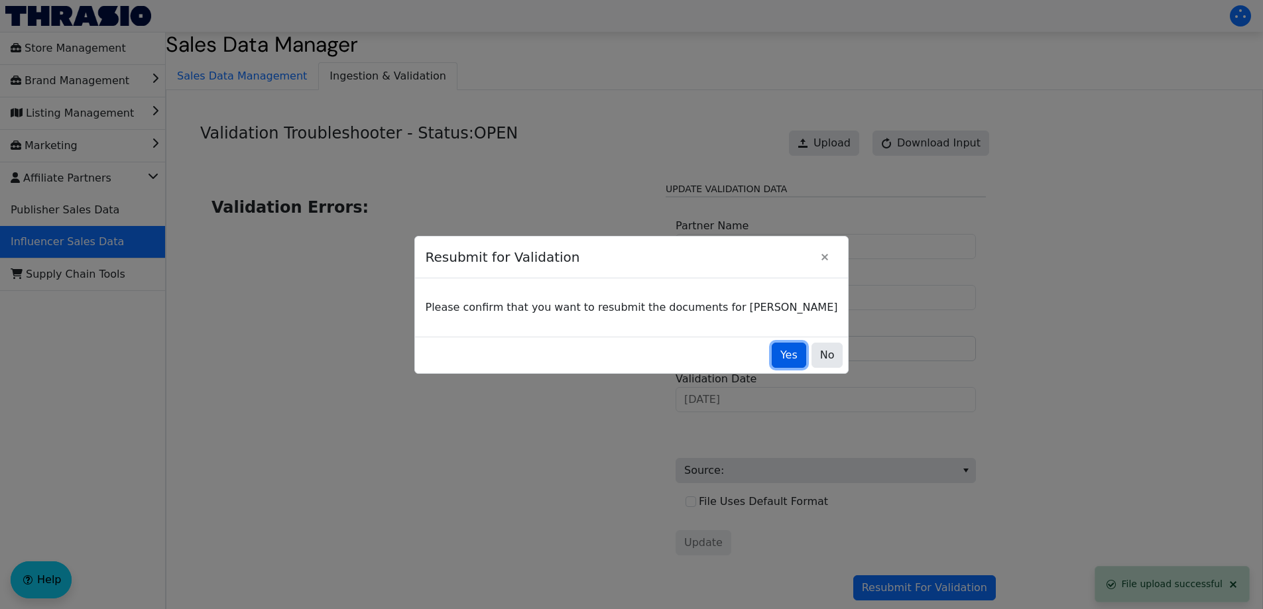
click at [772, 356] on button "Yes" at bounding box center [789, 355] width 34 height 25
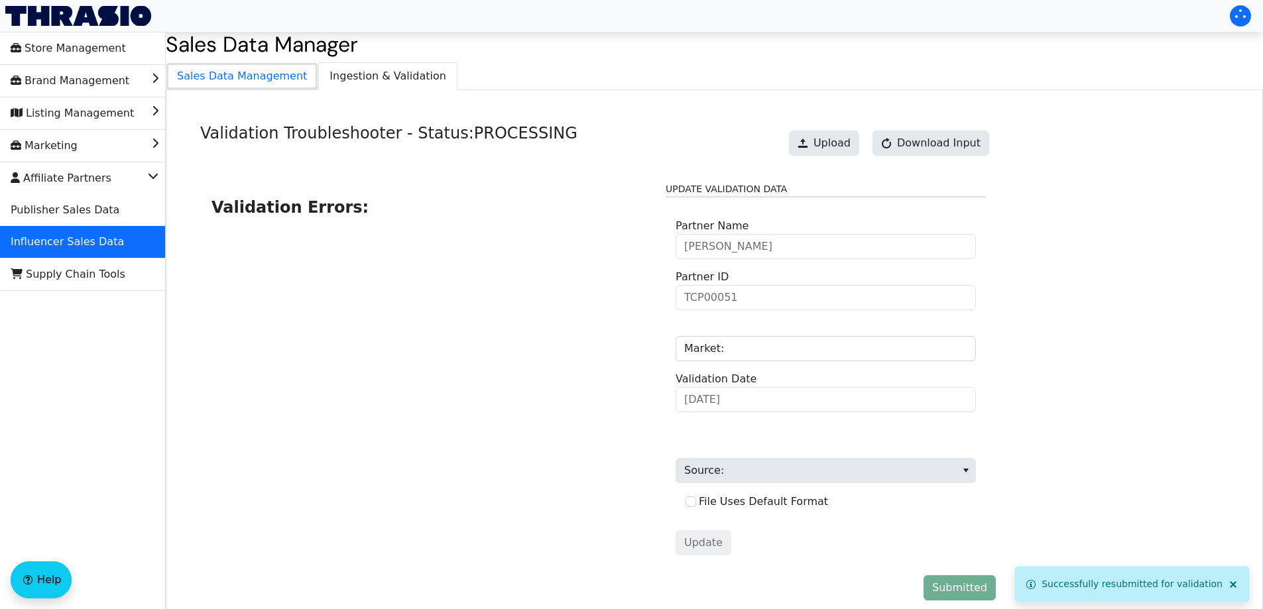
drag, startPoint x: 261, startPoint y: 70, endPoint x: 349, endPoint y: 74, distance: 88.3
click at [260, 72] on span "Sales Data Management" at bounding box center [241, 76] width 151 height 27
click at [363, 70] on span "Ingestion & Validation" at bounding box center [388, 76] width 138 height 27
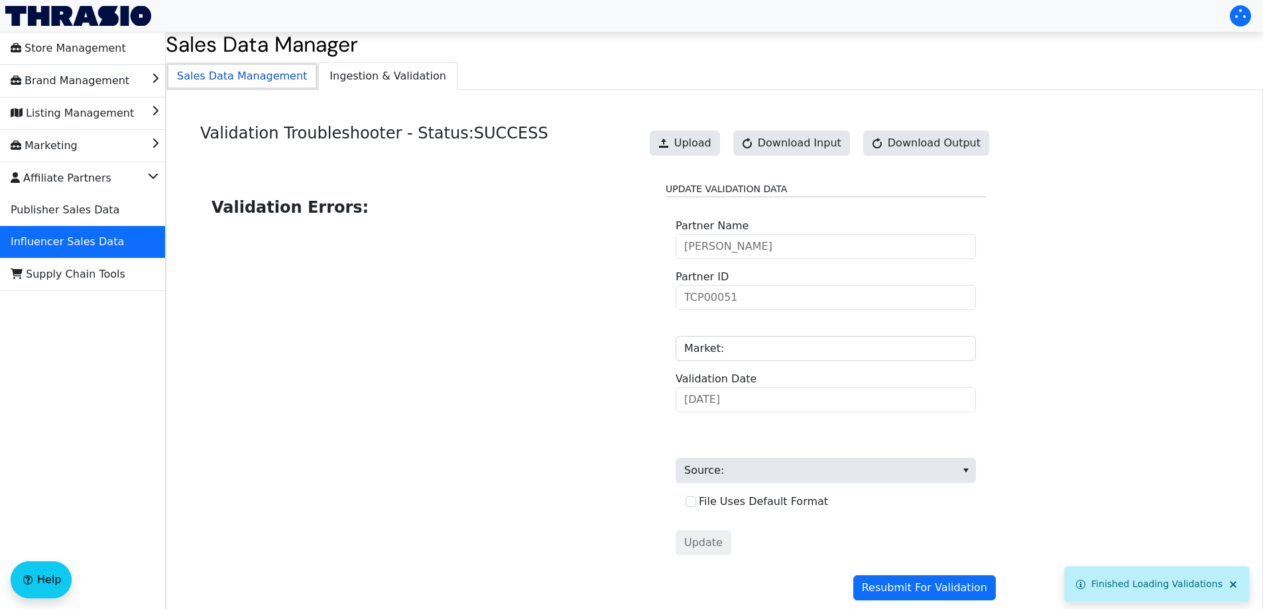
click at [261, 81] on span "Sales Data Management" at bounding box center [241, 76] width 151 height 27
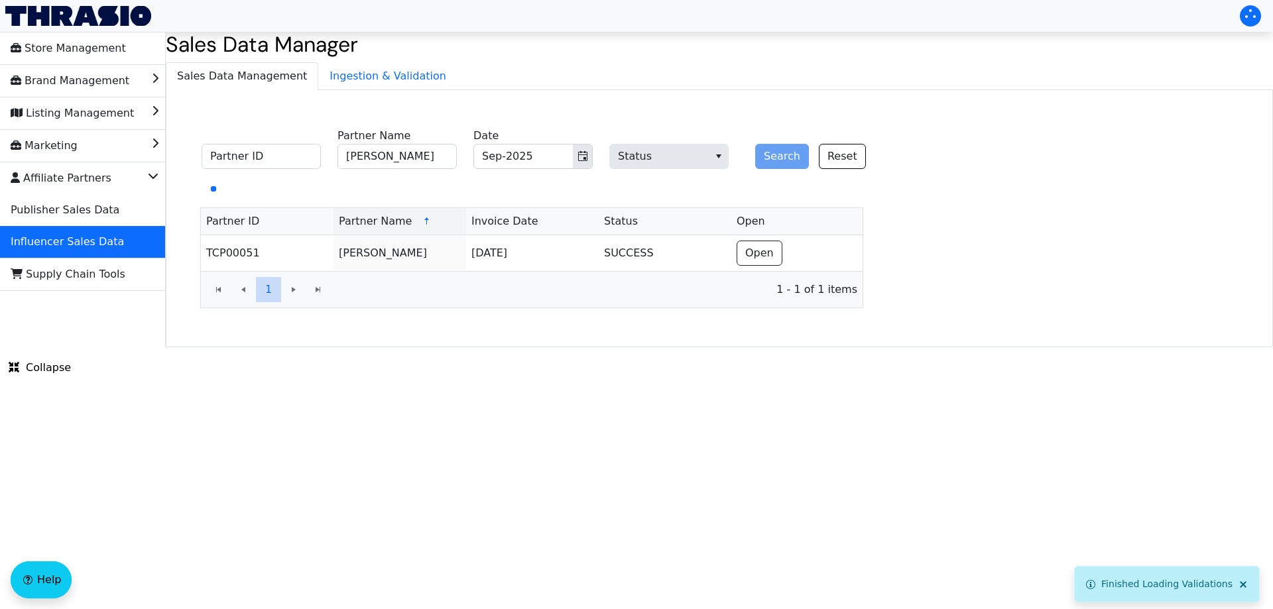
click at [427, 140] on span "[PERSON_NAME] Partner Name" at bounding box center [396, 148] width 119 height 41
drag, startPoint x: 432, startPoint y: 154, endPoint x: 493, endPoint y: 155, distance: 60.3
click at [434, 155] on input "[PERSON_NAME]" at bounding box center [396, 156] width 119 height 25
paste input "[PERSON_NAME]"
type input "[PERSON_NAME]"
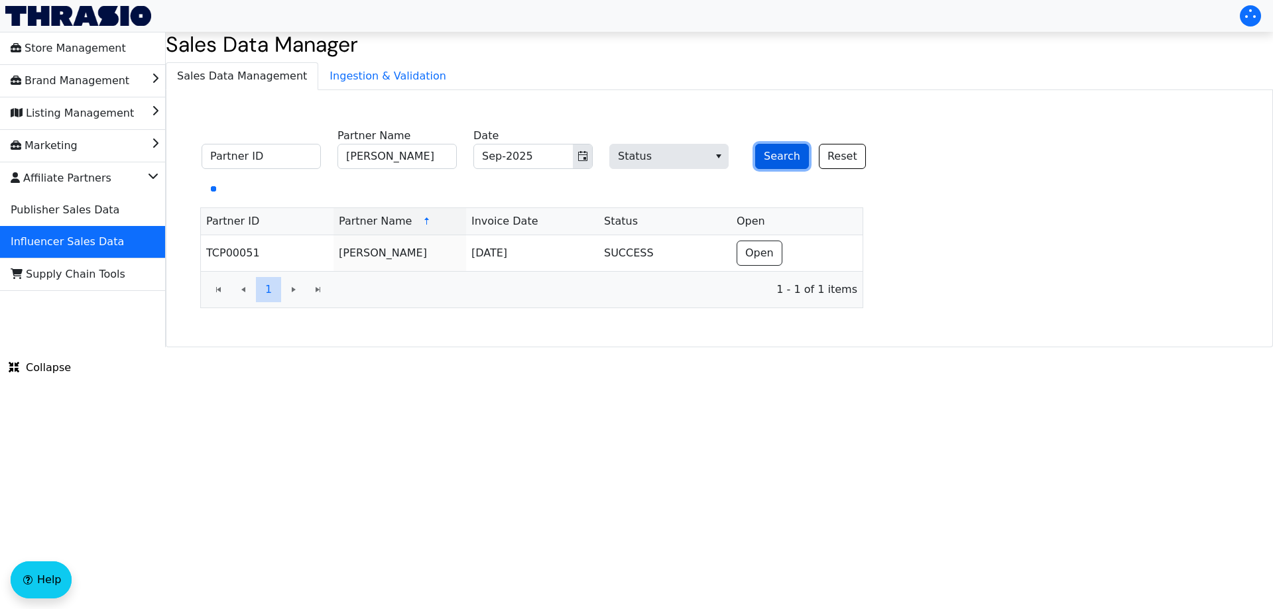
click at [779, 153] on button "Search" at bounding box center [782, 156] width 54 height 25
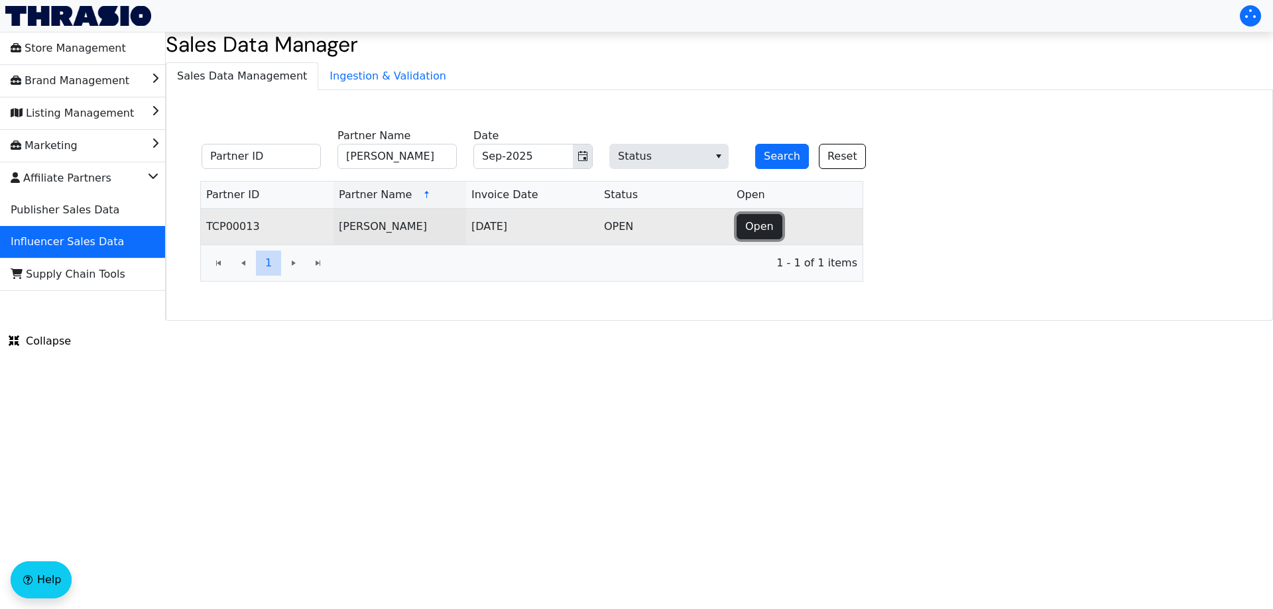
click at [772, 231] on button "Open" at bounding box center [760, 226] width 46 height 25
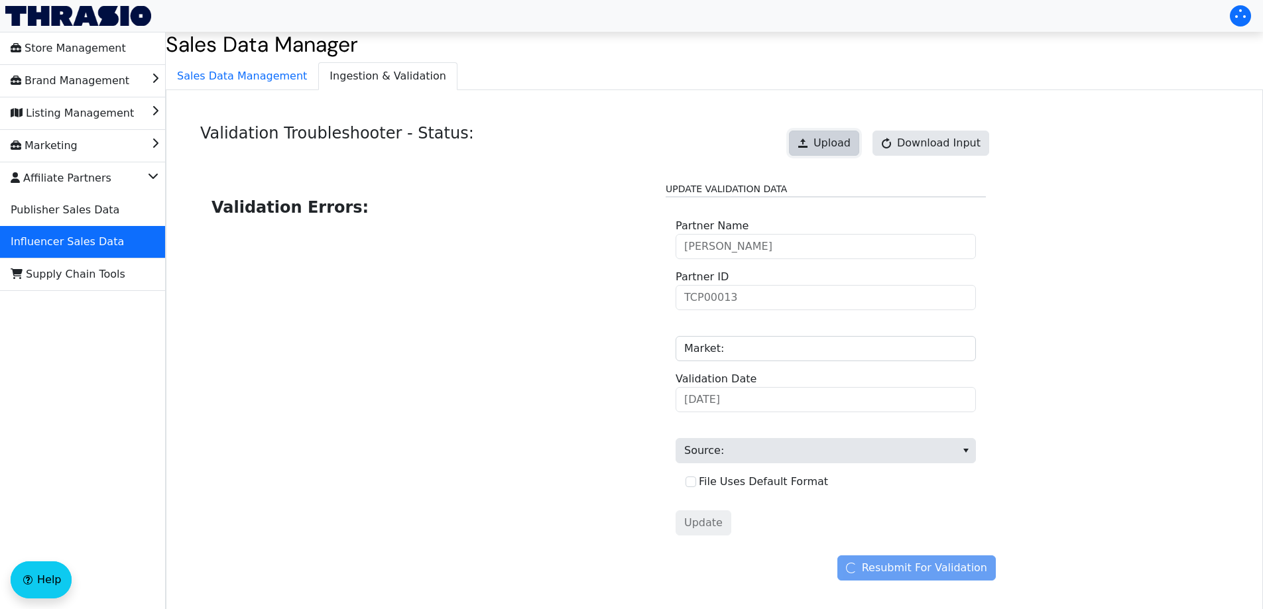
click at [835, 146] on span "Upload" at bounding box center [831, 143] width 37 height 16
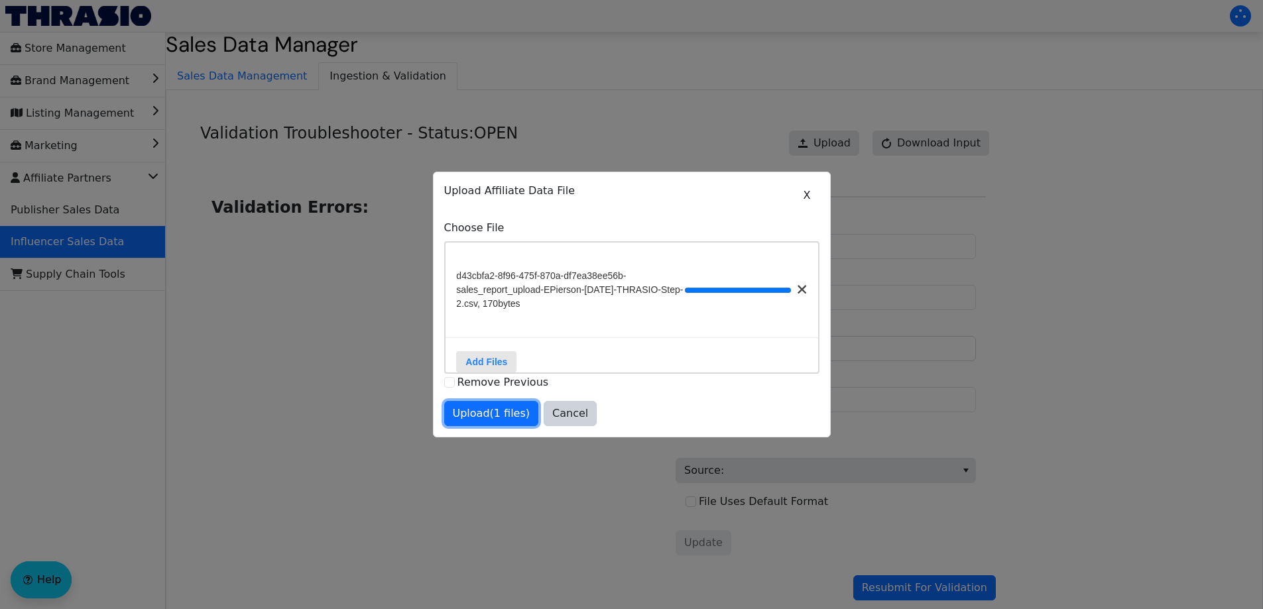
drag, startPoint x: 498, startPoint y: 414, endPoint x: 504, endPoint y: 424, distance: 12.0
click at [497, 414] on button "Upload (1 files)" at bounding box center [491, 413] width 95 height 25
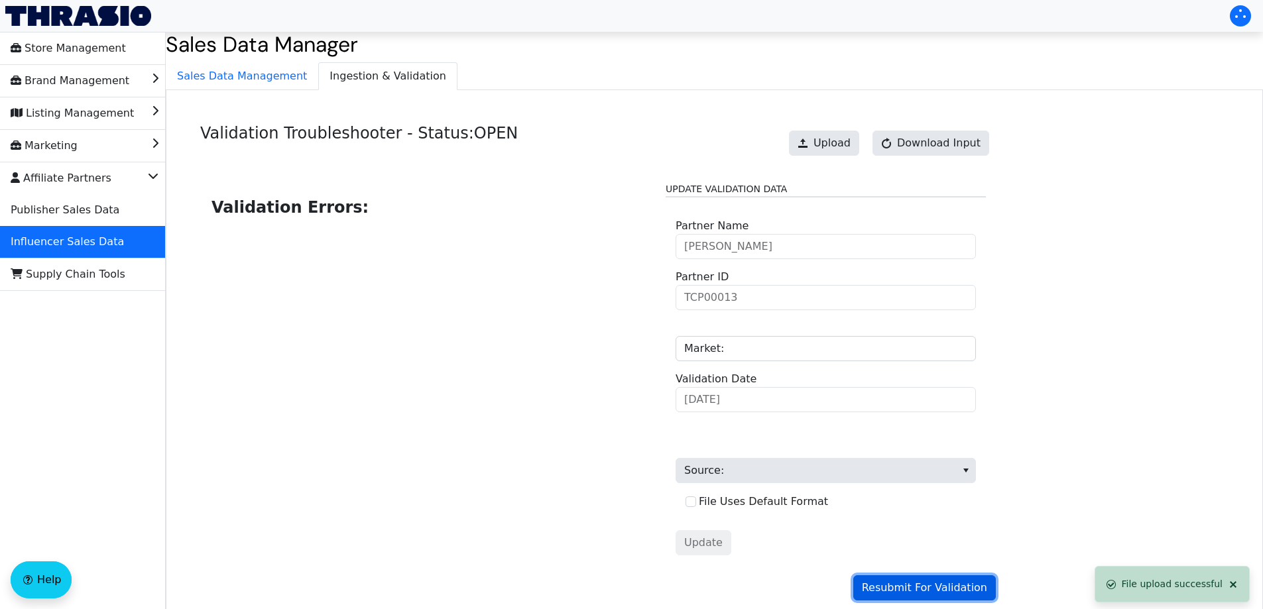
click at [936, 582] on span "Resubmit For Validation" at bounding box center [924, 588] width 125 height 16
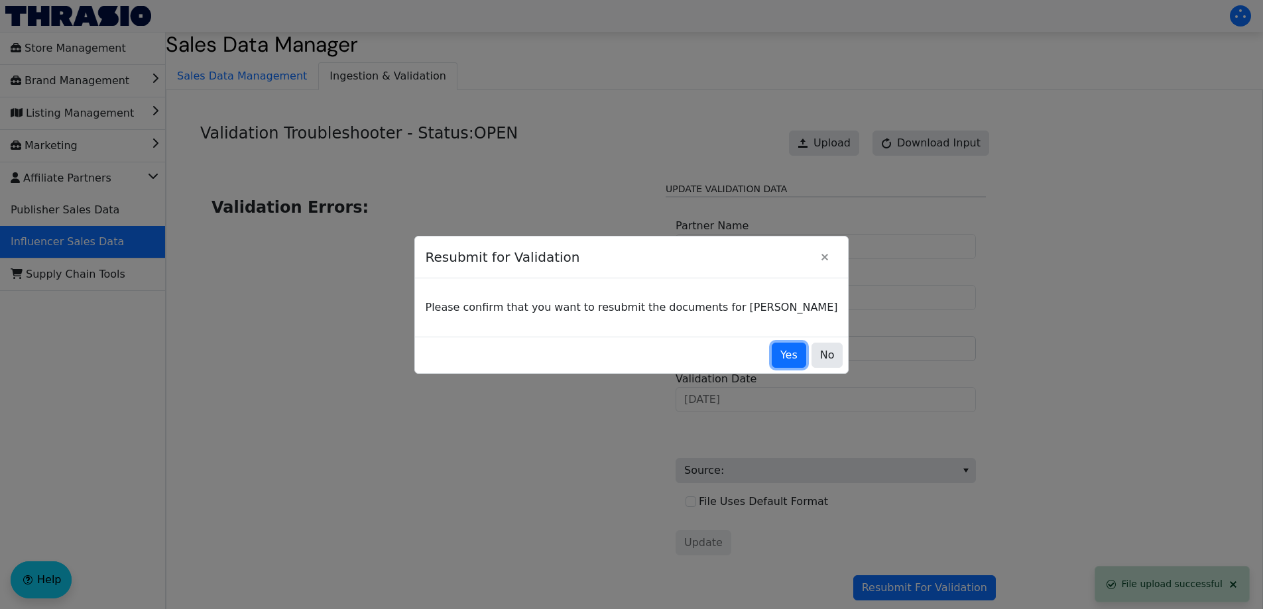
click at [772, 350] on button "Yes" at bounding box center [789, 355] width 34 height 25
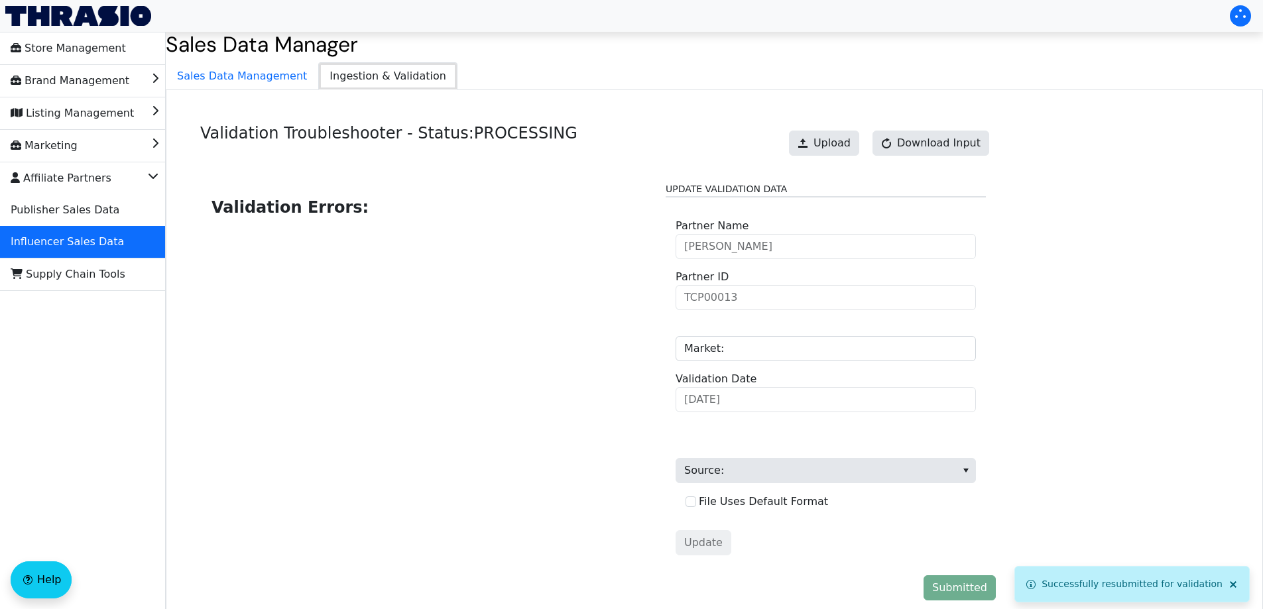
click at [319, 89] on span "Ingestion & Validation" at bounding box center [388, 76] width 138 height 27
click at [275, 78] on span "Sales Data Management" at bounding box center [241, 76] width 151 height 27
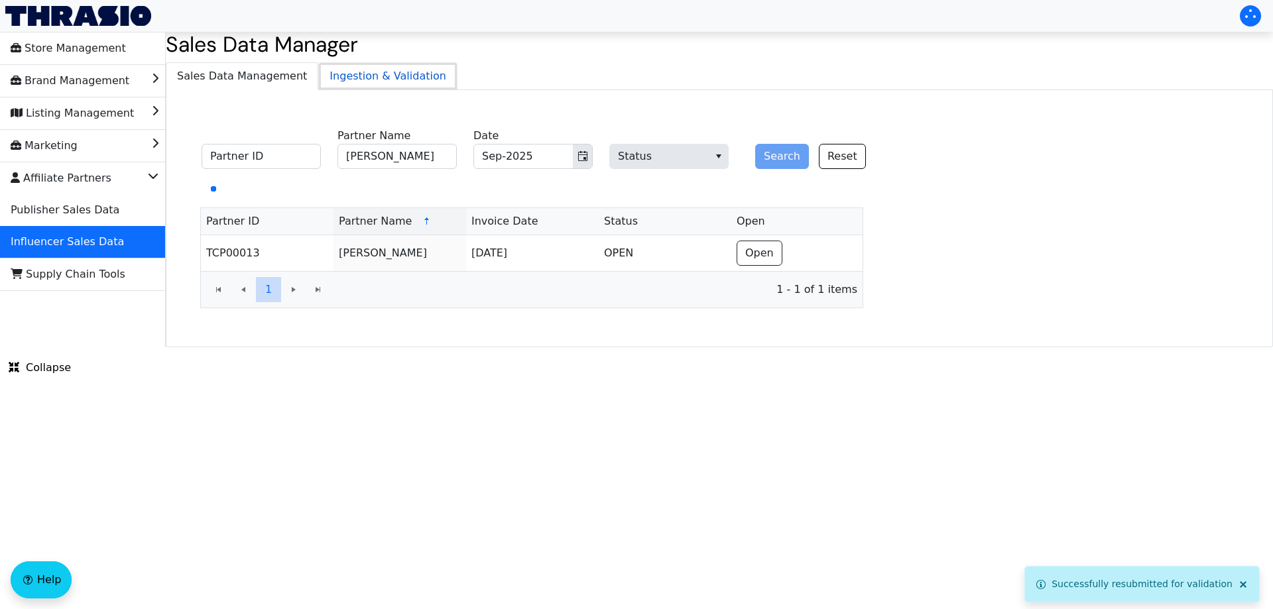
click at [341, 78] on span "Ingestion & Validation" at bounding box center [388, 76] width 138 height 27
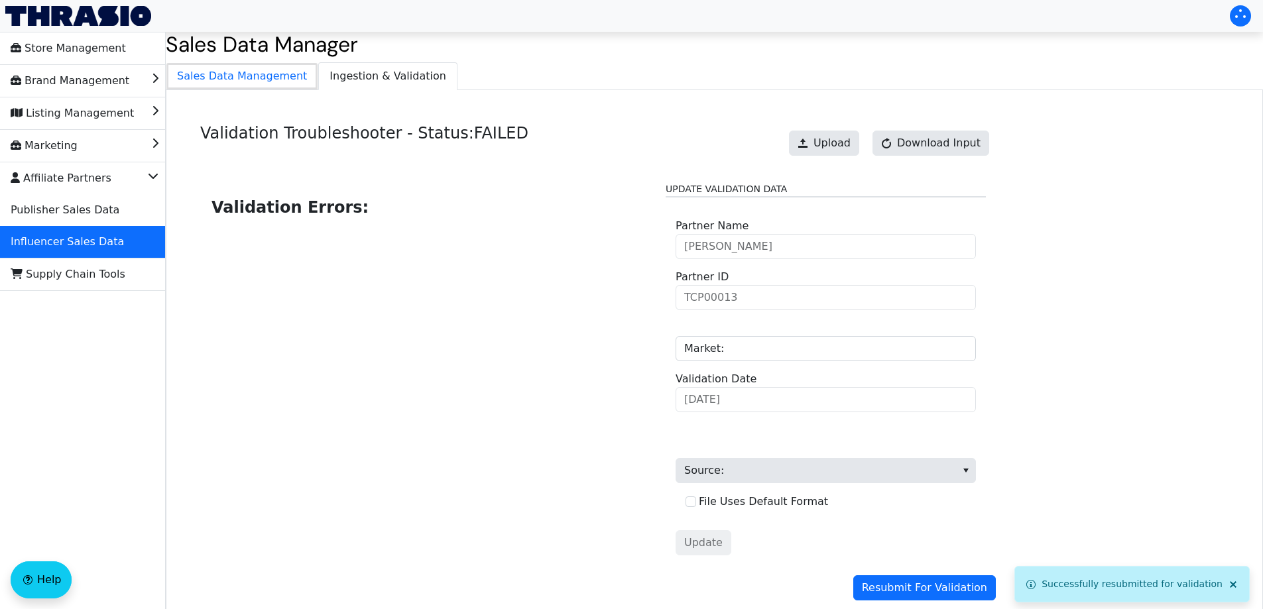
drag, startPoint x: 258, startPoint y: 84, endPoint x: 321, endPoint y: 81, distance: 63.1
click at [259, 84] on span "Sales Data Management" at bounding box center [241, 76] width 151 height 27
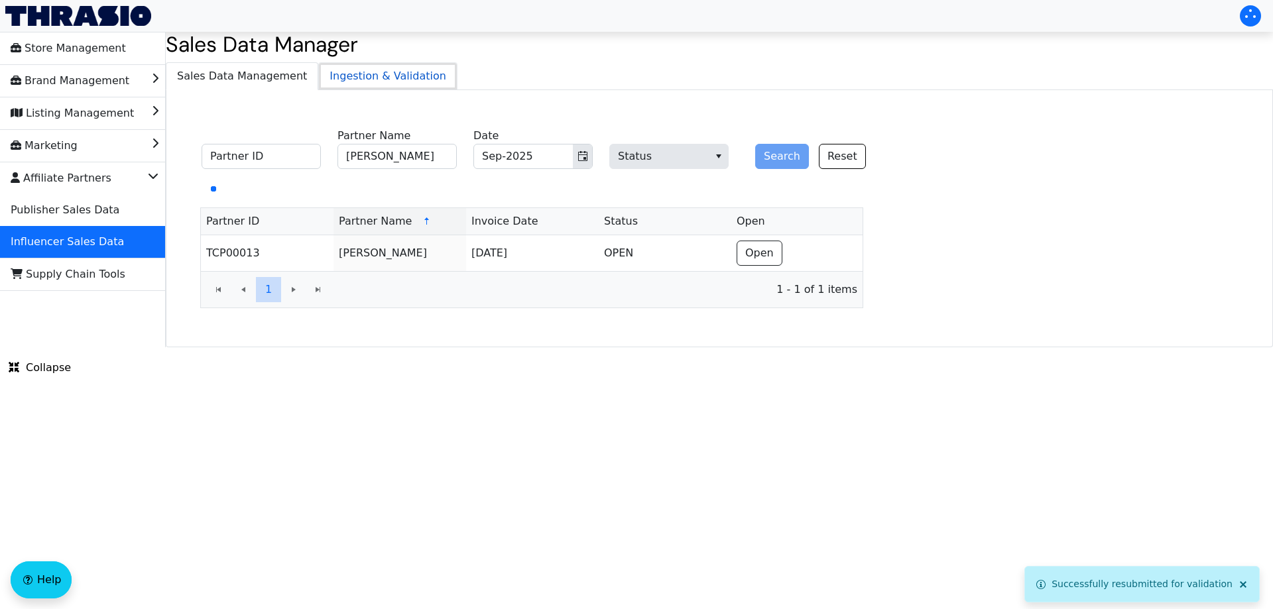
click at [355, 81] on span "Ingestion & Validation" at bounding box center [388, 76] width 138 height 27
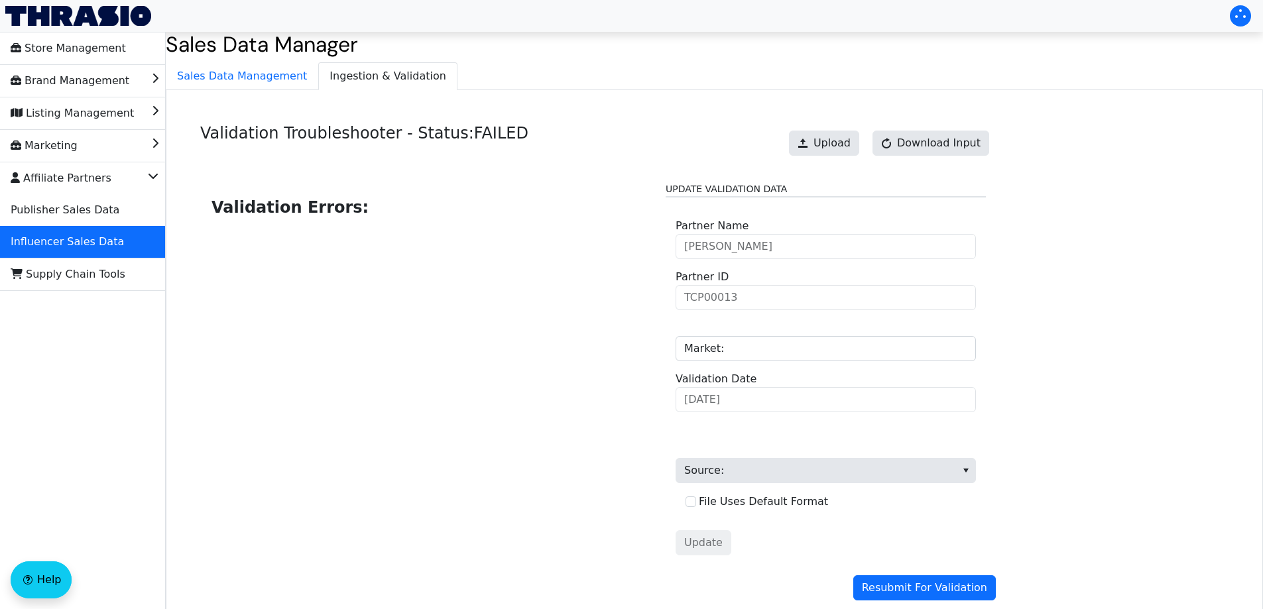
click at [826, 130] on div "Upload Download Input" at bounding box center [888, 143] width 213 height 38
click at [831, 156] on div "Upload Download Input" at bounding box center [888, 143] width 213 height 38
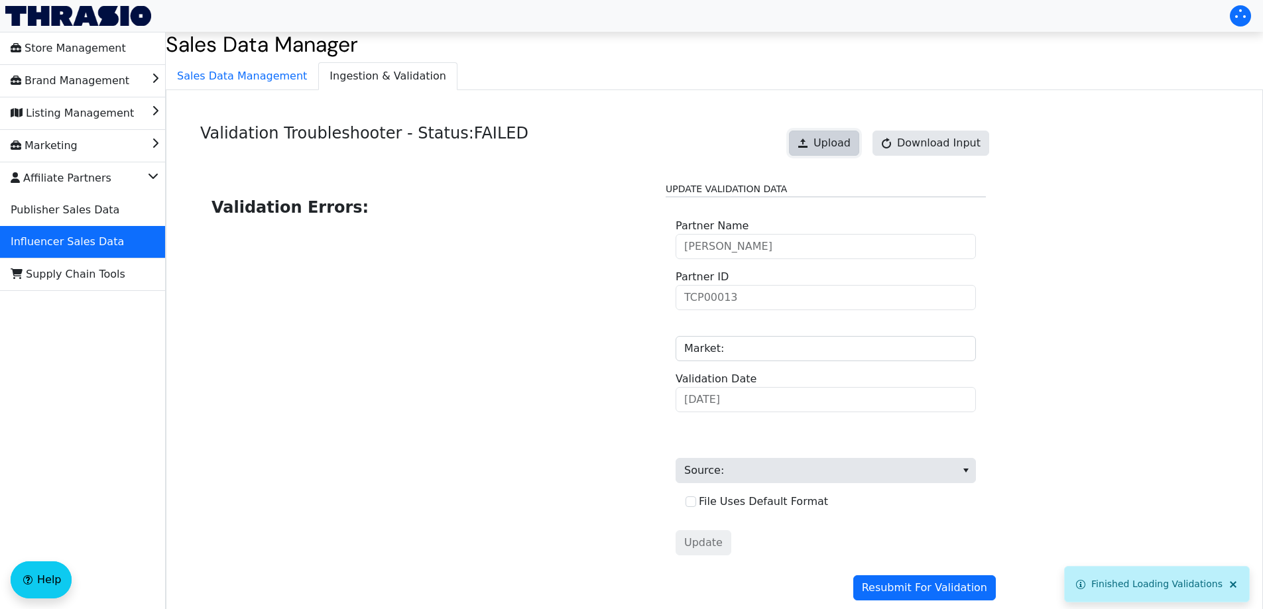
click at [808, 147] on span at bounding box center [803, 143] width 11 height 11
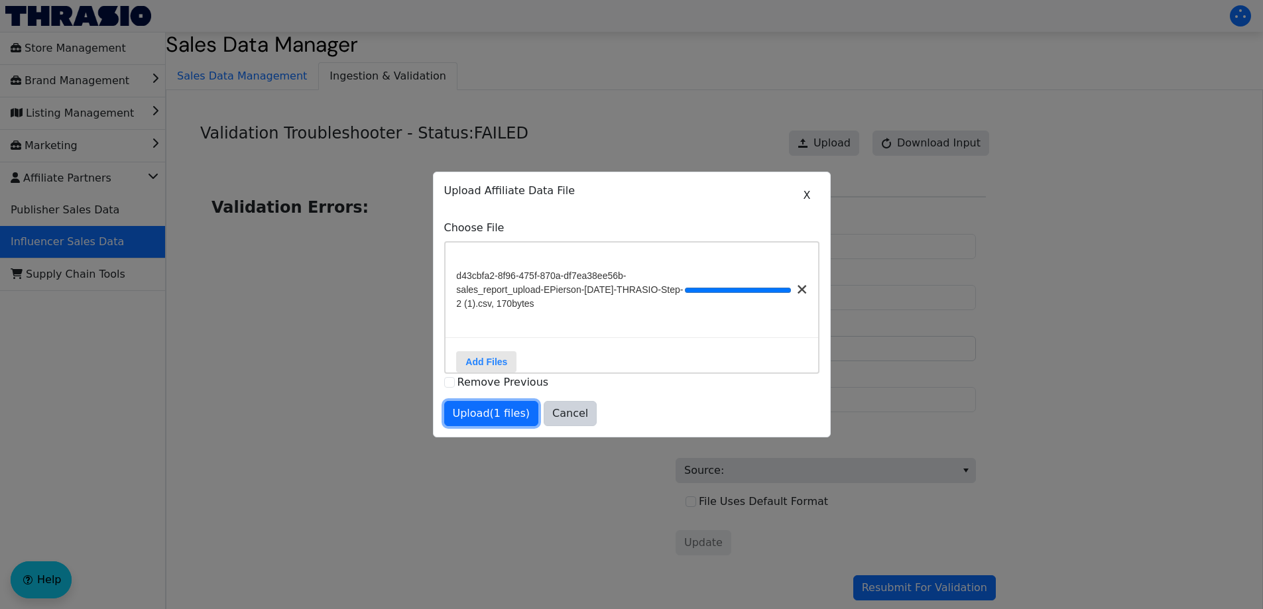
drag, startPoint x: 487, startPoint y: 425, endPoint x: 495, endPoint y: 428, distance: 8.6
click at [487, 426] on button "Upload (1 files)" at bounding box center [491, 413] width 95 height 25
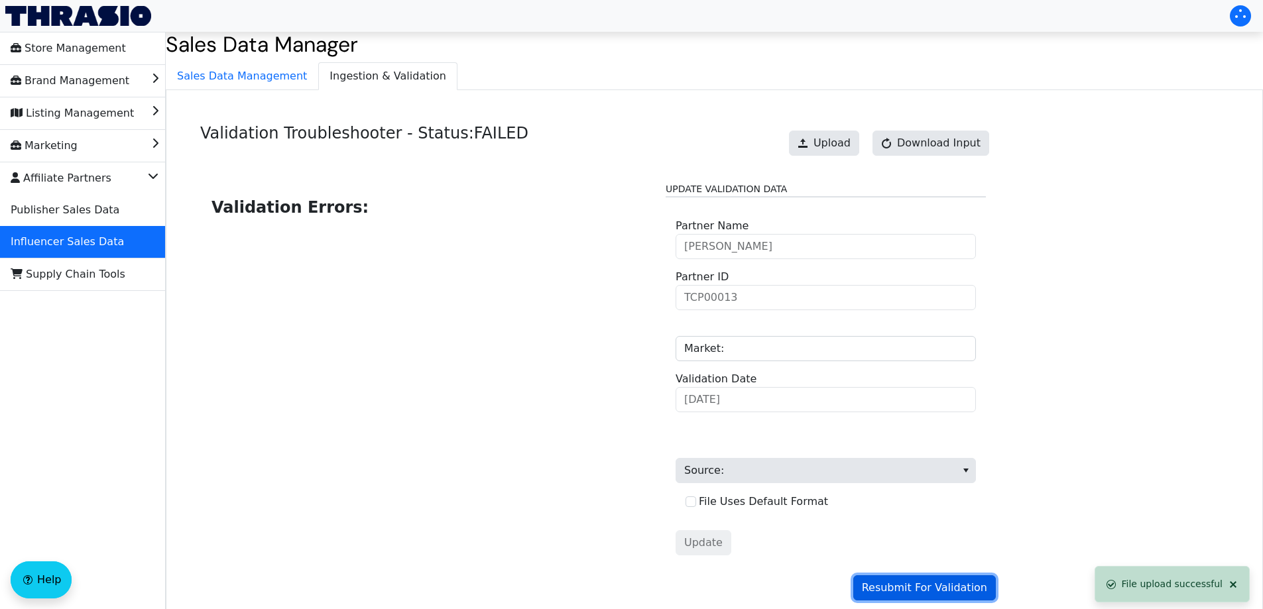
click at [900, 594] on span "Resubmit For Validation" at bounding box center [924, 588] width 125 height 16
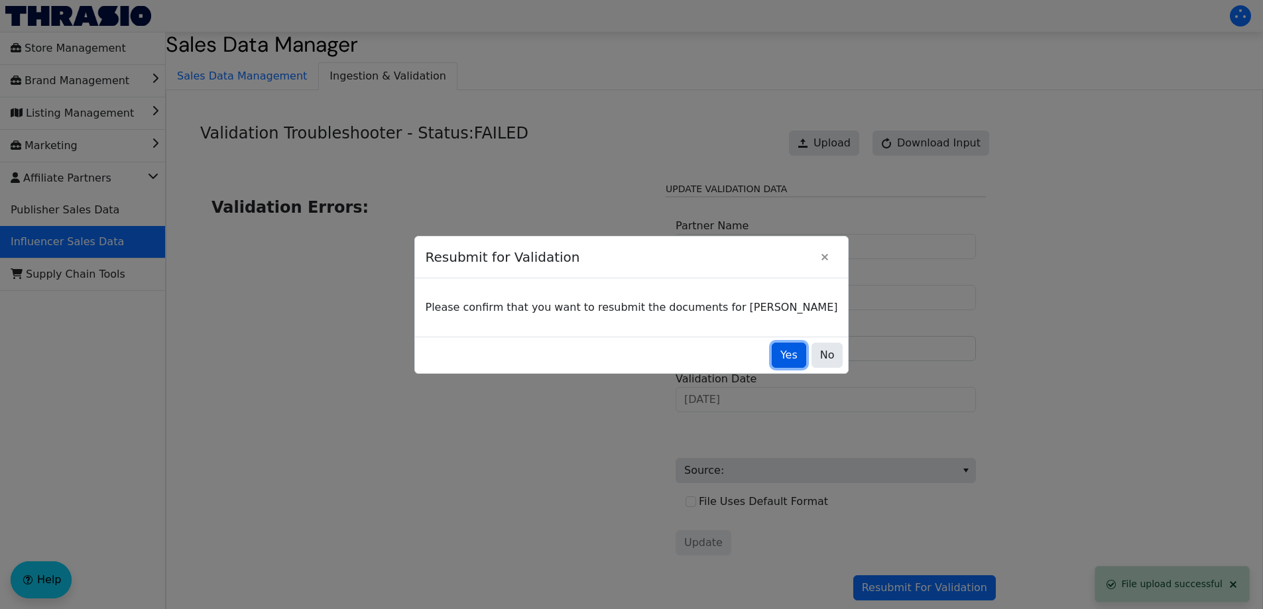
click at [780, 356] on span "Yes" at bounding box center [788, 355] width 17 height 16
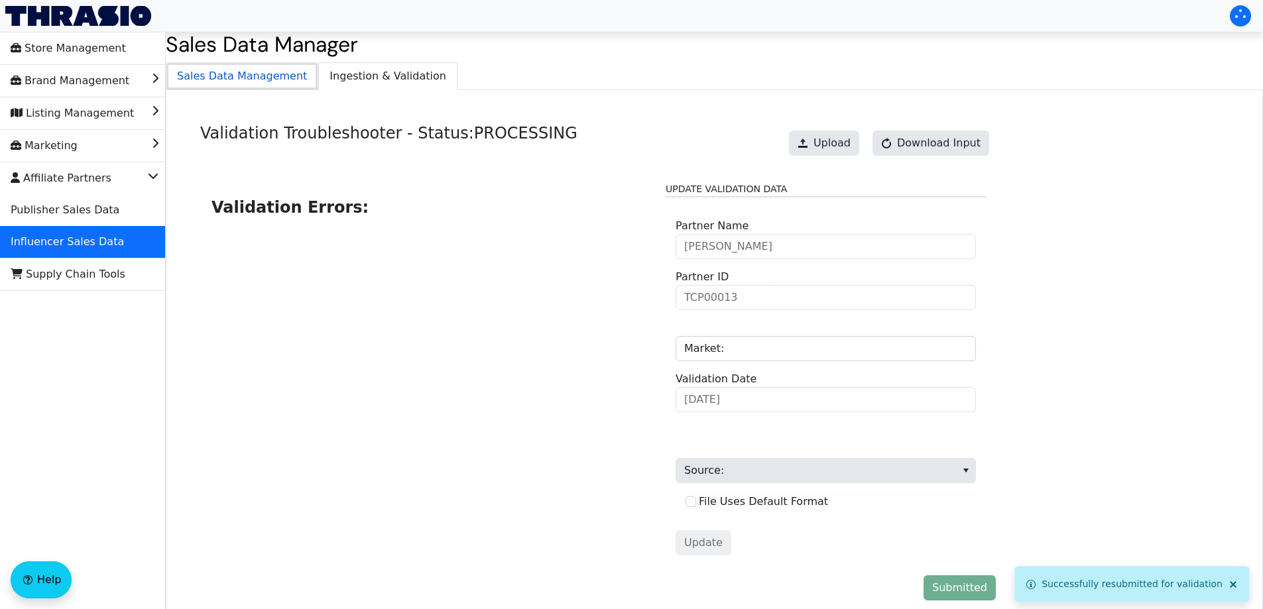
click at [251, 68] on span "Sales Data Management" at bounding box center [241, 76] width 151 height 27
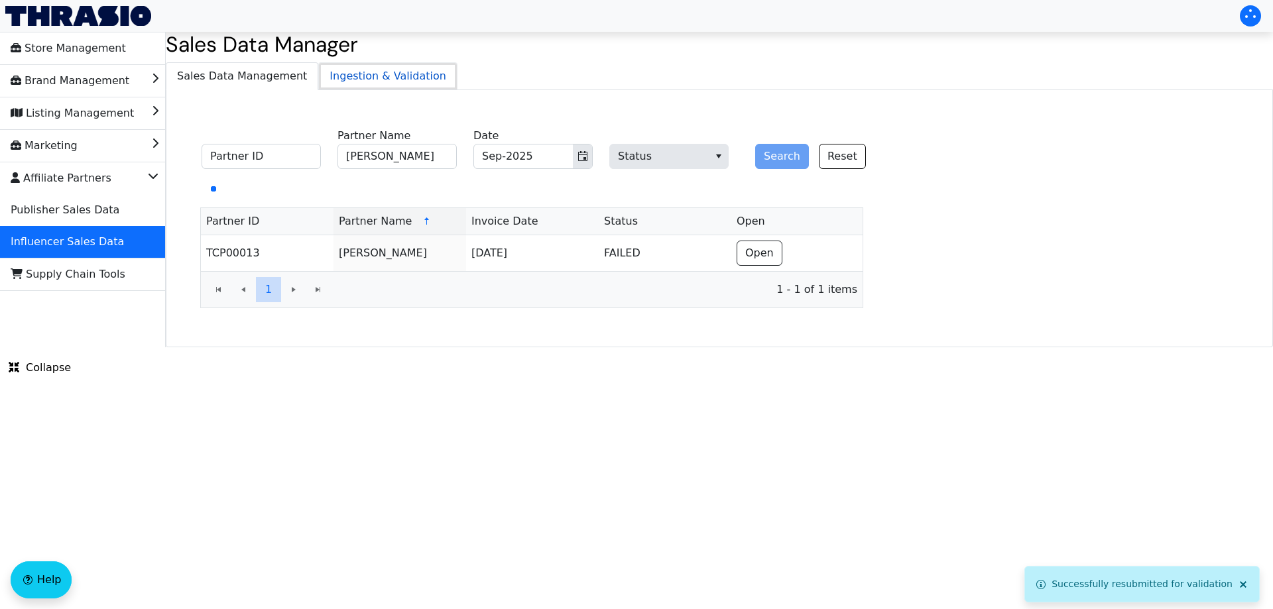
drag, startPoint x: 345, startPoint y: 76, endPoint x: 360, endPoint y: 70, distance: 16.6
click at [345, 76] on span "Ingestion & Validation" at bounding box center [388, 76] width 138 height 27
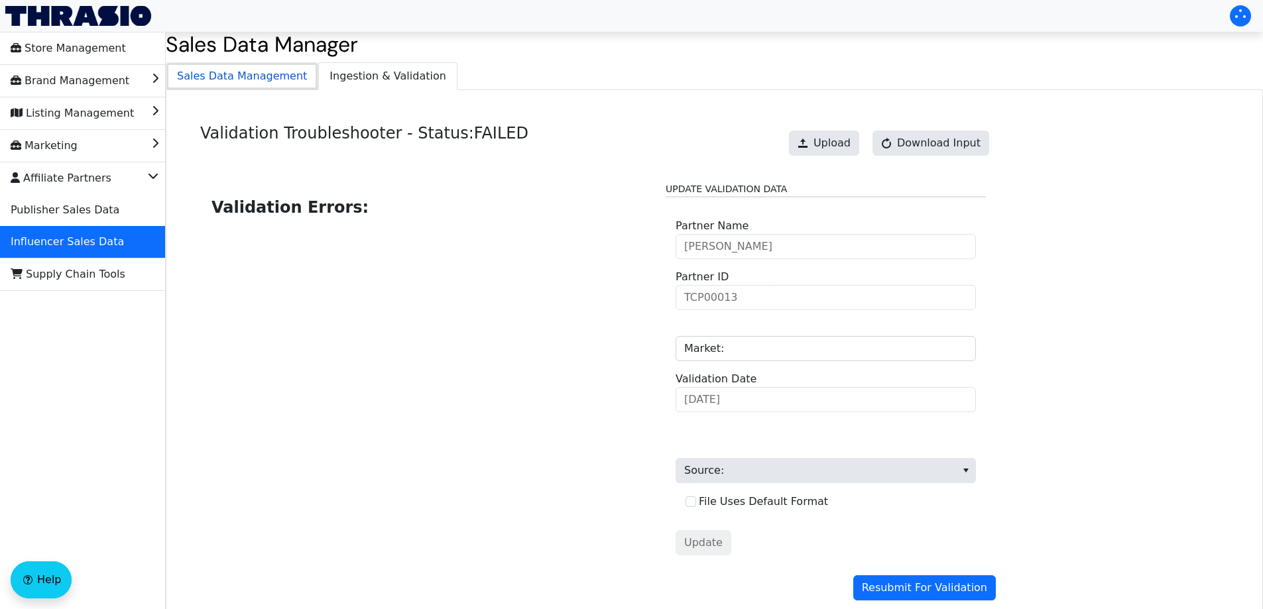
click at [265, 80] on span "Sales Data Management" at bounding box center [241, 76] width 151 height 27
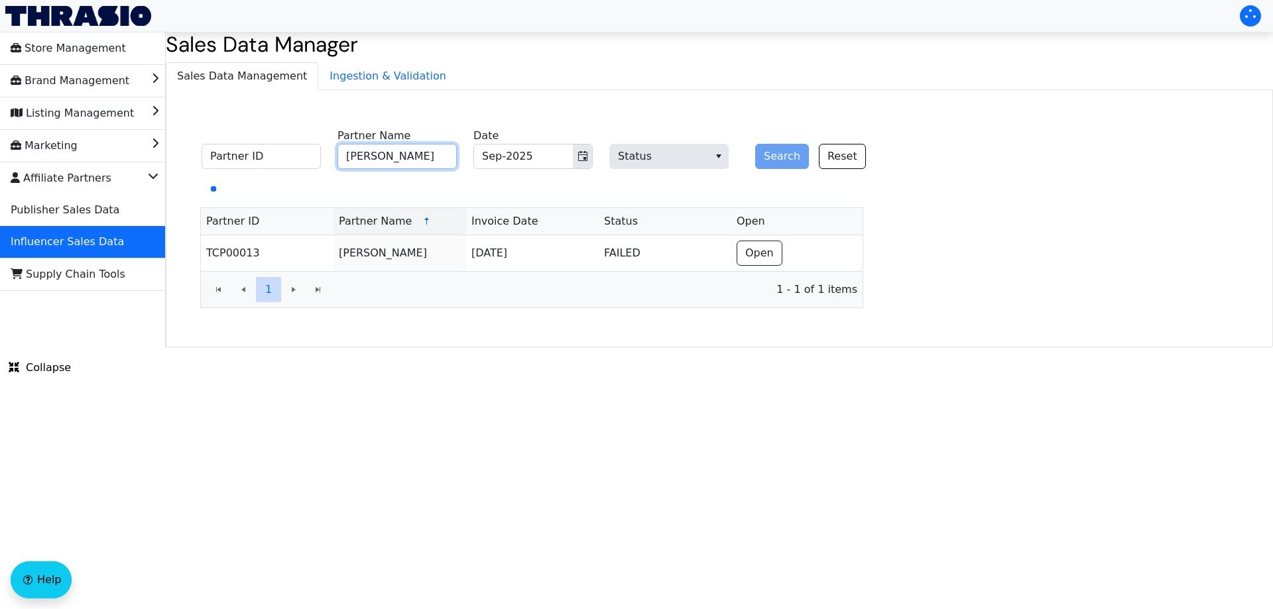
click at [386, 158] on input "[PERSON_NAME]" at bounding box center [396, 156] width 119 height 25
paste input "[PERSON_NAME]"
type input "[PERSON_NAME]"
click at [780, 153] on button "Search" at bounding box center [782, 156] width 54 height 25
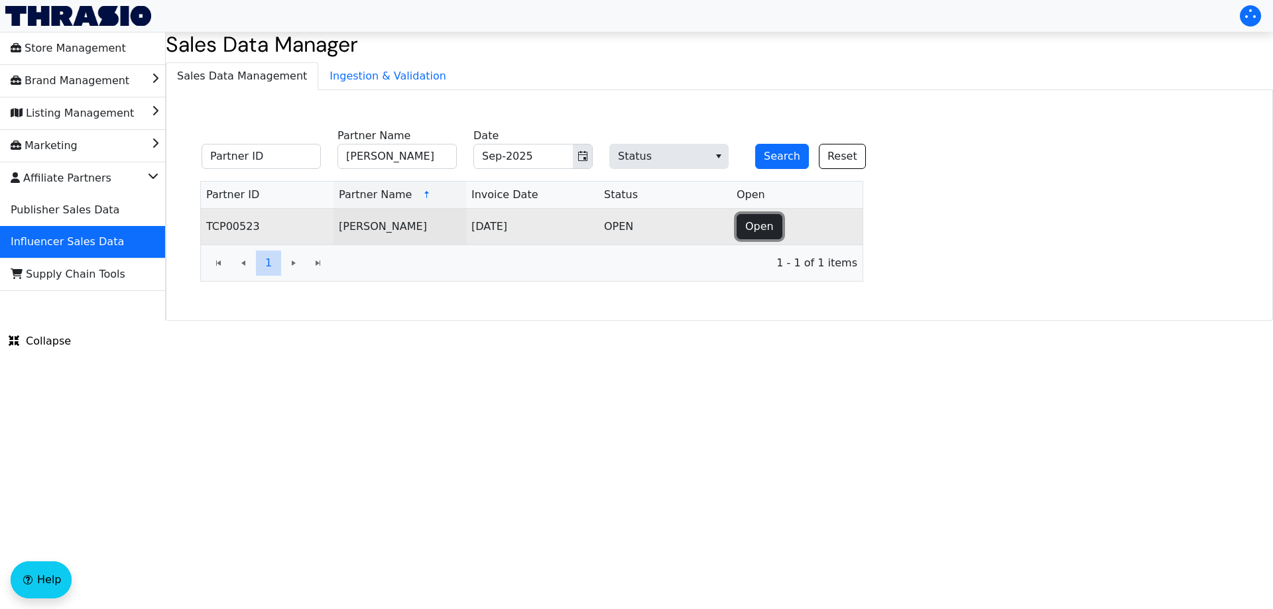
click at [768, 224] on span "Open" at bounding box center [759, 227] width 29 height 16
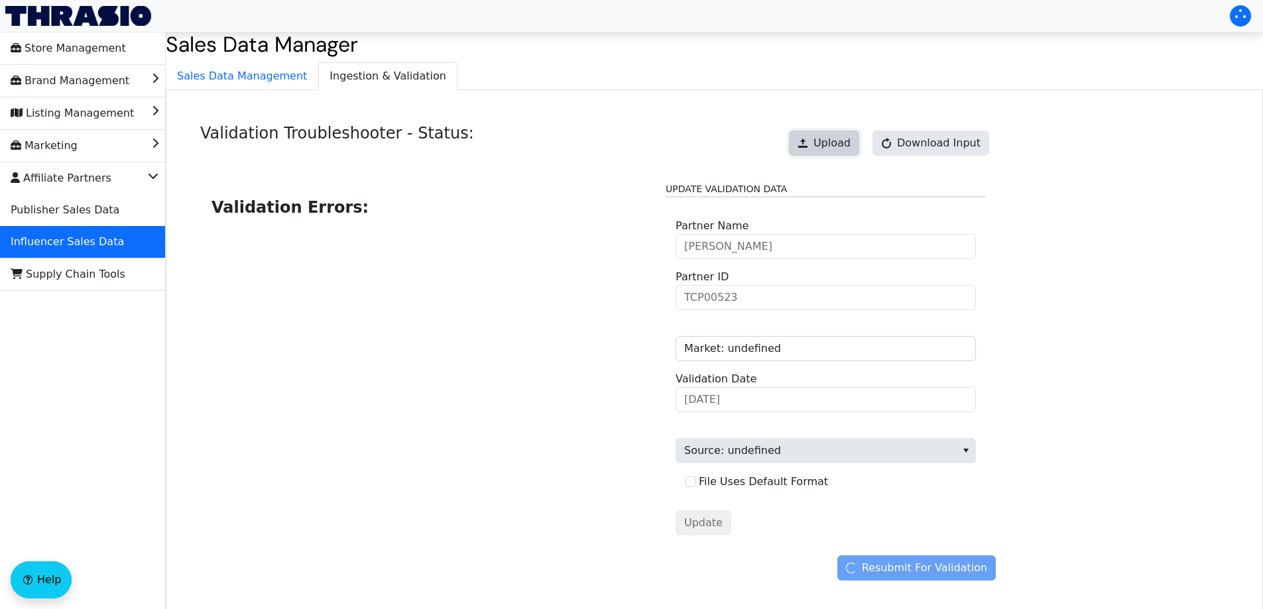
click at [808, 140] on span at bounding box center [803, 143] width 11 height 11
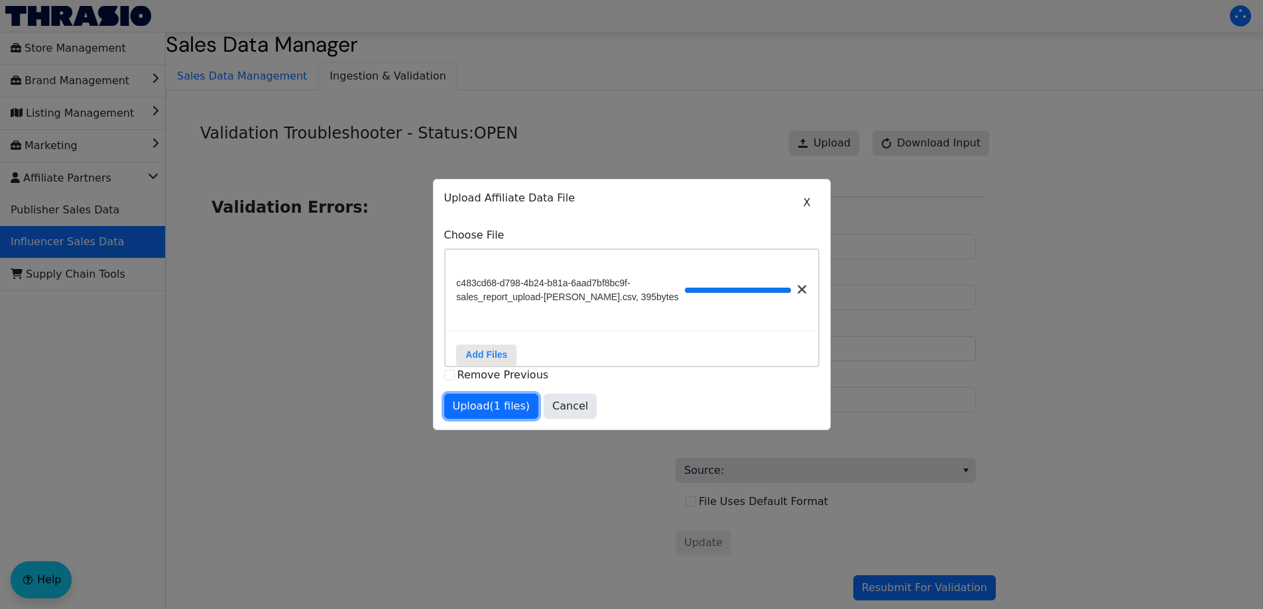
click at [468, 419] on button "Upload (1 files)" at bounding box center [491, 406] width 95 height 25
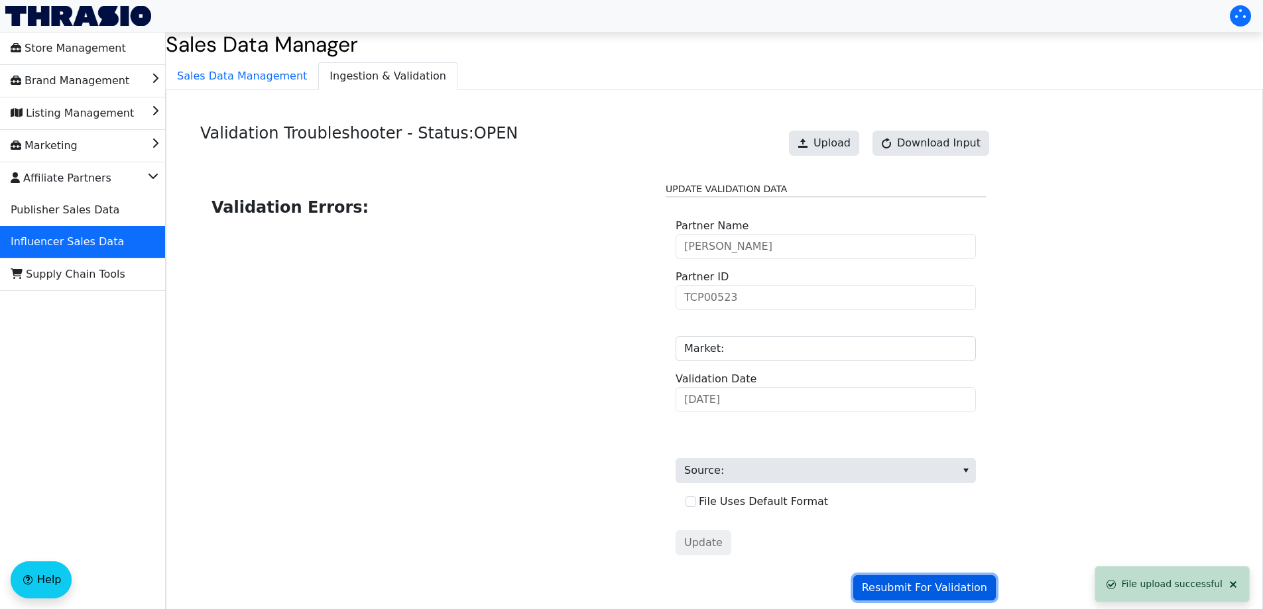
click at [910, 584] on span "Resubmit For Validation" at bounding box center [924, 588] width 125 height 16
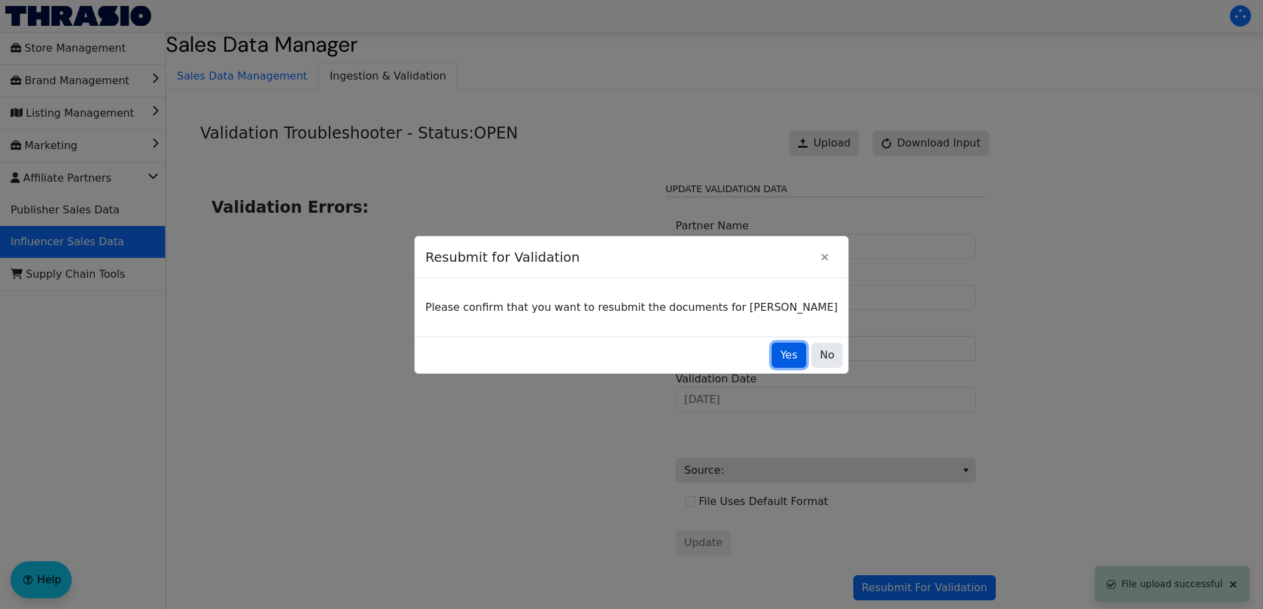
click at [780, 357] on span "Yes" at bounding box center [788, 355] width 17 height 16
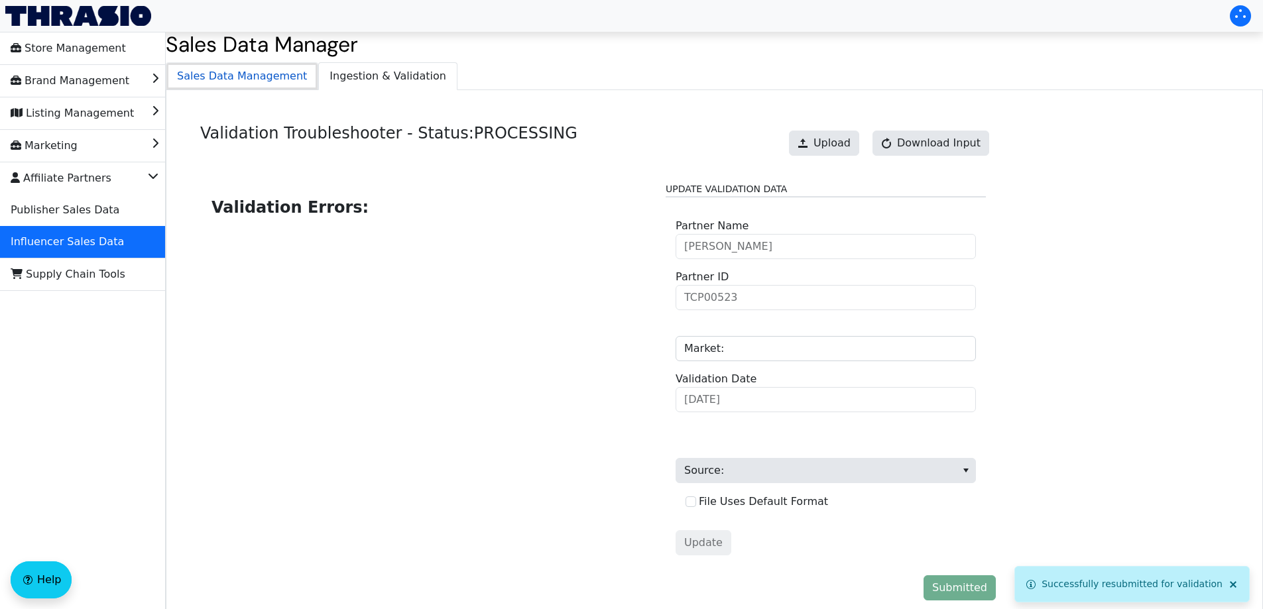
click at [243, 84] on span "Sales Data Management" at bounding box center [241, 76] width 151 height 27
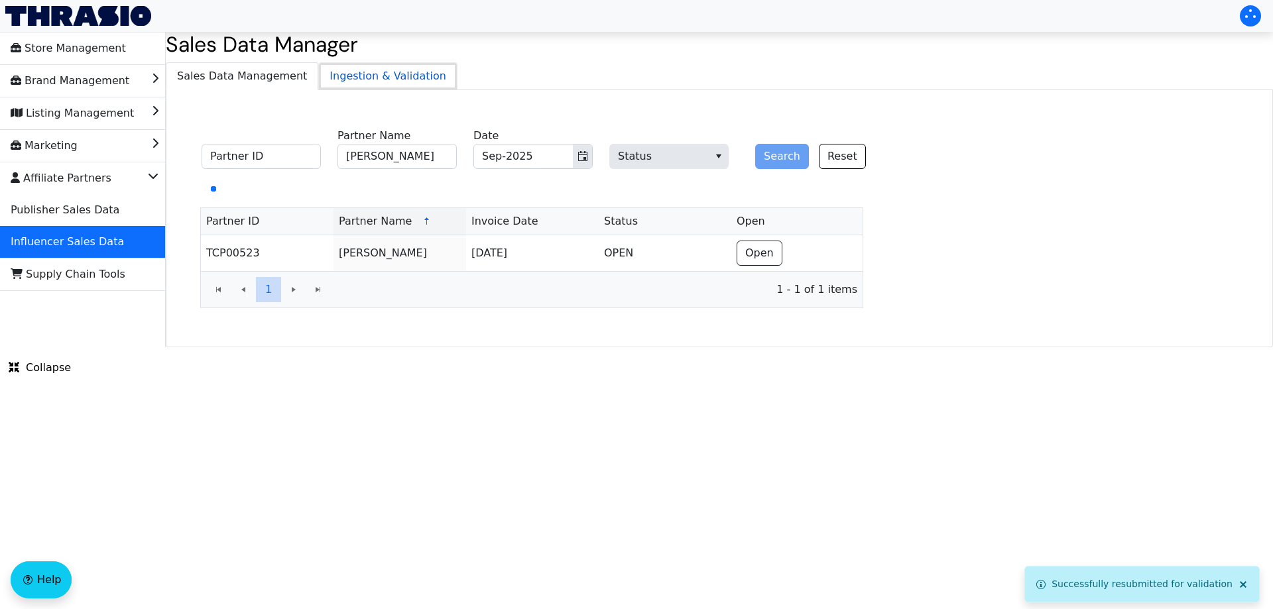
click at [359, 79] on span "Ingestion & Validation" at bounding box center [388, 76] width 138 height 27
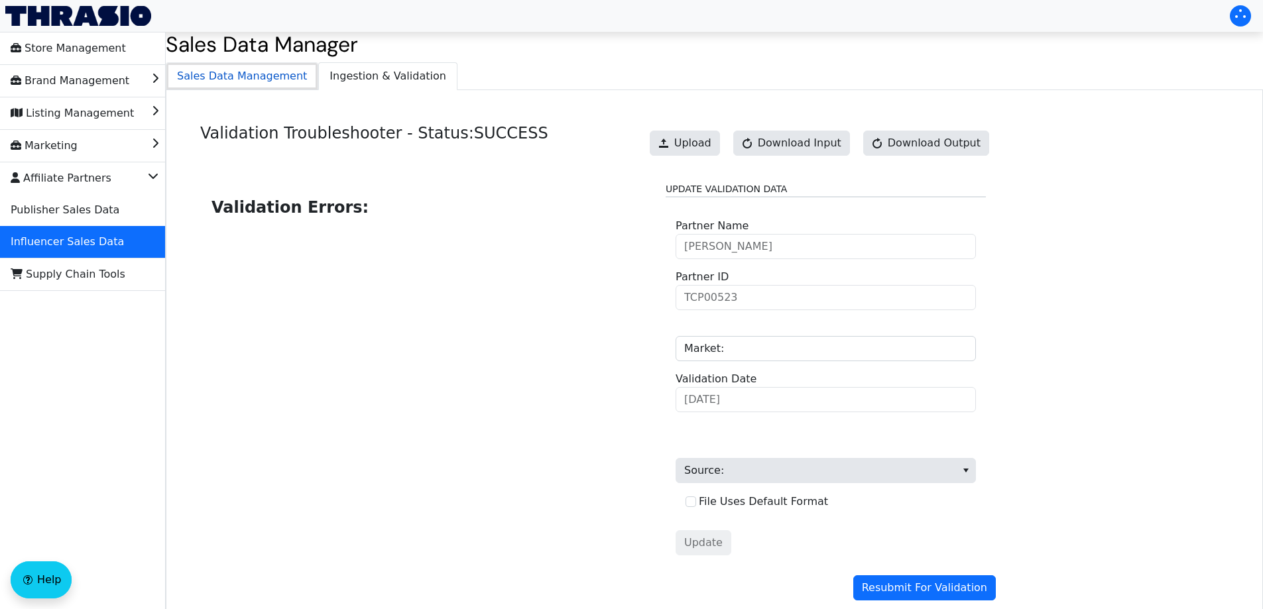
click at [272, 69] on span "Sales Data Management" at bounding box center [241, 76] width 151 height 27
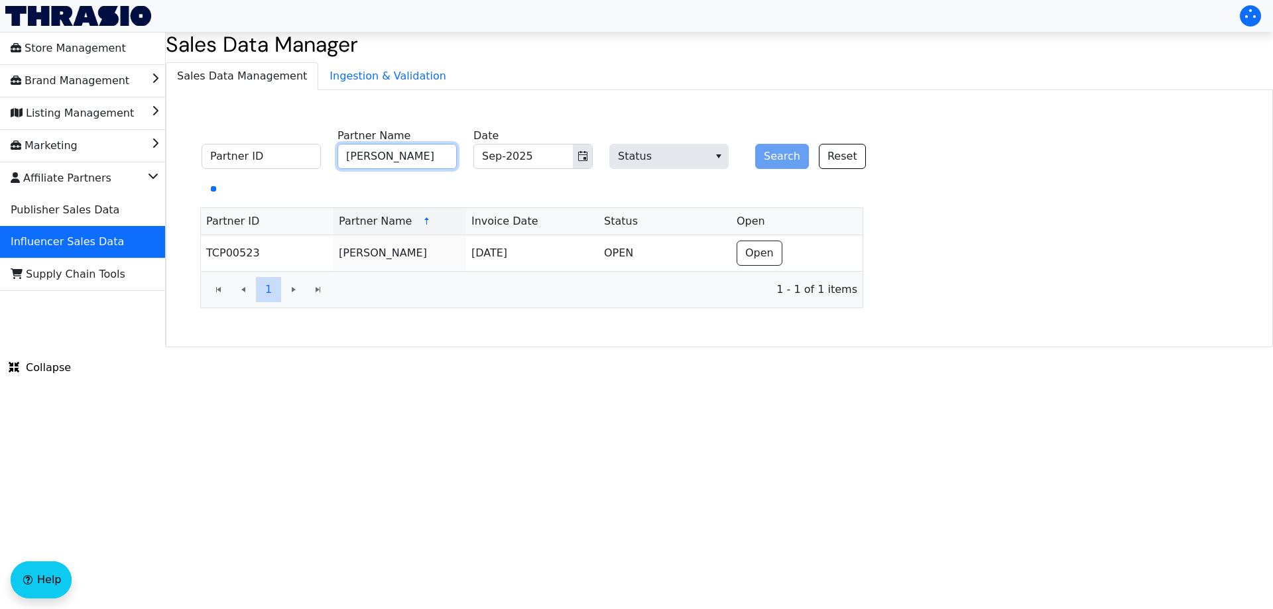
click at [435, 155] on input "[PERSON_NAME]" at bounding box center [396, 156] width 119 height 25
paste input "[PERSON_NAME]"
type input "[PERSON_NAME]"
click at [770, 154] on button "Search" at bounding box center [782, 156] width 54 height 25
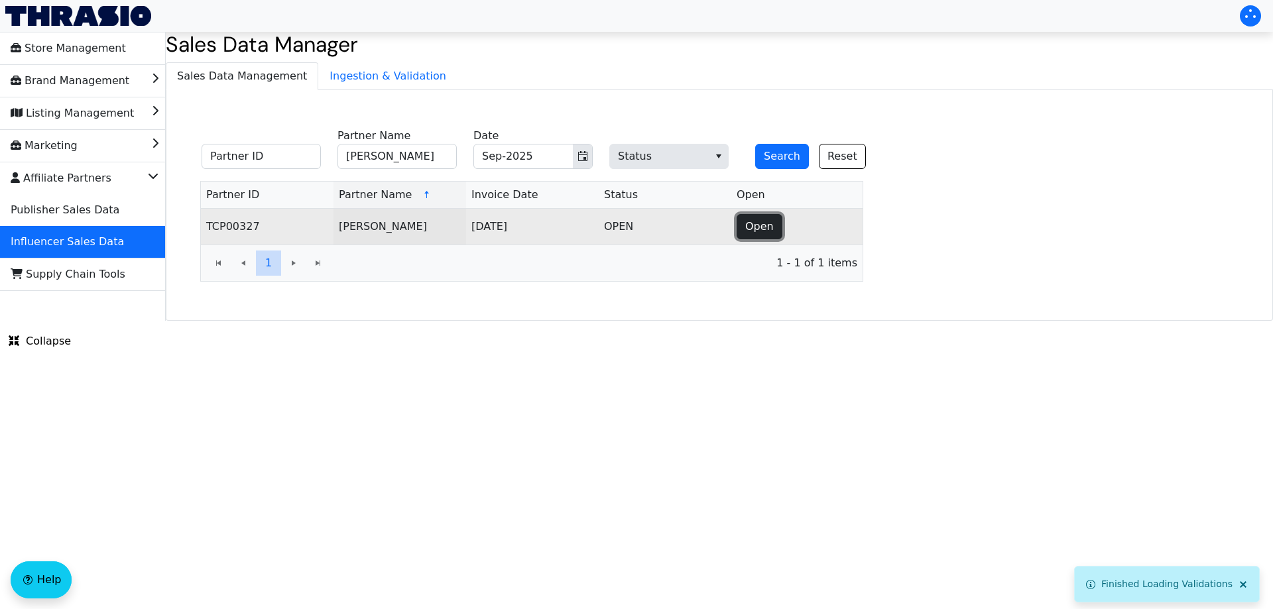
click at [764, 218] on button "Open" at bounding box center [760, 226] width 46 height 25
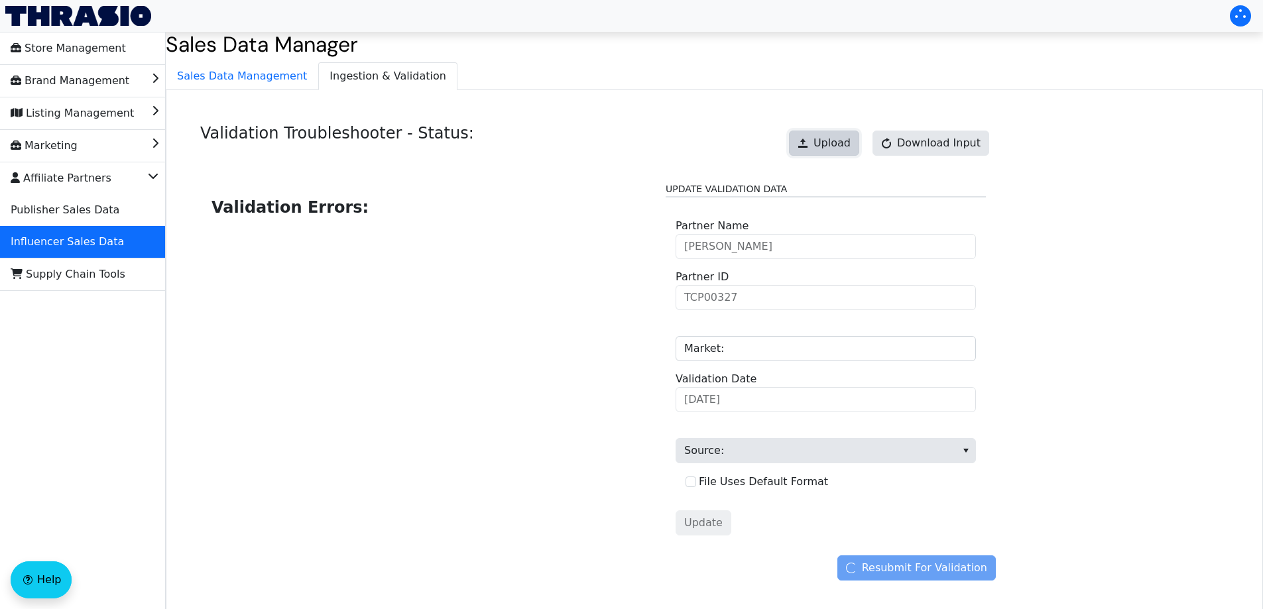
click at [821, 146] on button "Upload" at bounding box center [824, 143] width 70 height 25
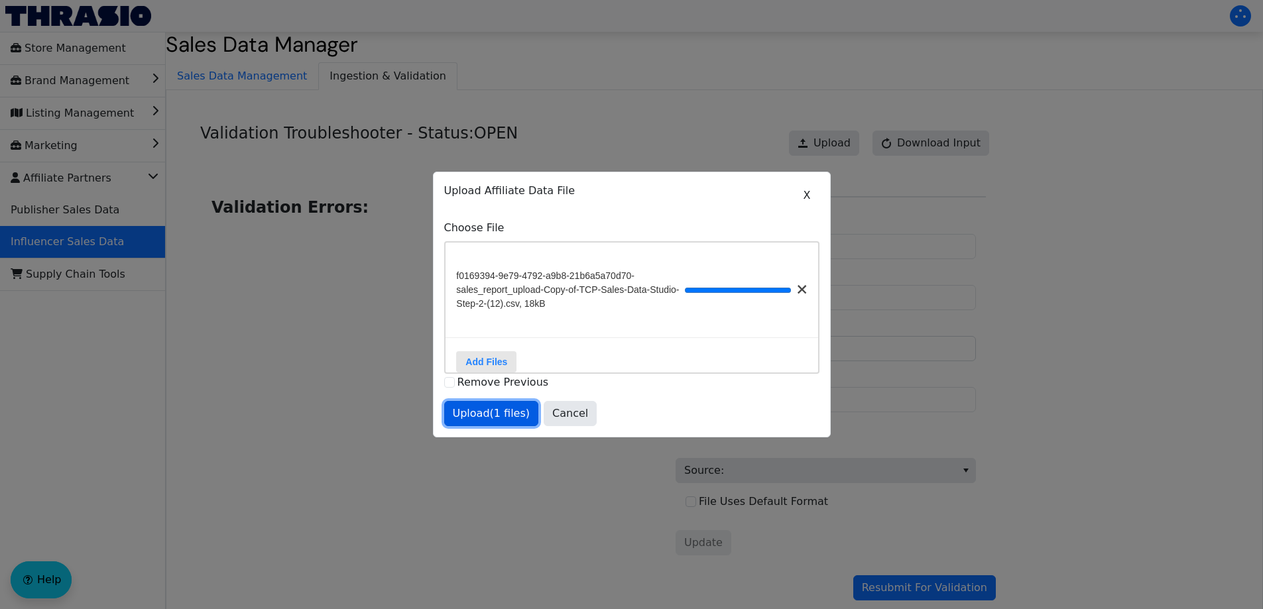
click at [480, 420] on span "Upload (1 files)" at bounding box center [492, 414] width 78 height 16
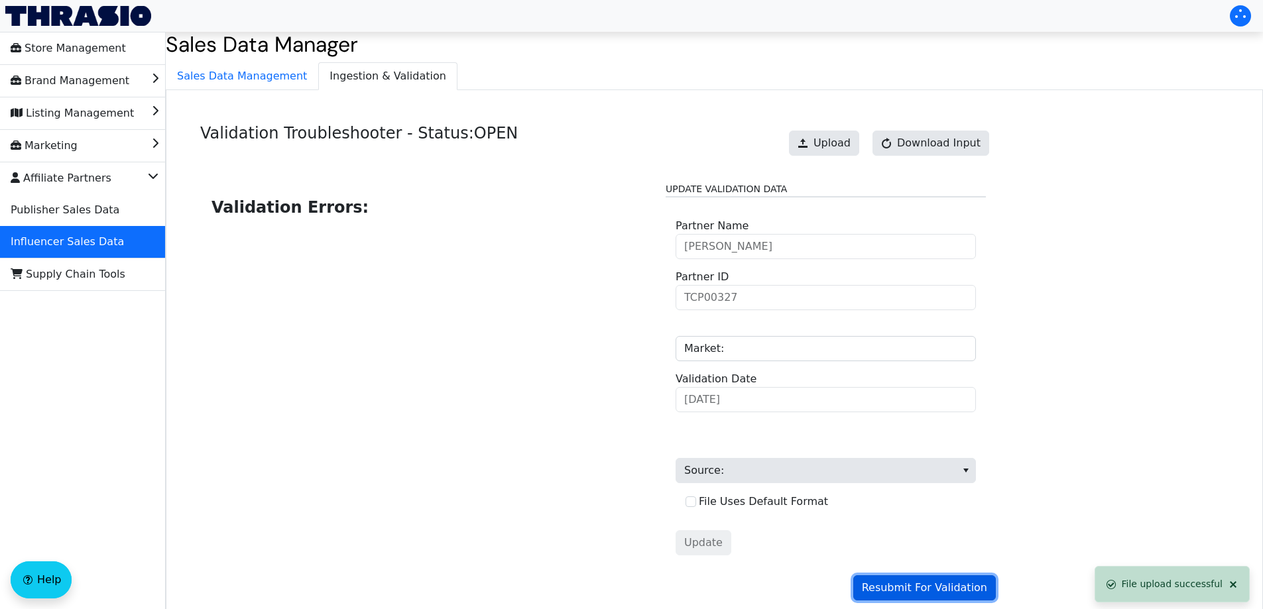
click at [957, 576] on button "Resubmit For Validation" at bounding box center [924, 587] width 143 height 25
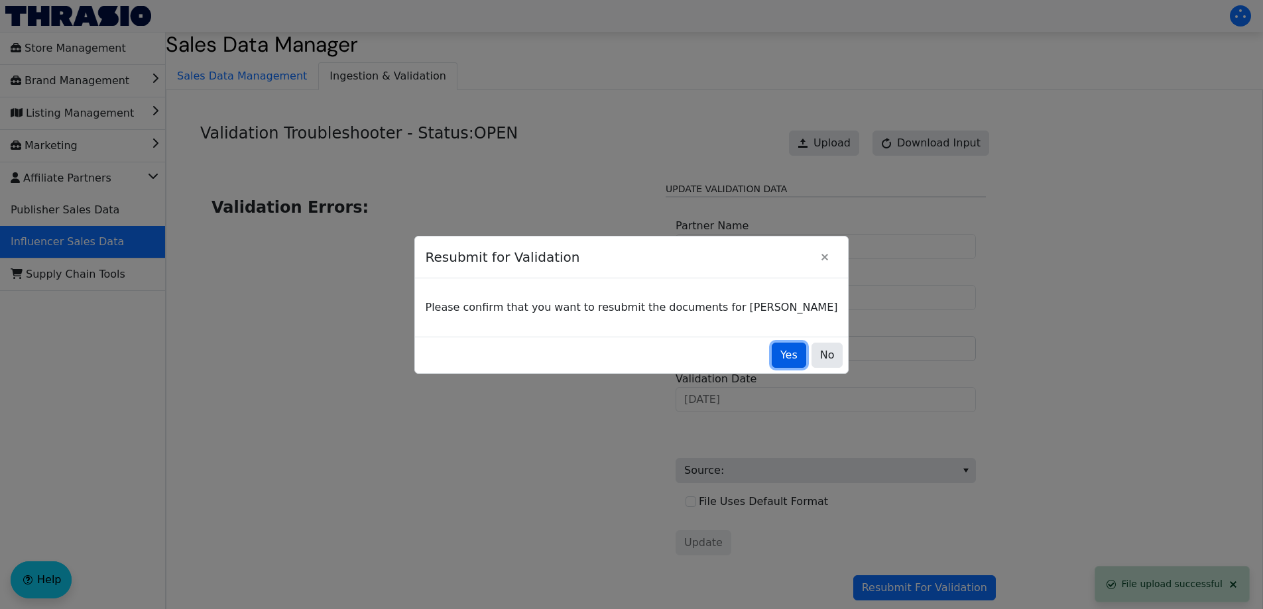
click at [780, 357] on span "Yes" at bounding box center [788, 355] width 17 height 16
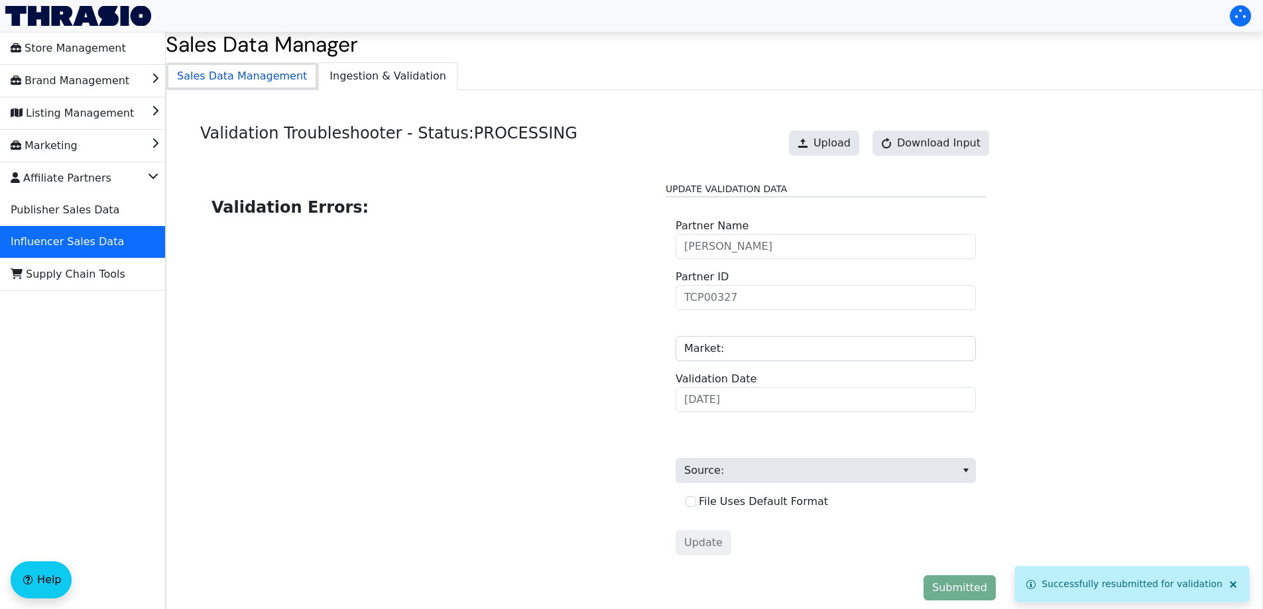
click at [259, 72] on span "Sales Data Management" at bounding box center [241, 76] width 151 height 27
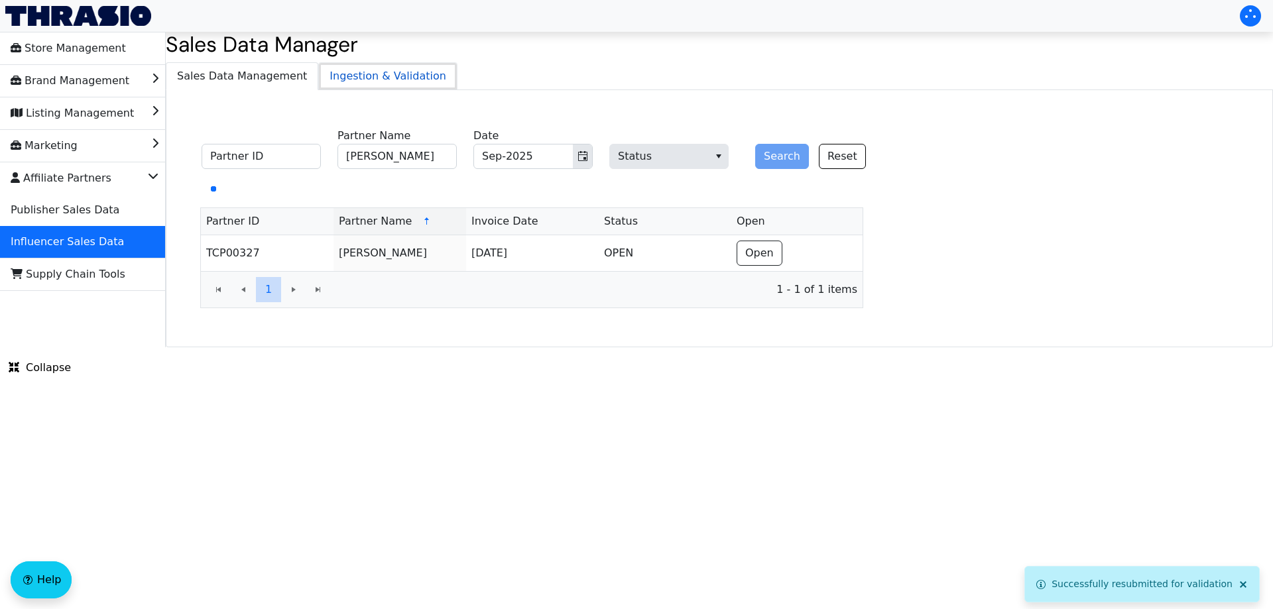
click at [343, 72] on span "Ingestion & Validation" at bounding box center [388, 76] width 138 height 27
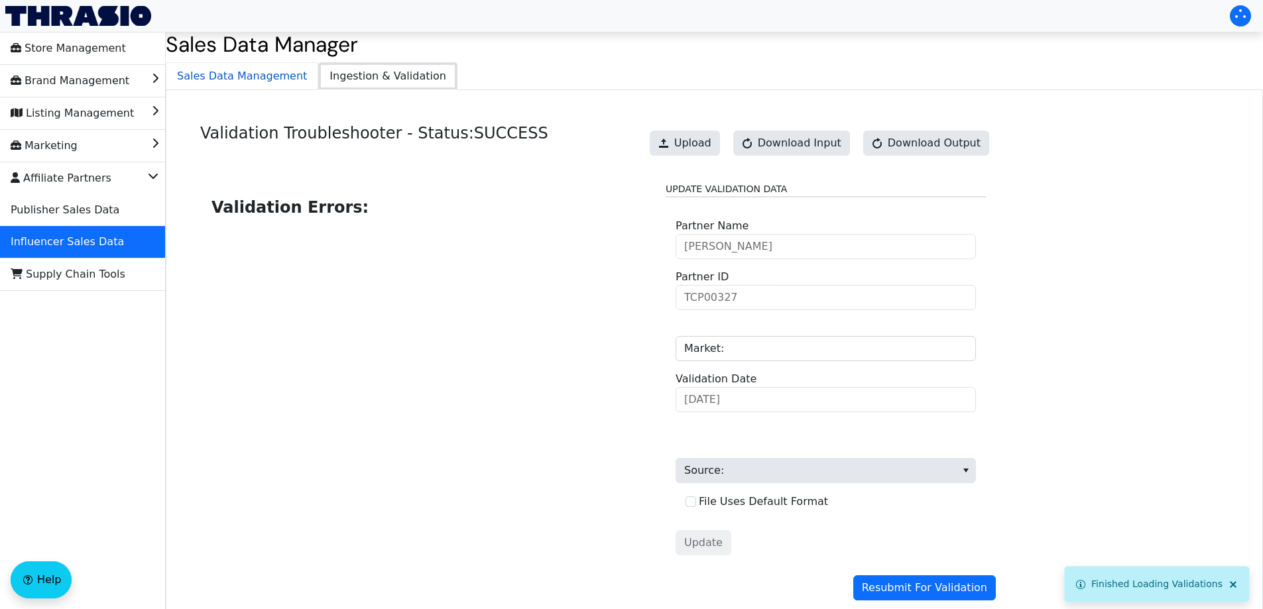
drag, startPoint x: 299, startPoint y: 69, endPoint x: 293, endPoint y: 83, distance: 15.1
click at [298, 69] on ul "Sales Data Management Ingestion & Validation" at bounding box center [714, 75] width 1097 height 27
click at [287, 86] on span "Sales Data Management" at bounding box center [241, 76] width 151 height 27
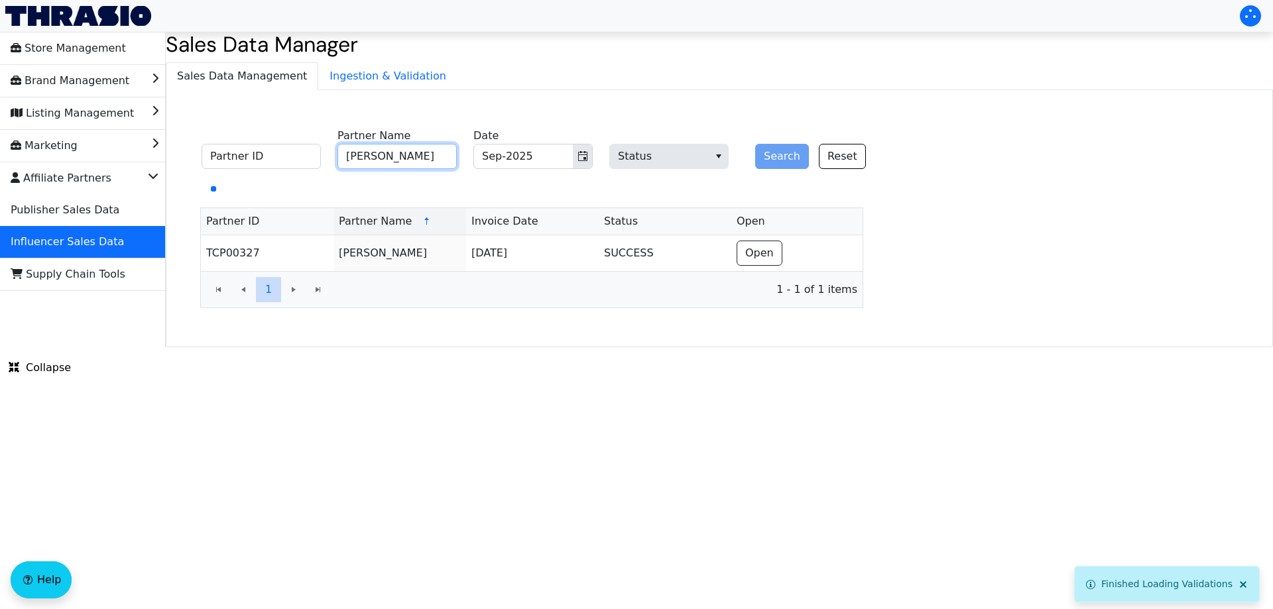
click at [388, 164] on input "[PERSON_NAME]" at bounding box center [396, 156] width 119 height 25
paste input "my [PERSON_NAME]"
type input "[PERSON_NAME]"
click at [778, 157] on button "Search" at bounding box center [782, 156] width 54 height 25
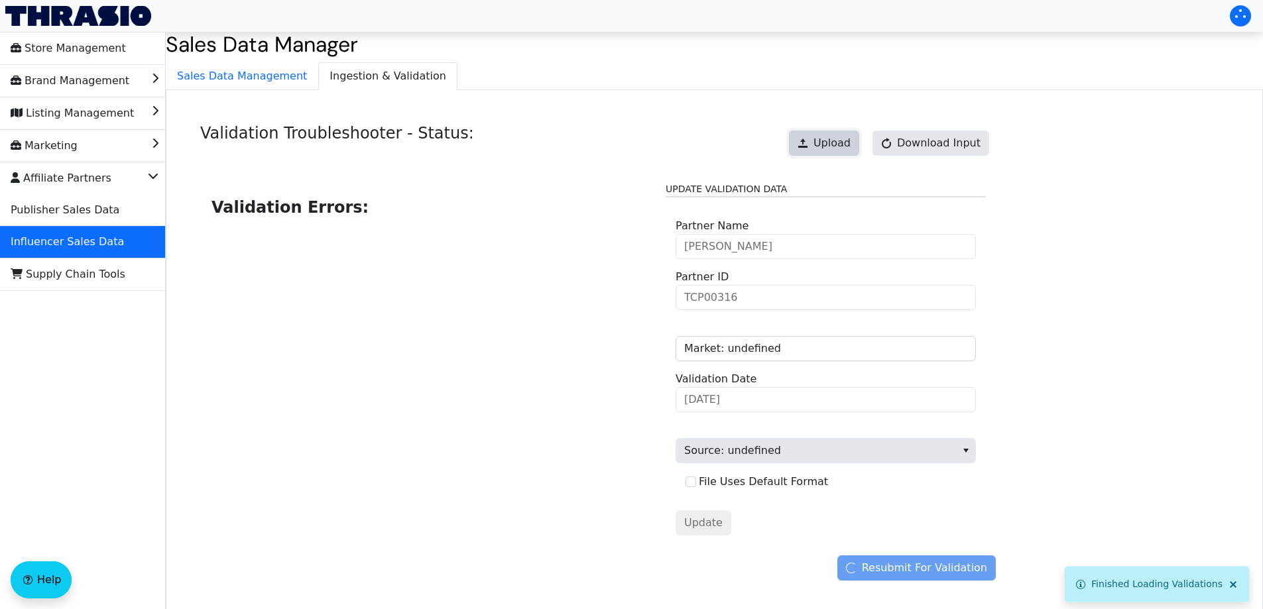
click at [829, 135] on span "Upload" at bounding box center [831, 143] width 37 height 16
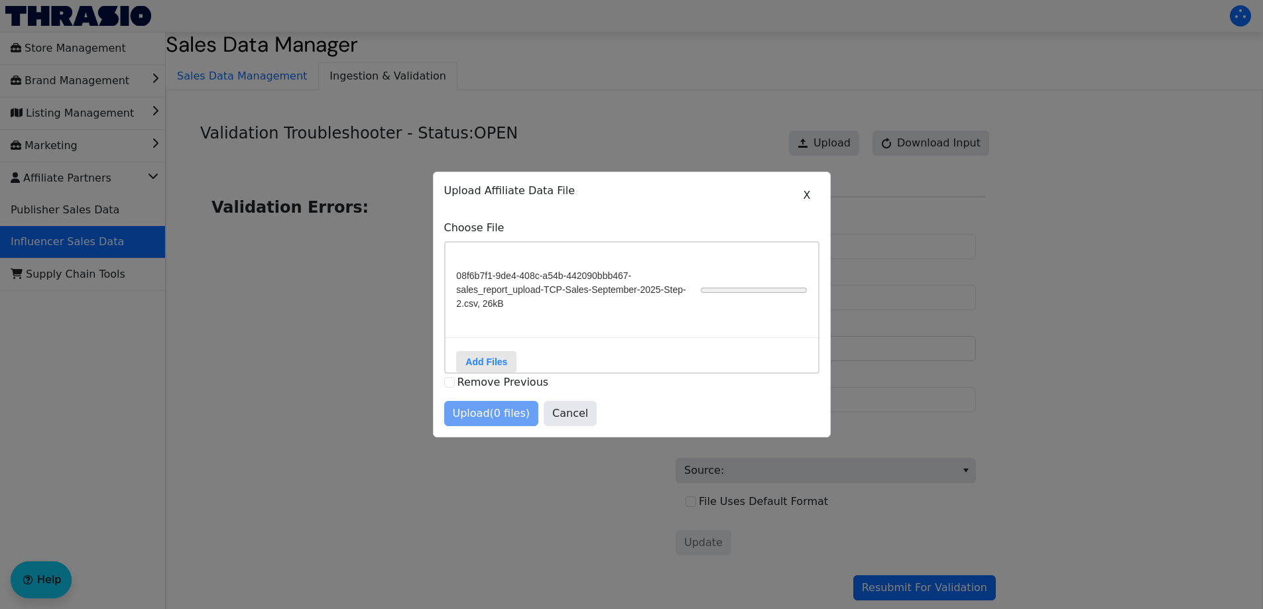
click at [757, 330] on div "08f6b7f1-9de4-408c-a54b-442090bbb467-sales_report_upload-TCP-Sales-September-20…" at bounding box center [631, 290] width 373 height 95
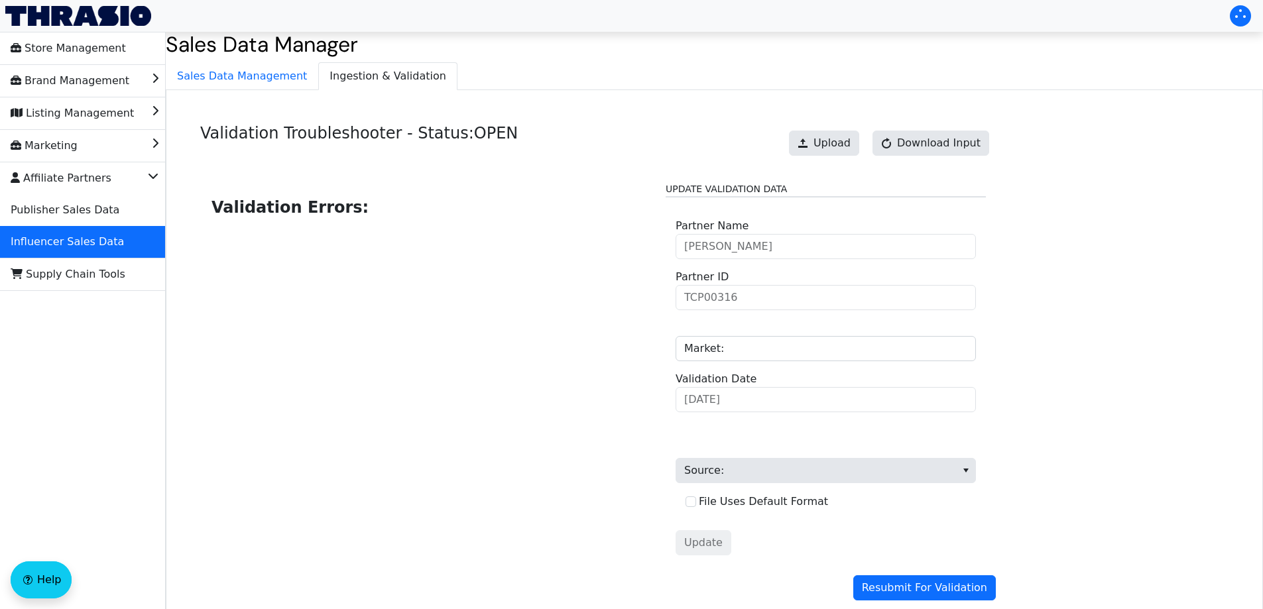
click at [855, 129] on div "Upload Download Input" at bounding box center [888, 143] width 213 height 38
click at [823, 145] on button "Upload" at bounding box center [824, 143] width 70 height 25
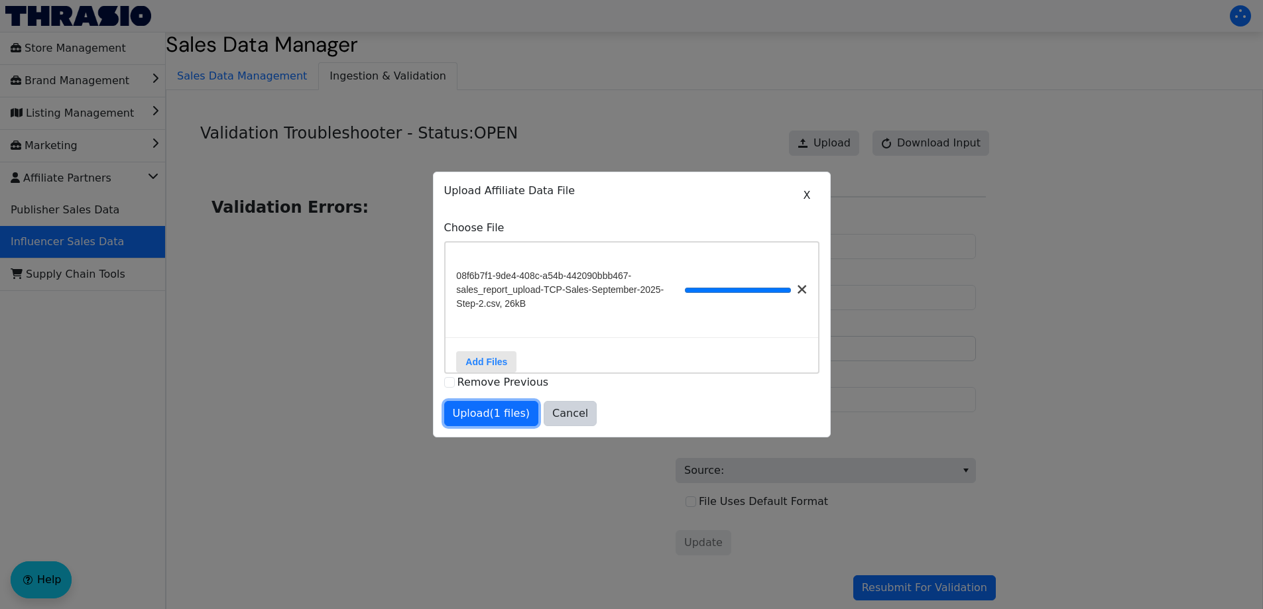
drag, startPoint x: 505, startPoint y: 418, endPoint x: 514, endPoint y: 423, distance: 10.7
click at [504, 418] on span "Upload (1 files)" at bounding box center [492, 414] width 78 height 16
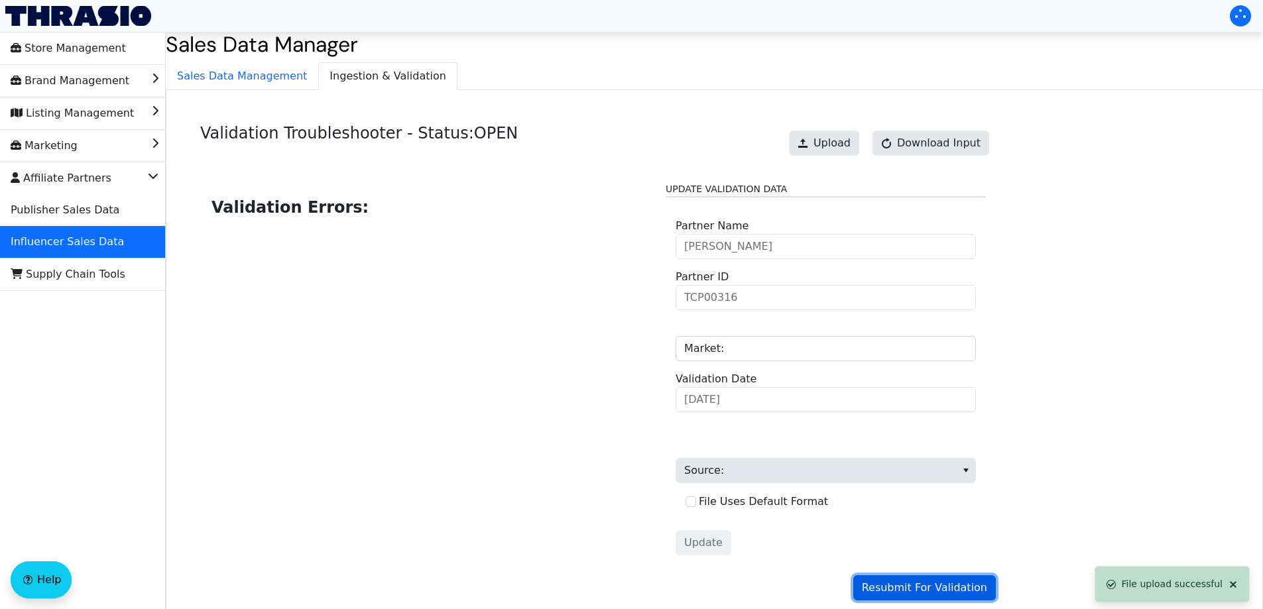
click at [914, 585] on span "Resubmit For Validation" at bounding box center [924, 588] width 125 height 16
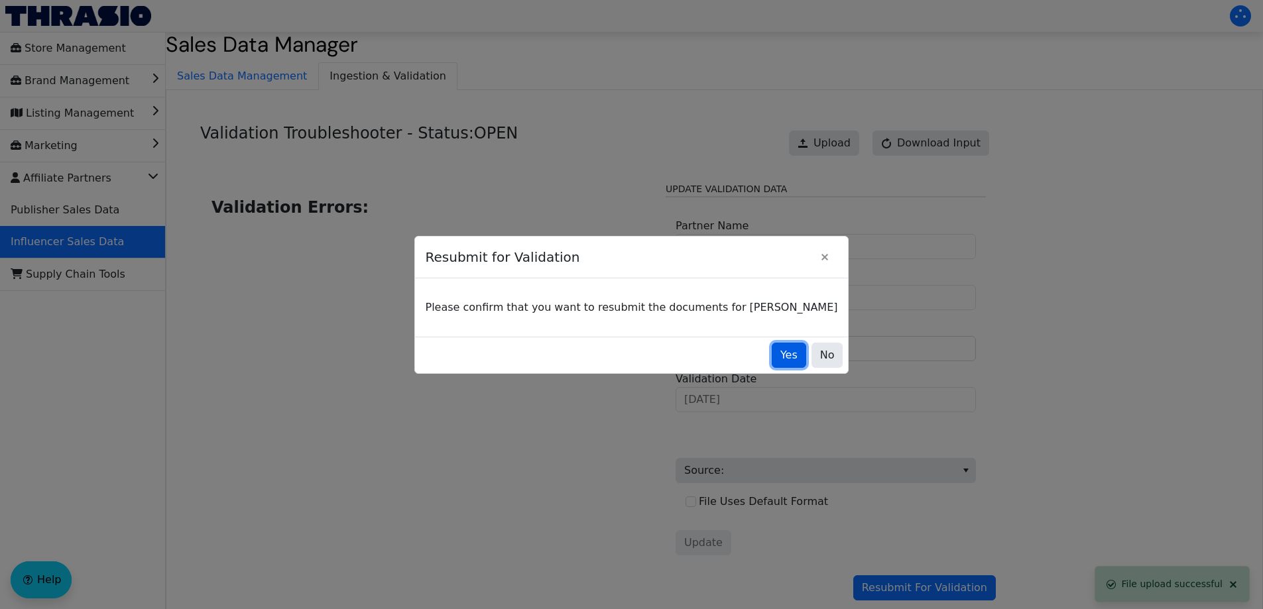
click at [780, 357] on span "Yes" at bounding box center [788, 355] width 17 height 16
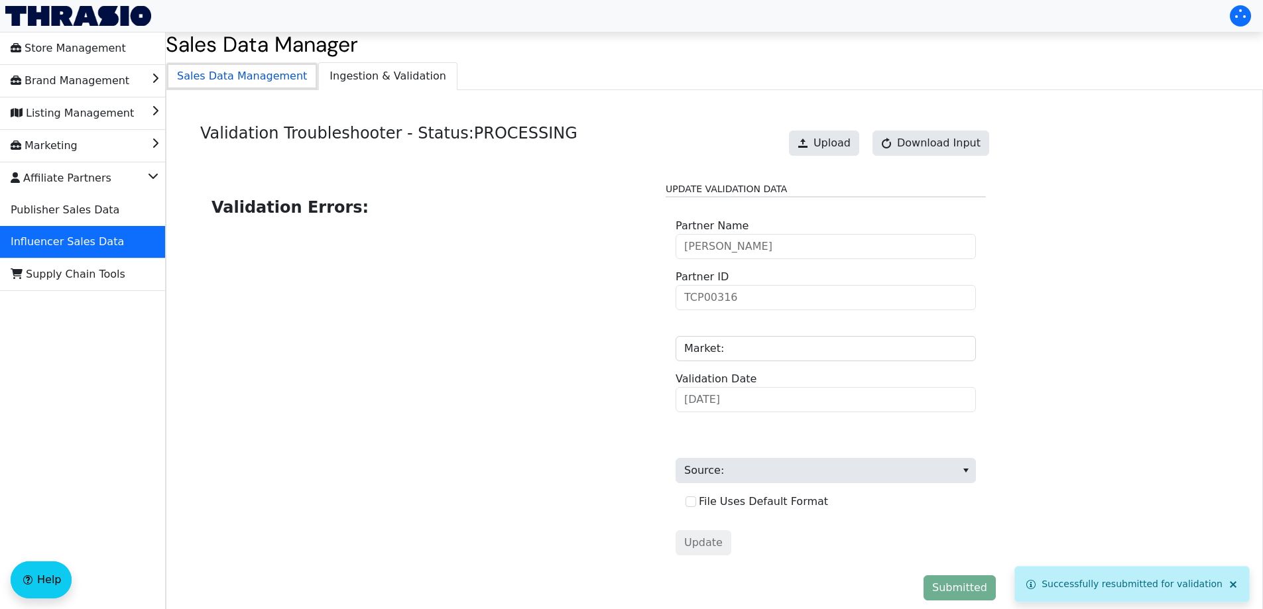
click at [263, 74] on span "Sales Data Management" at bounding box center [241, 76] width 151 height 27
click at [383, 74] on span "Ingestion & Validation" at bounding box center [388, 76] width 138 height 27
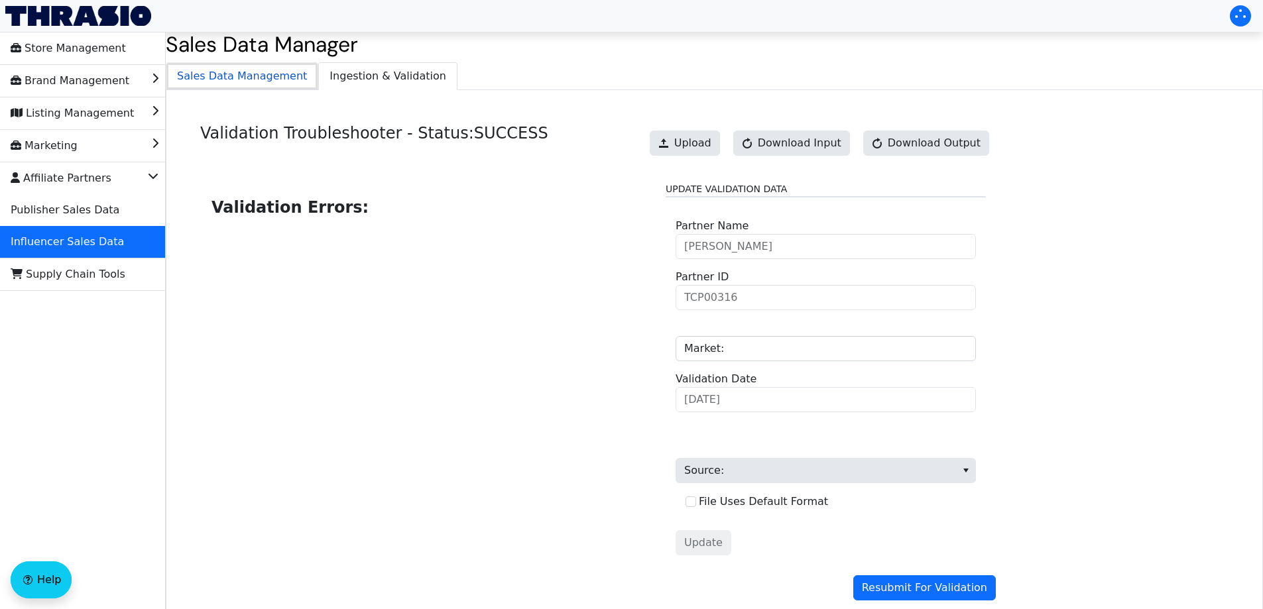
click at [233, 73] on span "Sales Data Management" at bounding box center [241, 76] width 151 height 27
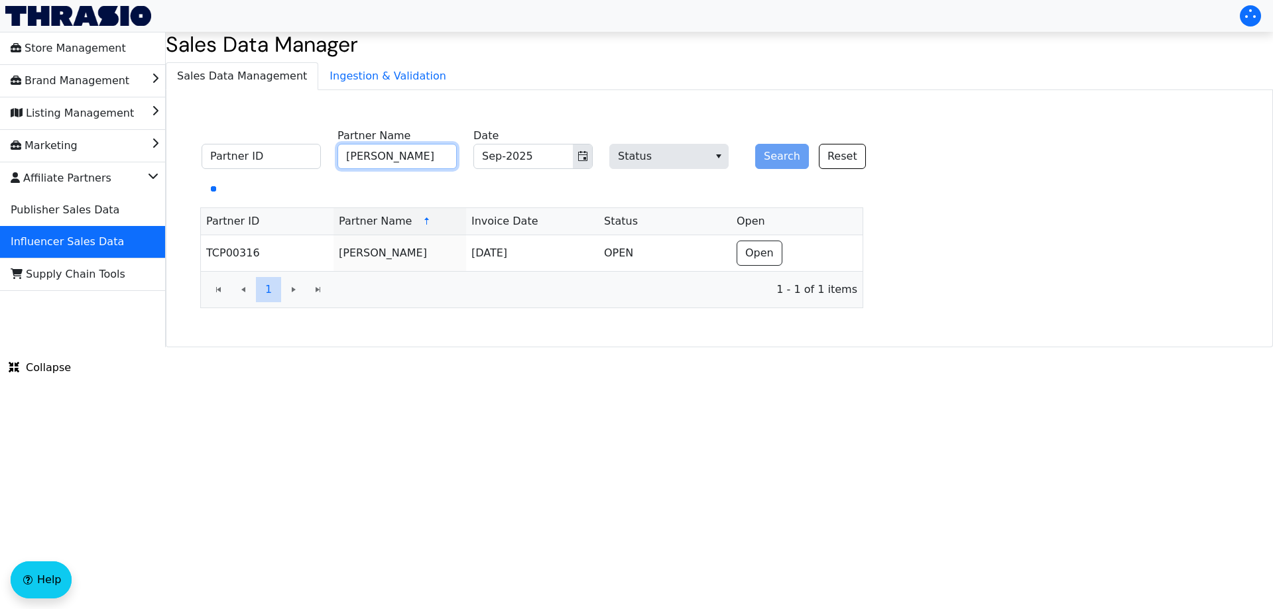
click at [403, 152] on input "[PERSON_NAME]" at bounding box center [396, 156] width 119 height 25
paste input "[PERSON_NAME]"
type input "[PERSON_NAME]"
click at [776, 153] on button "Search" at bounding box center [782, 156] width 54 height 25
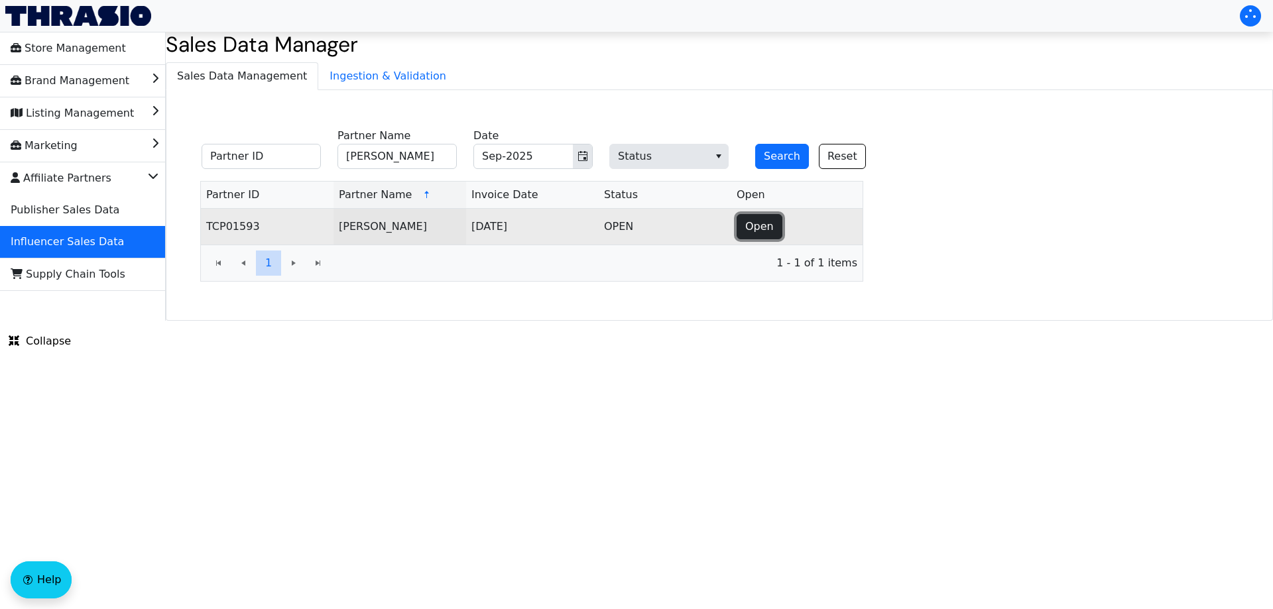
click at [740, 230] on button "Open" at bounding box center [760, 226] width 46 height 25
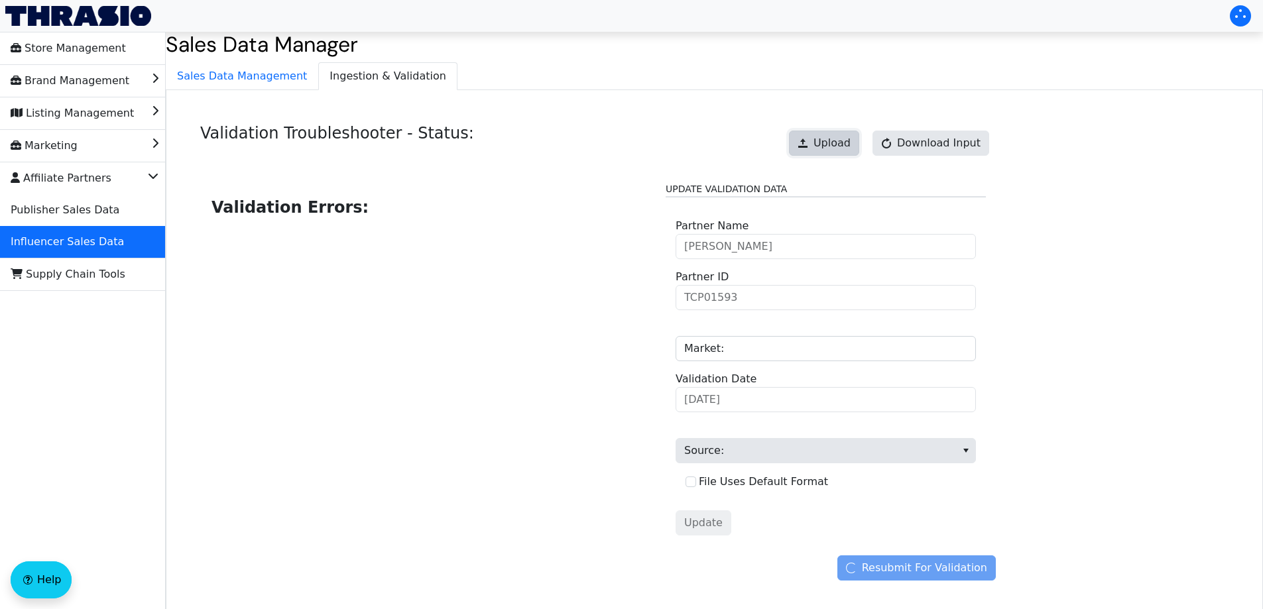
click at [832, 141] on span "Upload" at bounding box center [831, 143] width 37 height 16
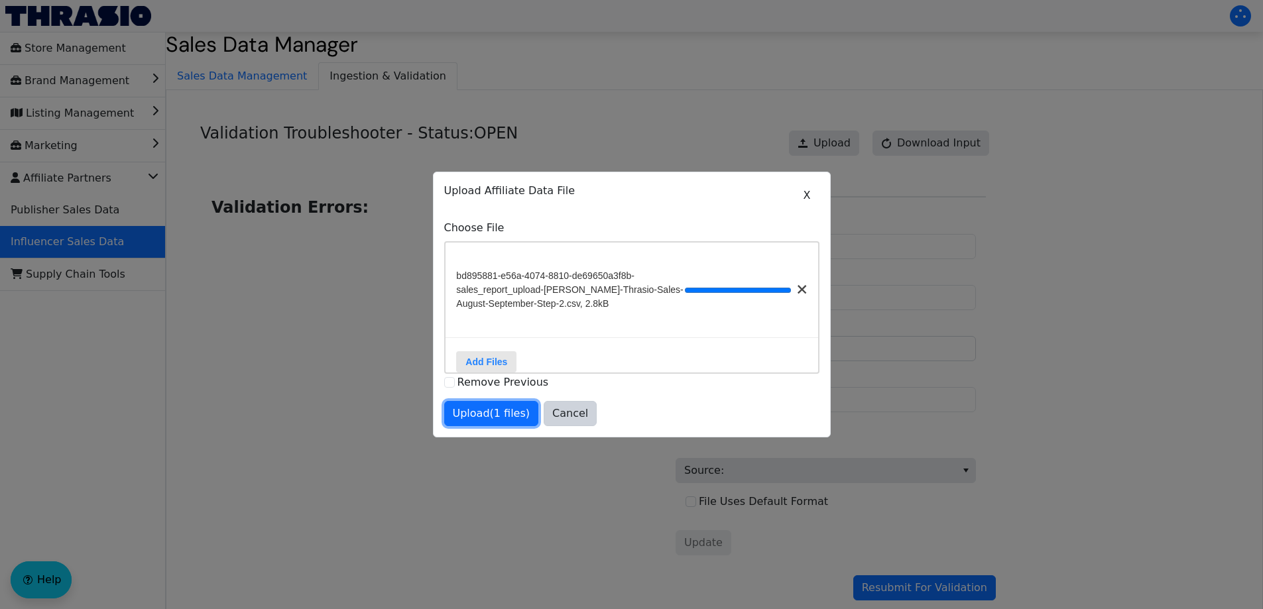
drag, startPoint x: 483, startPoint y: 414, endPoint x: 495, endPoint y: 428, distance: 19.3
click at [481, 416] on span "Upload (1 files)" at bounding box center [492, 414] width 78 height 16
click at [928, 588] on div at bounding box center [631, 304] width 1263 height 609
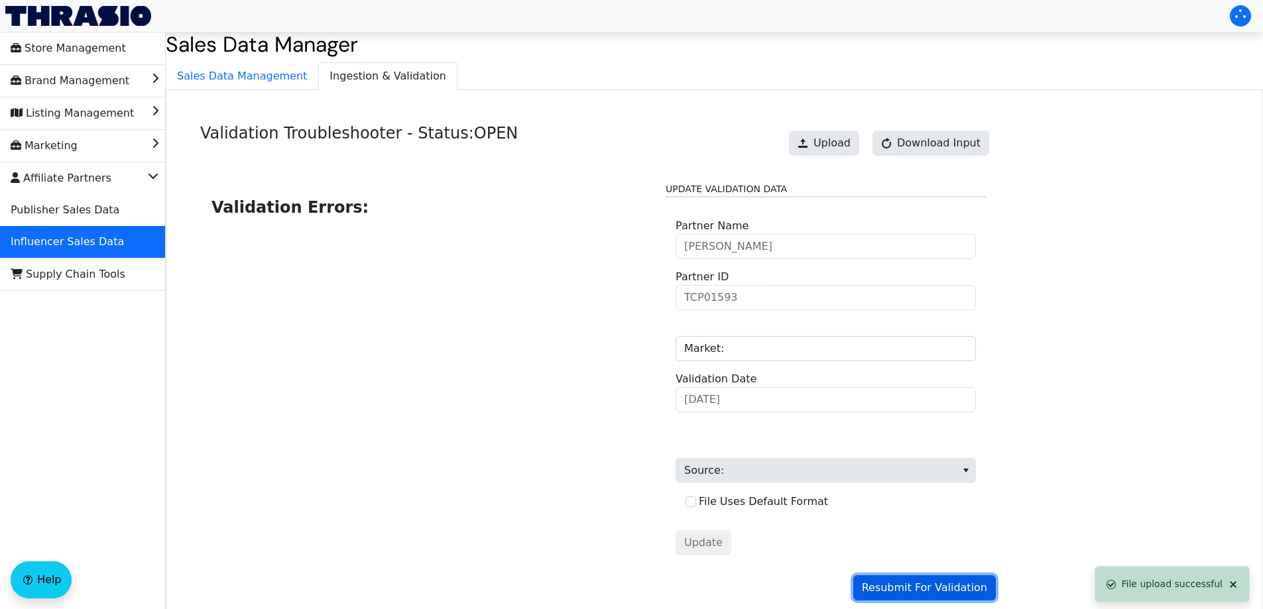
click at [933, 586] on span "Resubmit For Validation" at bounding box center [924, 588] width 125 height 16
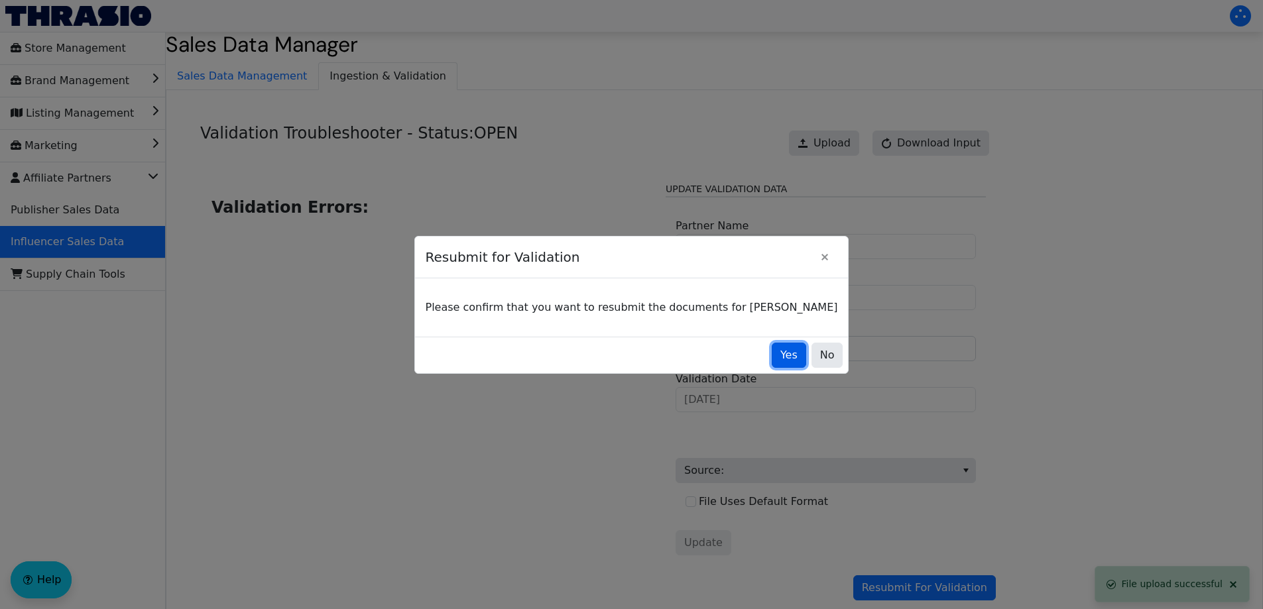
click at [772, 363] on button "Yes" at bounding box center [789, 355] width 34 height 25
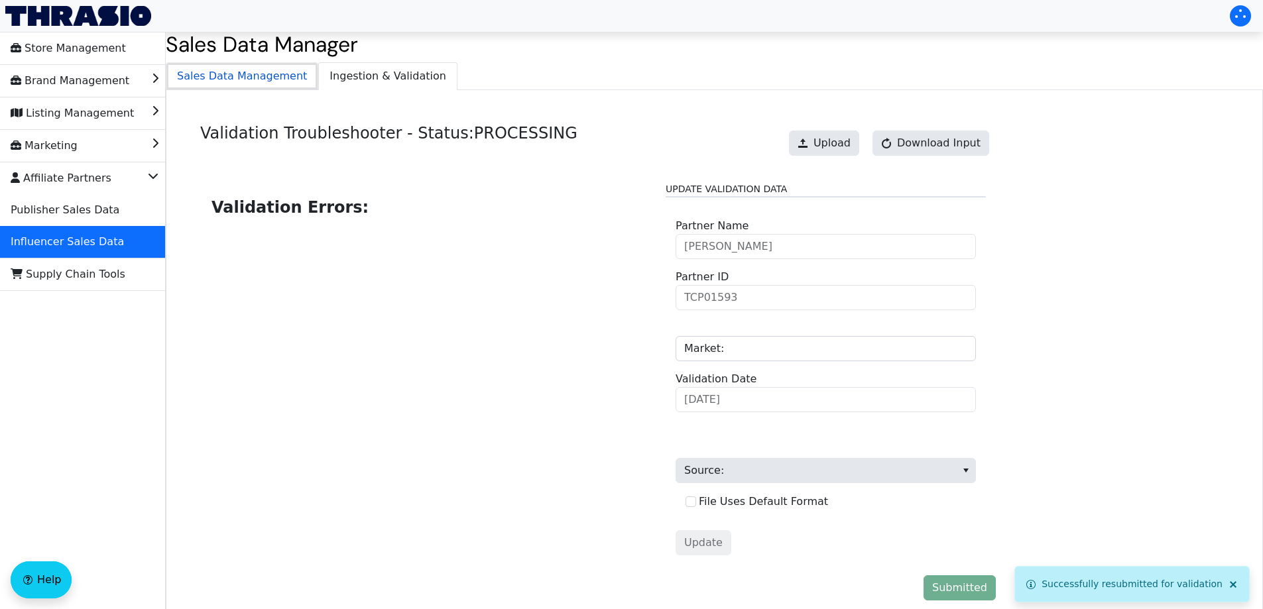
click at [254, 80] on span "Sales Data Management" at bounding box center [241, 76] width 151 height 27
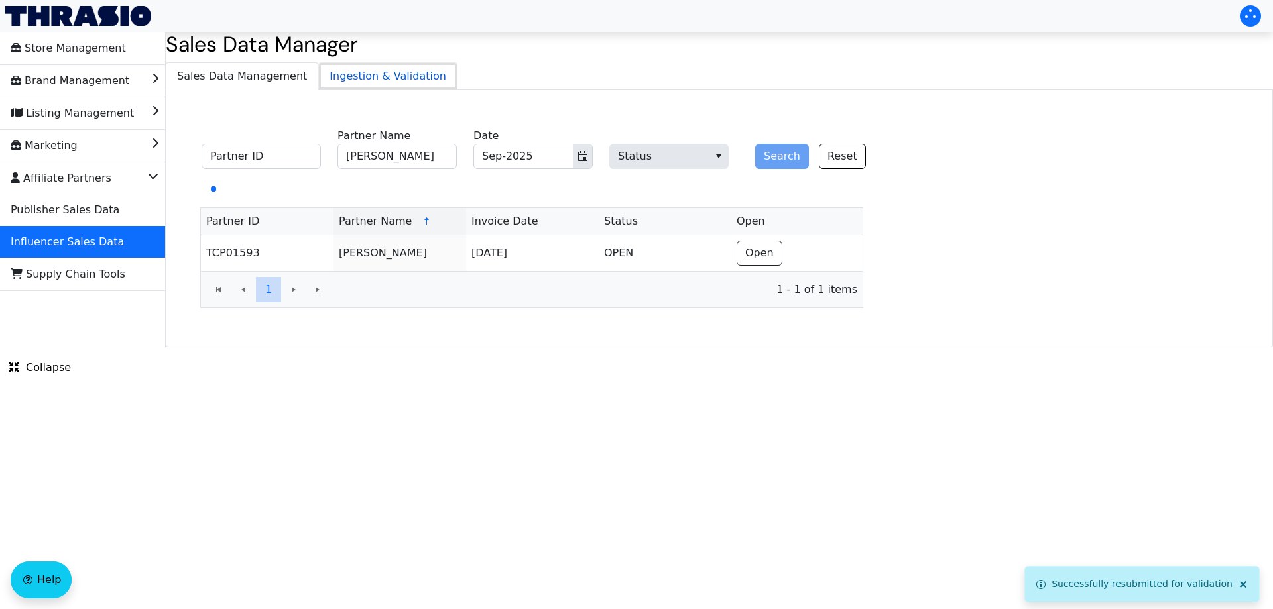
click at [347, 78] on span "Ingestion & Validation" at bounding box center [388, 76] width 138 height 27
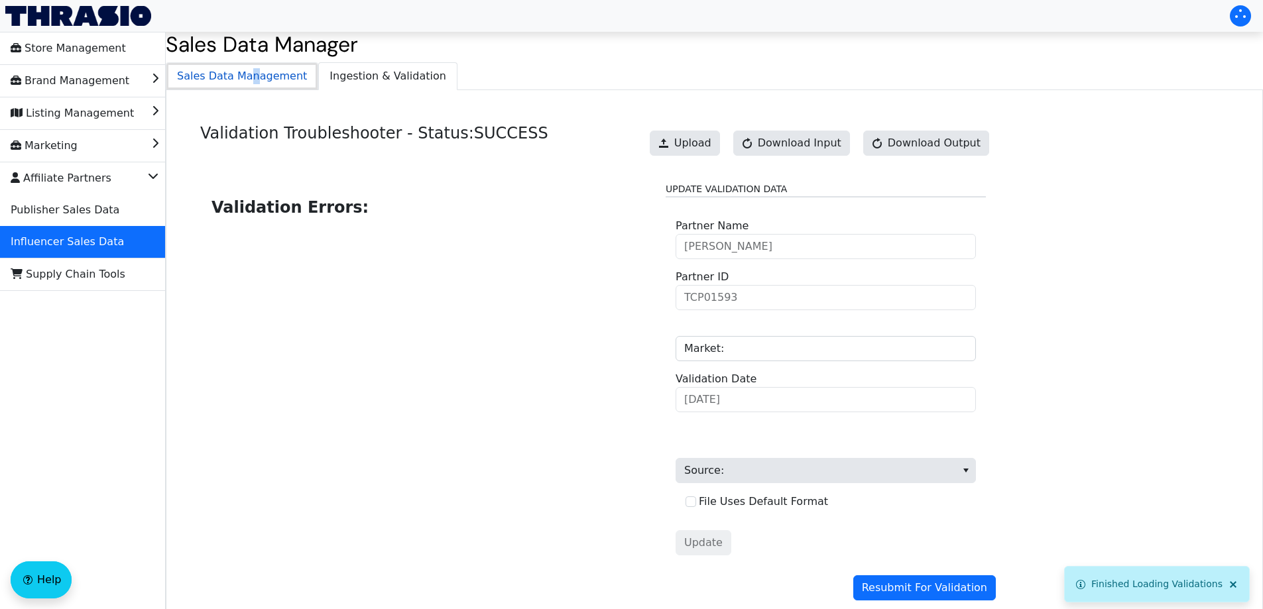
click at [243, 74] on span "Sales Data Management" at bounding box center [241, 76] width 151 height 27
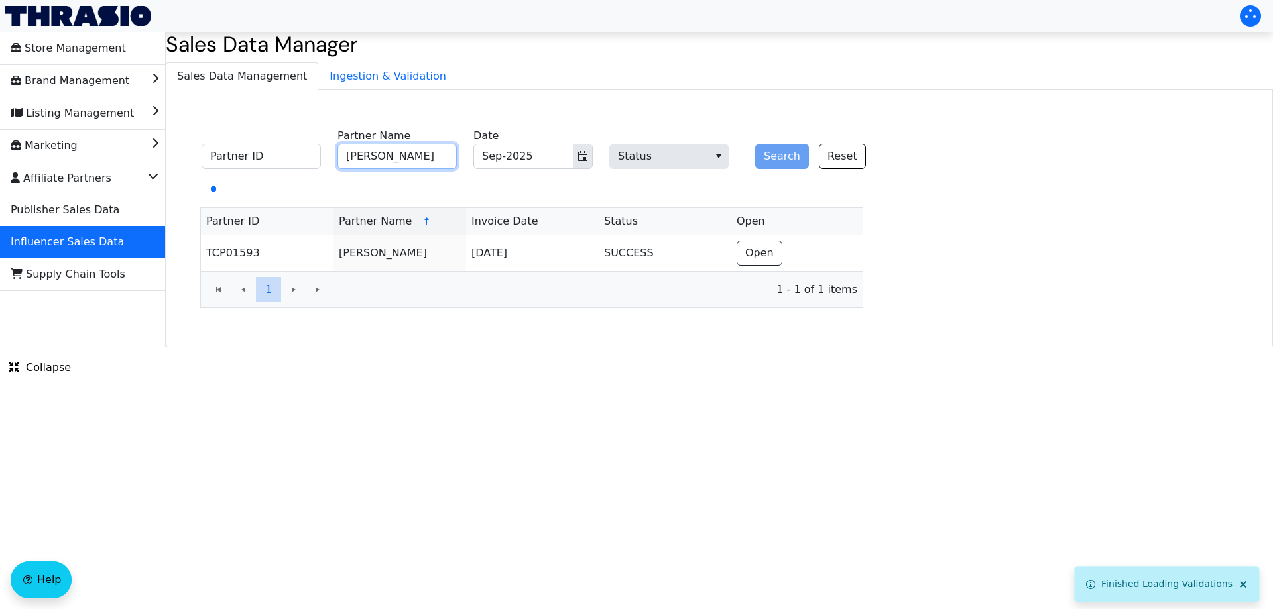
click at [428, 154] on input "[PERSON_NAME]" at bounding box center [396, 156] width 119 height 25
paste input "[PERSON_NAME]"
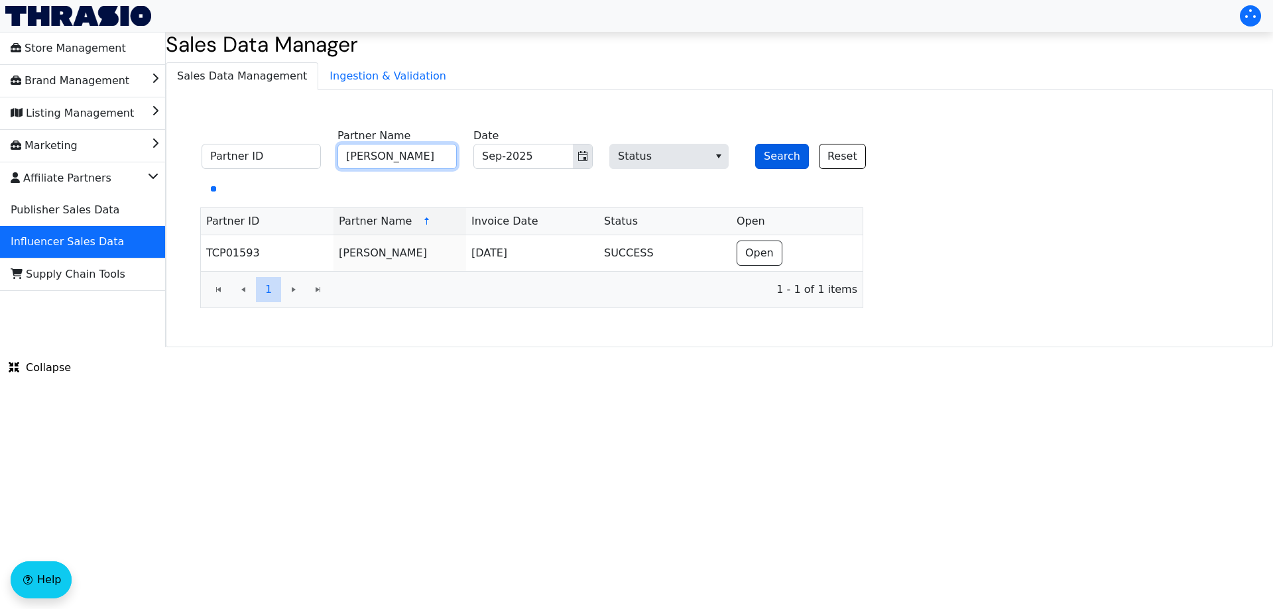
type input "[PERSON_NAME]"
click at [764, 157] on button "Search" at bounding box center [782, 156] width 54 height 25
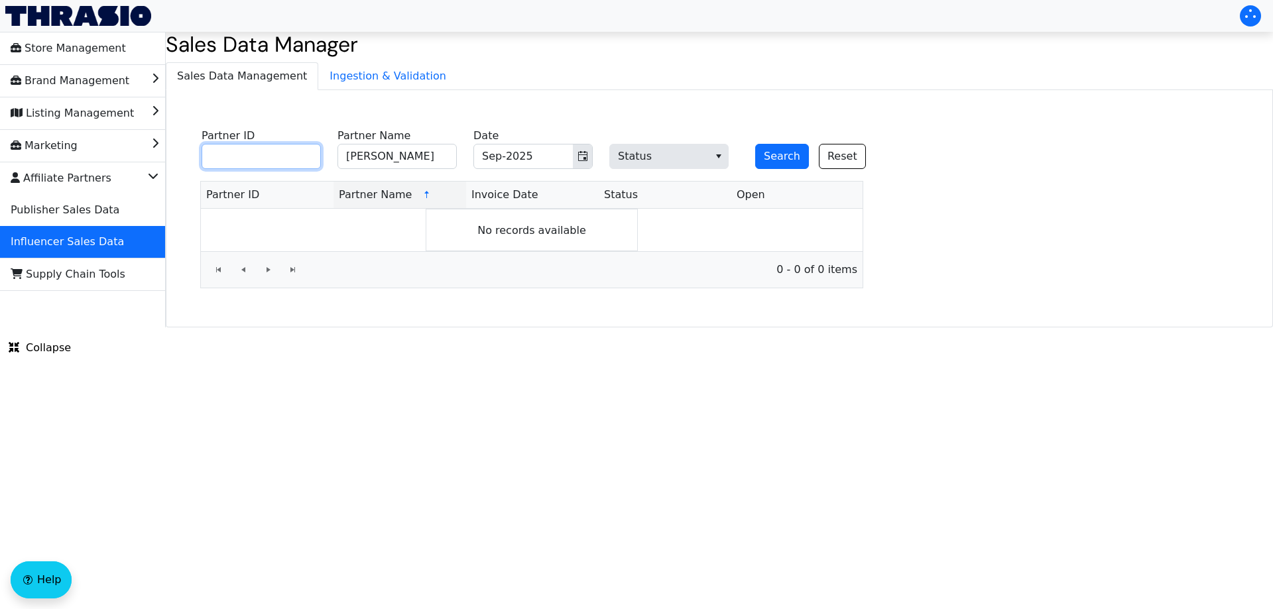
click at [247, 161] on input "Partner ID" at bounding box center [261, 156] width 119 height 25
paste input "TCP00110"
type input "TCP00110"
drag, startPoint x: 414, startPoint y: 155, endPoint x: 302, endPoint y: 158, distance: 112.7
click at [302, 158] on fieldset "TCP00110 Partner ID [PERSON_NAME] Partner Name Sep-2025 Date Status Search Reset" at bounding box center [541, 150] width 695 height 52
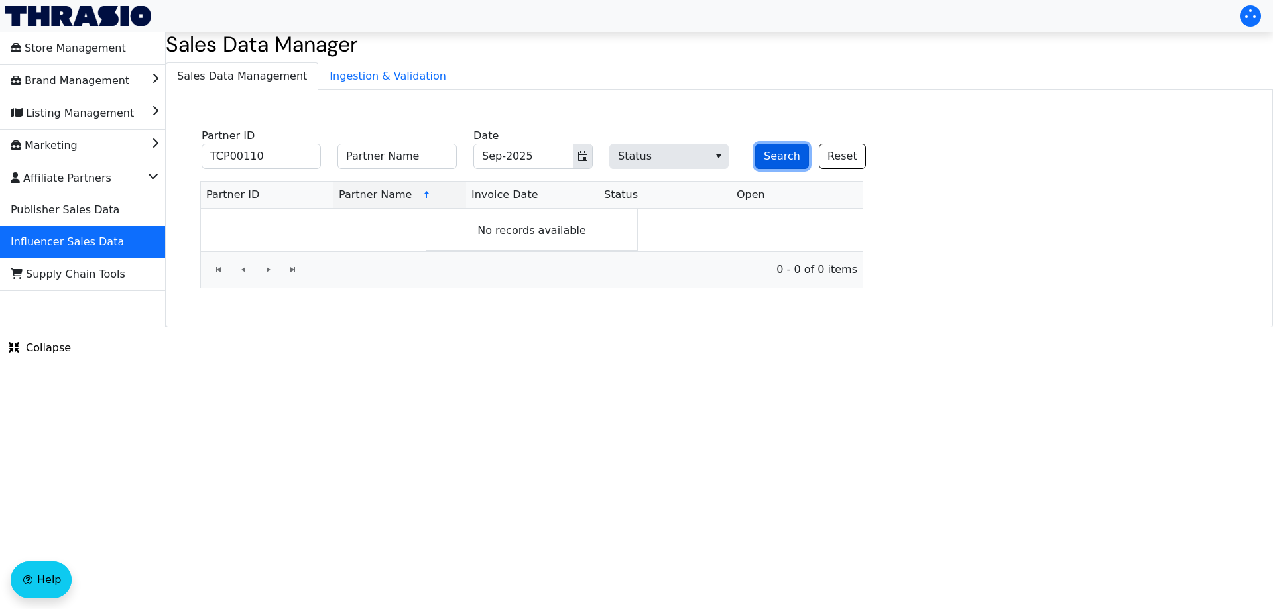
click at [771, 150] on button "Search" at bounding box center [782, 156] width 54 height 25
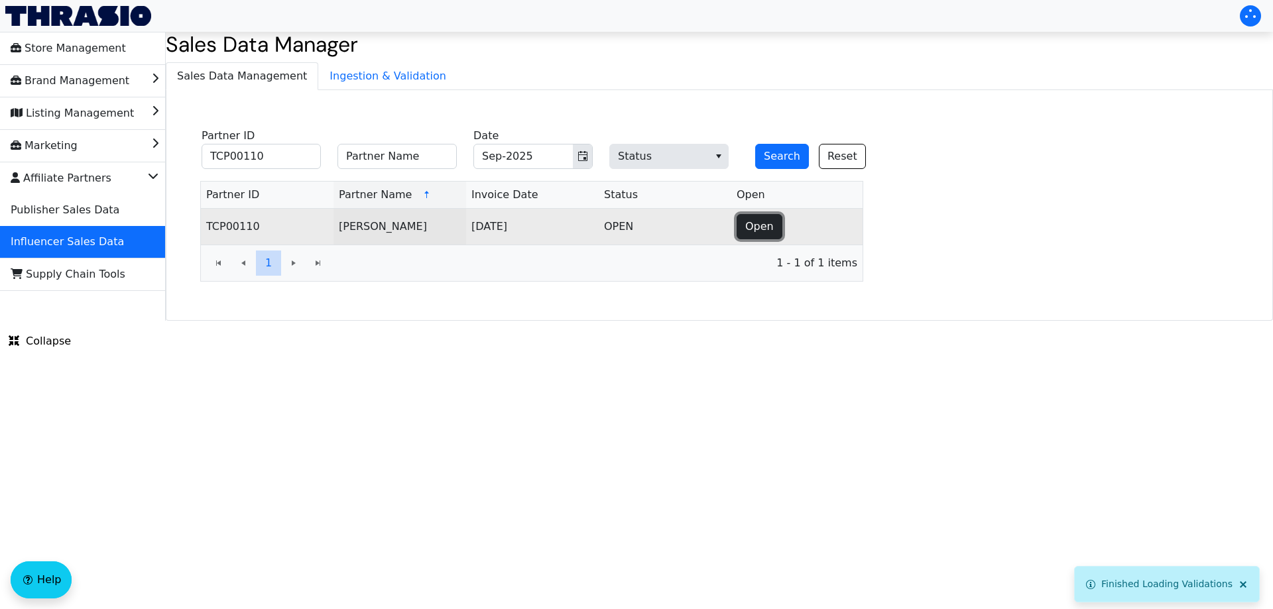
click at [752, 221] on span "Open" at bounding box center [759, 227] width 29 height 16
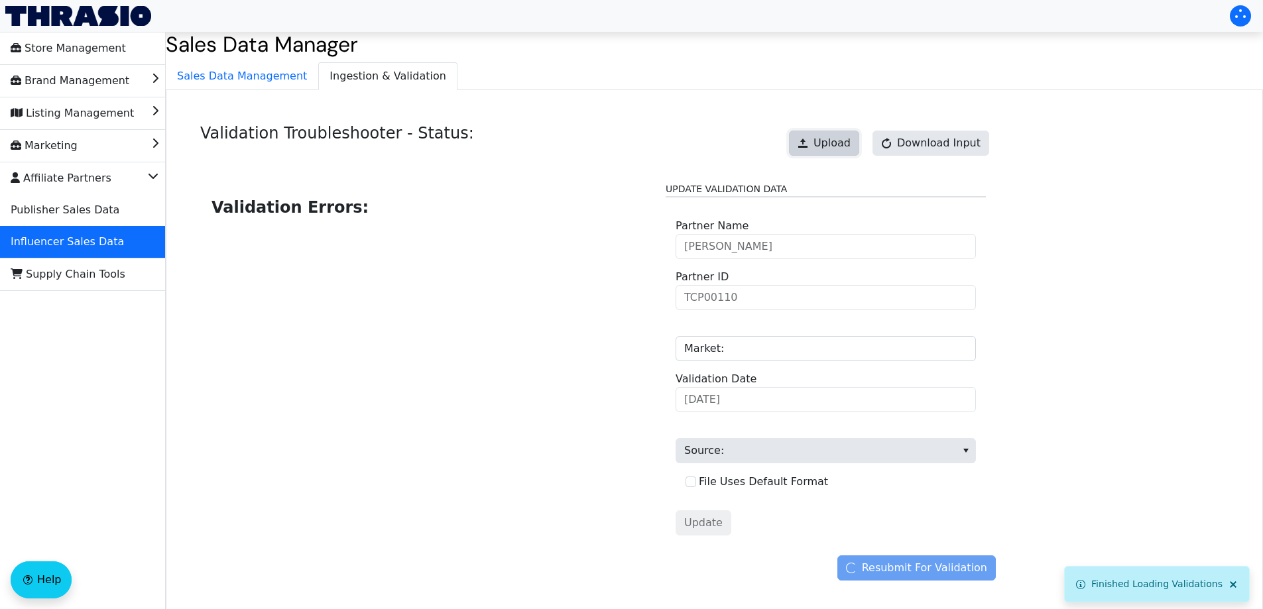
click at [823, 136] on button "Upload" at bounding box center [824, 143] width 70 height 25
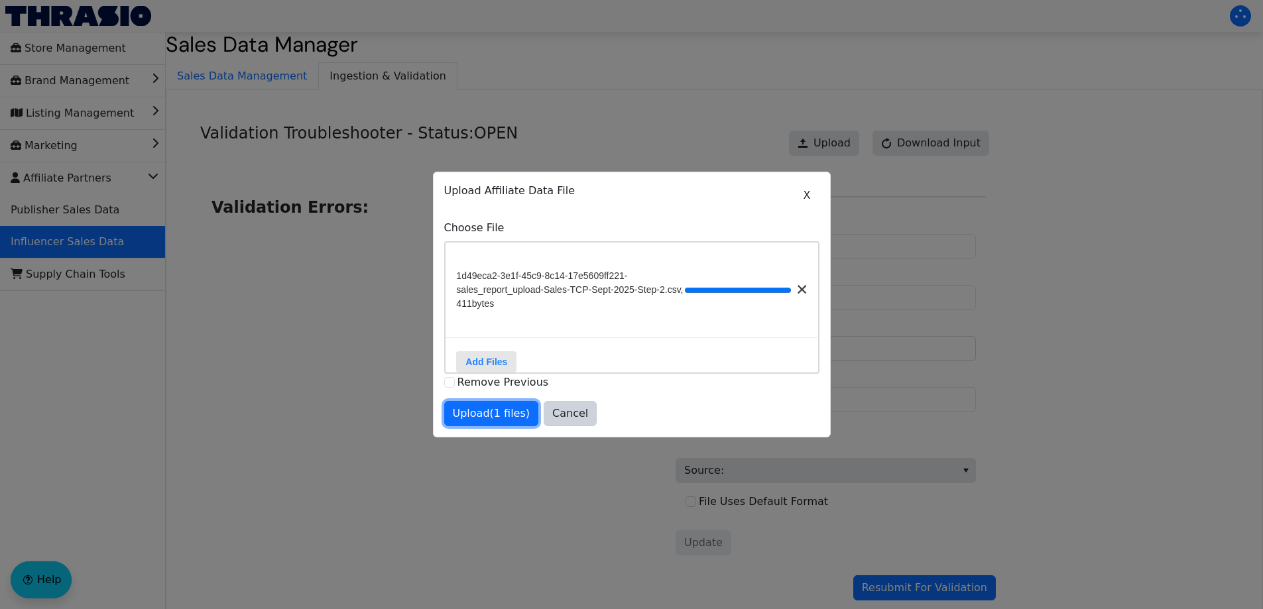
click at [508, 420] on span "Upload (1 files)" at bounding box center [492, 414] width 78 height 16
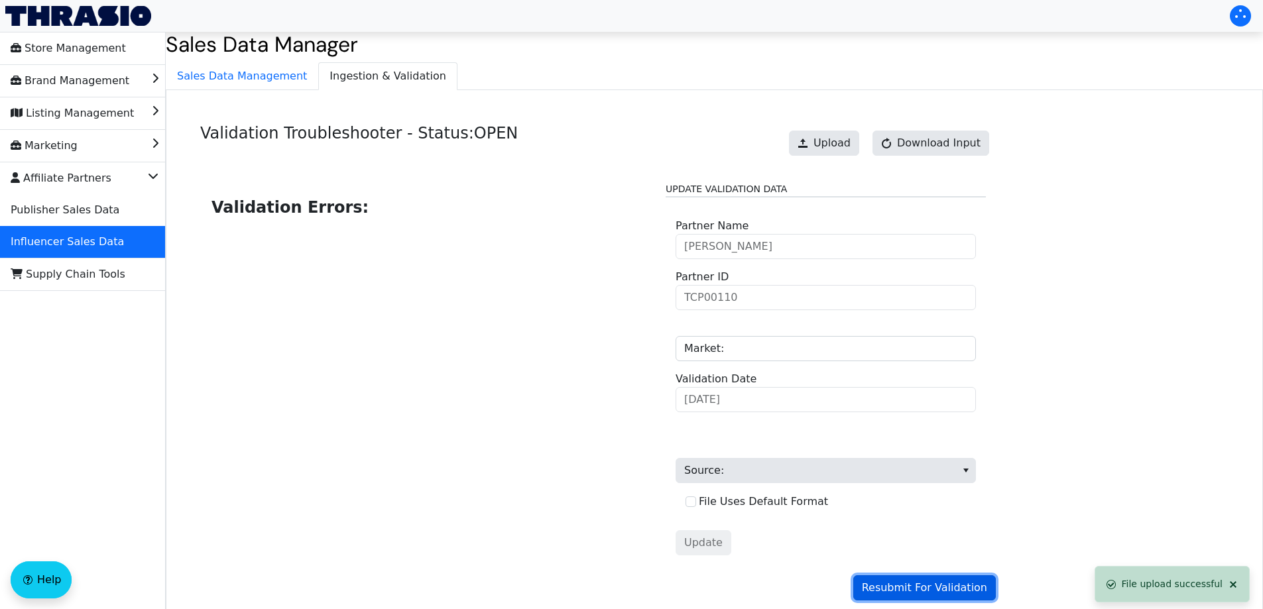
click at [894, 583] on span "Resubmit For Validation" at bounding box center [924, 588] width 125 height 16
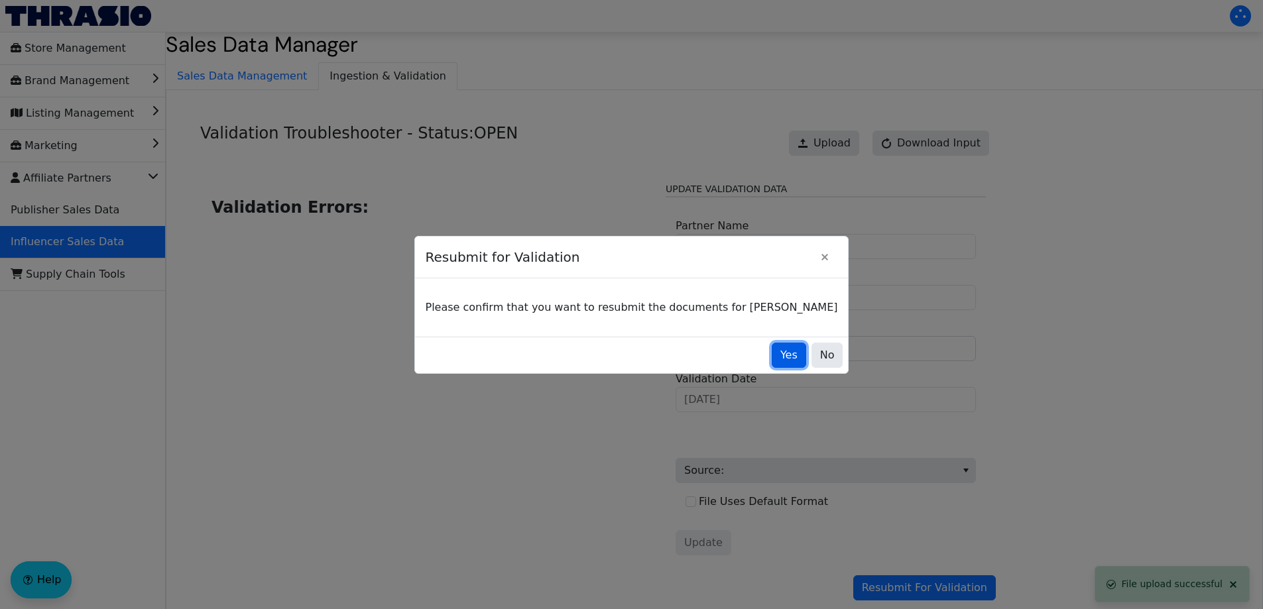
click at [780, 353] on span "Yes" at bounding box center [788, 355] width 17 height 16
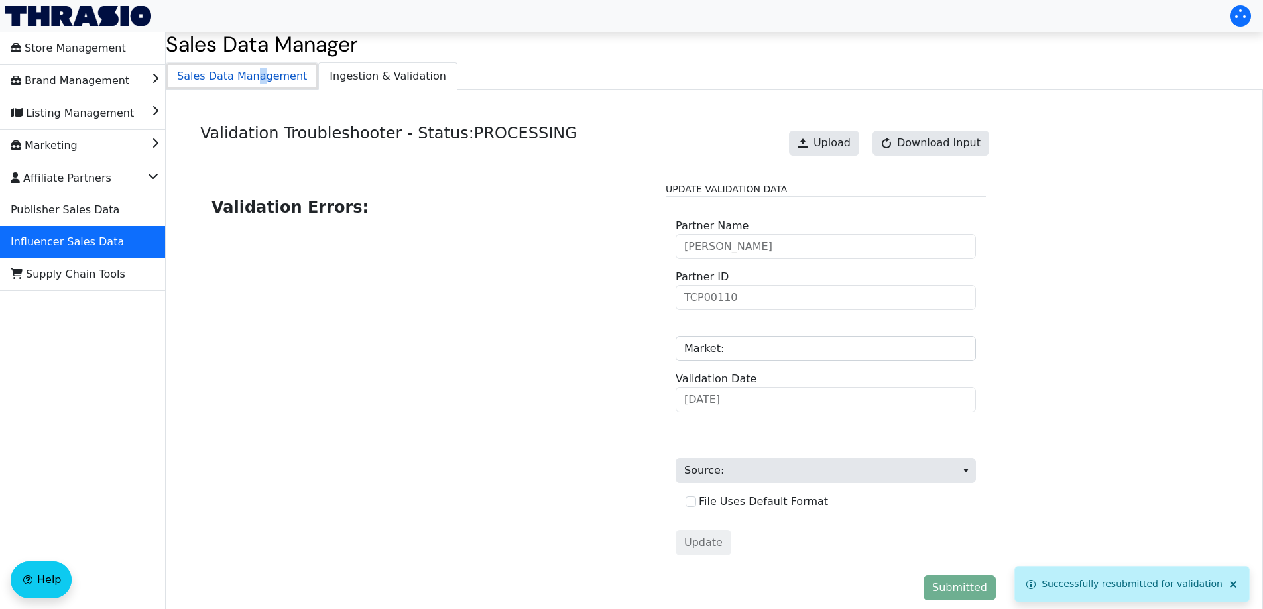
click at [251, 80] on span "Sales Data Management" at bounding box center [241, 76] width 151 height 27
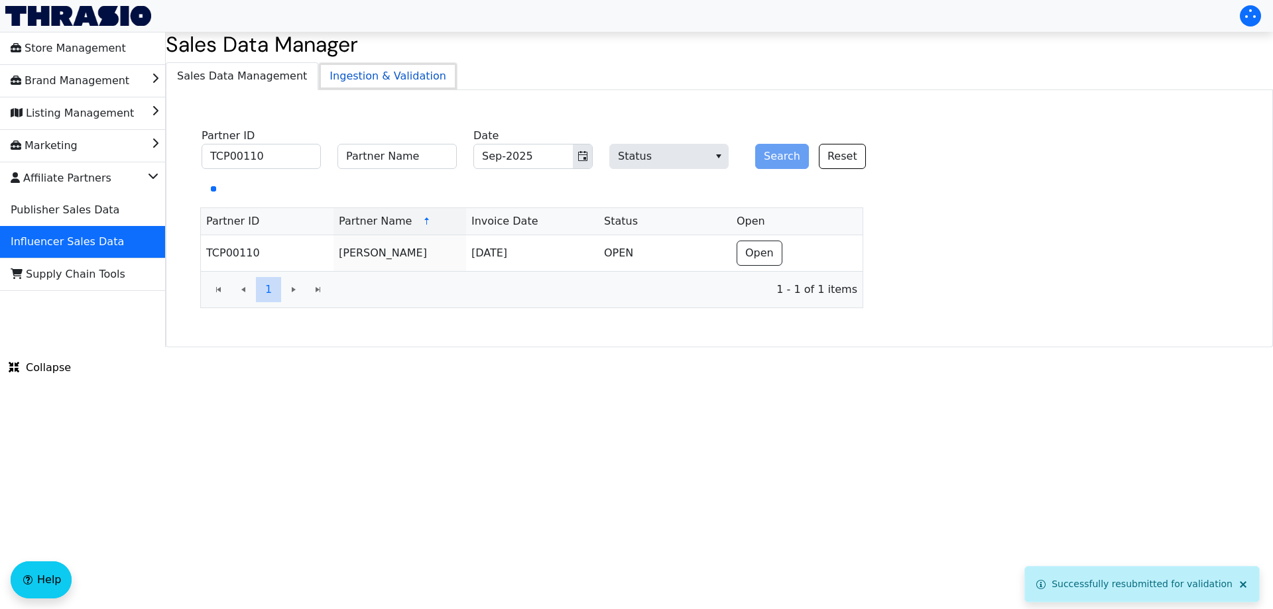
drag, startPoint x: 347, startPoint y: 78, endPoint x: 361, endPoint y: 80, distance: 14.1
click at [348, 78] on span "Ingestion & Validation" at bounding box center [388, 76] width 138 height 27
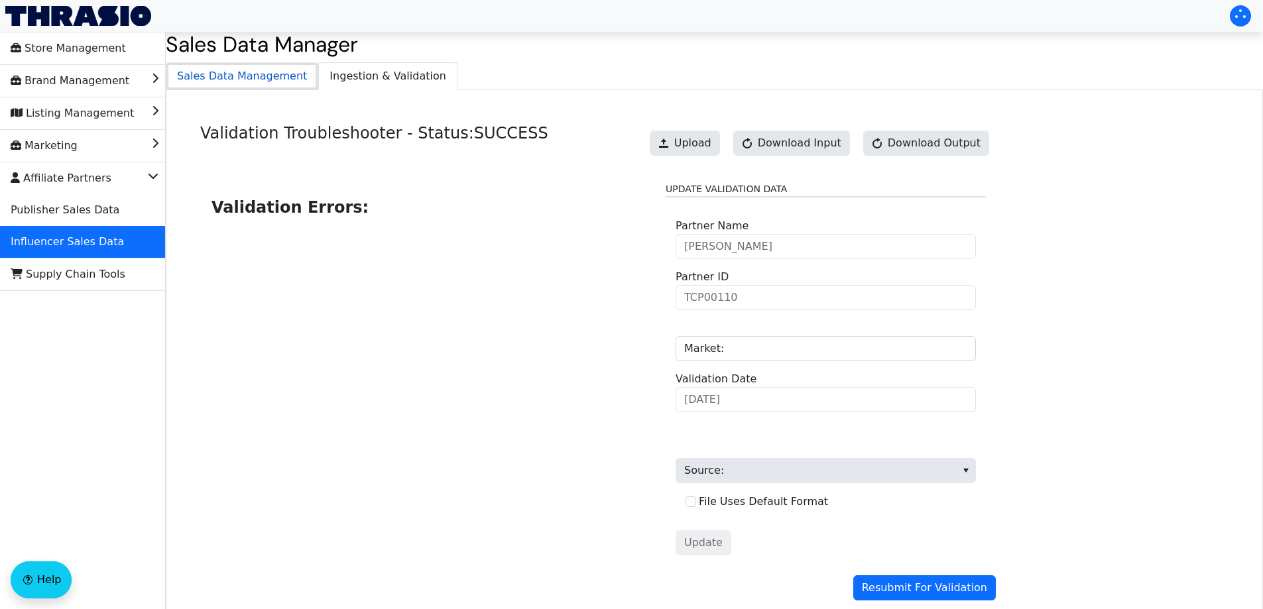
click at [271, 89] on span "Sales Data Management" at bounding box center [241, 76] width 151 height 27
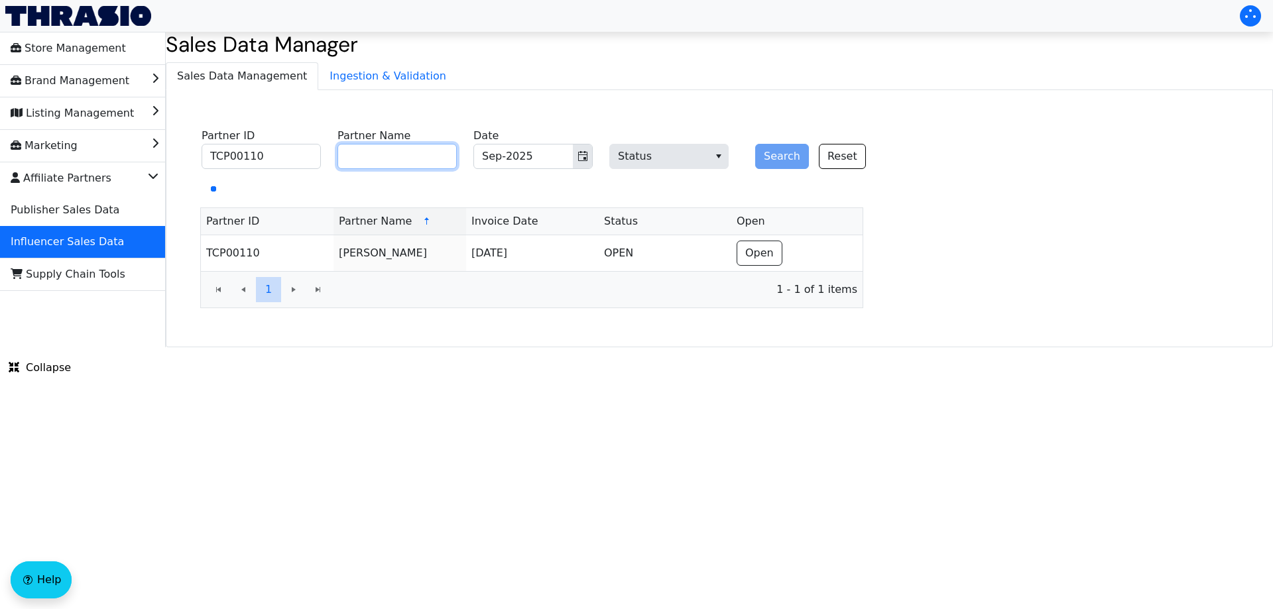
click at [394, 154] on input "Partner Name" at bounding box center [396, 156] width 119 height 25
paste input "[PERSON_NAME]"
drag, startPoint x: 339, startPoint y: 157, endPoint x: 210, endPoint y: 156, distance: 128.6
click at [213, 156] on fieldset "TCP00110 Partner ID [PERSON_NAME] Partner Name Sep-2025 Date Status Search Reset" at bounding box center [541, 150] width 695 height 52
type input "[PERSON_NAME]"
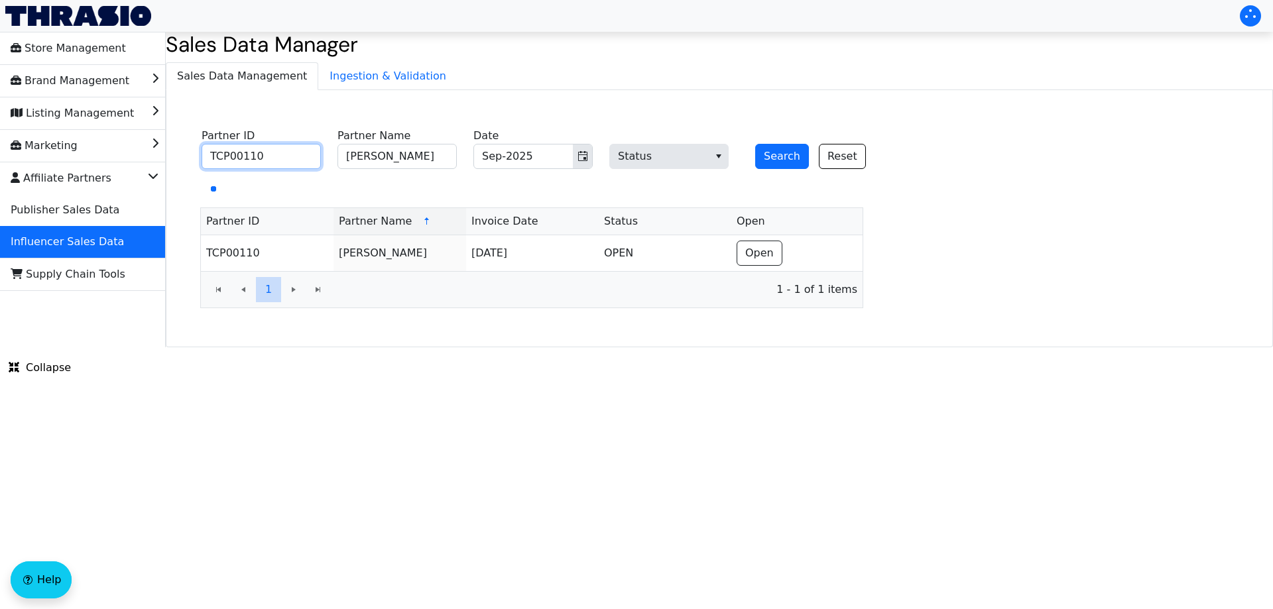
click at [298, 164] on input "TCP00110" at bounding box center [261, 156] width 119 height 25
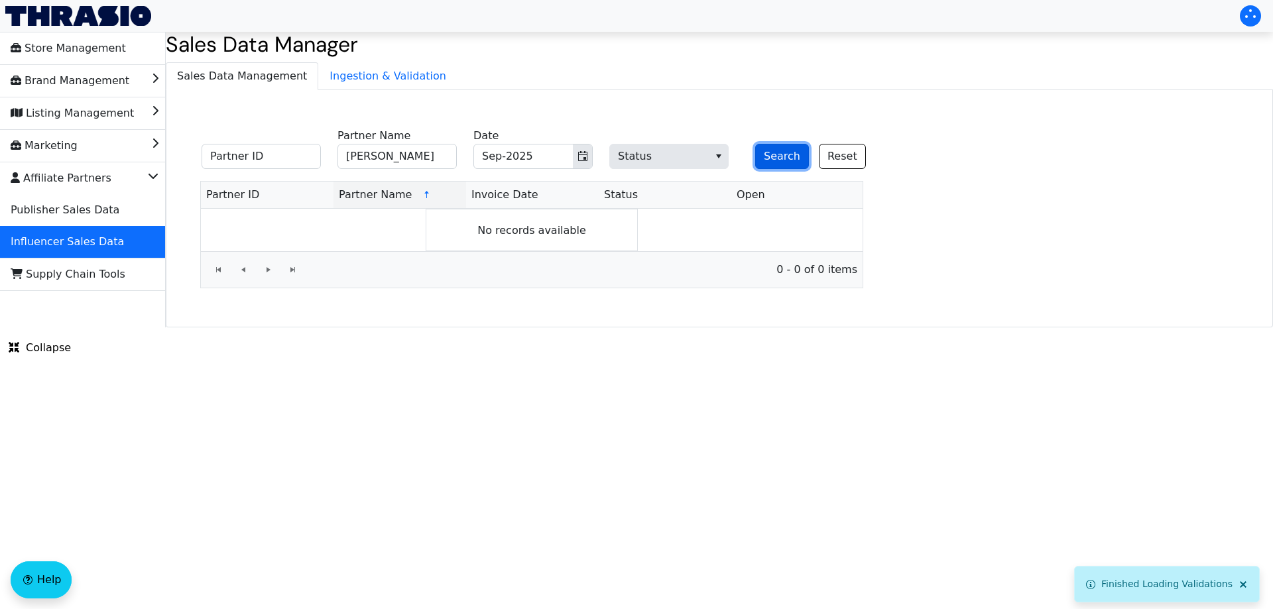
click at [777, 151] on button "Search" at bounding box center [782, 156] width 54 height 25
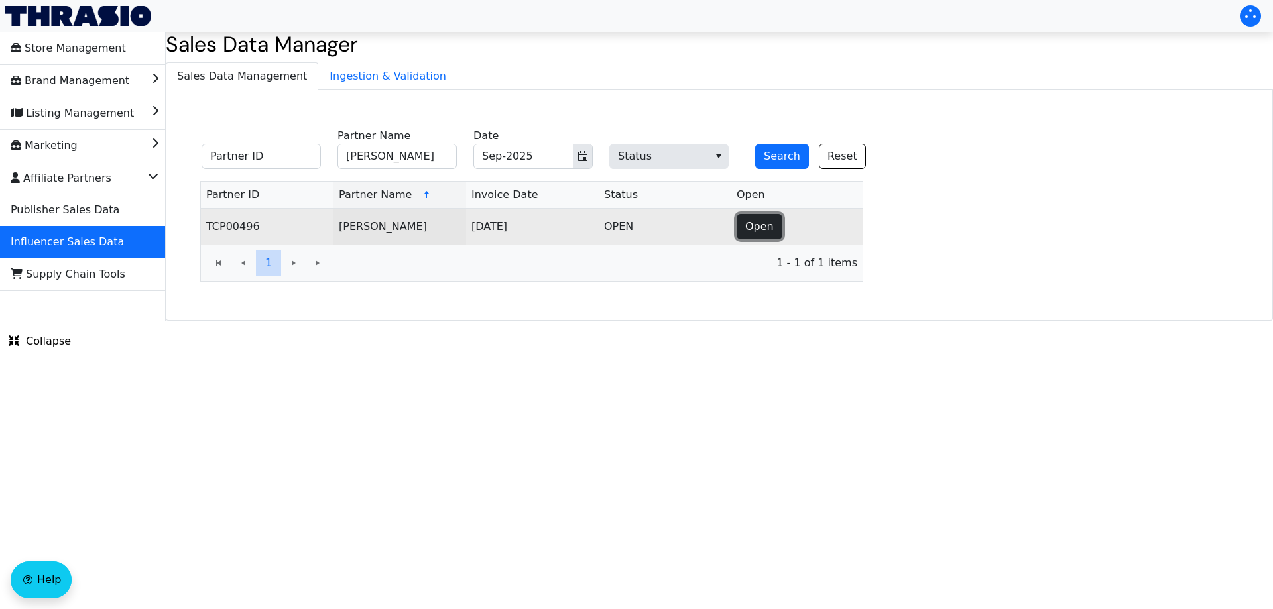
click at [760, 231] on span "Open" at bounding box center [759, 227] width 29 height 16
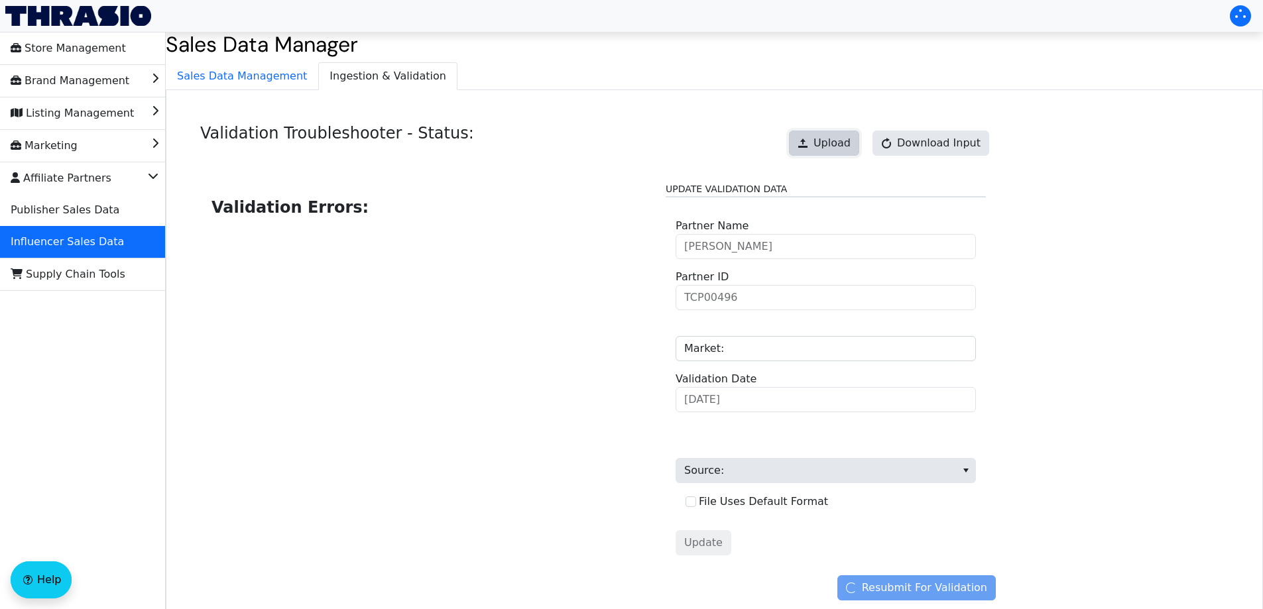
click at [821, 142] on button "Upload" at bounding box center [824, 143] width 70 height 25
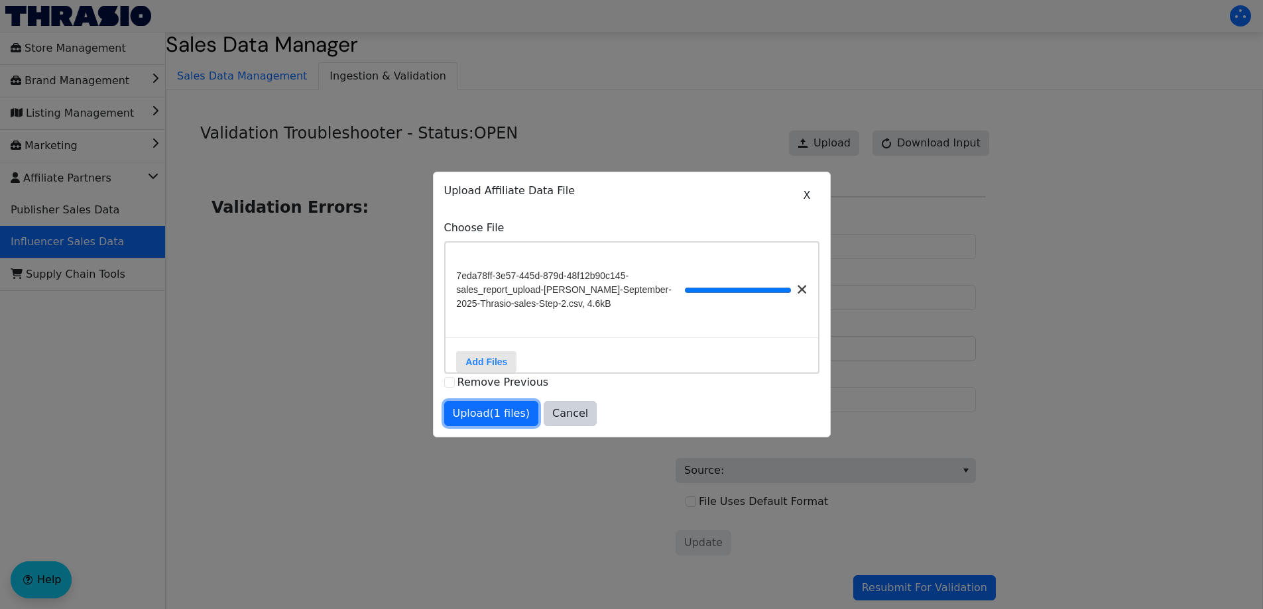
click at [485, 422] on span "Upload (1 files)" at bounding box center [492, 414] width 78 height 16
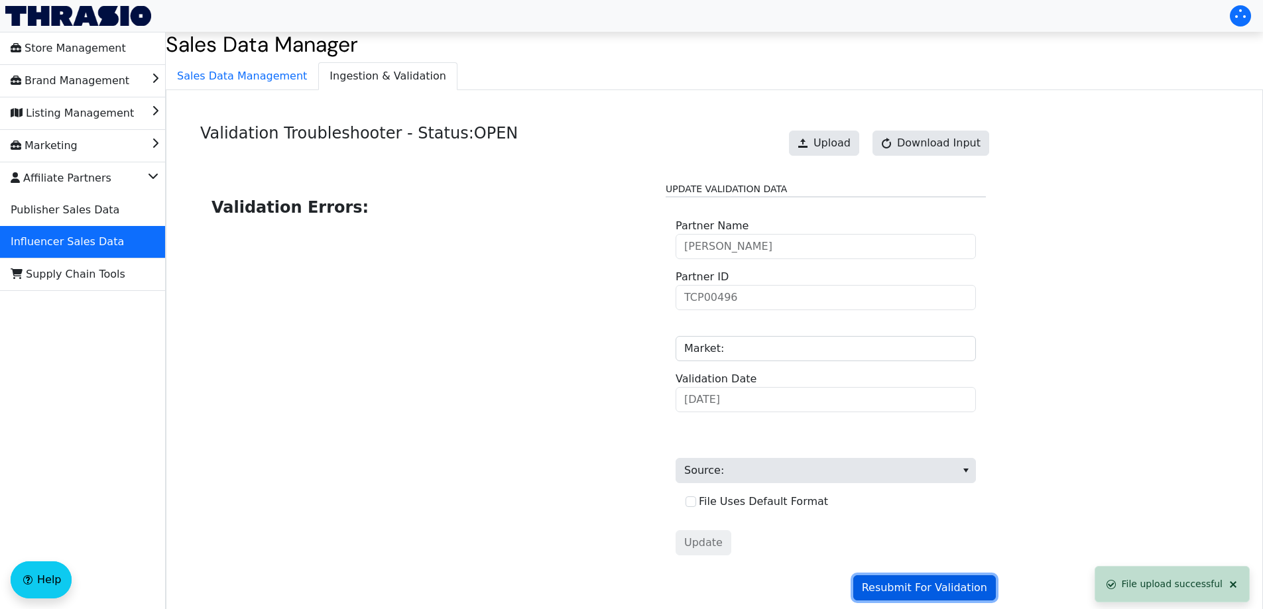
click at [902, 587] on span "Resubmit For Validation" at bounding box center [924, 588] width 125 height 16
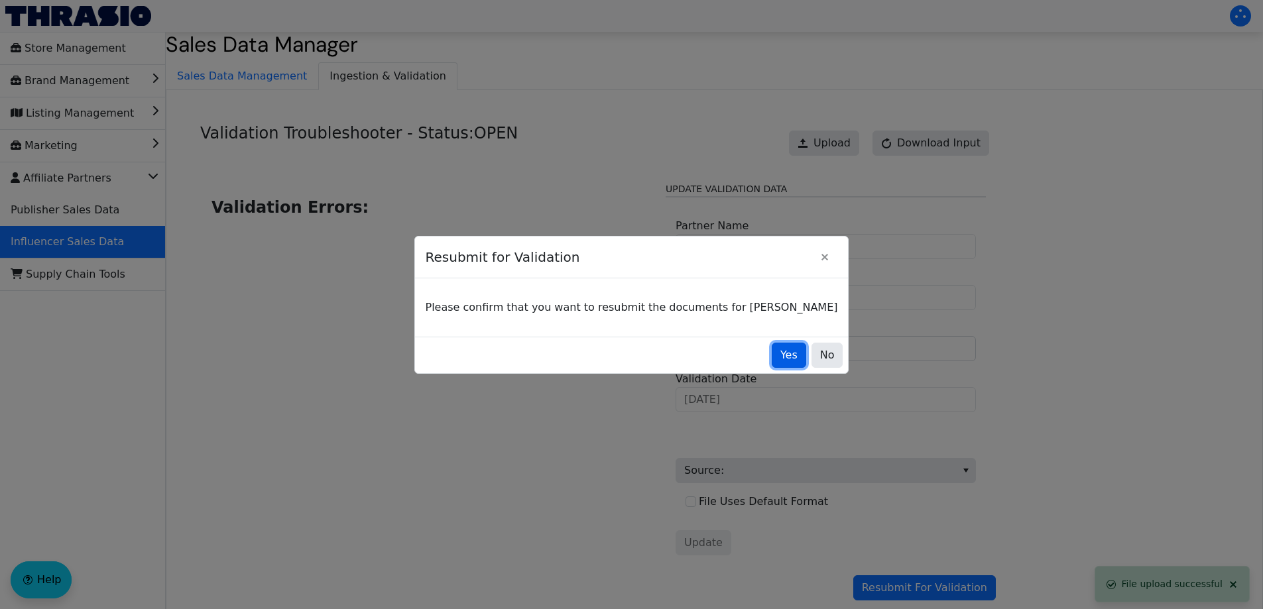
click at [780, 357] on span "Yes" at bounding box center [788, 355] width 17 height 16
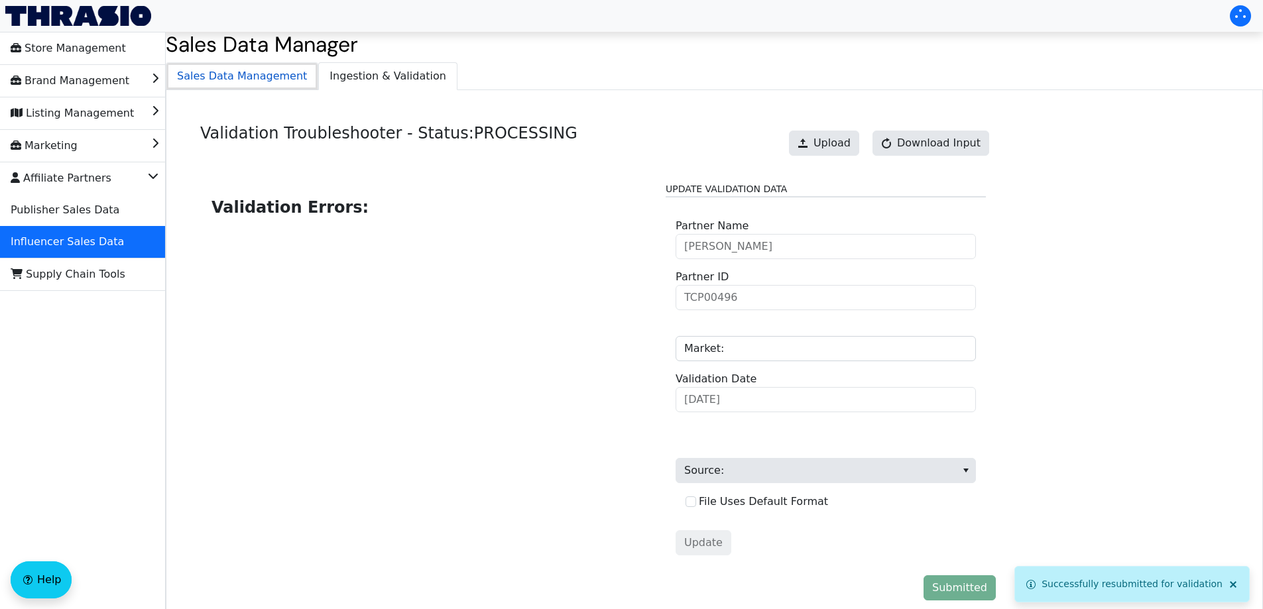
click at [245, 87] on span "Sales Data Management" at bounding box center [241, 76] width 151 height 27
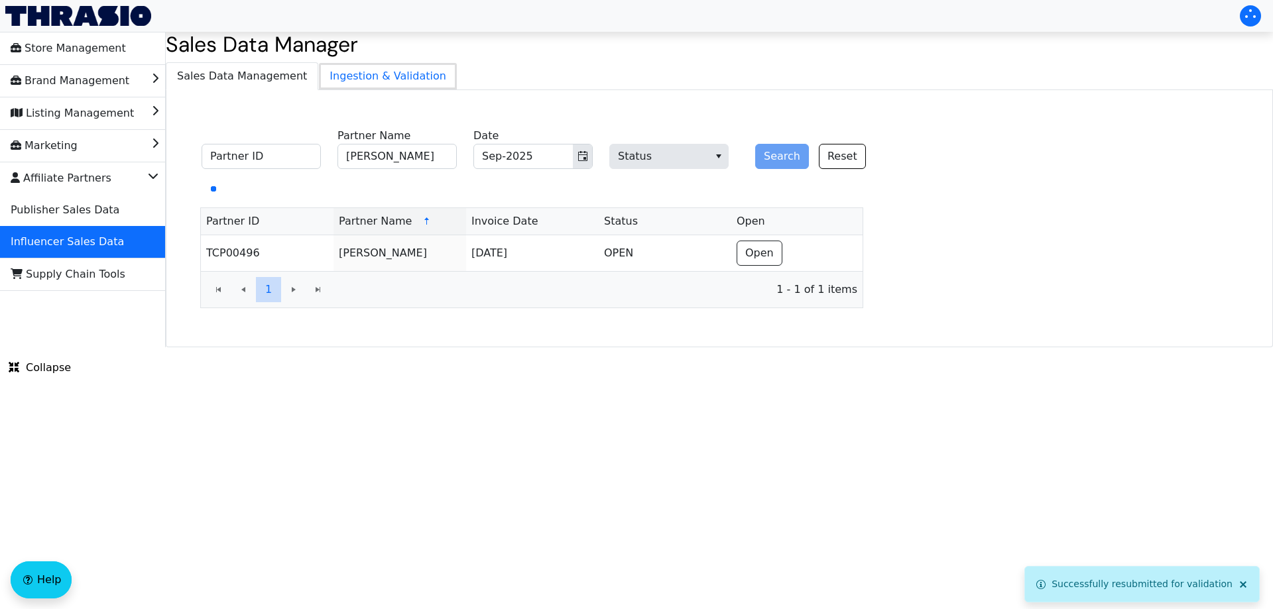
drag, startPoint x: 333, startPoint y: 82, endPoint x: 371, endPoint y: 91, distance: 38.8
click at [334, 82] on span "Ingestion & Validation" at bounding box center [388, 76] width 138 height 27
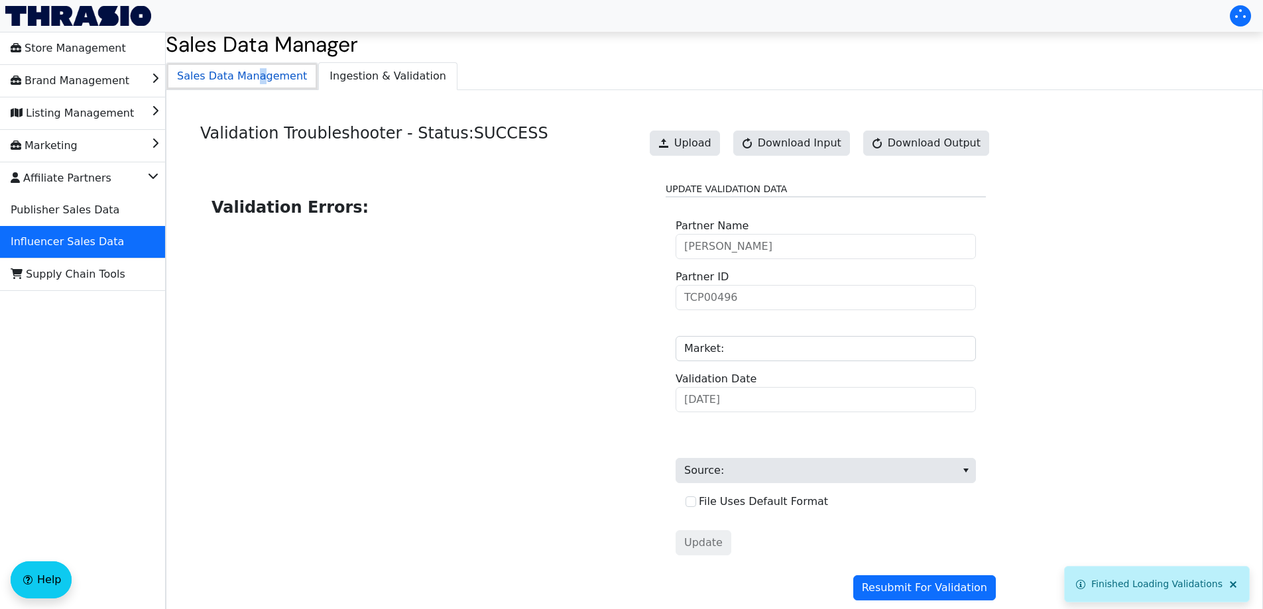
click at [251, 86] on span "Sales Data Management" at bounding box center [241, 76] width 151 height 27
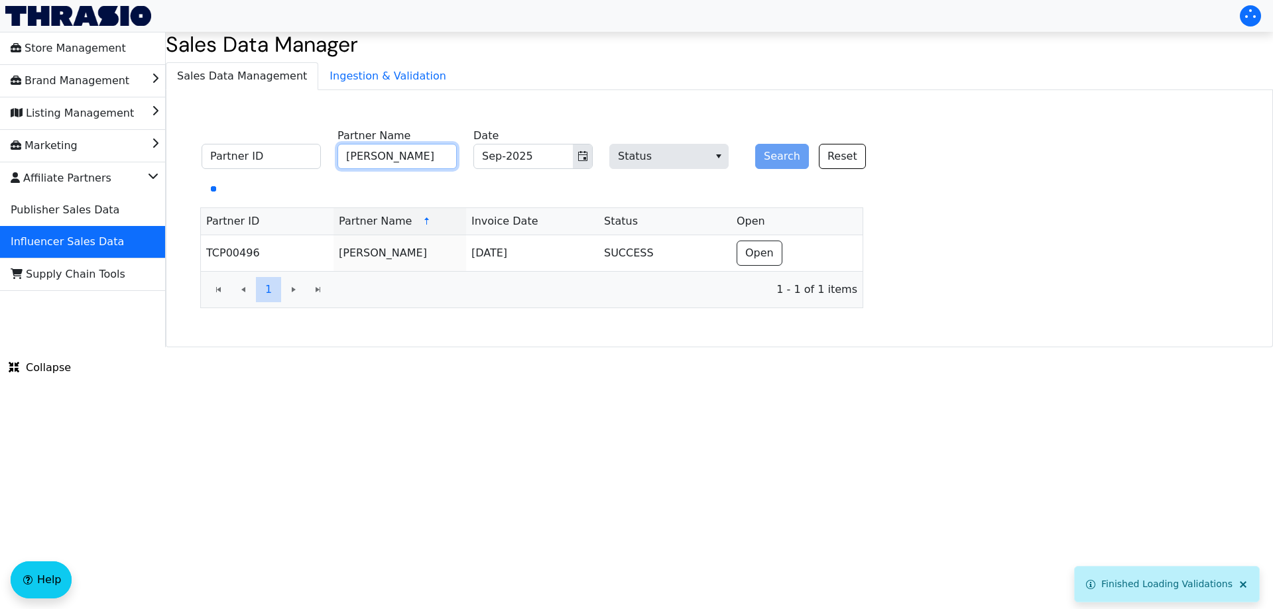
click at [400, 154] on input "[PERSON_NAME]" at bounding box center [396, 156] width 119 height 25
paste input "[PERSON_NAME]"
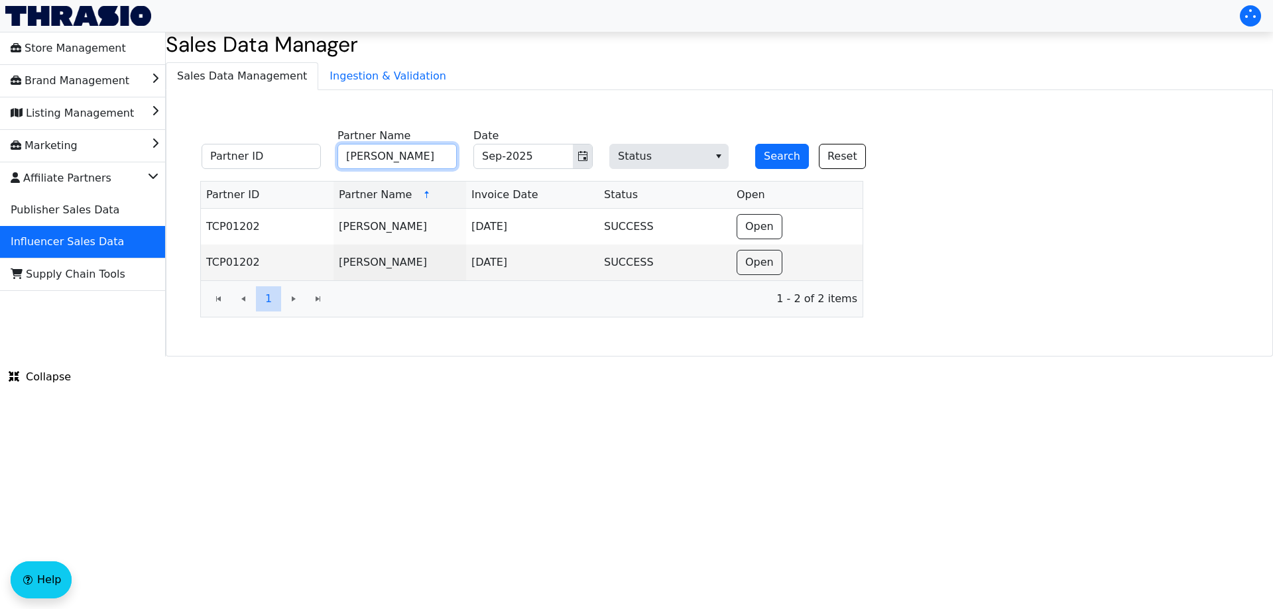
click at [400, 154] on input "[PERSON_NAME]" at bounding box center [396, 156] width 119 height 25
paste input "[PERSON_NAME]"
type input "[PERSON_NAME]"
click at [775, 156] on button "Search" at bounding box center [782, 156] width 54 height 25
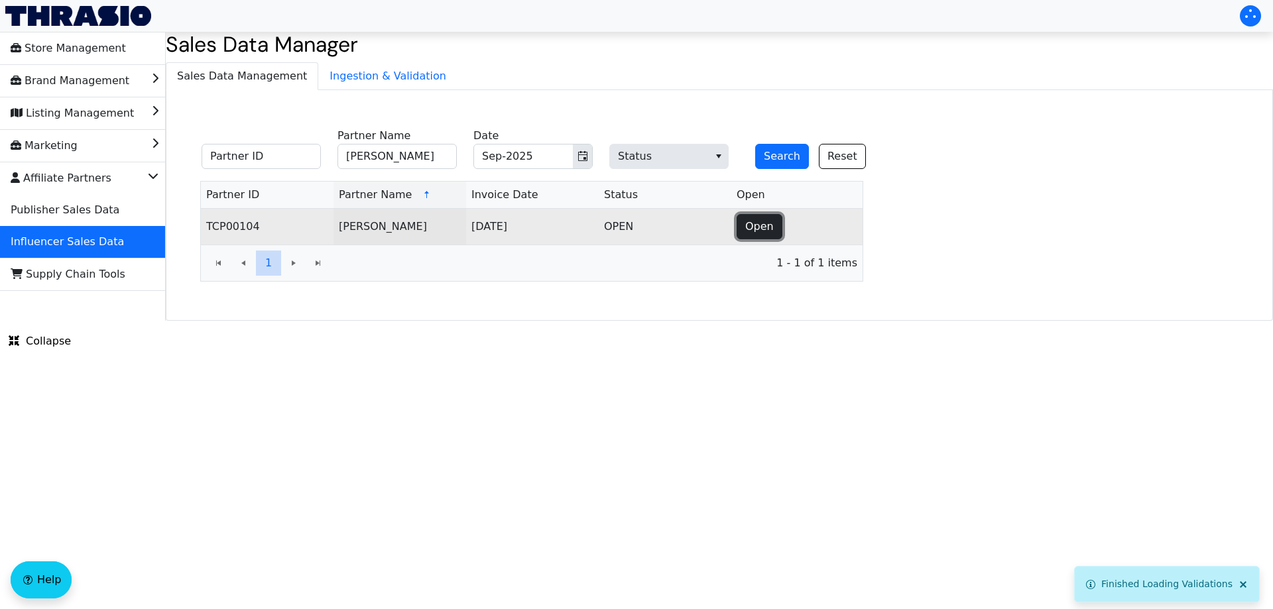
click at [769, 224] on span "Open" at bounding box center [759, 227] width 29 height 16
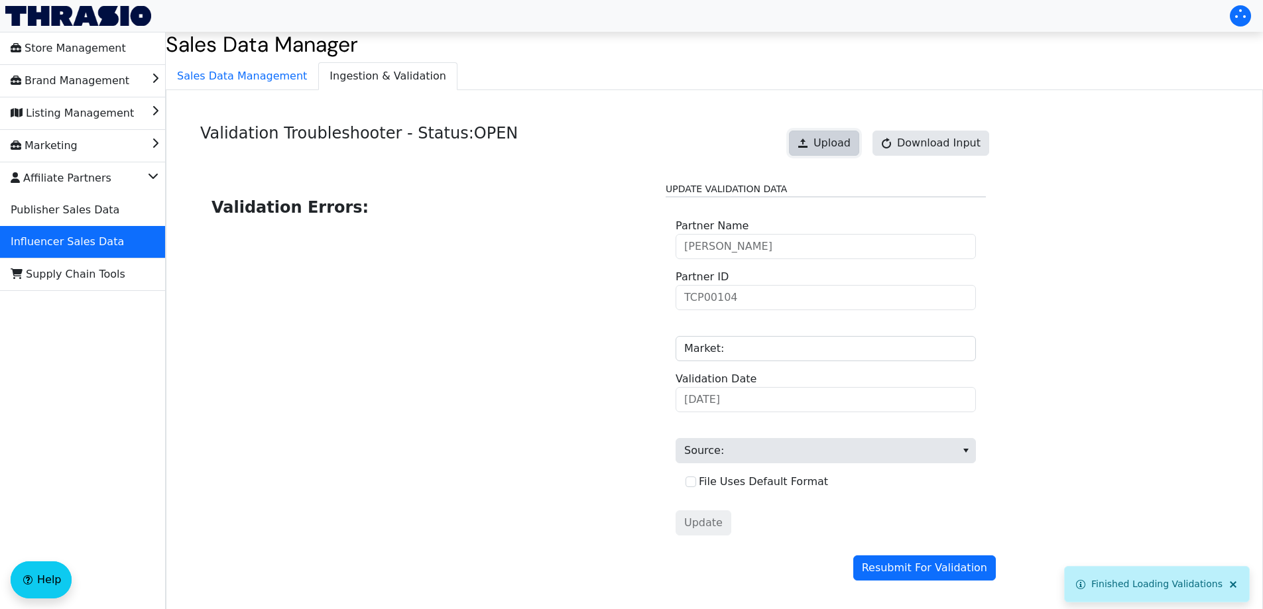
click at [834, 140] on span "Upload" at bounding box center [831, 143] width 37 height 16
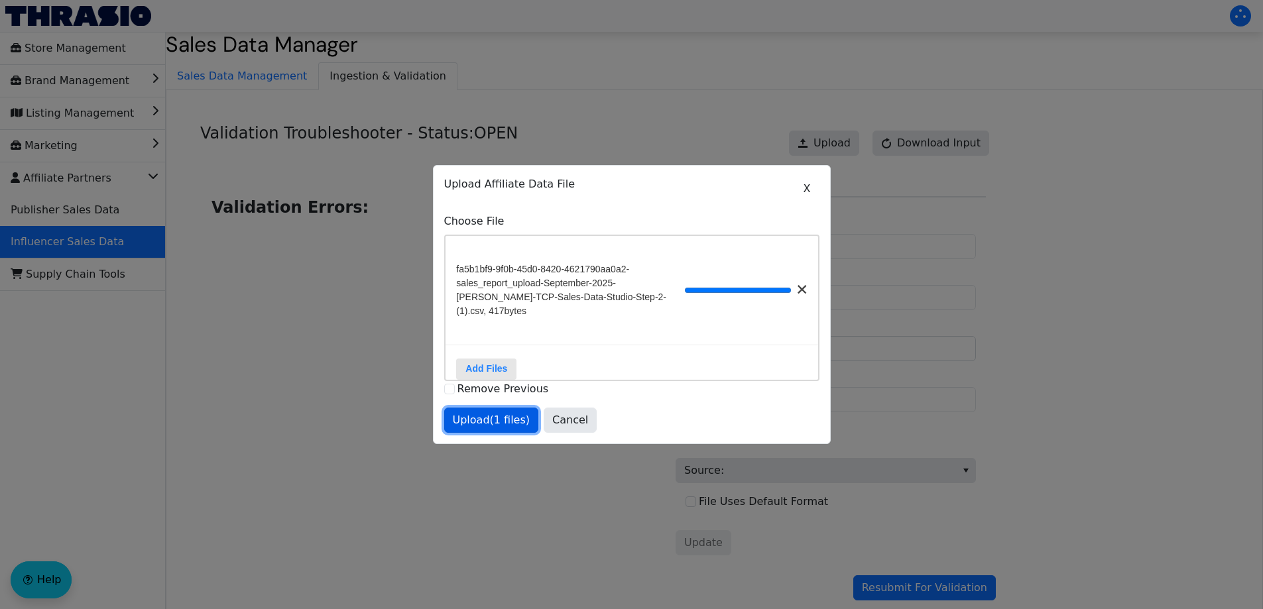
click at [508, 417] on button "Upload (1 files)" at bounding box center [491, 420] width 95 height 25
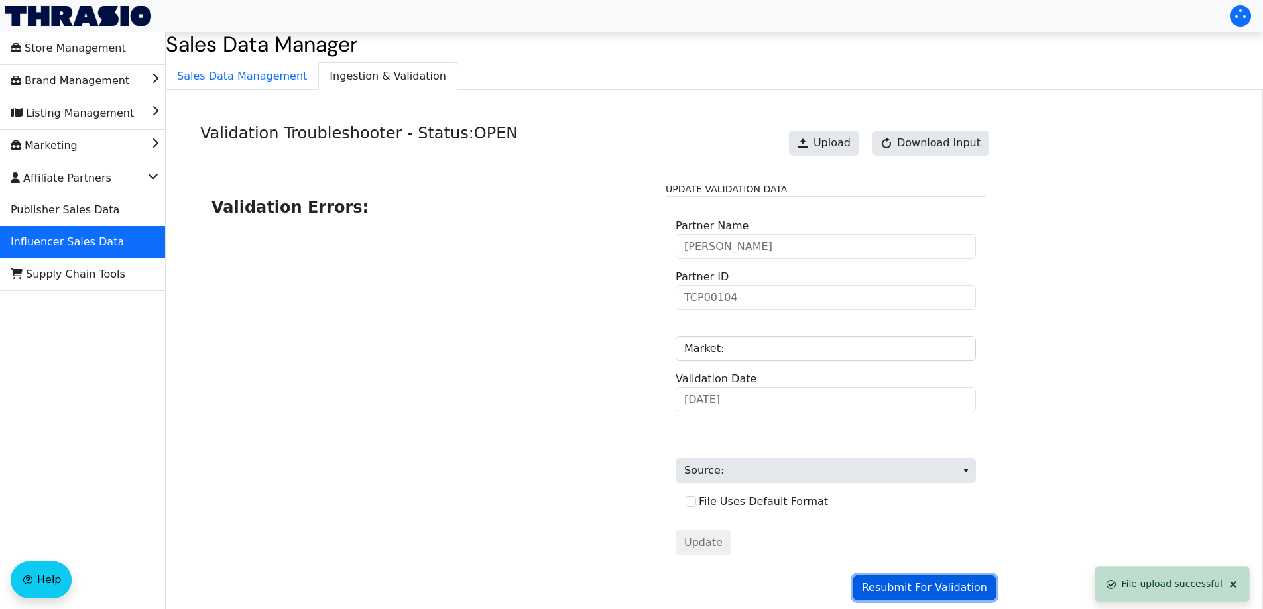
click at [929, 584] on span "Resubmit For Validation" at bounding box center [924, 588] width 125 height 16
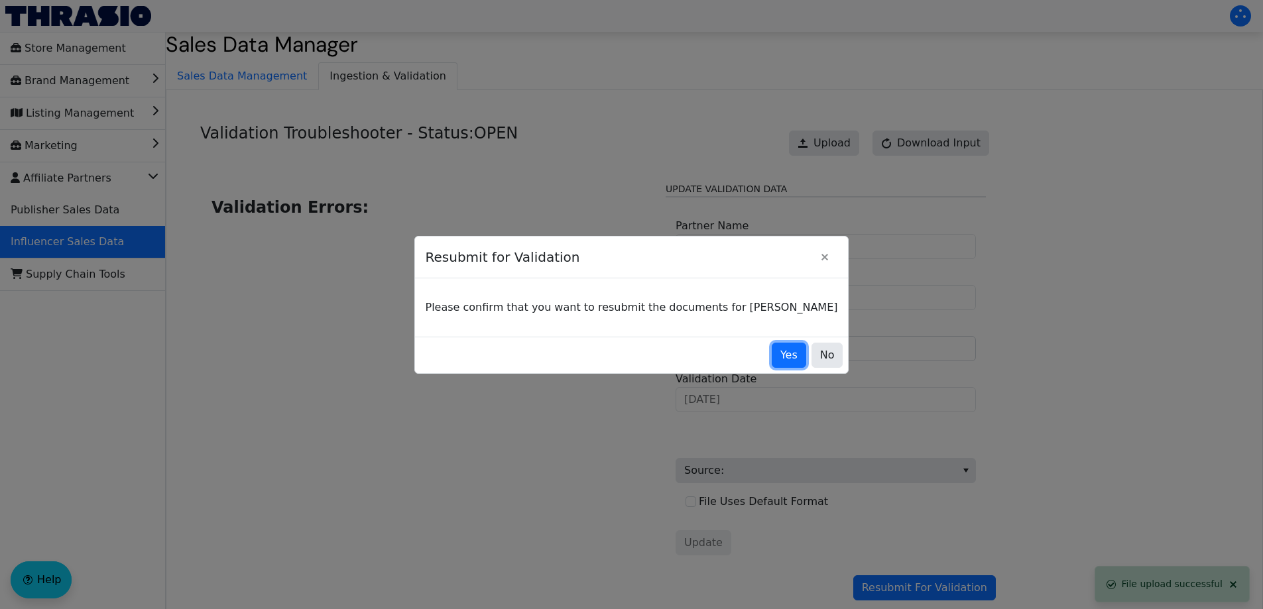
click at [780, 356] on span "Yes" at bounding box center [788, 355] width 17 height 16
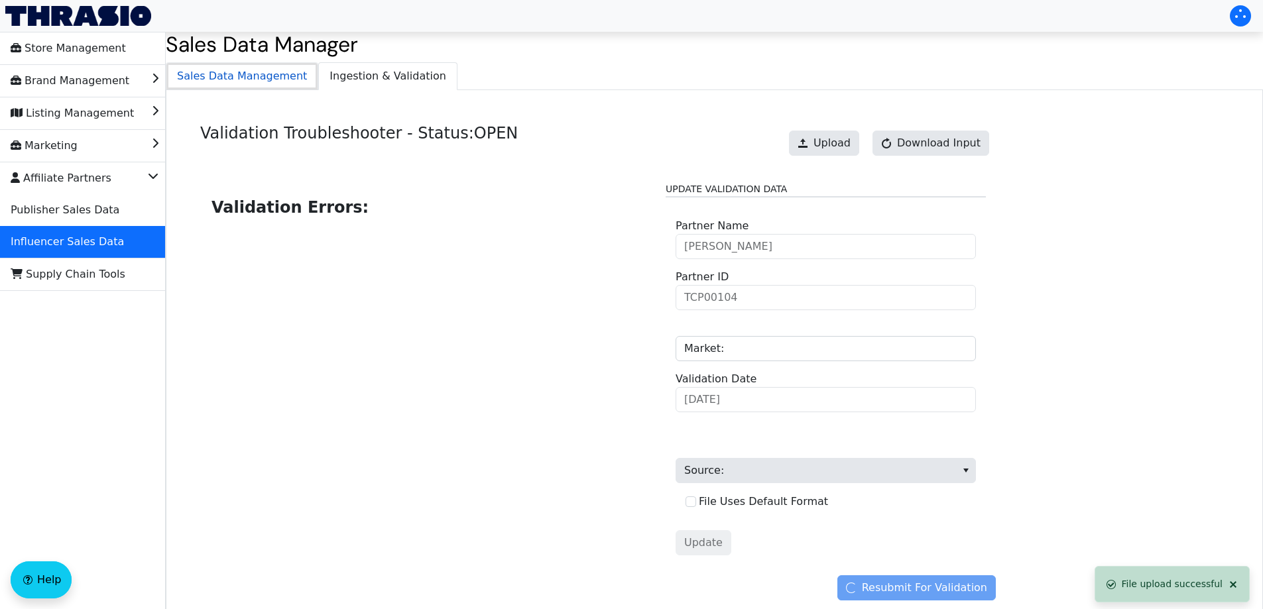
click at [257, 80] on span "Sales Data Management" at bounding box center [241, 76] width 151 height 27
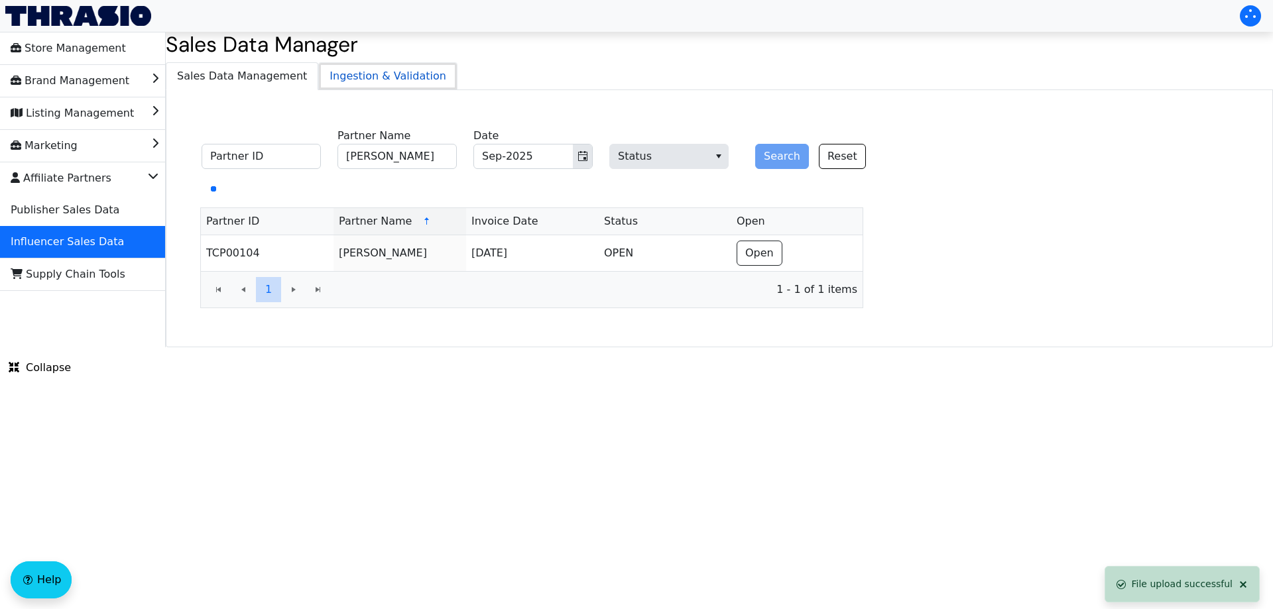
click at [365, 74] on span "Ingestion & Validation" at bounding box center [388, 76] width 138 height 27
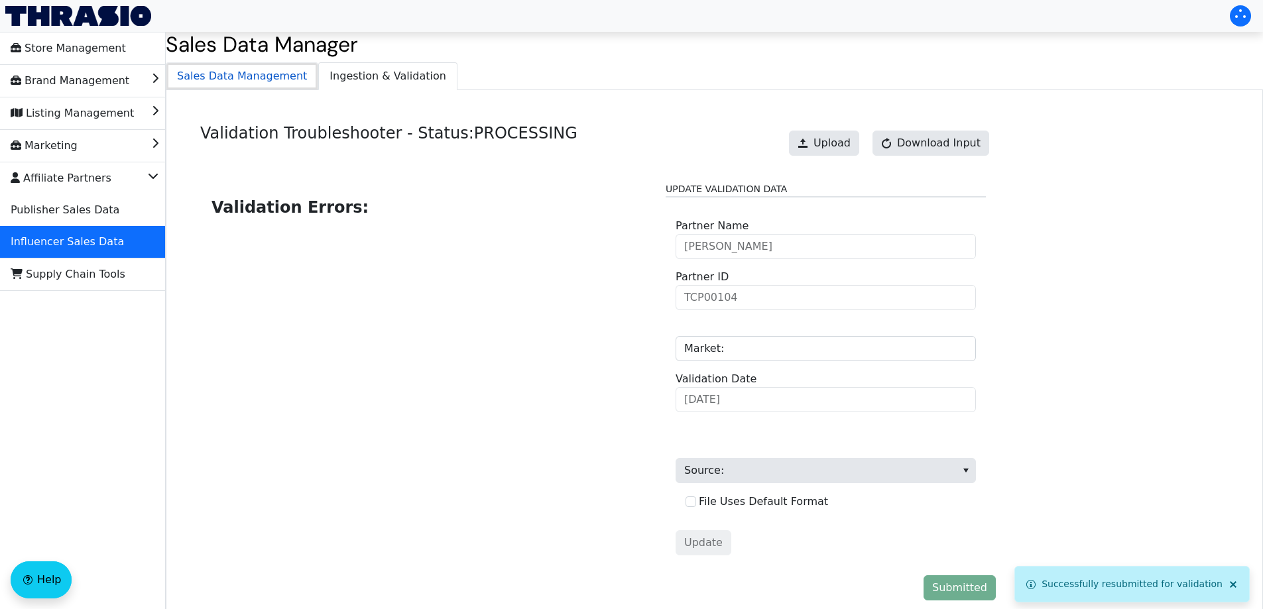
click at [273, 80] on span "Sales Data Management" at bounding box center [241, 76] width 151 height 27
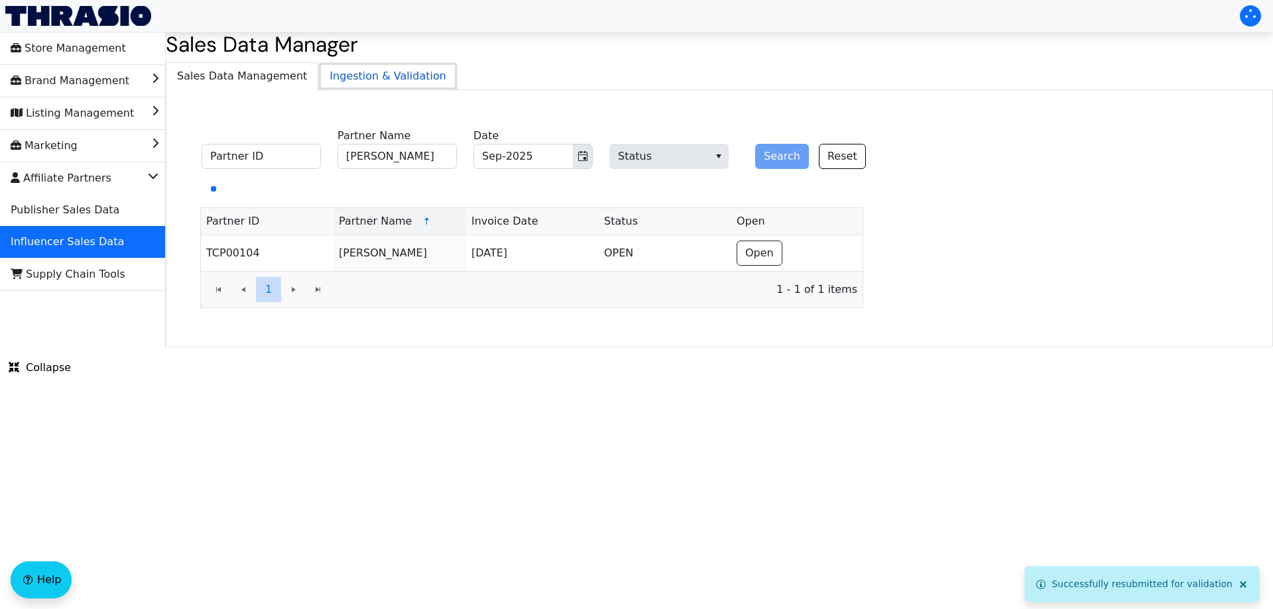
click at [344, 72] on span "Ingestion & Validation" at bounding box center [388, 76] width 138 height 27
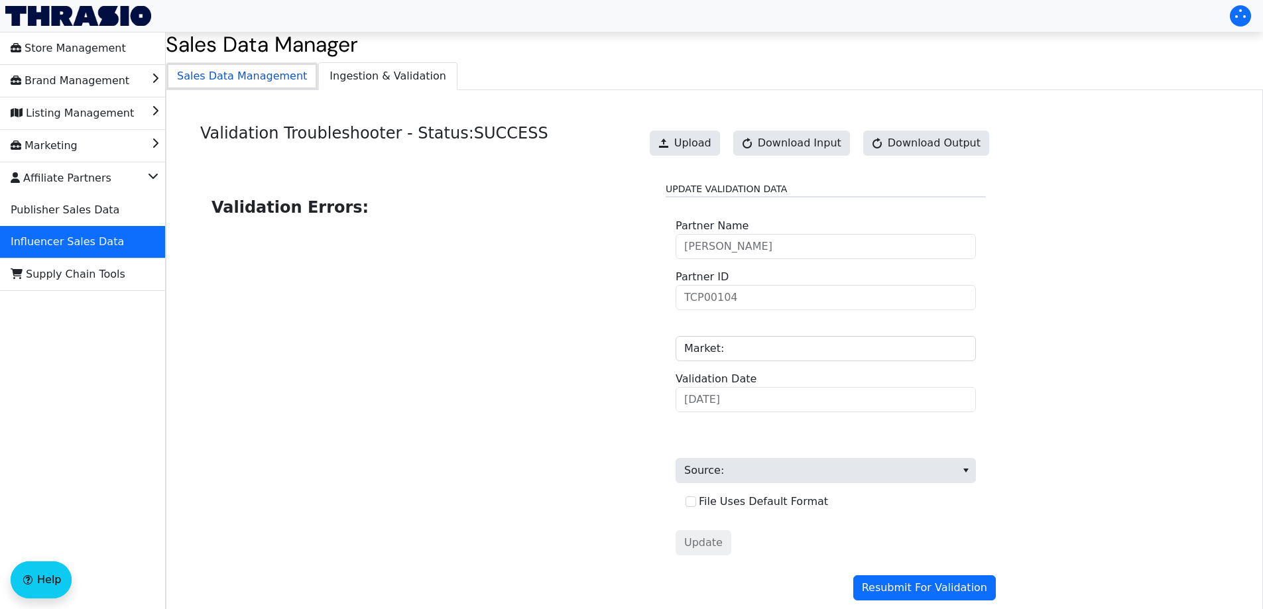
click at [259, 87] on span "Sales Data Management" at bounding box center [241, 76] width 151 height 27
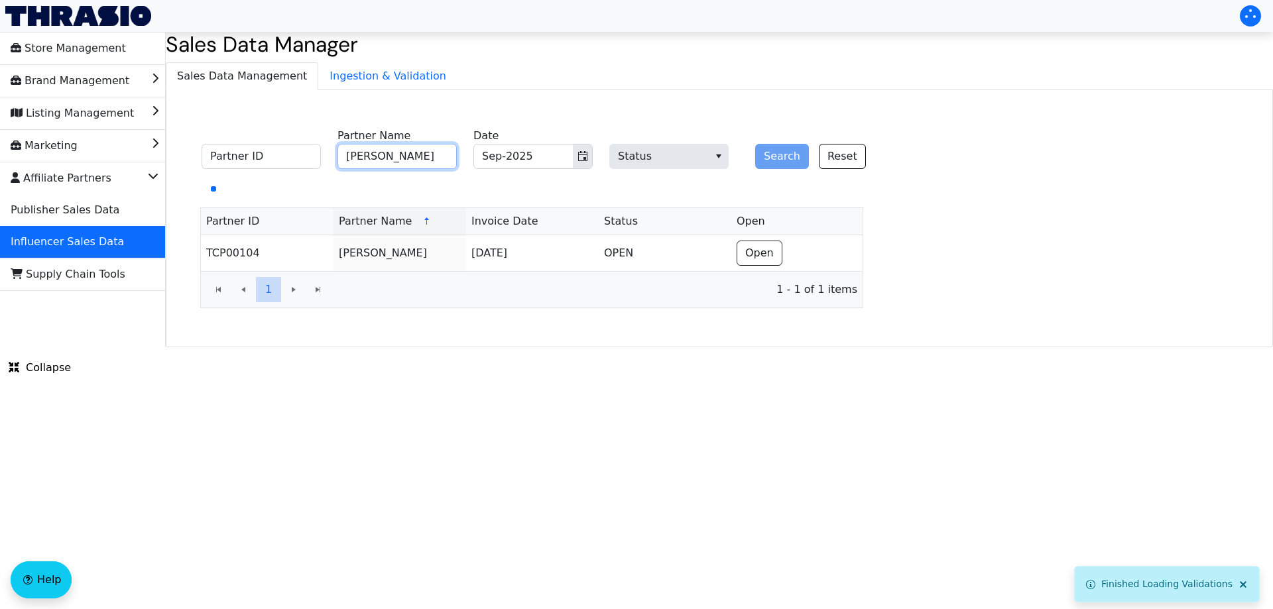
click at [426, 158] on input "[PERSON_NAME]" at bounding box center [396, 156] width 119 height 25
paste input "[PERSON_NAME]"
type input "[PERSON_NAME]"
click at [776, 164] on button "Search" at bounding box center [782, 156] width 54 height 25
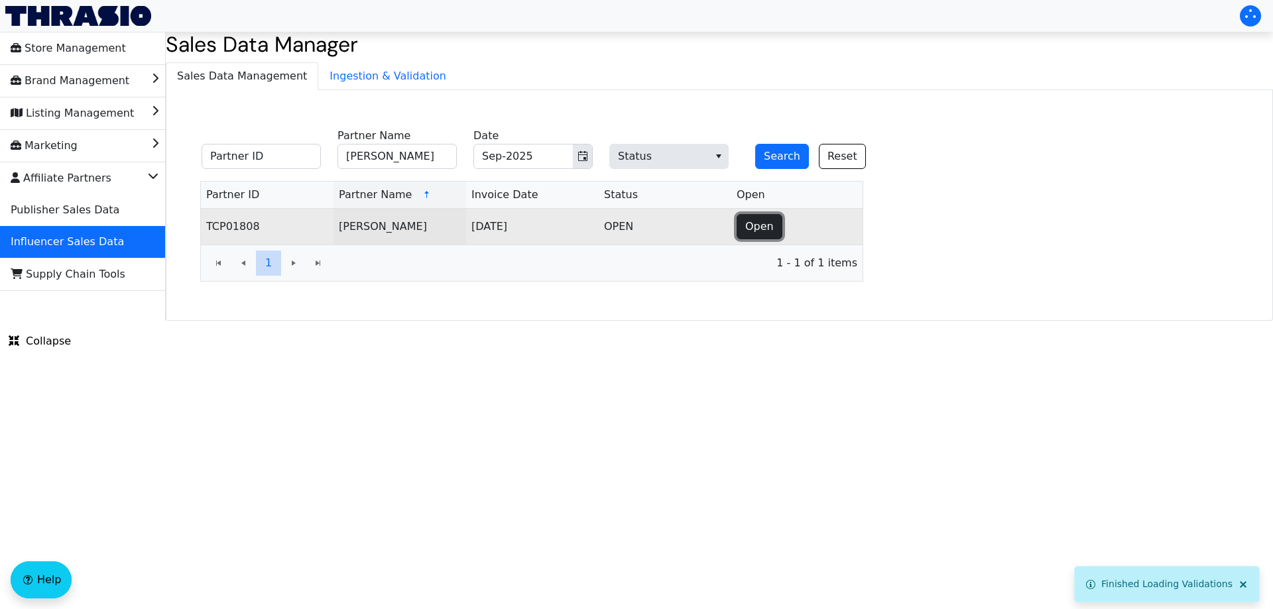
click at [764, 234] on span "Open" at bounding box center [759, 227] width 29 height 16
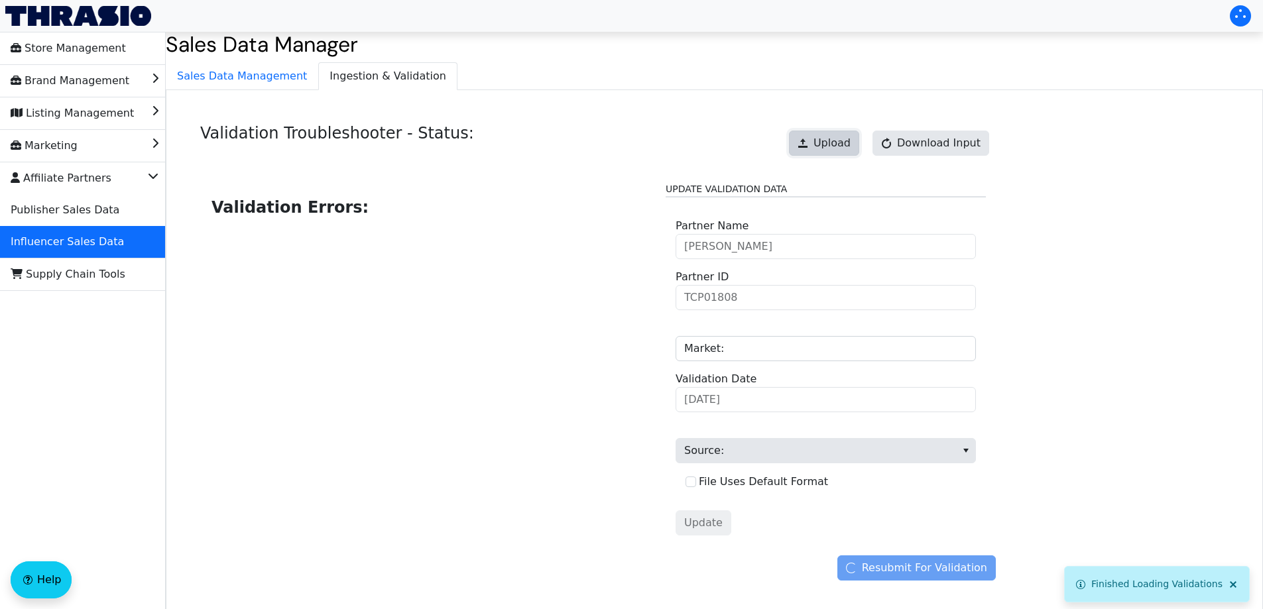
click at [808, 139] on span at bounding box center [803, 143] width 11 height 11
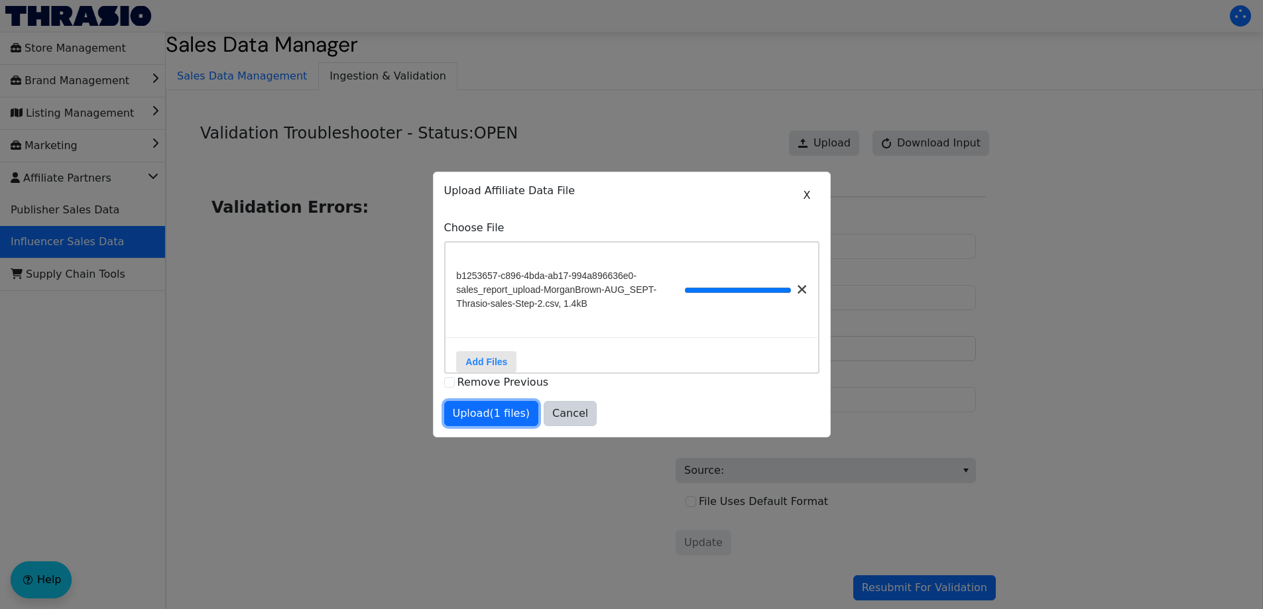
drag, startPoint x: 473, startPoint y: 417, endPoint x: 504, endPoint y: 428, distance: 32.5
click at [473, 418] on span "Upload (1 files)" at bounding box center [492, 414] width 78 height 16
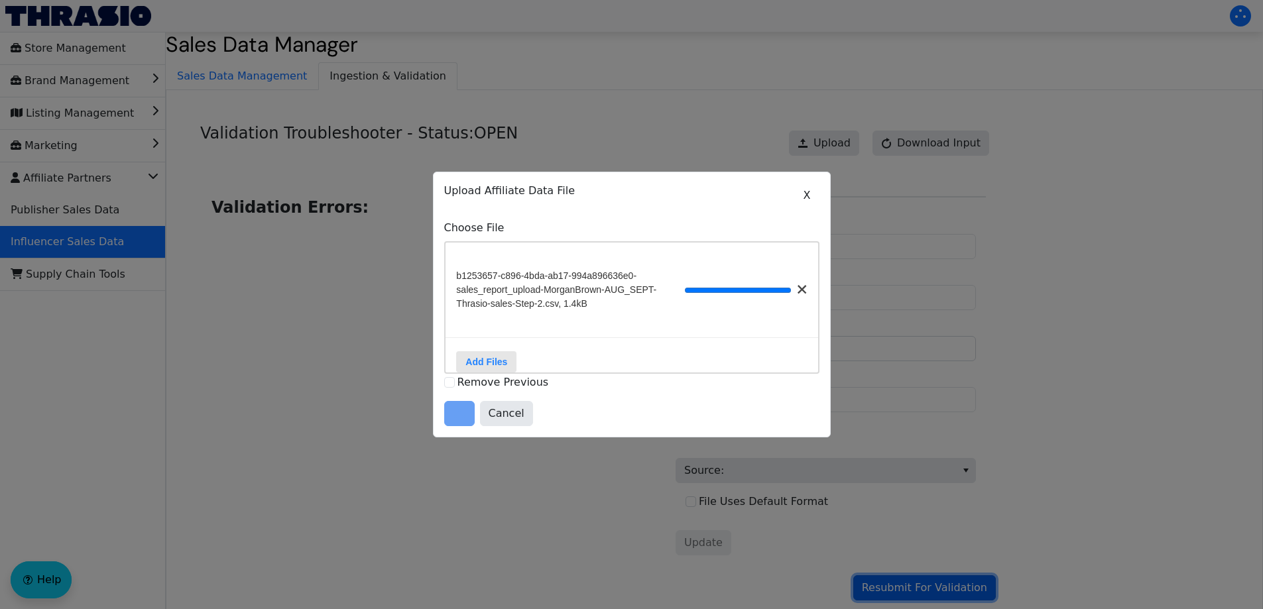
click at [929, 592] on span "Resubmit For Validation" at bounding box center [924, 588] width 125 height 16
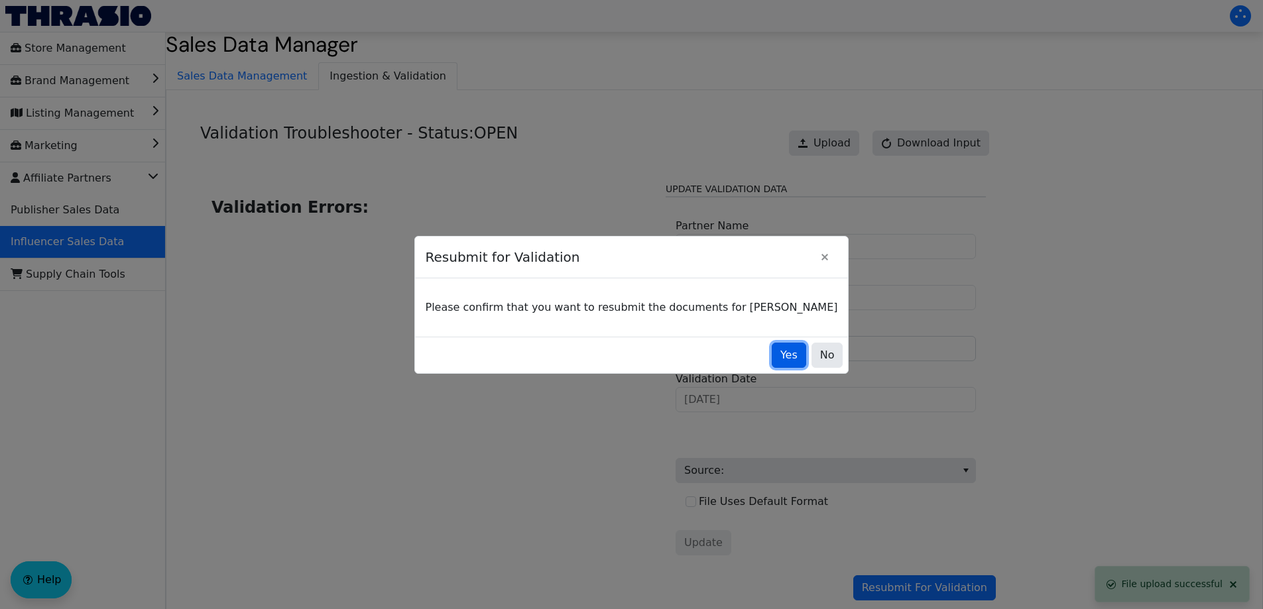
click at [780, 353] on span "Yes" at bounding box center [788, 355] width 17 height 16
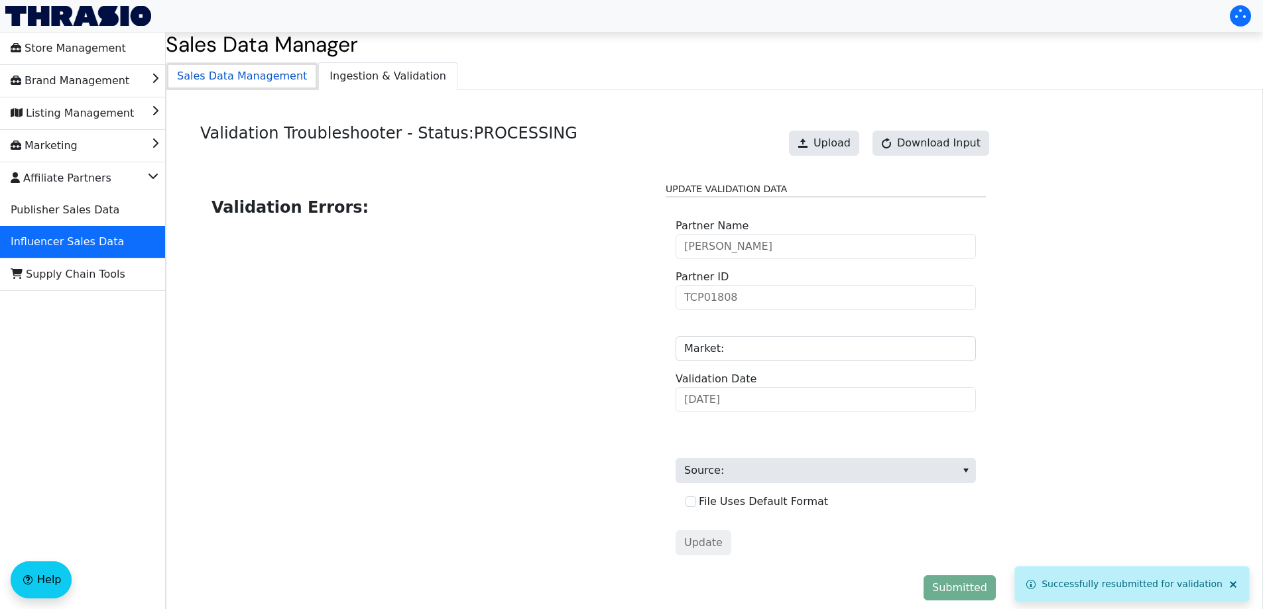
click at [274, 83] on span "Sales Data Management" at bounding box center [241, 76] width 151 height 27
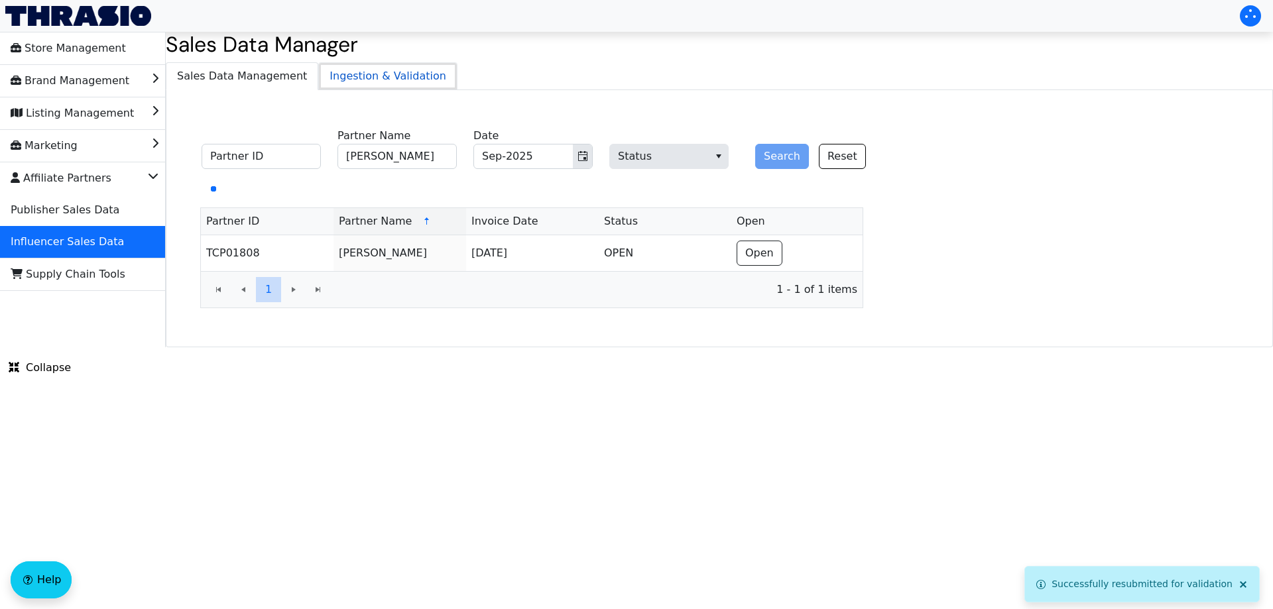
click at [360, 83] on span "Ingestion & Validation" at bounding box center [388, 76] width 138 height 27
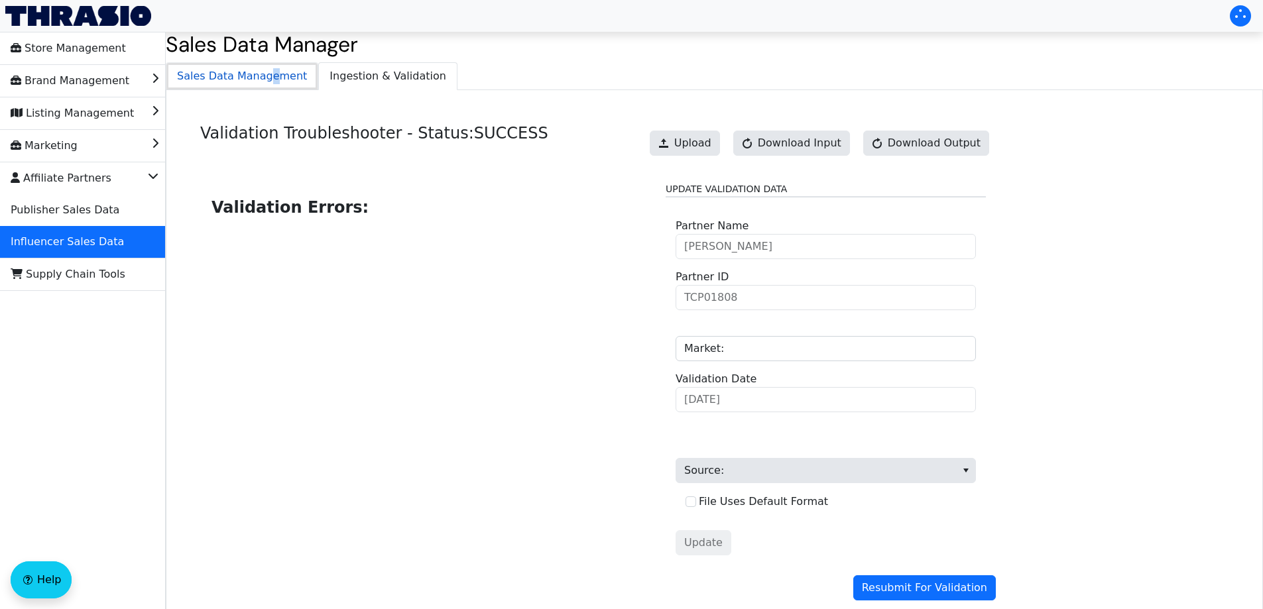
click at [263, 75] on span "Sales Data Management" at bounding box center [241, 76] width 151 height 27
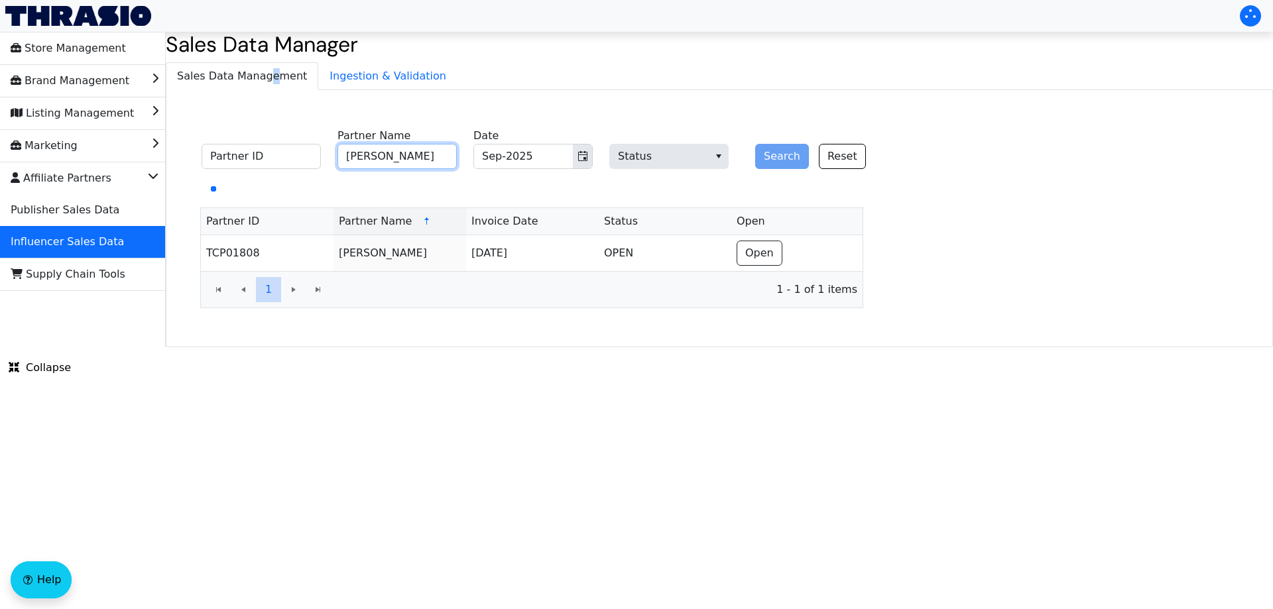
click at [382, 155] on input "[PERSON_NAME]" at bounding box center [396, 156] width 119 height 25
paste input "[PERSON_NAME]"
type input "[PERSON_NAME]"
click at [780, 162] on button "Search" at bounding box center [782, 156] width 54 height 25
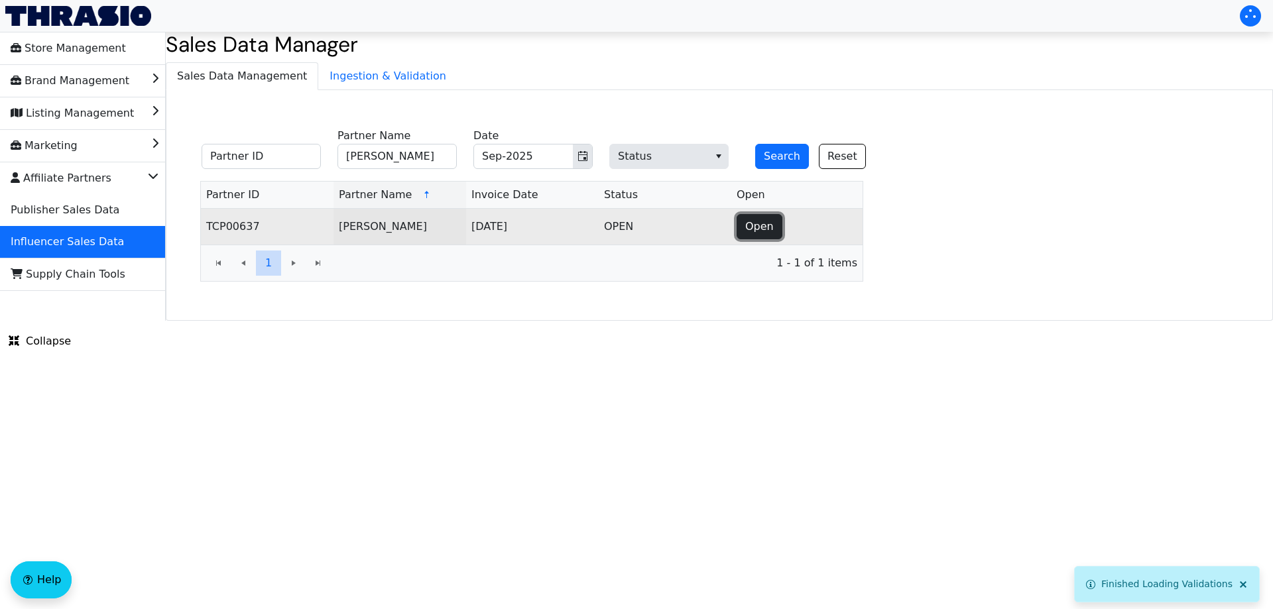
click at [751, 226] on span "Open" at bounding box center [759, 227] width 29 height 16
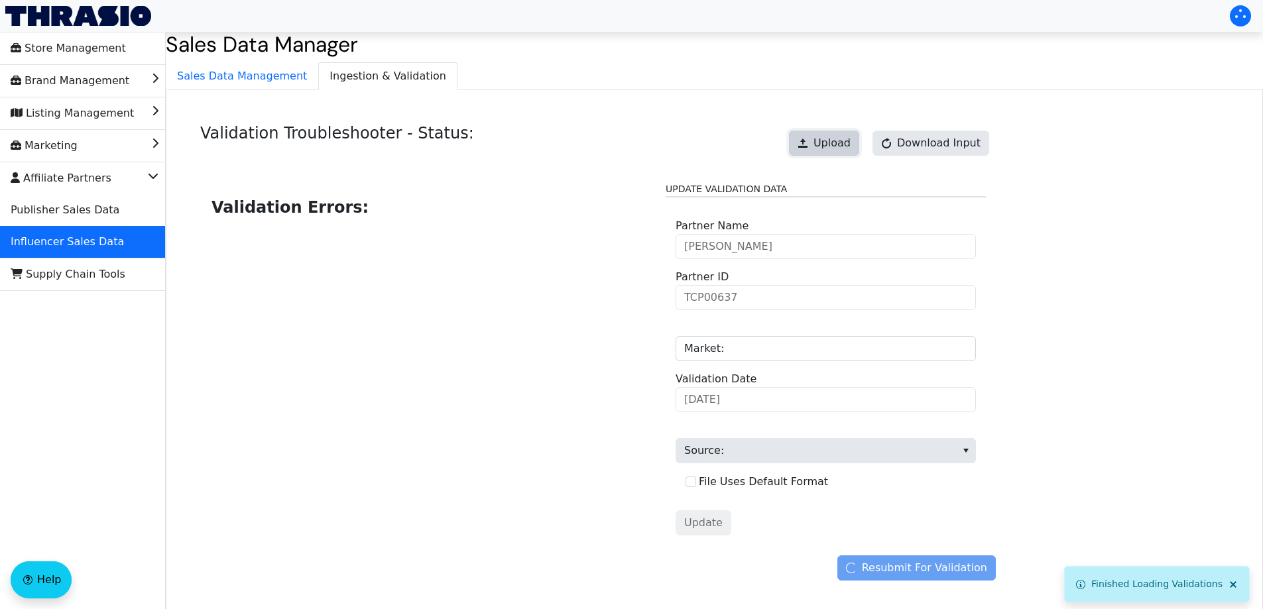
click at [841, 136] on span "Upload" at bounding box center [831, 143] width 37 height 16
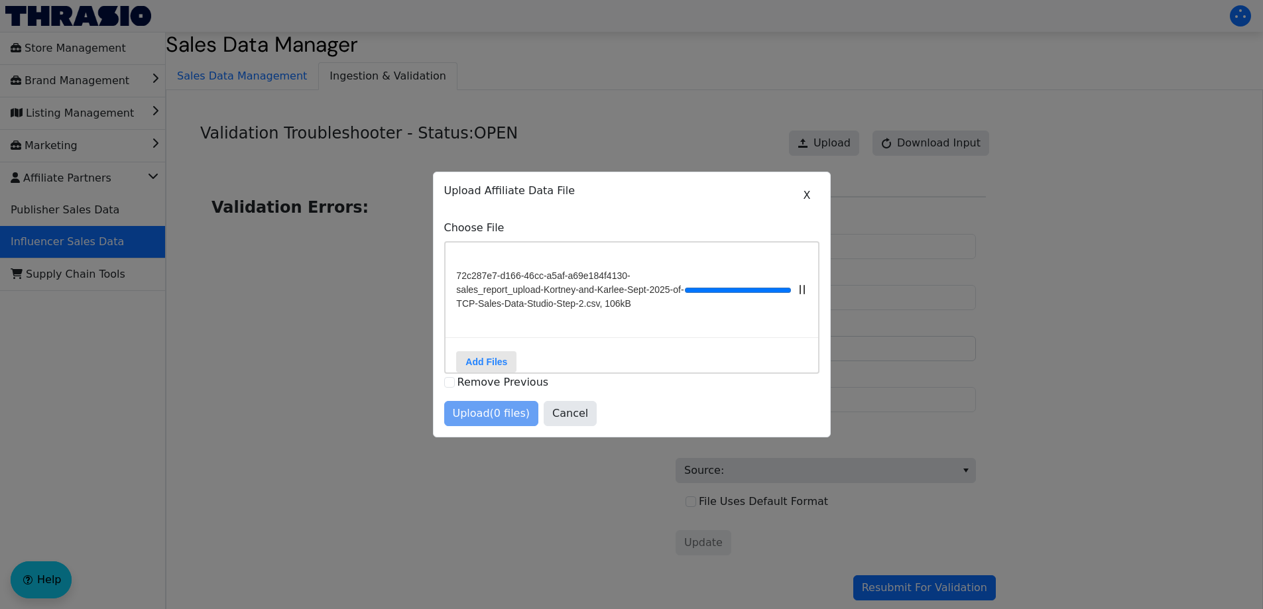
click at [496, 419] on div "Upload (0 files) Cancel" at bounding box center [631, 413] width 375 height 25
click at [497, 416] on span "Upload (1 files)" at bounding box center [492, 414] width 78 height 16
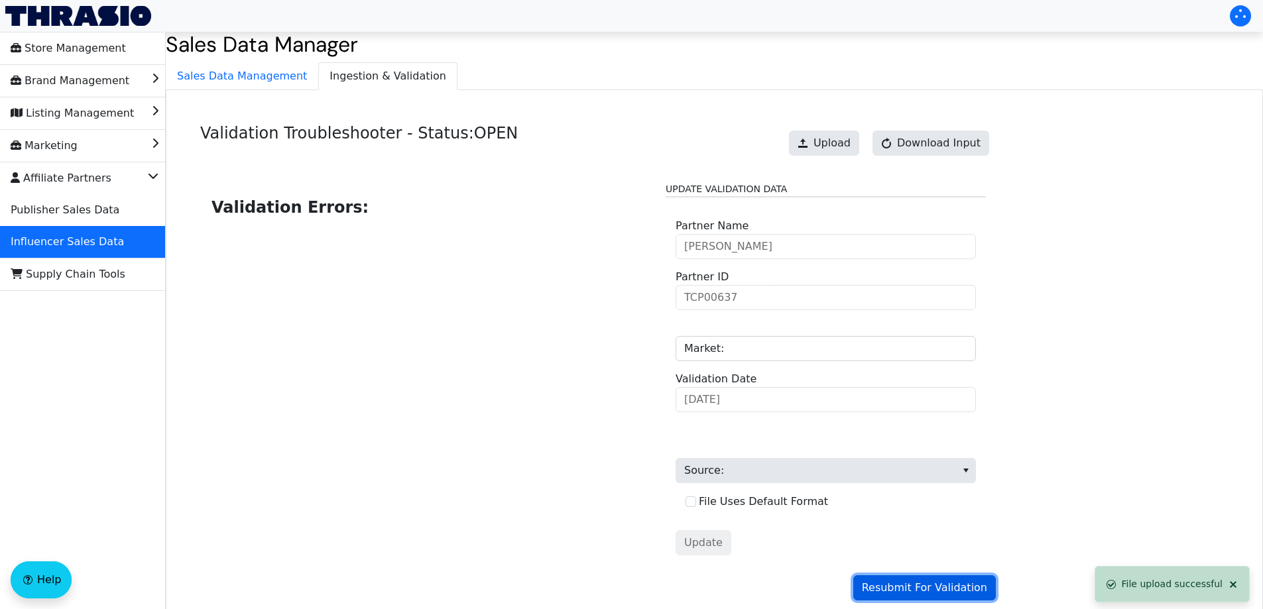
click at [949, 597] on button "Resubmit For Validation" at bounding box center [924, 587] width 143 height 25
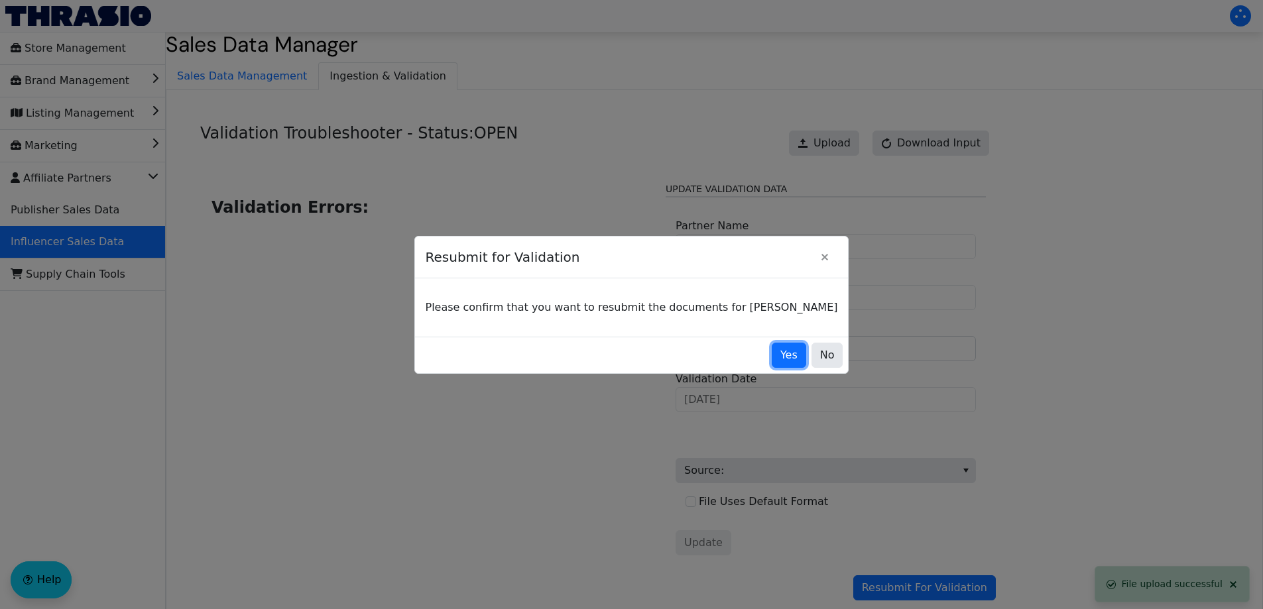
click at [780, 358] on span "Yes" at bounding box center [788, 355] width 17 height 16
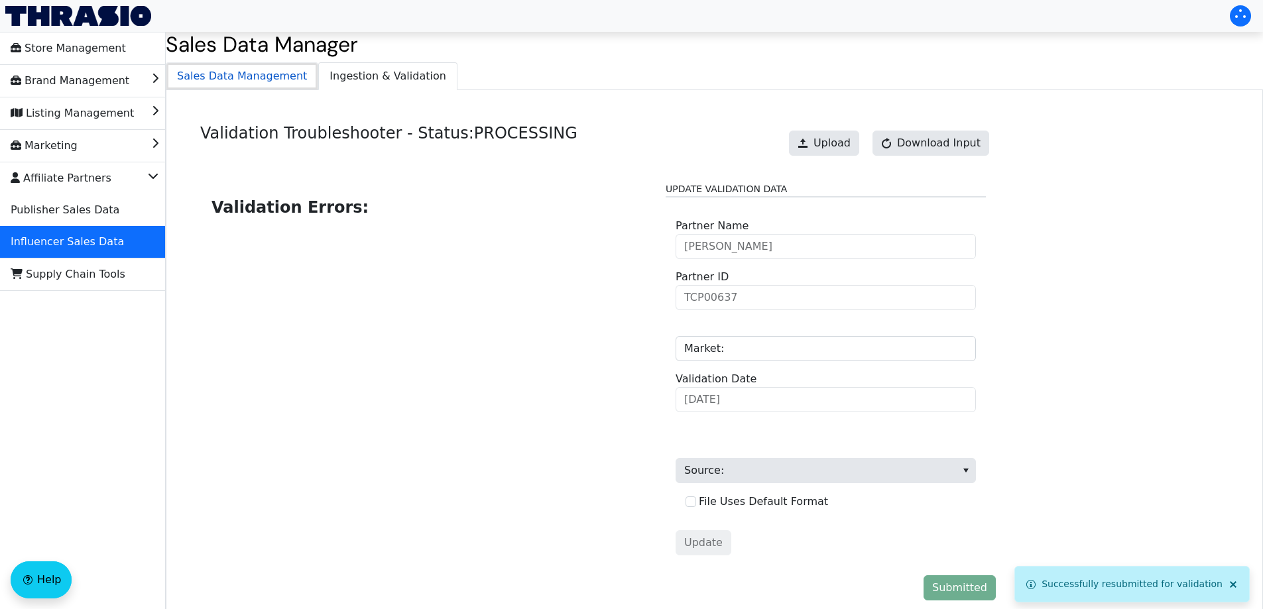
click at [267, 77] on span "Sales Data Management" at bounding box center [241, 76] width 151 height 27
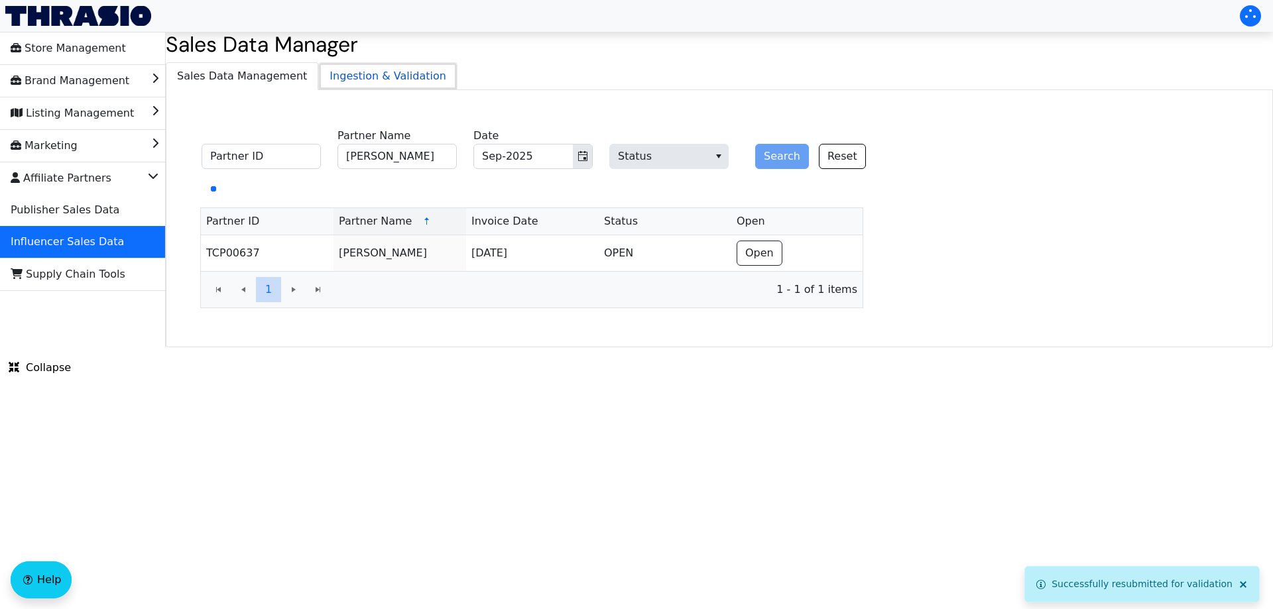
click at [384, 72] on span "Ingestion & Validation" at bounding box center [388, 76] width 138 height 27
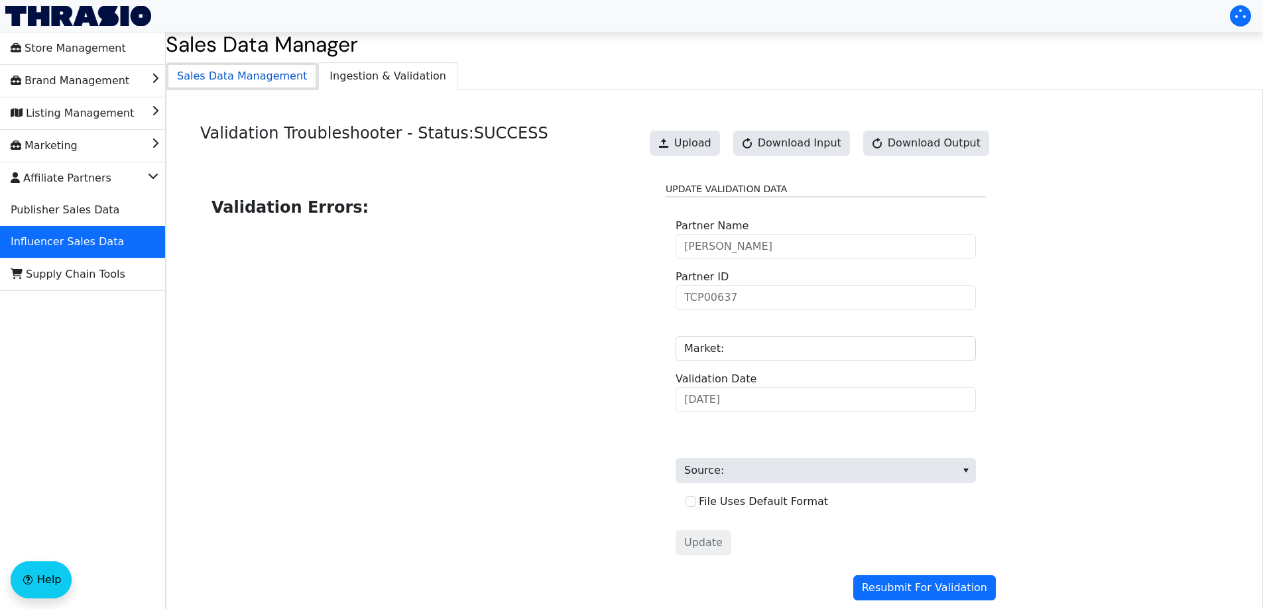
click at [255, 68] on span "Sales Data Management" at bounding box center [241, 76] width 151 height 27
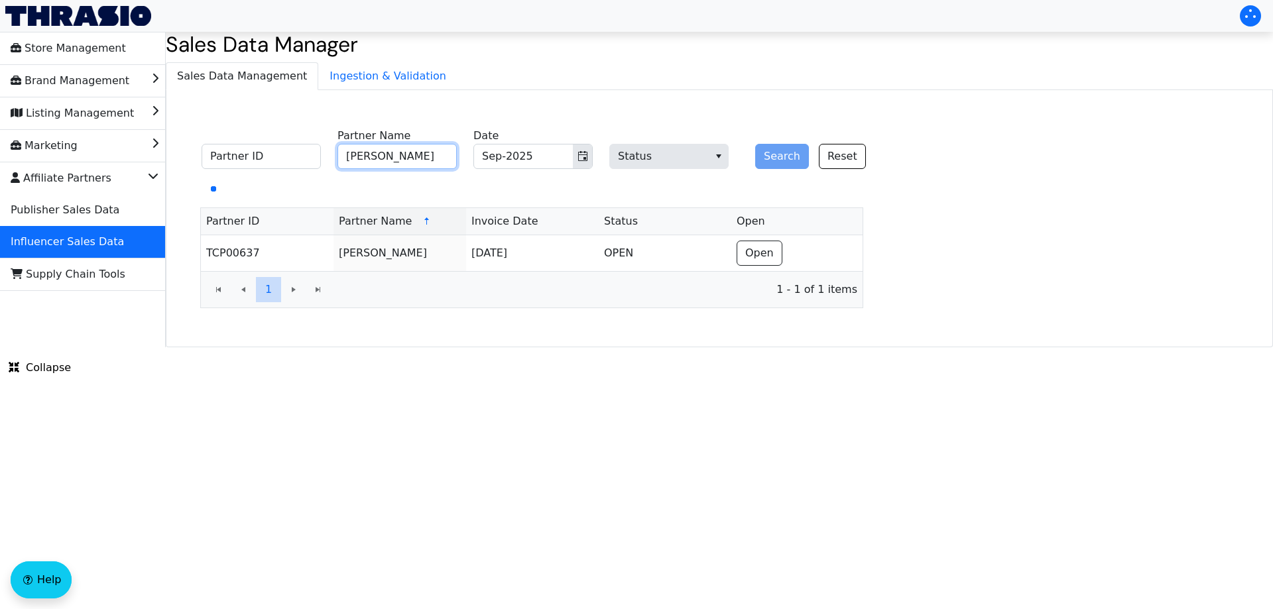
click at [420, 158] on input "[PERSON_NAME]" at bounding box center [396, 156] width 119 height 25
paste input "[PERSON_NAME]"
paste input
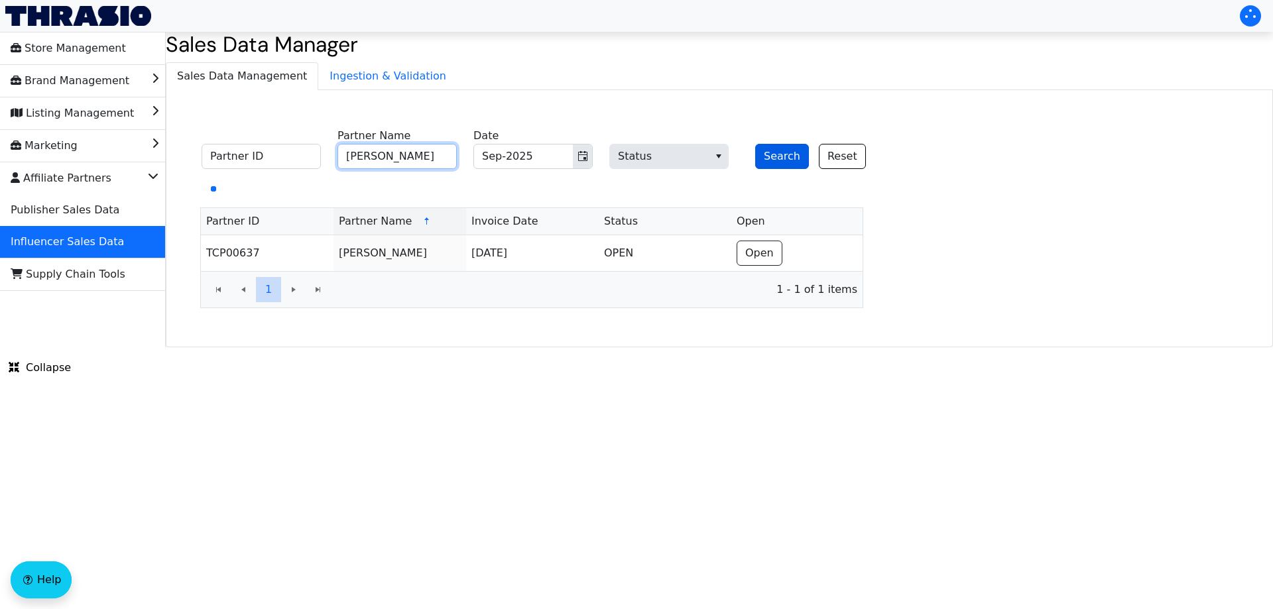
type input "[PERSON_NAME]"
click at [773, 158] on button "Search" at bounding box center [782, 156] width 54 height 25
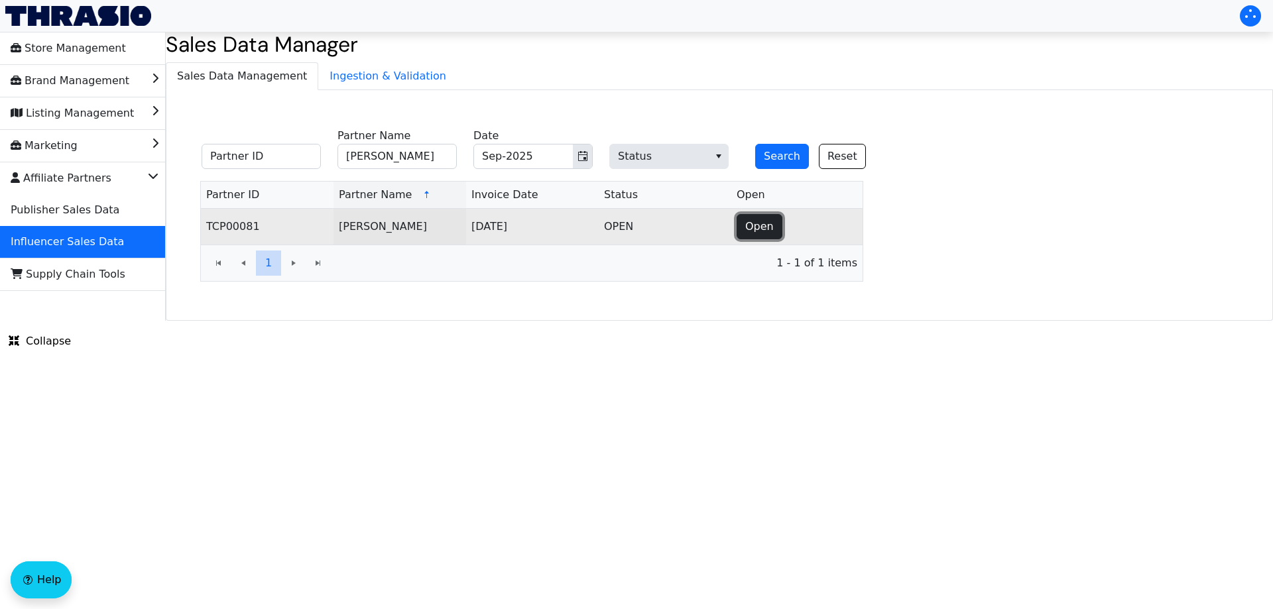
click at [744, 223] on button "Open" at bounding box center [760, 226] width 46 height 25
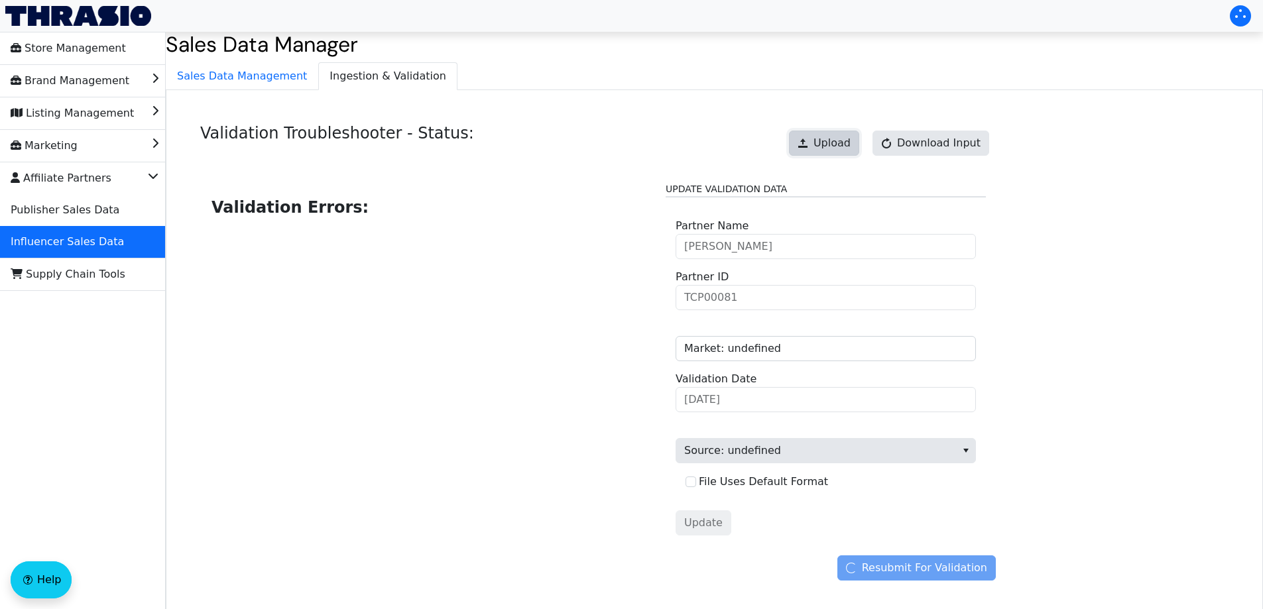
click at [835, 143] on span "Upload" at bounding box center [831, 143] width 37 height 16
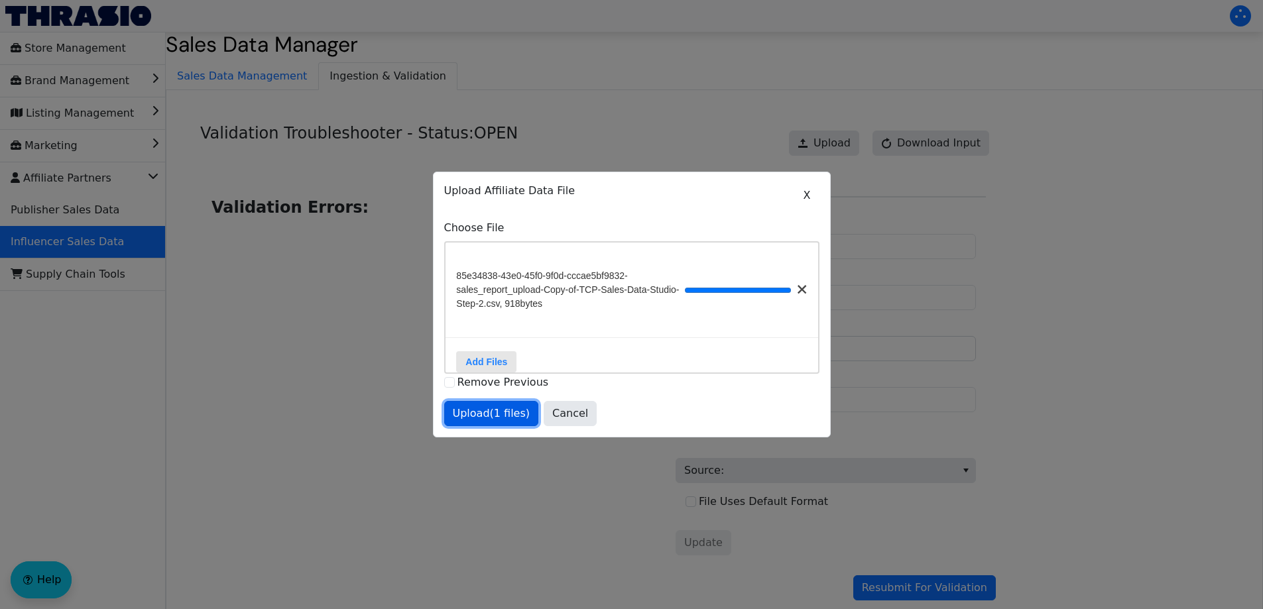
click at [500, 420] on span "Upload (1 files)" at bounding box center [492, 414] width 78 height 16
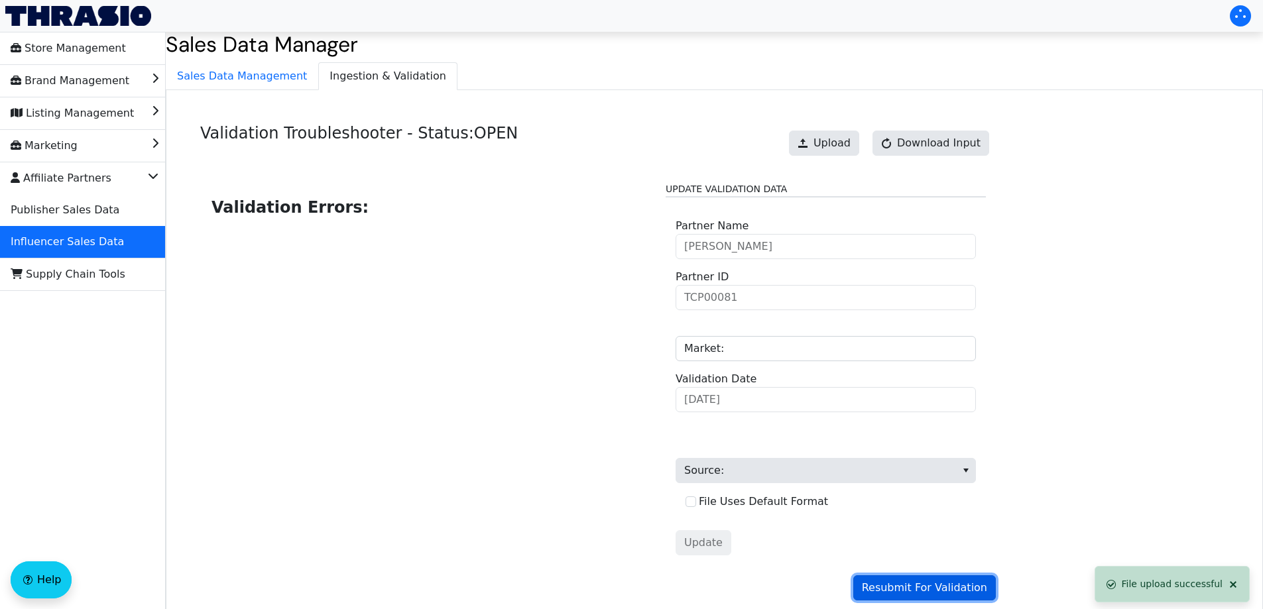
click at [944, 596] on span "Resubmit For Validation" at bounding box center [924, 588] width 125 height 16
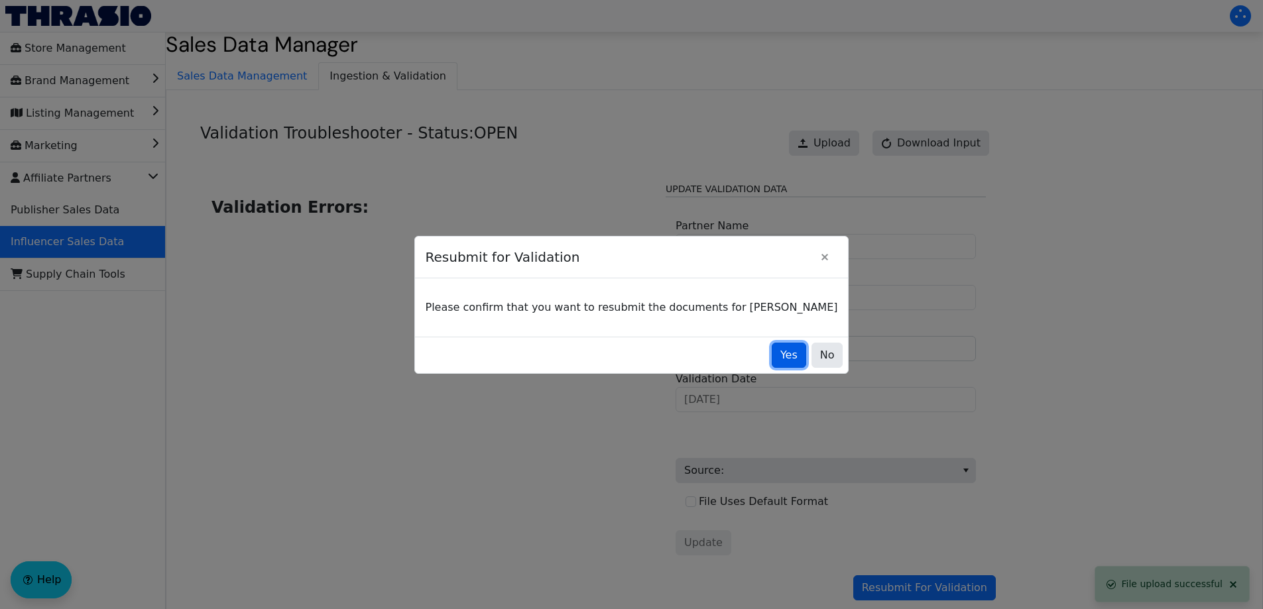
click at [780, 356] on span "Yes" at bounding box center [788, 355] width 17 height 16
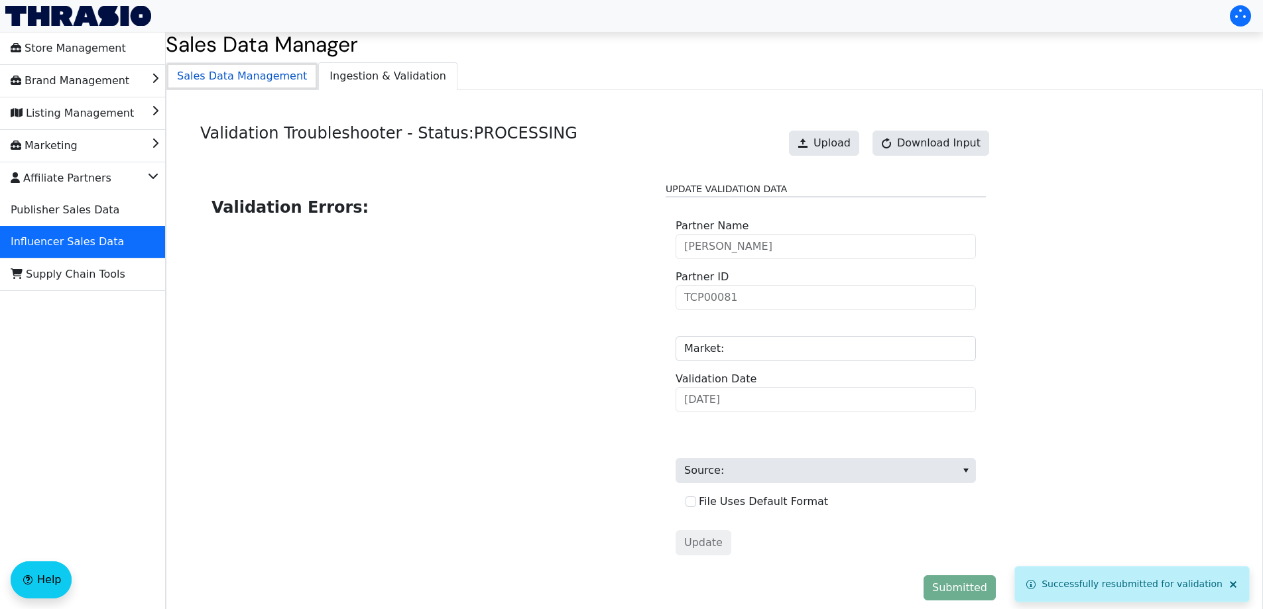
click at [257, 80] on span "Sales Data Management" at bounding box center [241, 76] width 151 height 27
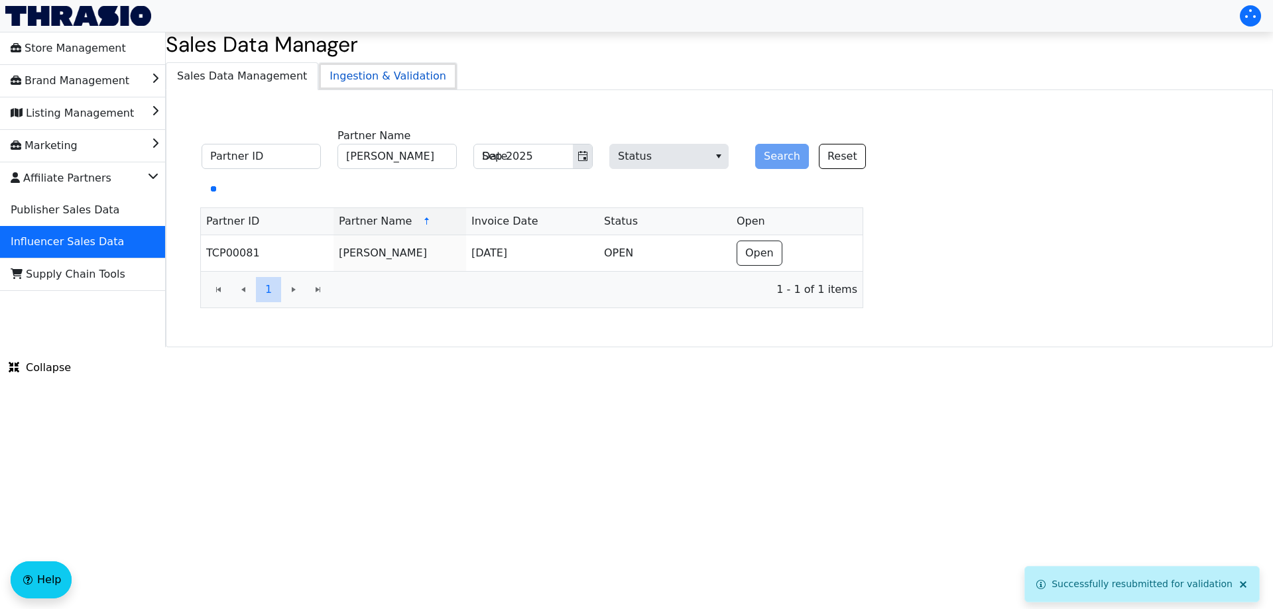
click at [345, 75] on span "Ingestion & Validation" at bounding box center [388, 76] width 138 height 27
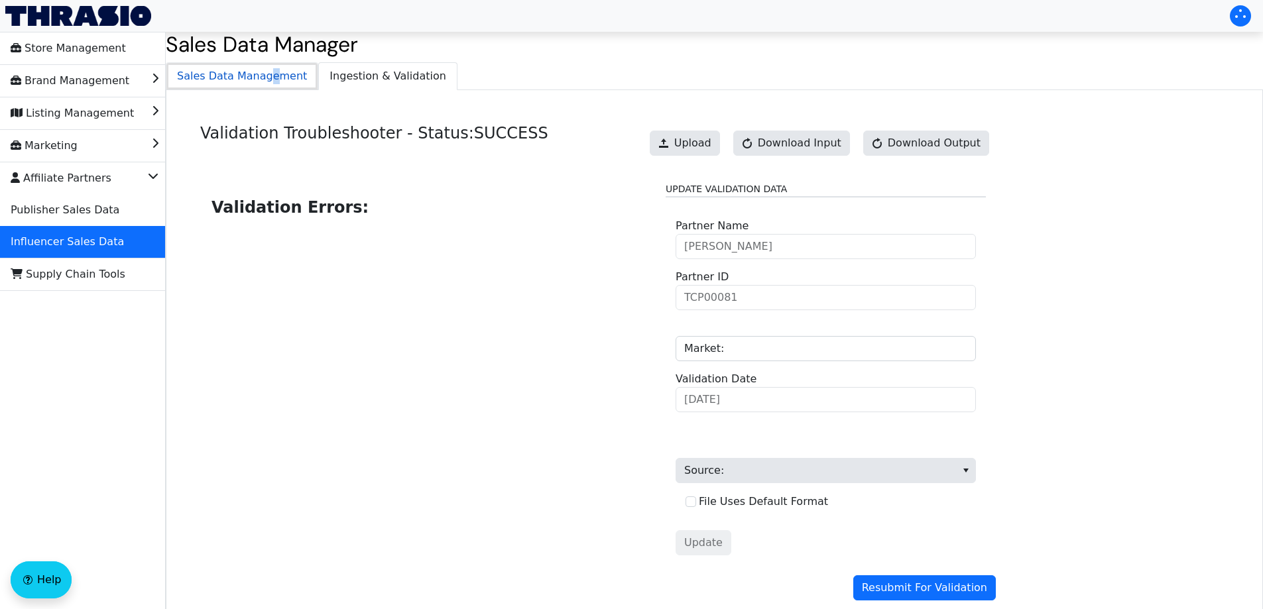
click at [262, 78] on span "Sales Data Management" at bounding box center [241, 76] width 151 height 27
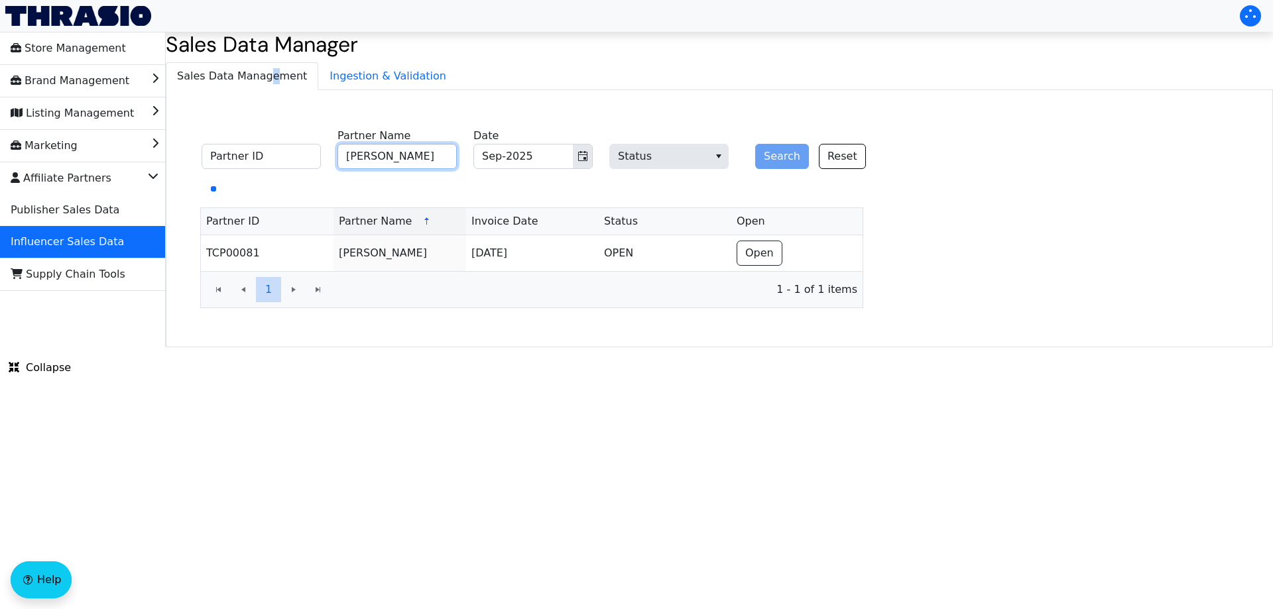
click at [423, 152] on input "[PERSON_NAME]" at bounding box center [396, 156] width 119 height 25
paste input "[PERSON_NAME]"
type input "[PERSON_NAME]"
click at [784, 156] on button "Search" at bounding box center [782, 156] width 54 height 25
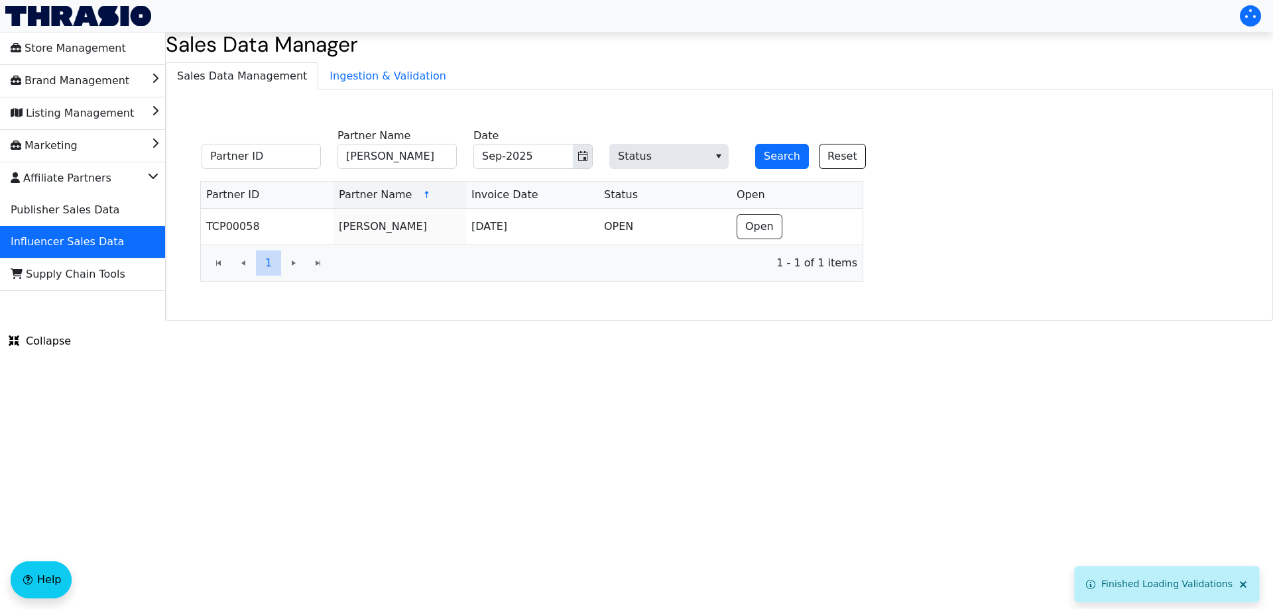
click at [766, 233] on span "Open" at bounding box center [759, 227] width 29 height 16
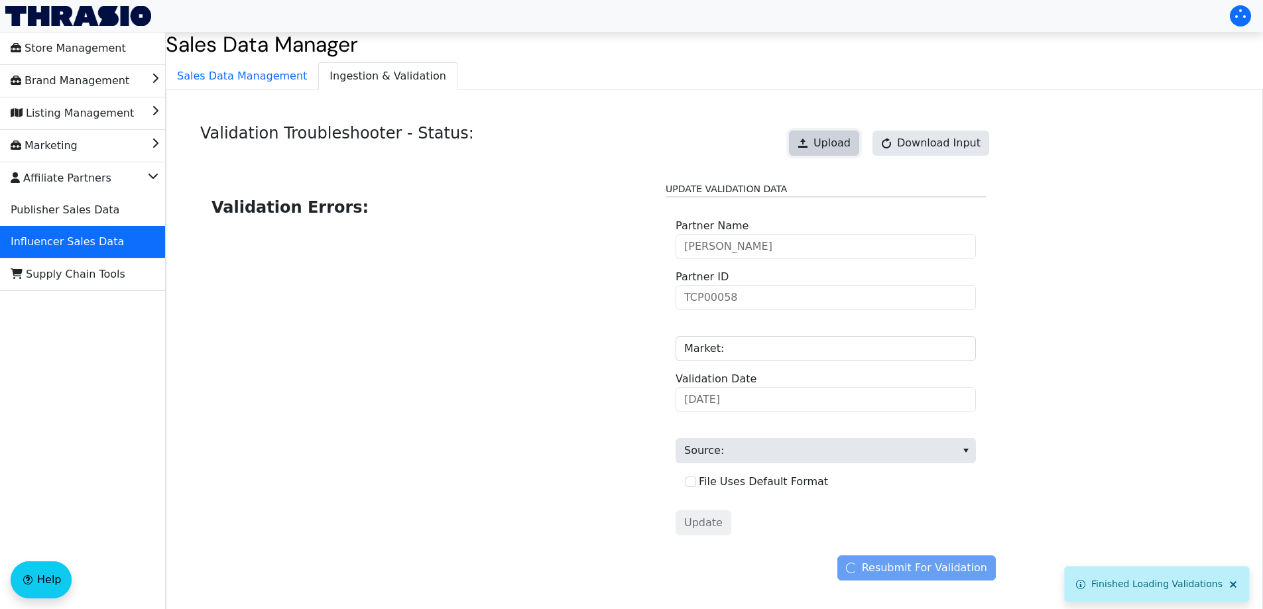
click at [827, 143] on span "Upload" at bounding box center [831, 143] width 37 height 16
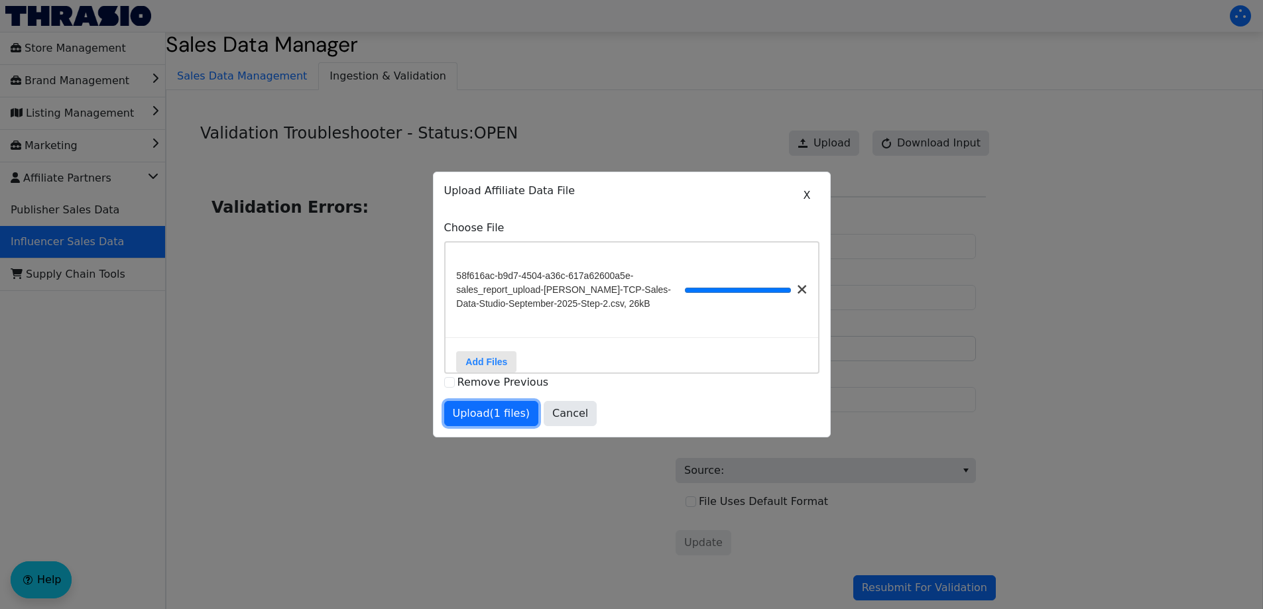
drag, startPoint x: 501, startPoint y: 416, endPoint x: 519, endPoint y: 461, distance: 49.1
click at [501, 416] on span "Upload (1 files)" at bounding box center [492, 414] width 78 height 16
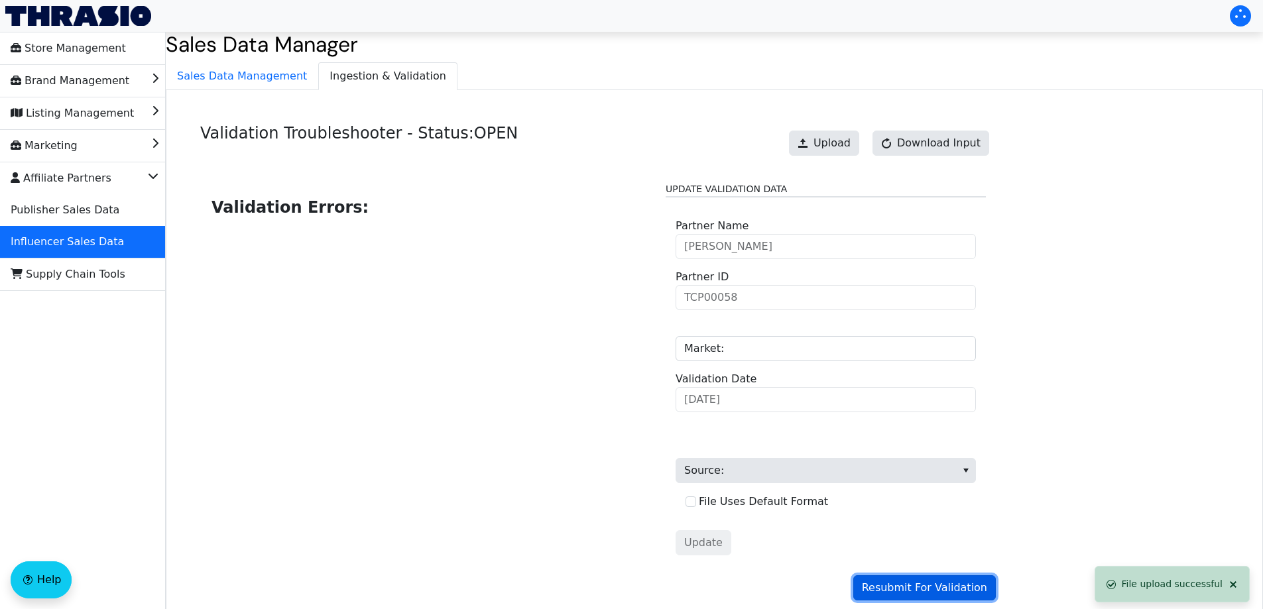
click at [963, 588] on span "Resubmit For Validation" at bounding box center [924, 588] width 125 height 16
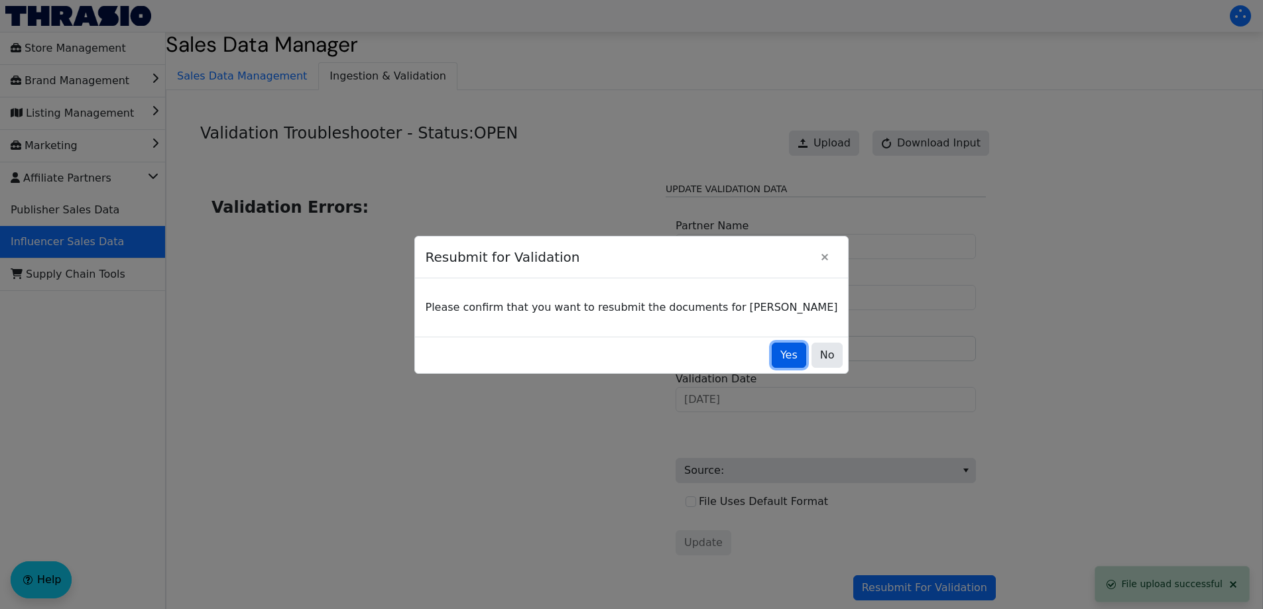
click at [780, 354] on span "Yes" at bounding box center [788, 355] width 17 height 16
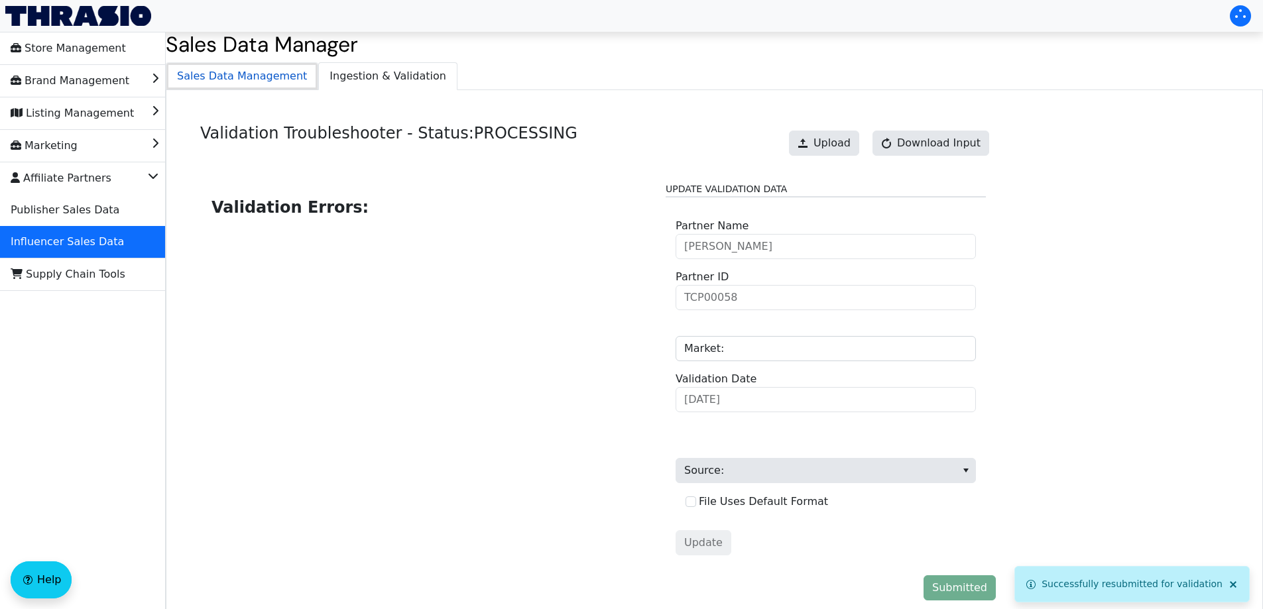
click at [252, 88] on span "Sales Data Management" at bounding box center [241, 76] width 151 height 27
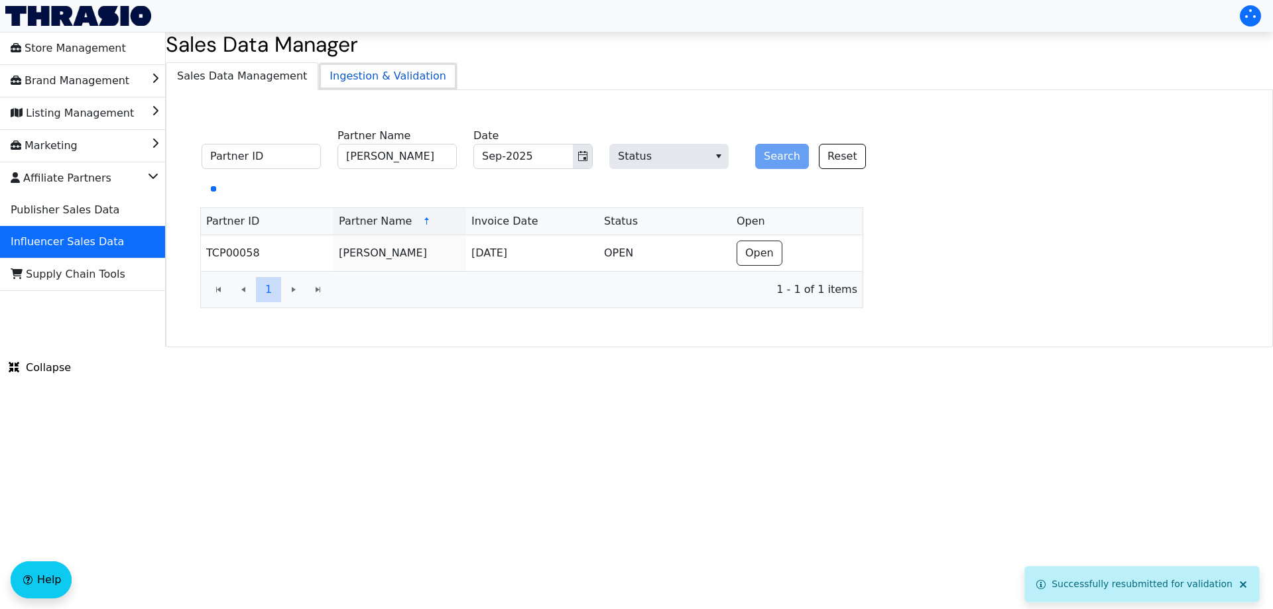
click at [342, 82] on span "Ingestion & Validation" at bounding box center [388, 76] width 138 height 27
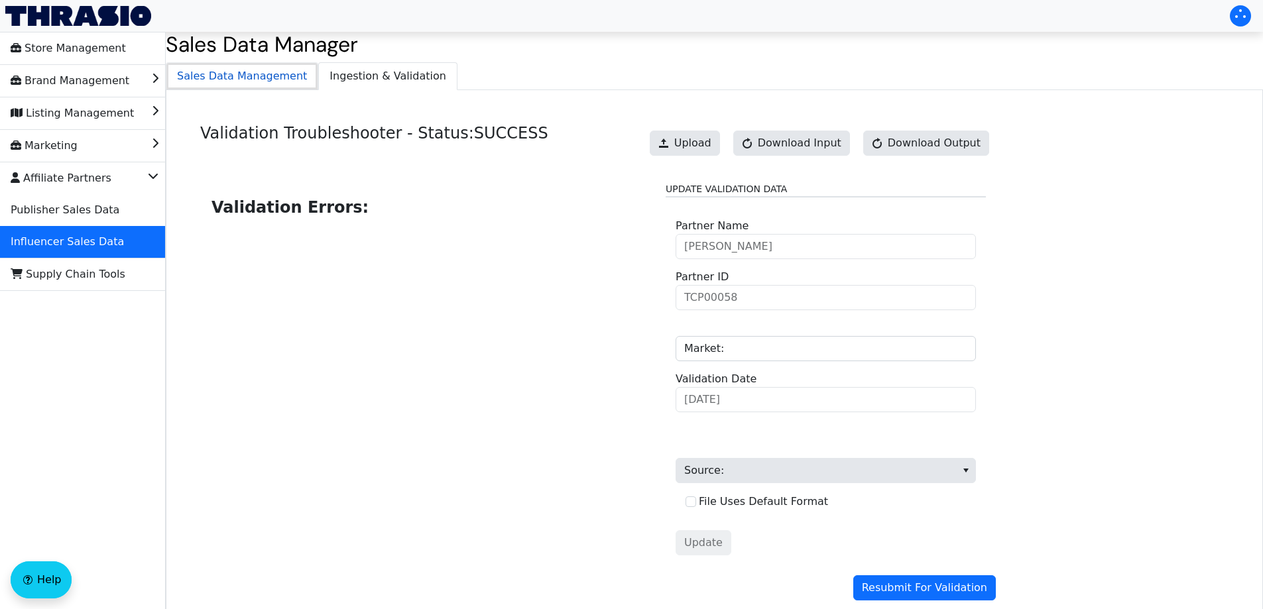
click at [237, 70] on span "Sales Data Management" at bounding box center [241, 76] width 151 height 27
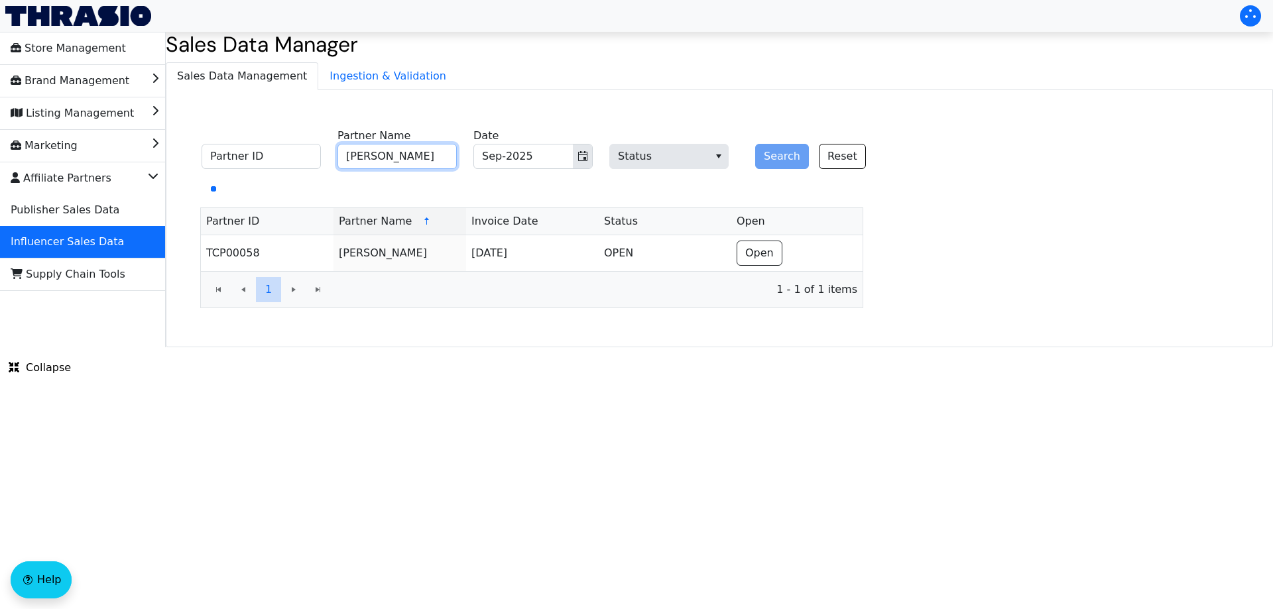
click at [388, 153] on input "[PERSON_NAME]" at bounding box center [396, 156] width 119 height 25
paste input "[PERSON_NAME]"
click at [581, 154] on icon "Toggle calendar" at bounding box center [582, 156] width 9 height 10
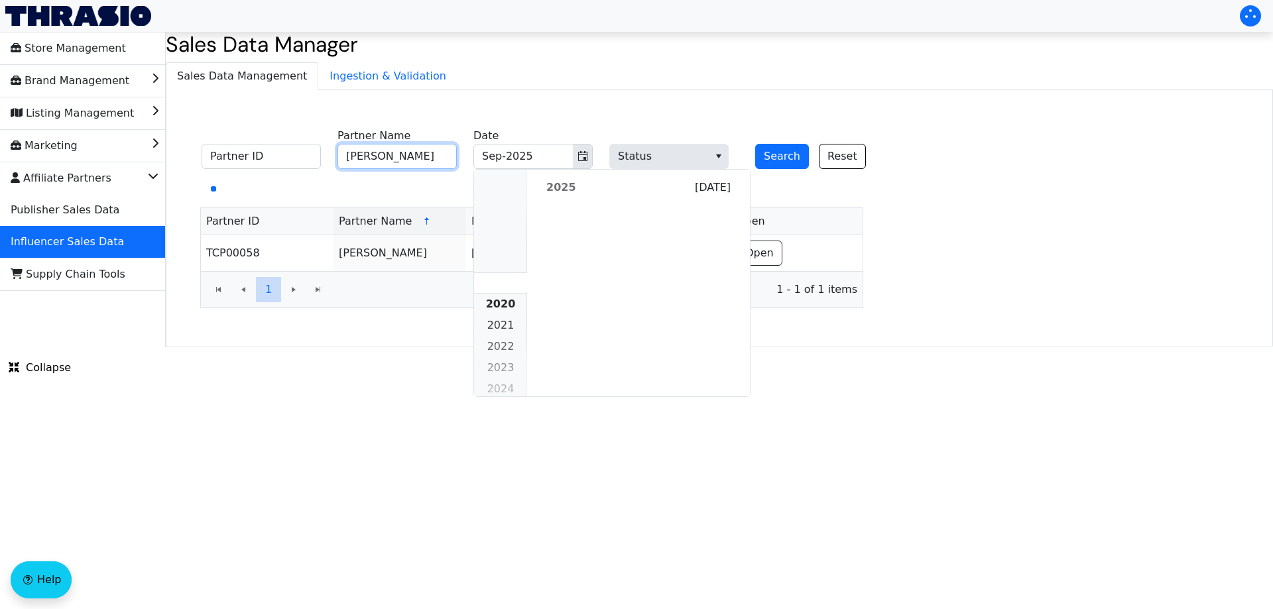
scroll to position [1209, 0]
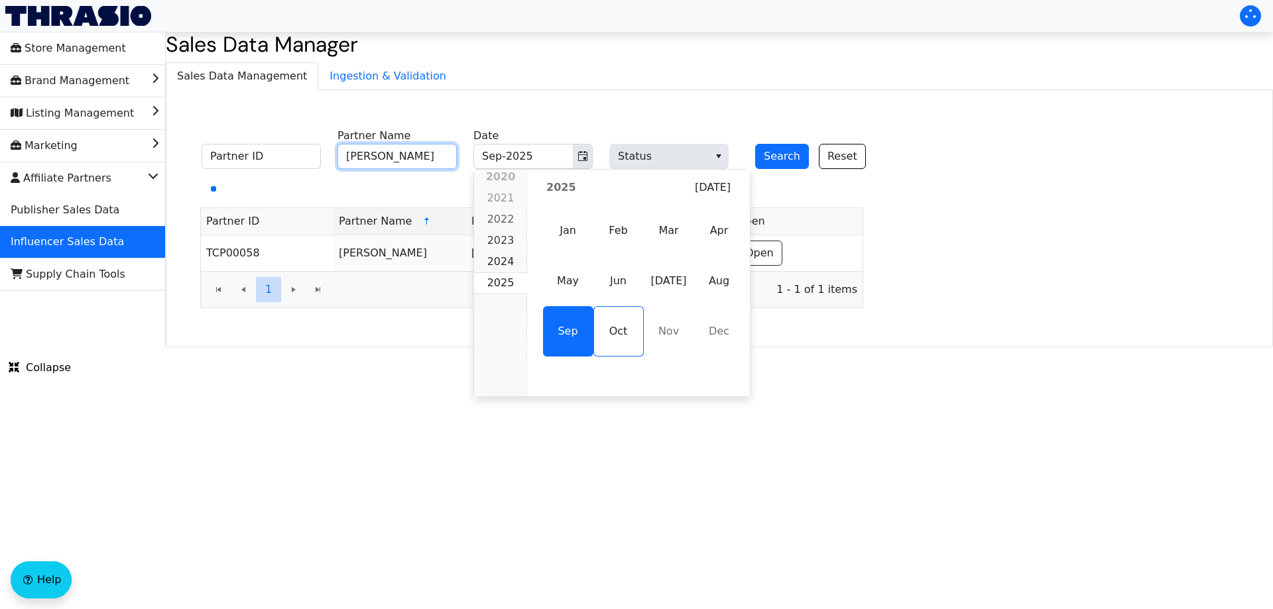
click at [717, 284] on span "Aug" at bounding box center [719, 281] width 50 height 50
type input "[PERSON_NAME]"
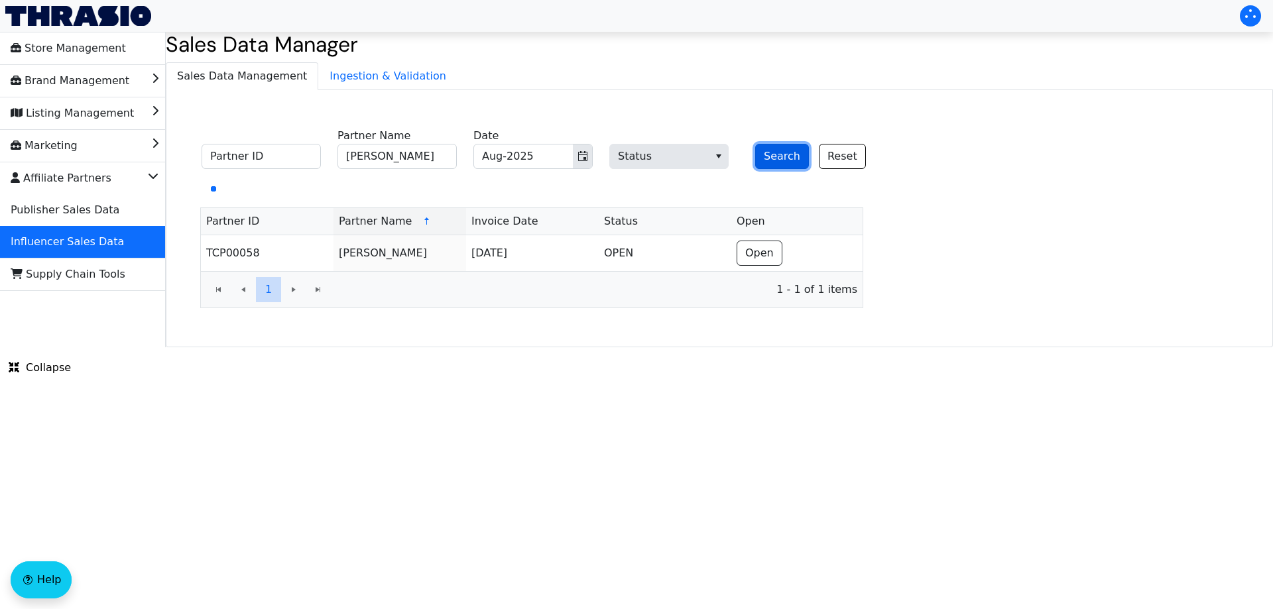
click at [774, 154] on button "Search" at bounding box center [782, 156] width 54 height 25
click at [586, 154] on icon "Toggle calendar" at bounding box center [582, 156] width 11 height 11
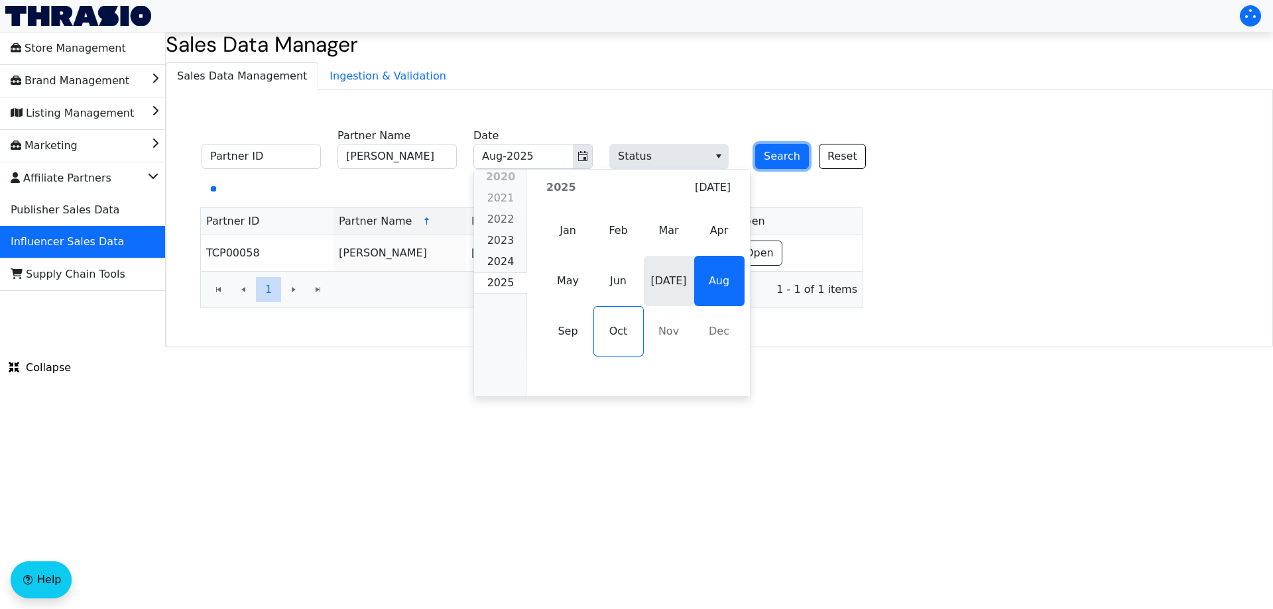
click at [655, 280] on span "[DATE]" at bounding box center [669, 281] width 50 height 50
type input "[DATE]-2025"
click at [655, 280] on span "[DATE]" at bounding box center [669, 281] width 50 height 50
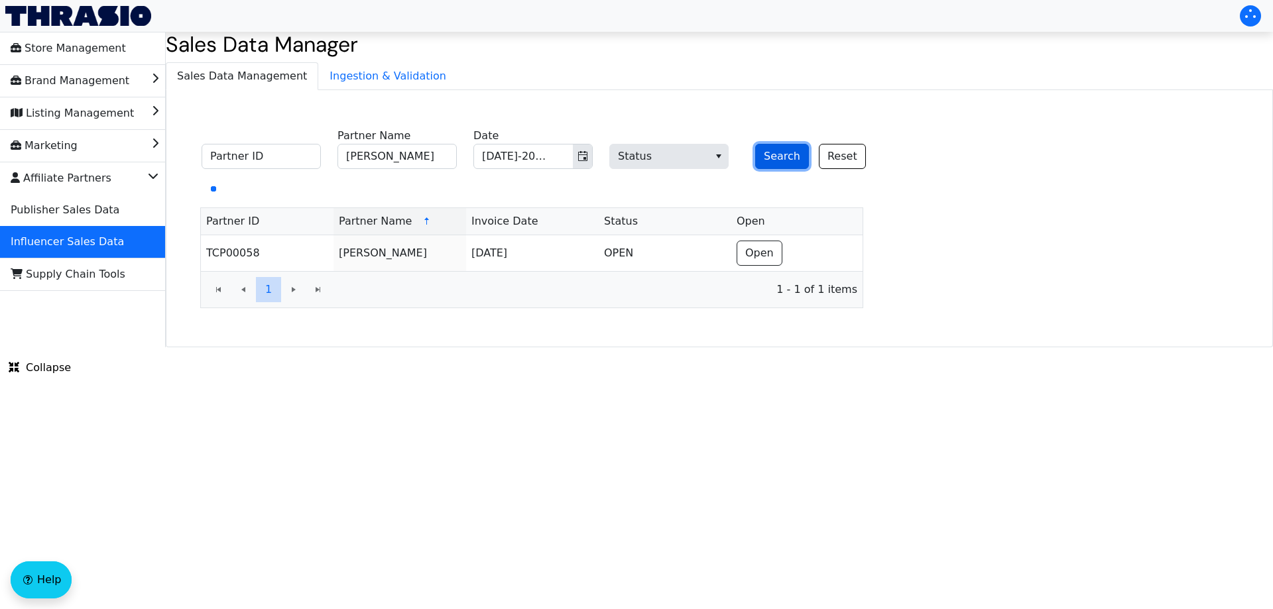
click at [773, 162] on button "Search" at bounding box center [782, 156] width 54 height 25
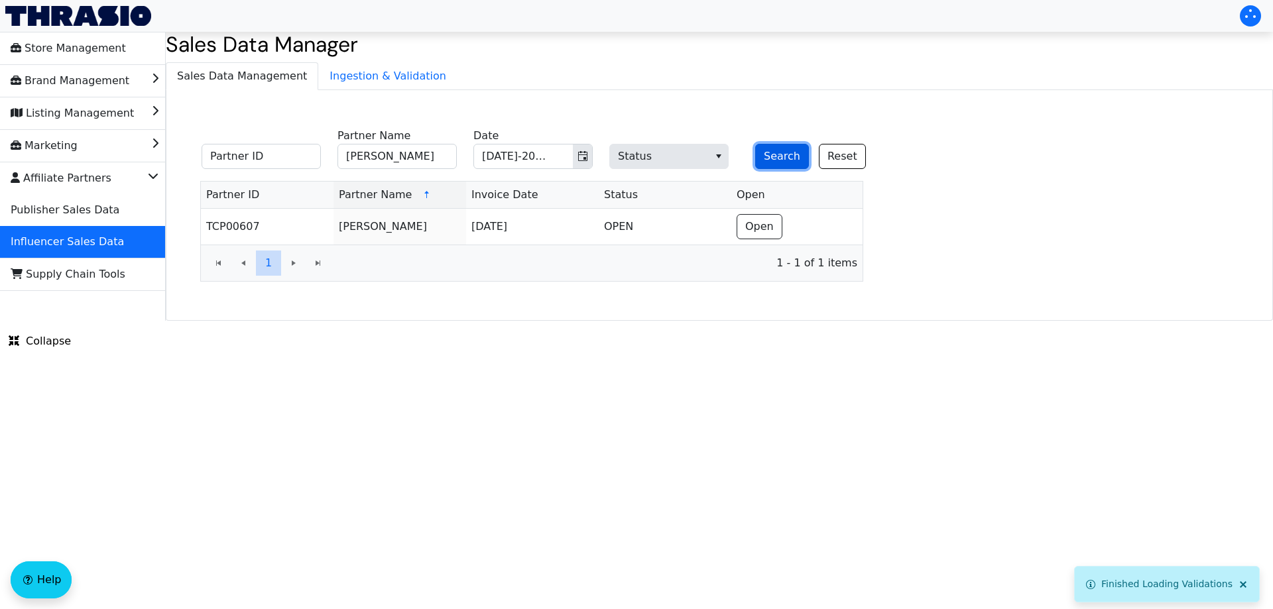
click at [771, 154] on button "Search" at bounding box center [782, 156] width 54 height 25
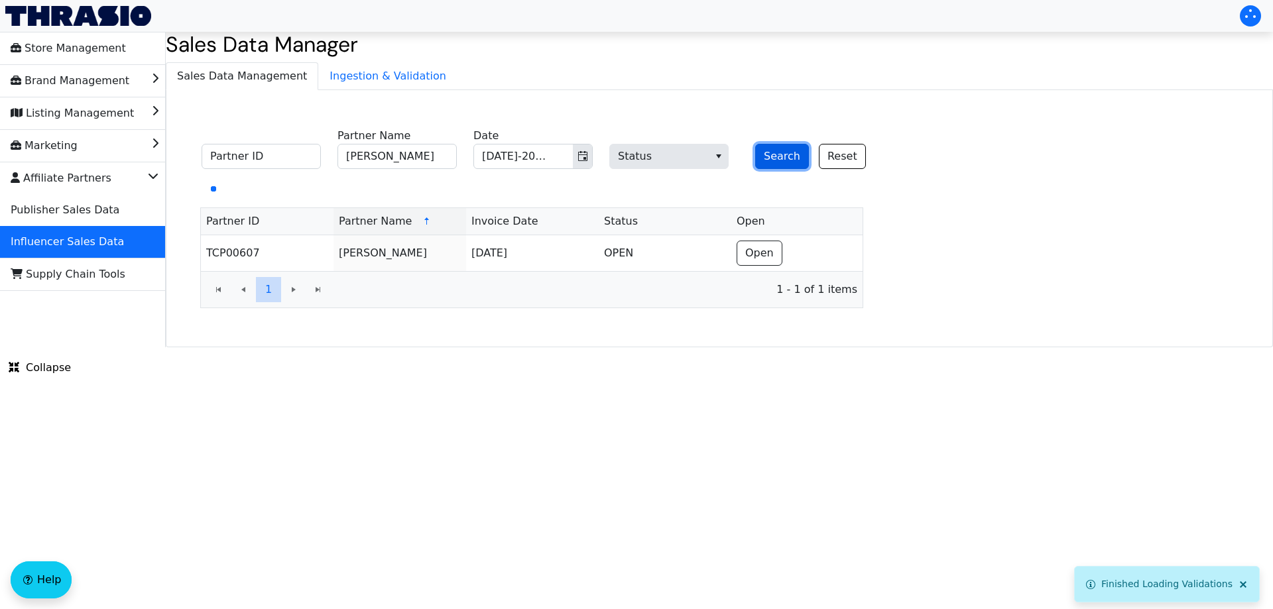
click at [771, 154] on button "Search" at bounding box center [782, 156] width 54 height 25
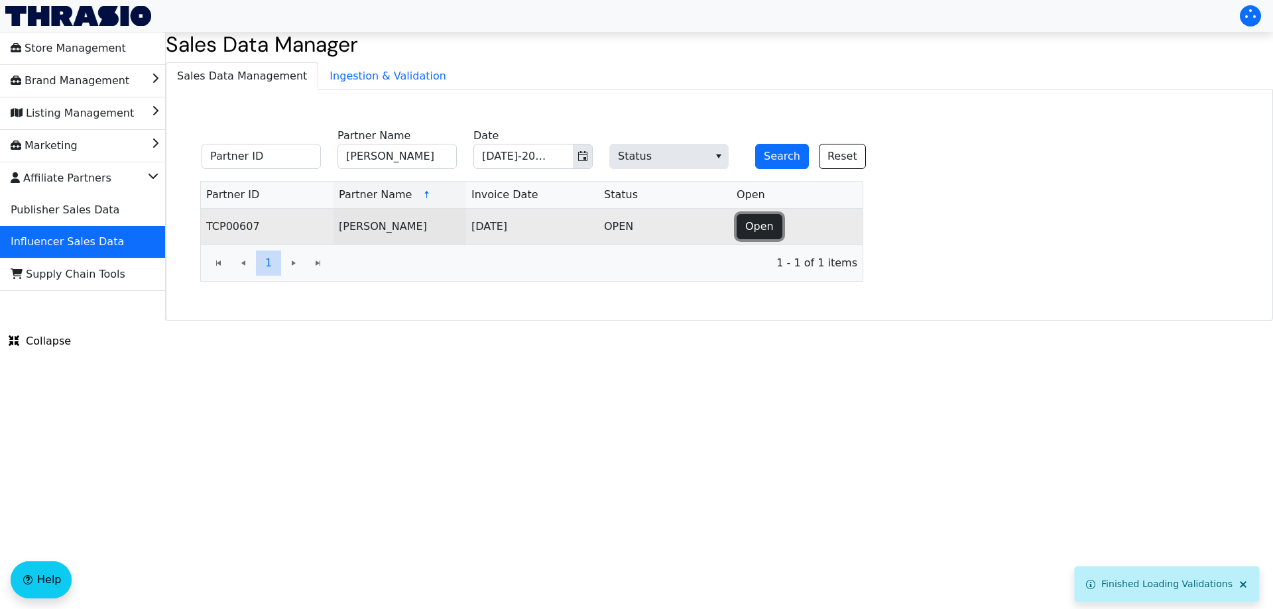
click at [752, 231] on span "Open" at bounding box center [759, 227] width 29 height 16
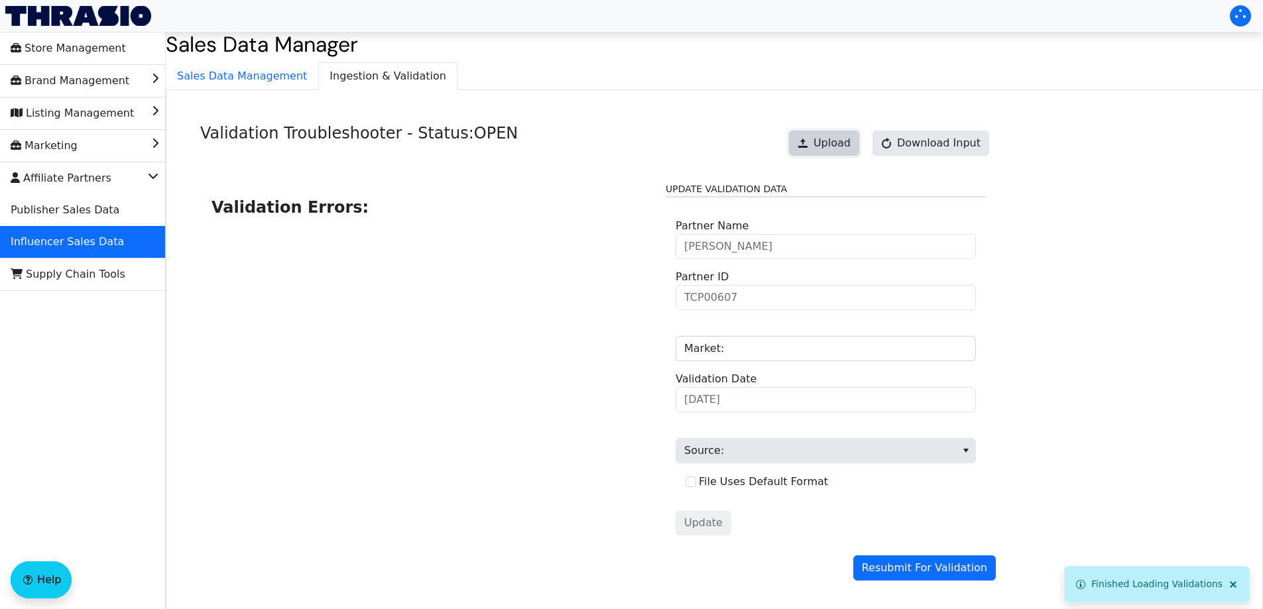
click at [839, 138] on span "Upload" at bounding box center [831, 143] width 37 height 16
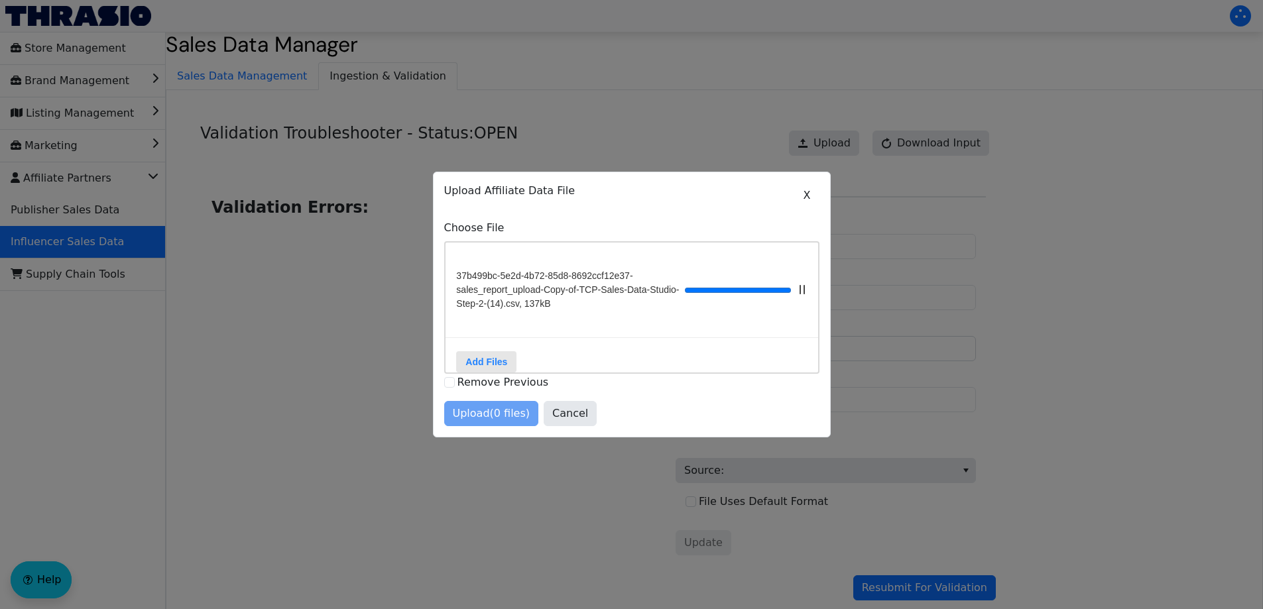
click at [479, 422] on div "Upload (0 files) Cancel" at bounding box center [631, 413] width 375 height 25
click at [478, 420] on span "Upload (1 files)" at bounding box center [492, 414] width 78 height 16
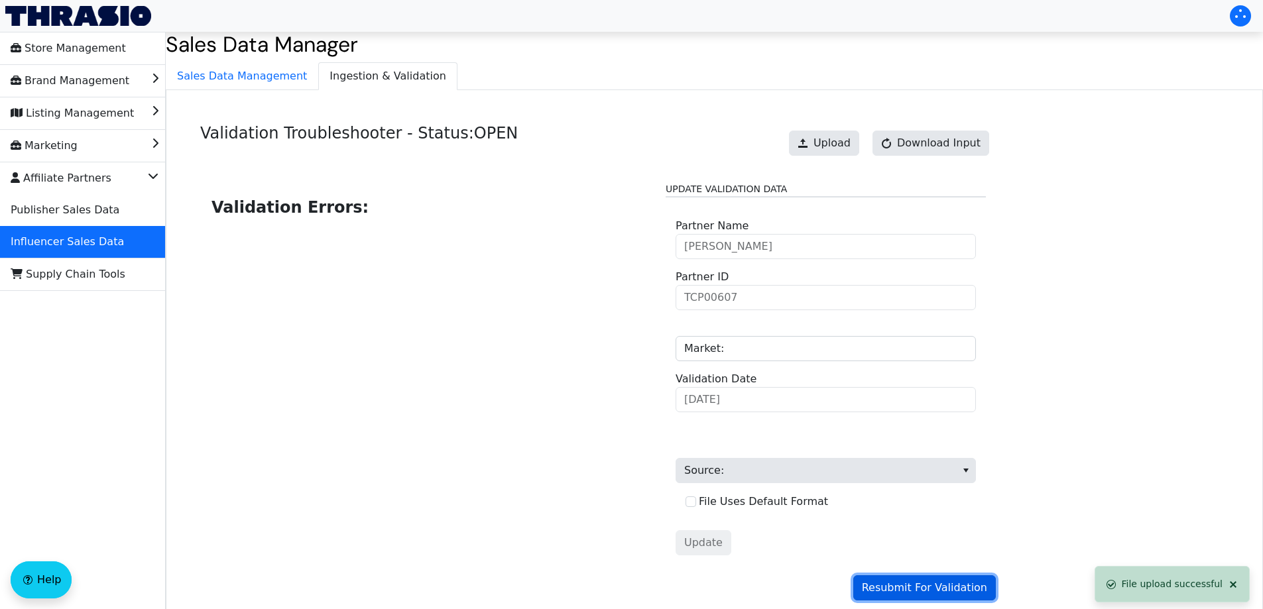
click at [902, 593] on span "Resubmit For Validation" at bounding box center [924, 588] width 125 height 16
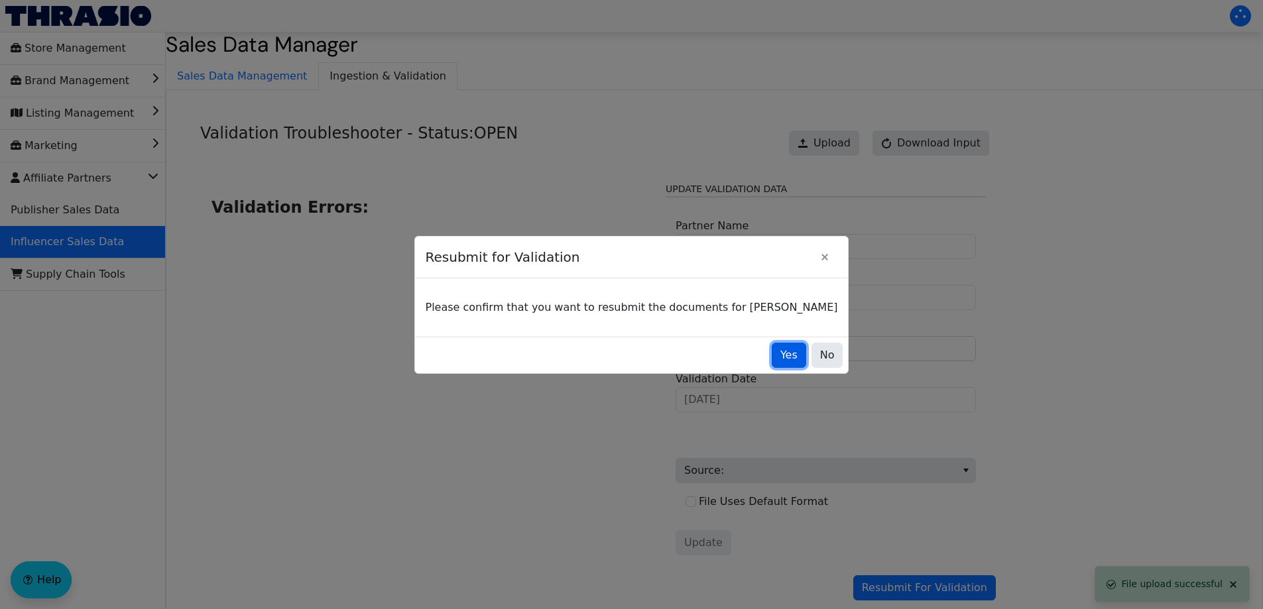
click at [772, 350] on button "Yes" at bounding box center [789, 355] width 34 height 25
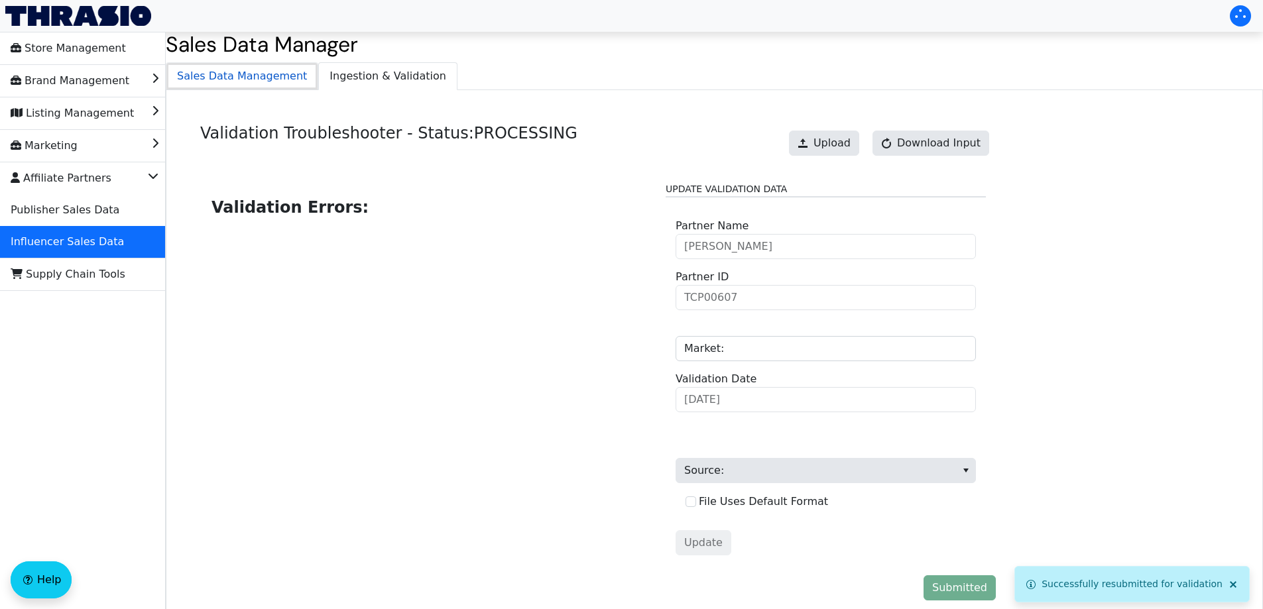
click at [249, 85] on span "Sales Data Management" at bounding box center [241, 76] width 151 height 27
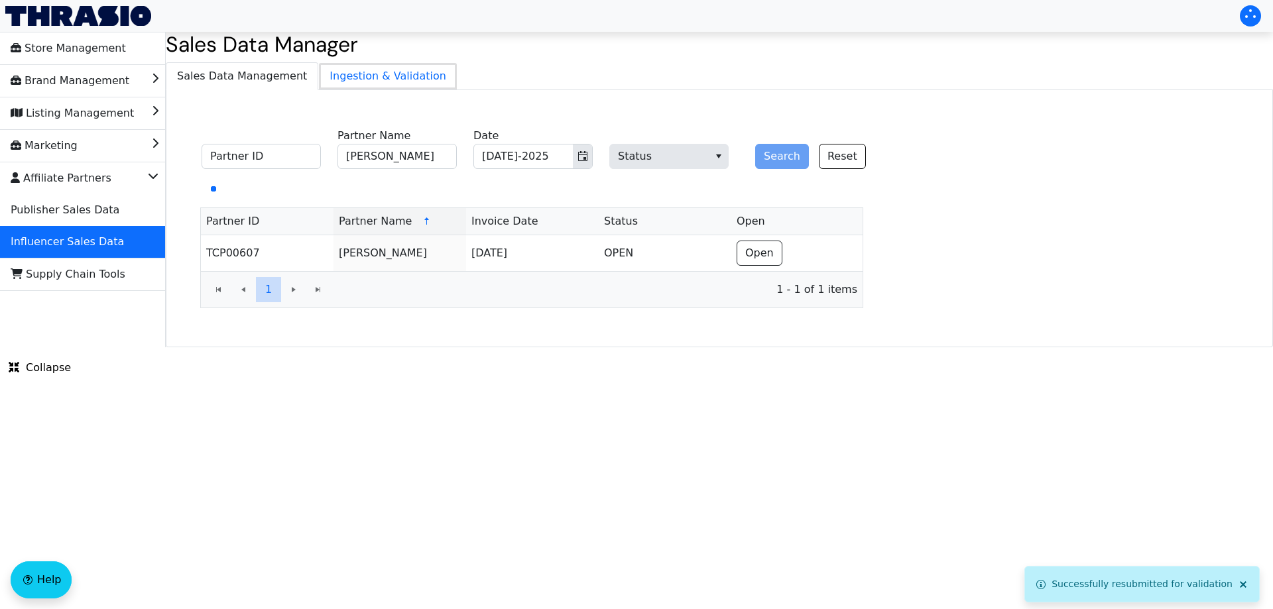
drag, startPoint x: 360, startPoint y: 76, endPoint x: 503, endPoint y: 81, distance: 143.3
click at [361, 76] on span "Ingestion & Validation" at bounding box center [388, 76] width 138 height 27
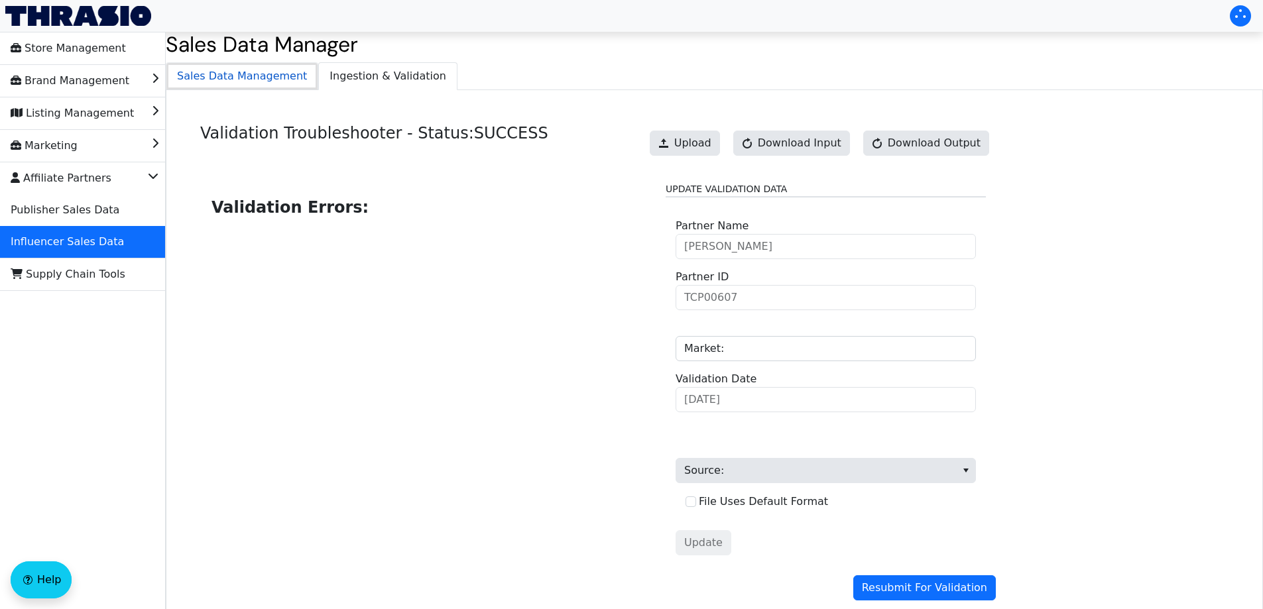
click at [251, 76] on span "Sales Data Management" at bounding box center [241, 76] width 151 height 27
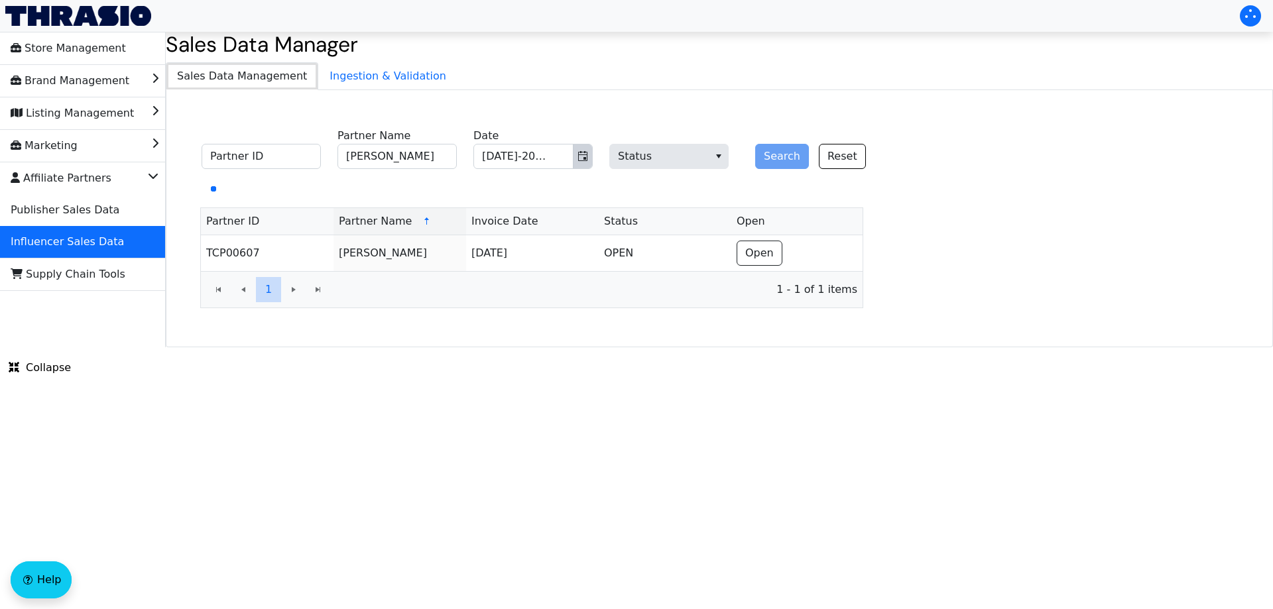
click at [581, 155] on icon "Toggle calendar" at bounding box center [582, 156] width 11 height 11
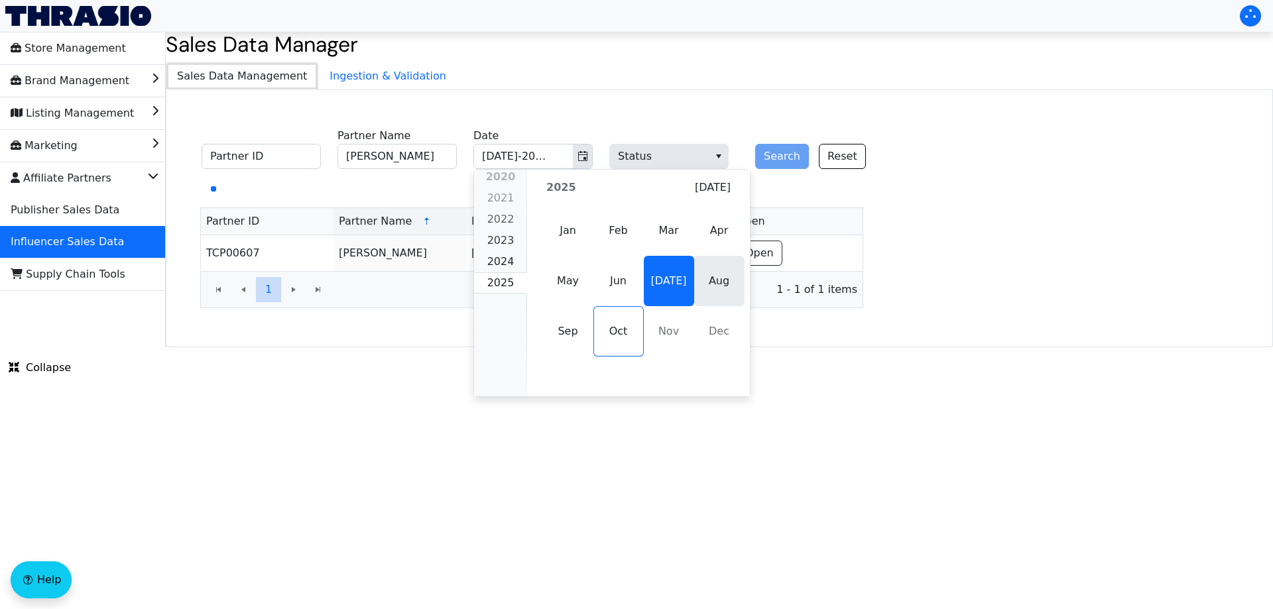
click at [699, 278] on span "Aug" at bounding box center [719, 281] width 50 height 50
type input "Aug-2025"
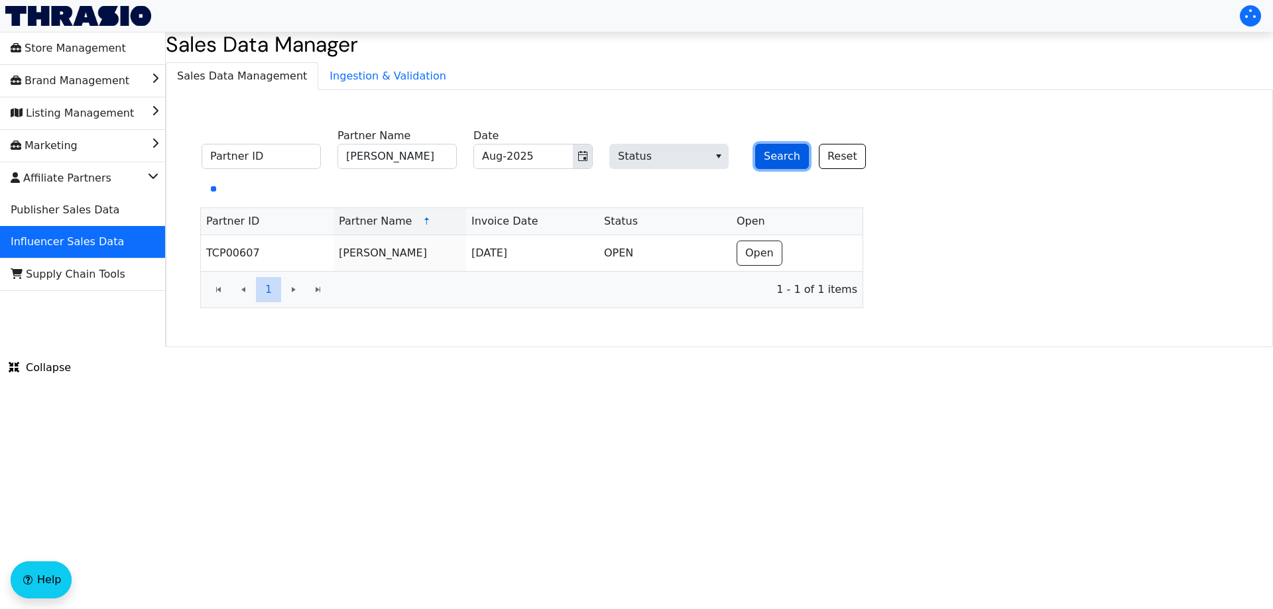
click at [774, 158] on button "Search" at bounding box center [782, 156] width 54 height 25
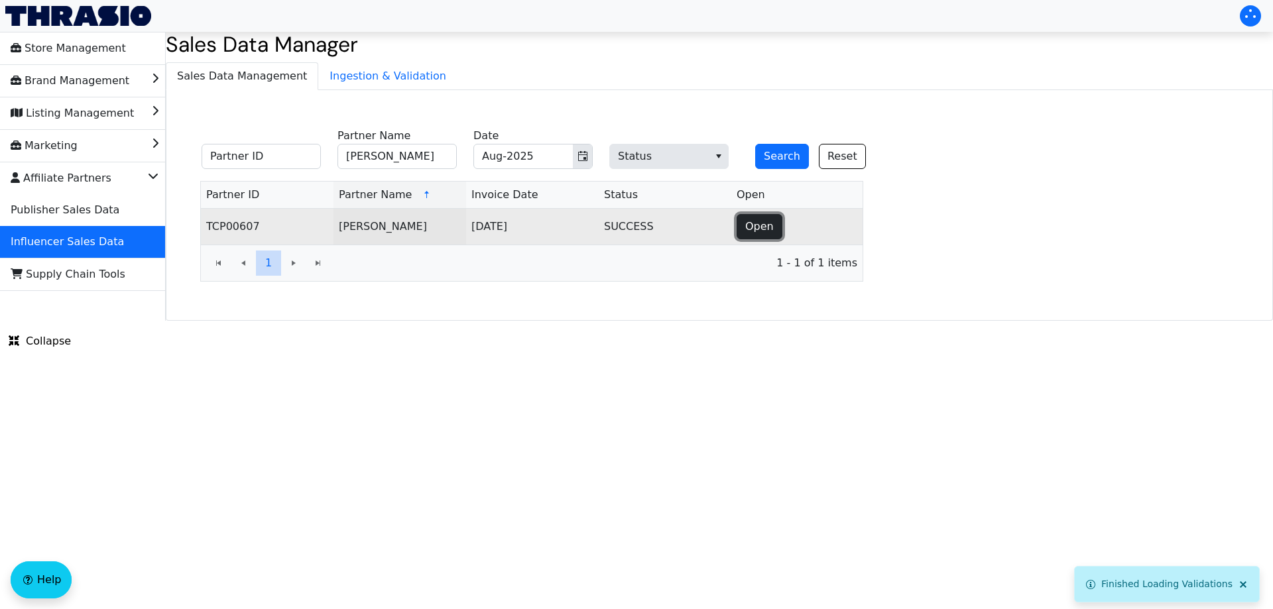
click at [760, 221] on span "Open" at bounding box center [759, 227] width 29 height 16
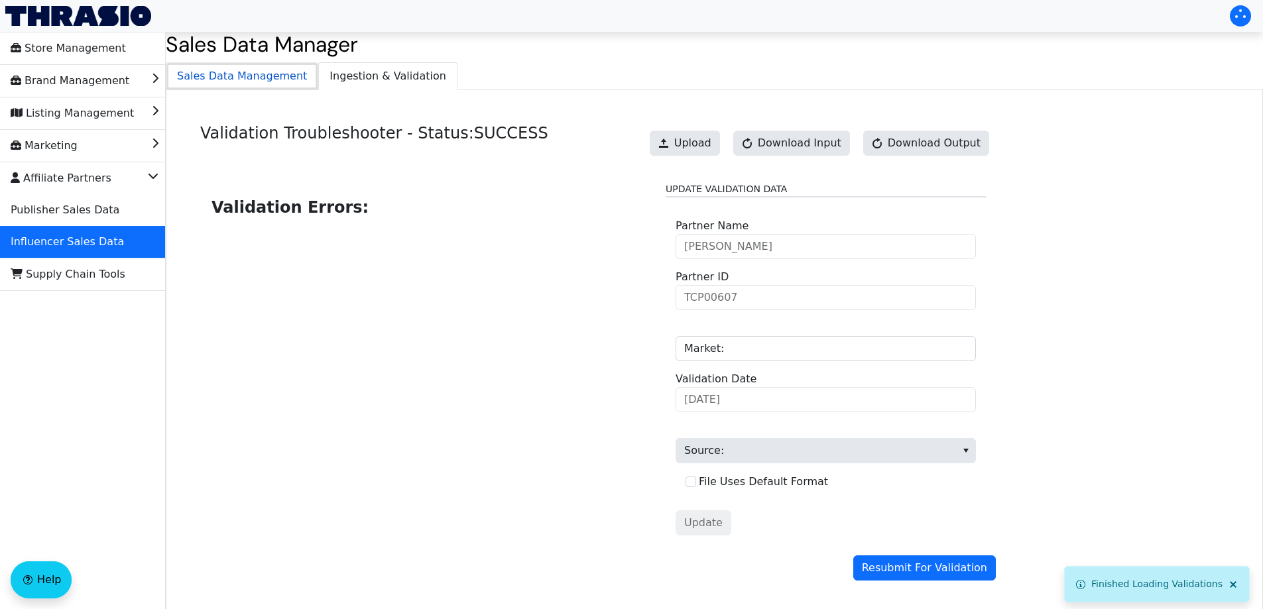
click at [243, 78] on span "Sales Data Management" at bounding box center [241, 76] width 151 height 27
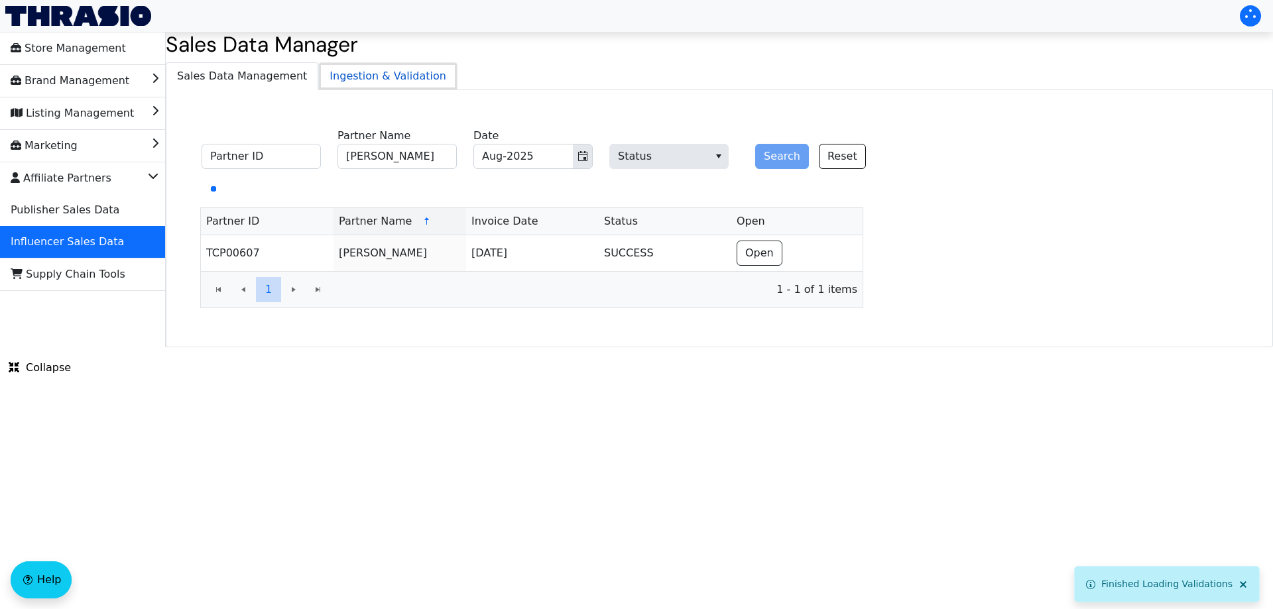
click at [346, 72] on span "Ingestion & Validation" at bounding box center [388, 76] width 138 height 27
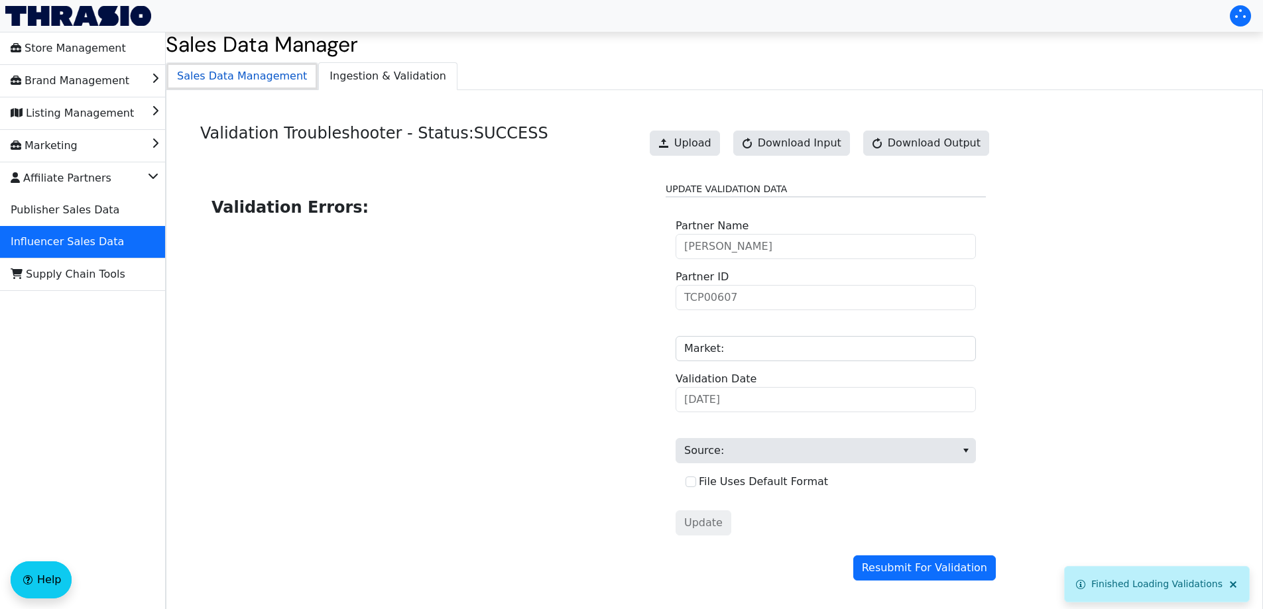
click at [259, 76] on span "Sales Data Management" at bounding box center [241, 76] width 151 height 27
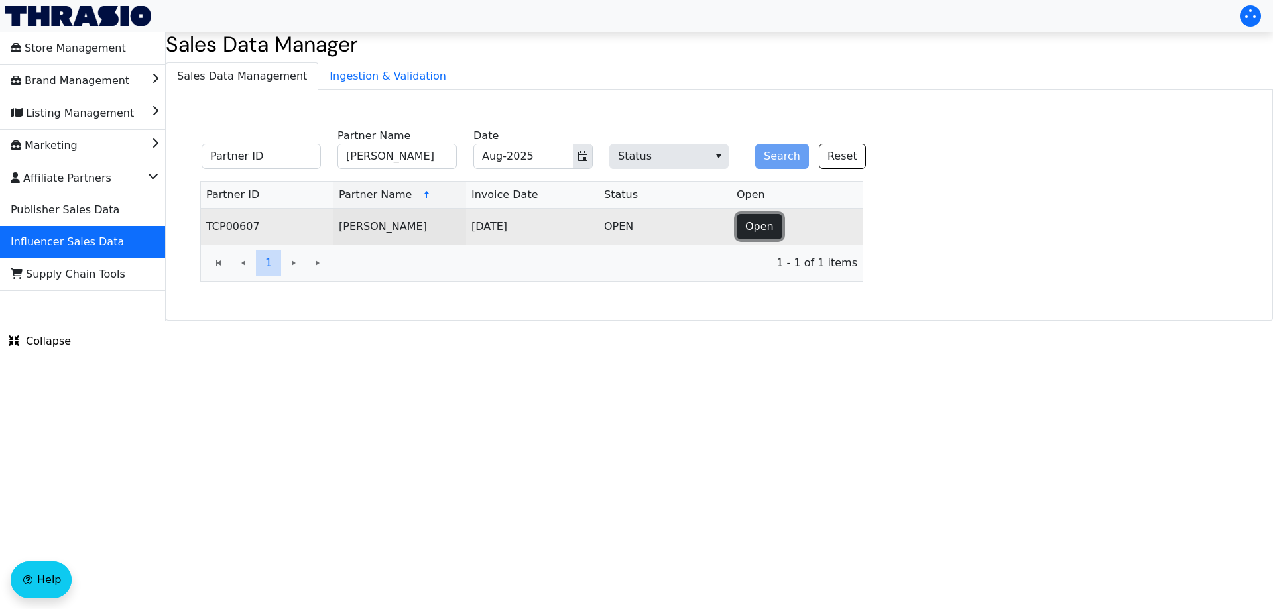
click at [760, 219] on span "Open" at bounding box center [759, 227] width 29 height 16
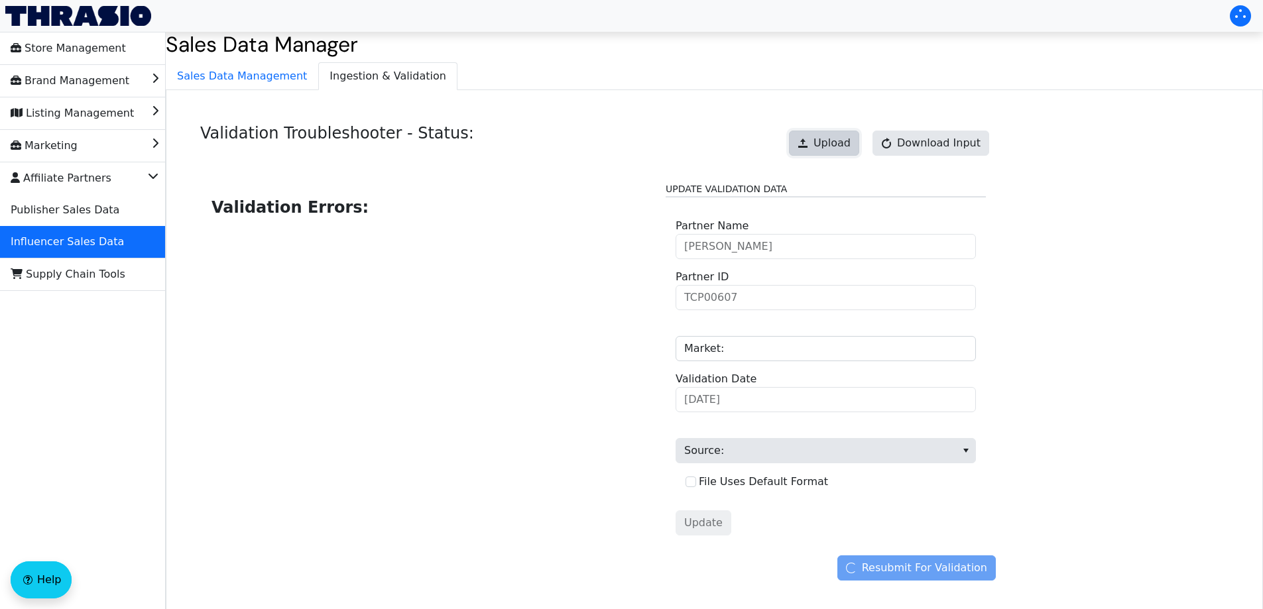
click at [808, 141] on span at bounding box center [803, 143] width 11 height 11
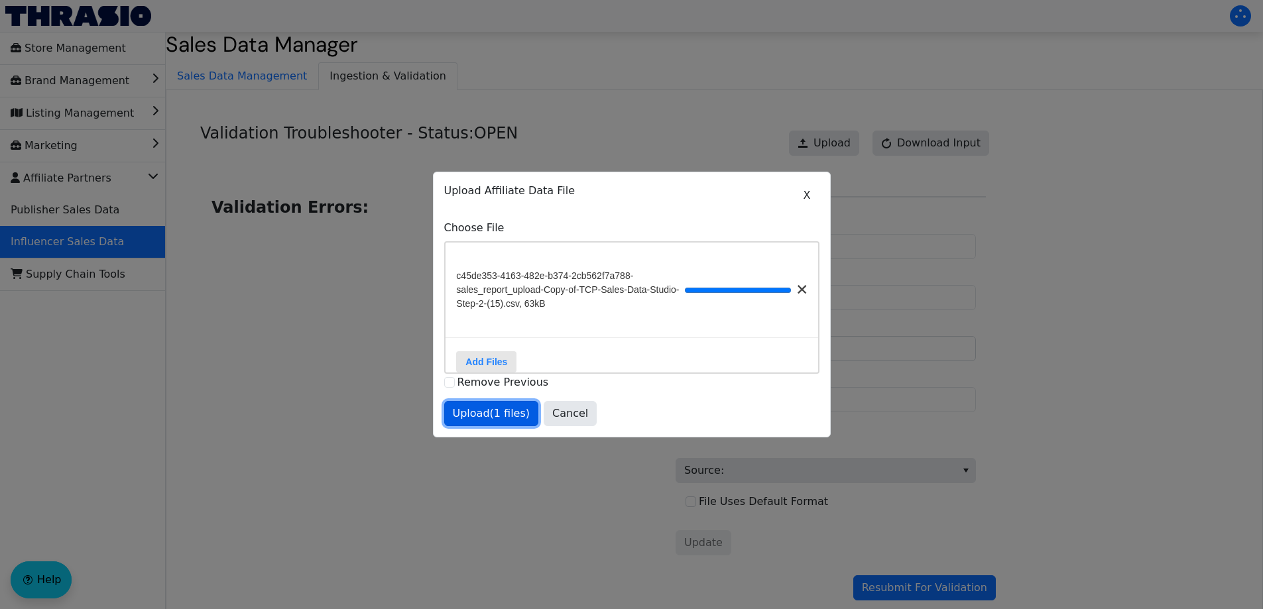
click at [491, 417] on span "Upload (1 files)" at bounding box center [492, 414] width 78 height 16
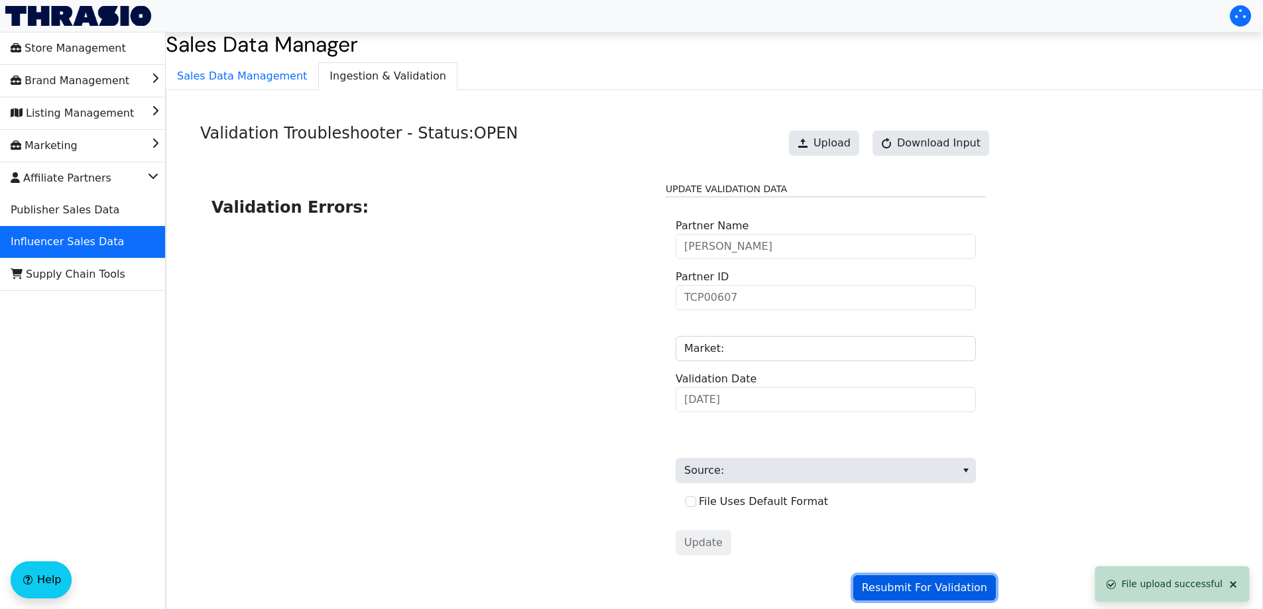
click at [906, 589] on span "Resubmit For Validation" at bounding box center [924, 588] width 125 height 16
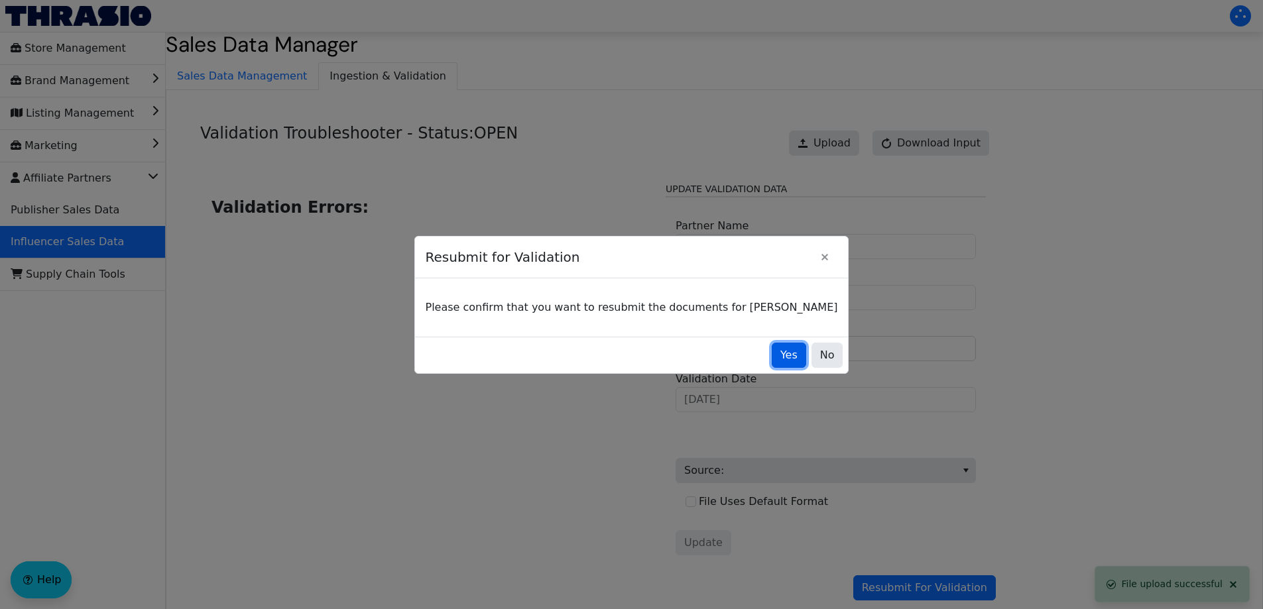
click at [780, 356] on span "Yes" at bounding box center [788, 355] width 17 height 16
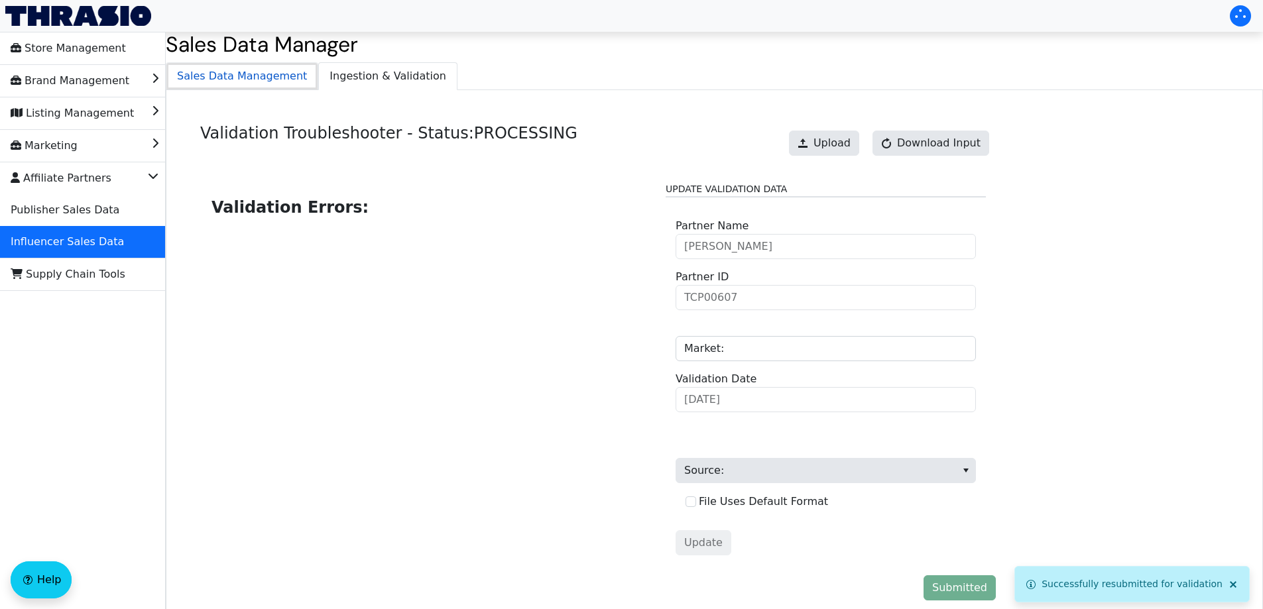
click at [237, 81] on span "Sales Data Management" at bounding box center [241, 76] width 151 height 27
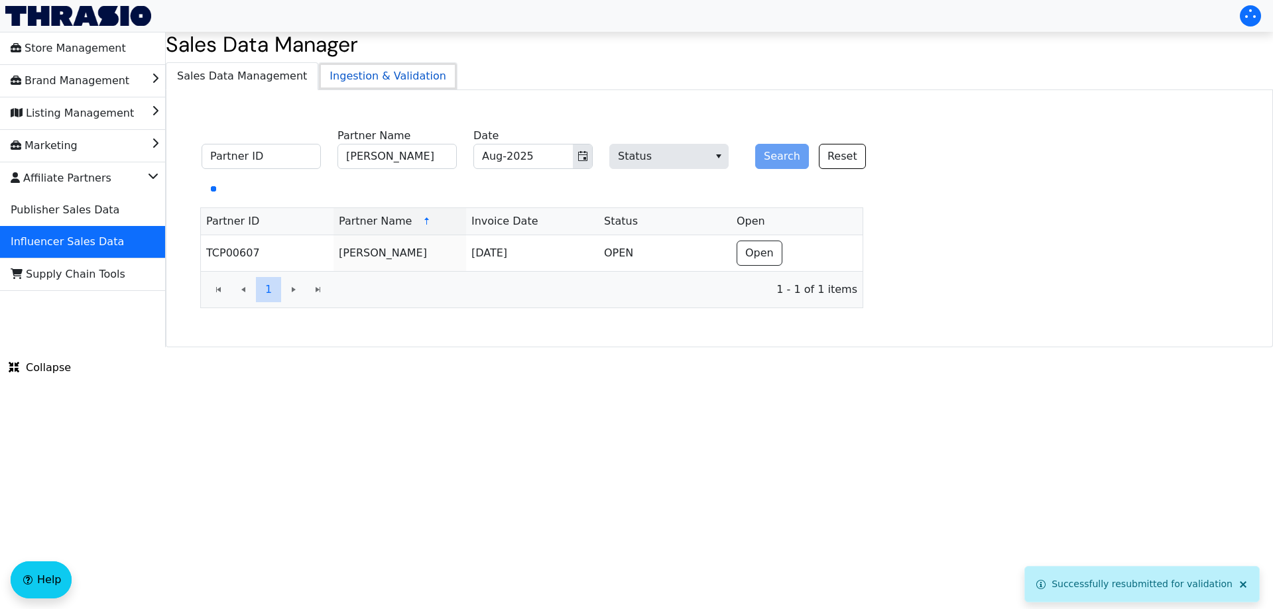
click at [359, 78] on span "Ingestion & Validation" at bounding box center [388, 76] width 138 height 27
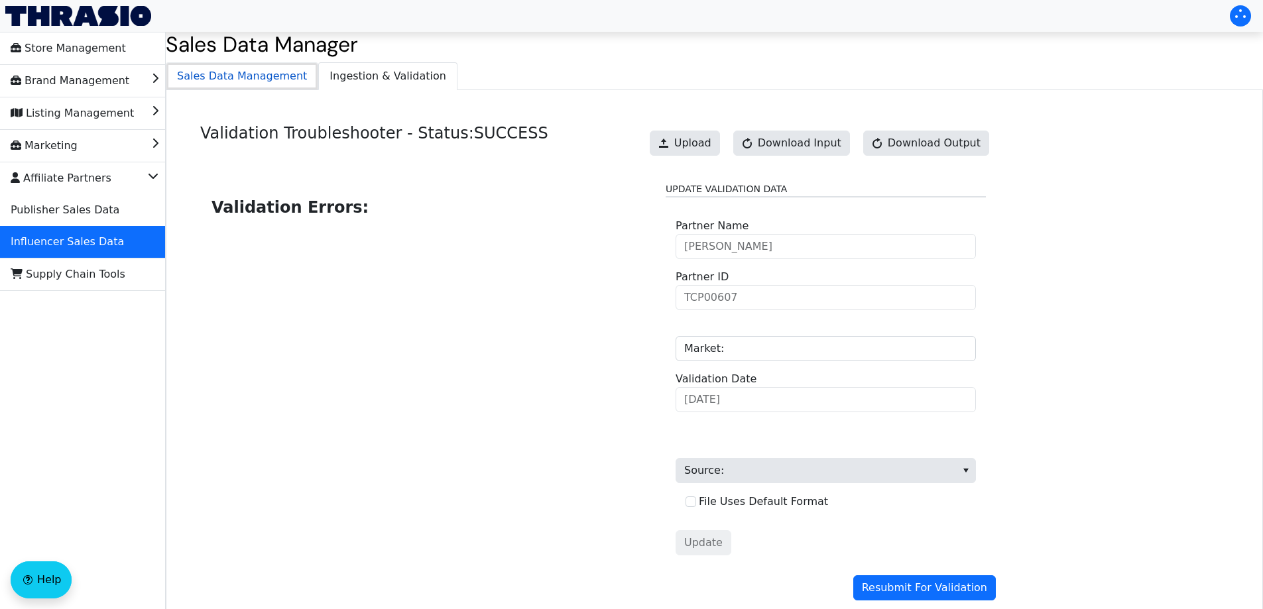
click at [233, 86] on span "Sales Data Management" at bounding box center [241, 76] width 151 height 27
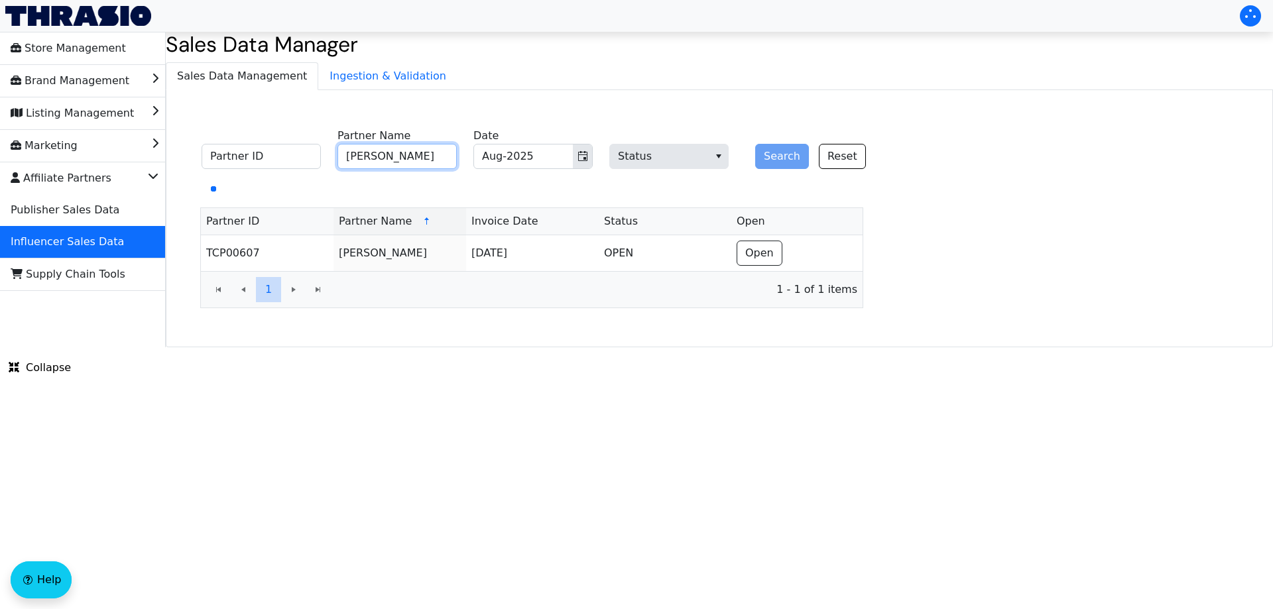
drag, startPoint x: 403, startPoint y: 159, endPoint x: 540, endPoint y: 160, distance: 137.2
click at [404, 159] on input "[PERSON_NAME]" at bounding box center [396, 156] width 119 height 25
paste input "[PERSON_NAME]"
click at [587, 160] on icon "Toggle calendar" at bounding box center [582, 156] width 9 height 10
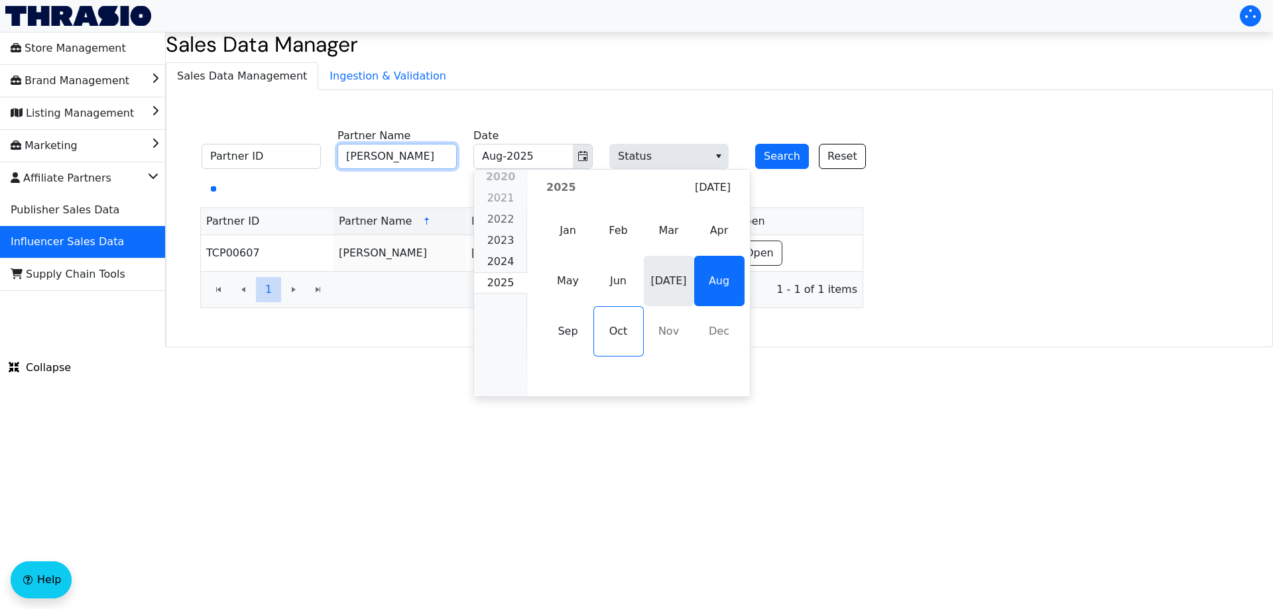
click at [660, 273] on span "[DATE]" at bounding box center [669, 281] width 50 height 50
type input "[PERSON_NAME]"
type input "[DATE]-2025"
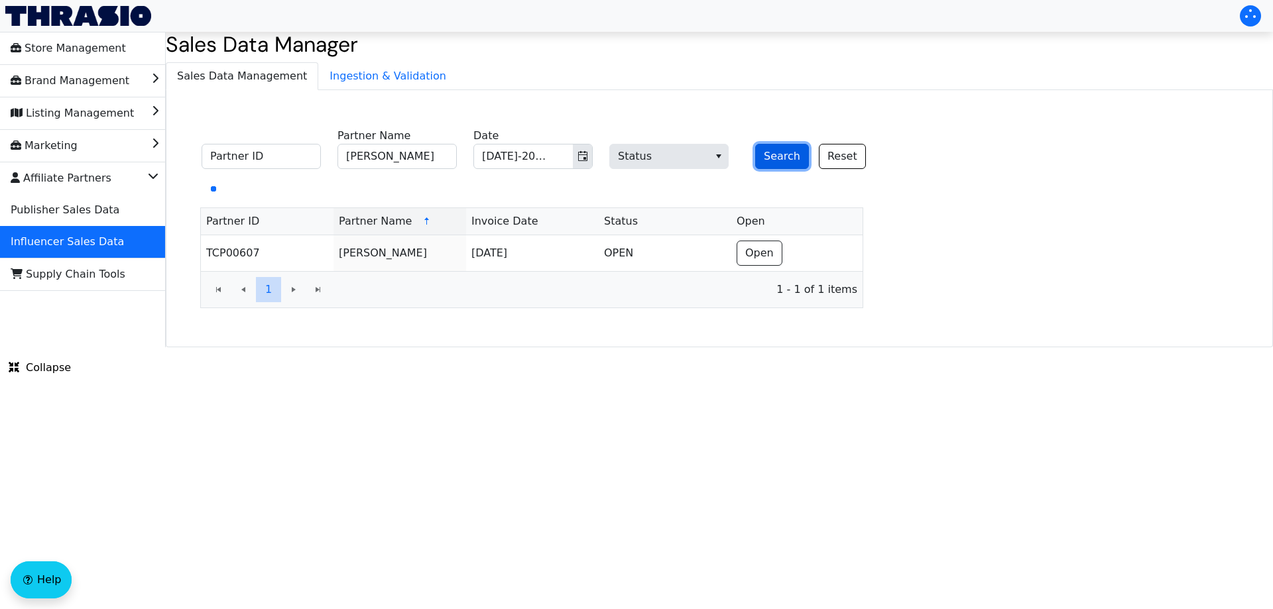
click at [766, 157] on button "Search" at bounding box center [782, 156] width 54 height 25
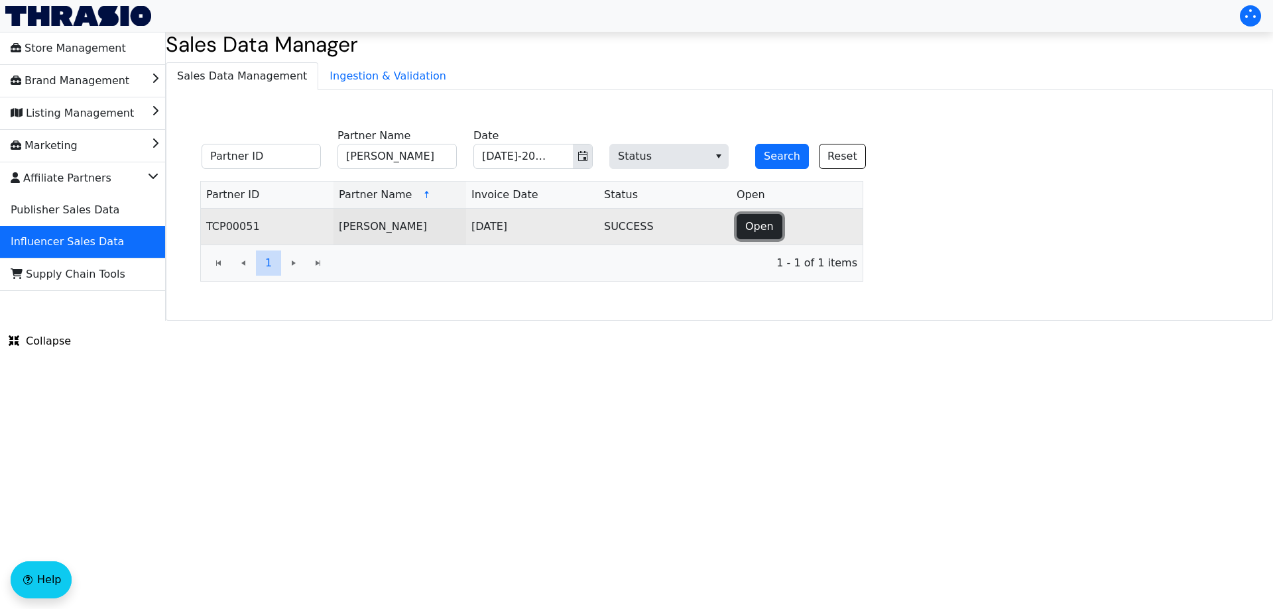
click at [758, 233] on span "Open" at bounding box center [759, 227] width 29 height 16
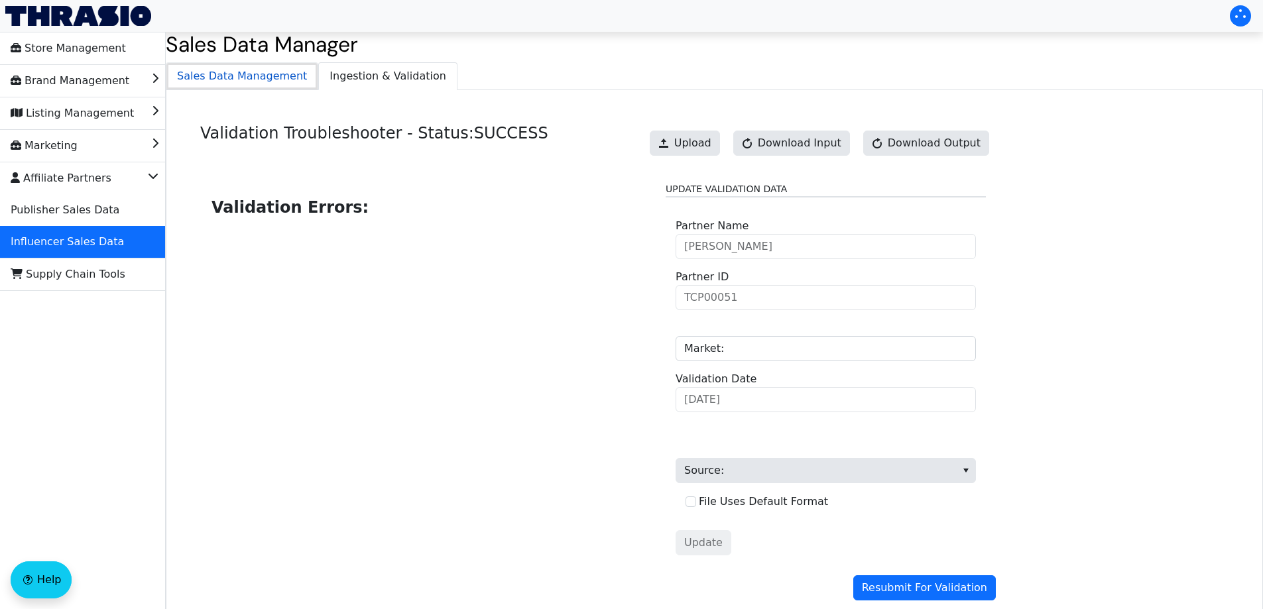
click at [221, 76] on span "Sales Data Management" at bounding box center [241, 76] width 151 height 27
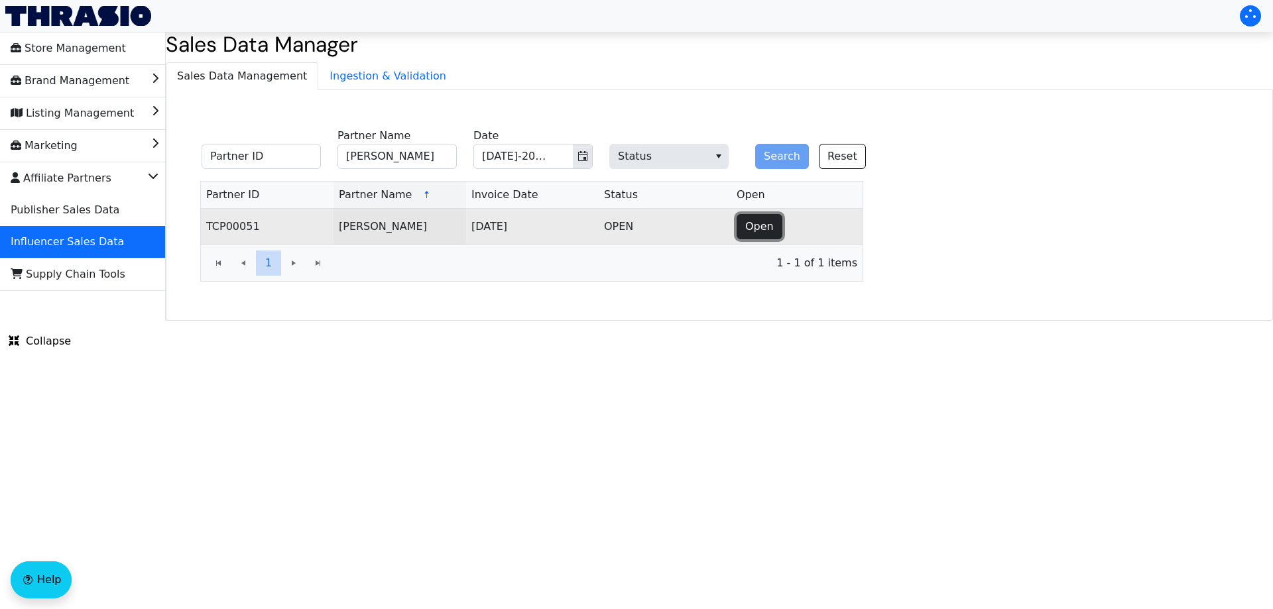
click at [744, 225] on button "Open" at bounding box center [760, 226] width 46 height 25
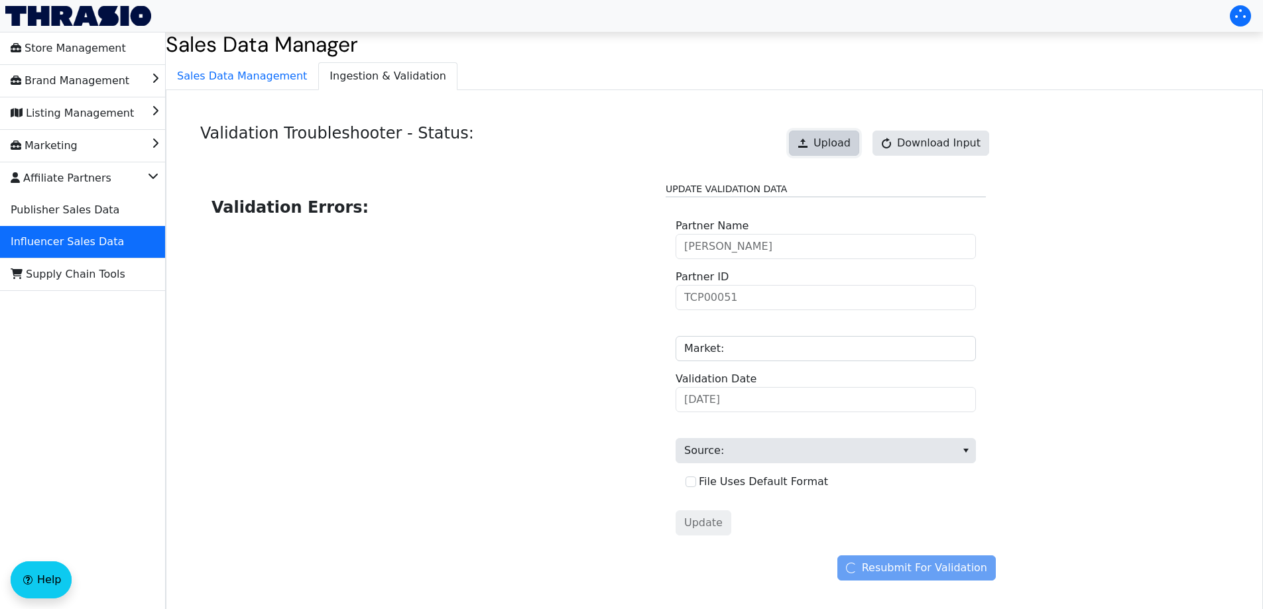
click at [830, 142] on span "Upload" at bounding box center [831, 143] width 37 height 16
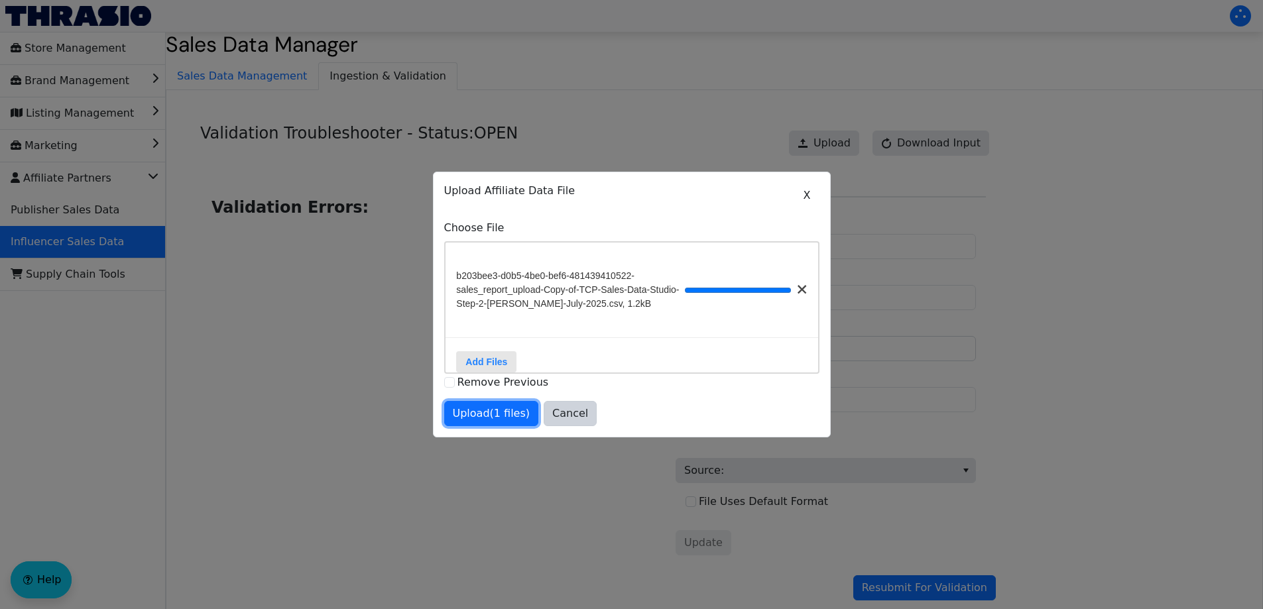
click at [497, 422] on span "Upload (1 files)" at bounding box center [492, 414] width 78 height 16
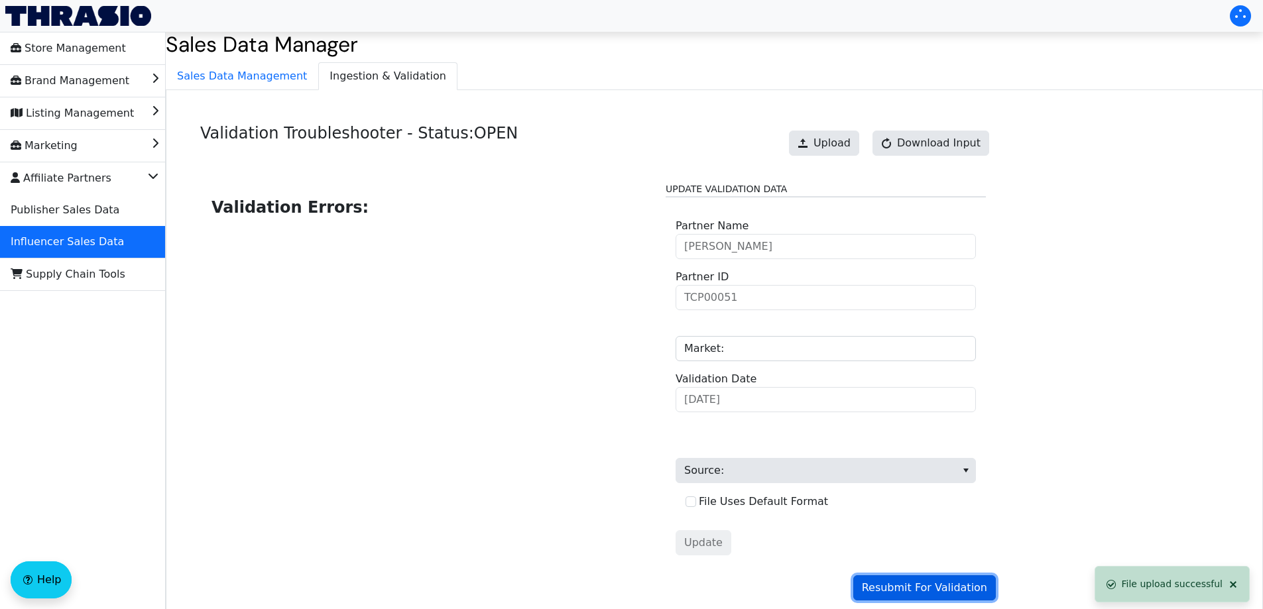
click at [960, 586] on span "Resubmit For Validation" at bounding box center [924, 588] width 125 height 16
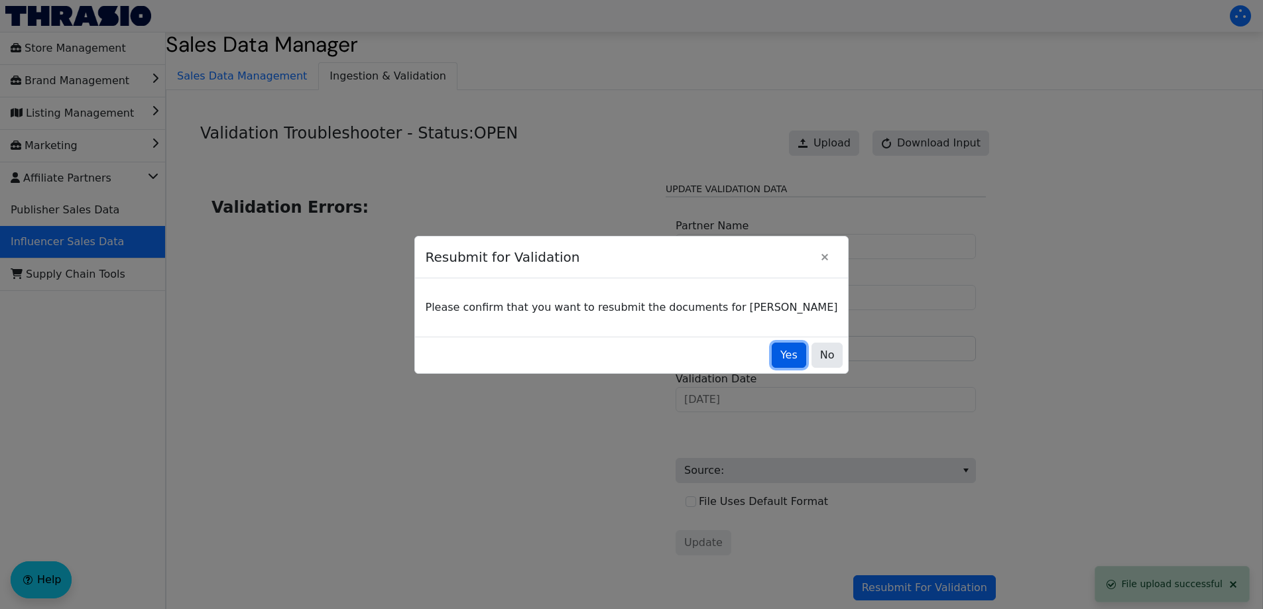
click at [772, 359] on button "Yes" at bounding box center [789, 355] width 34 height 25
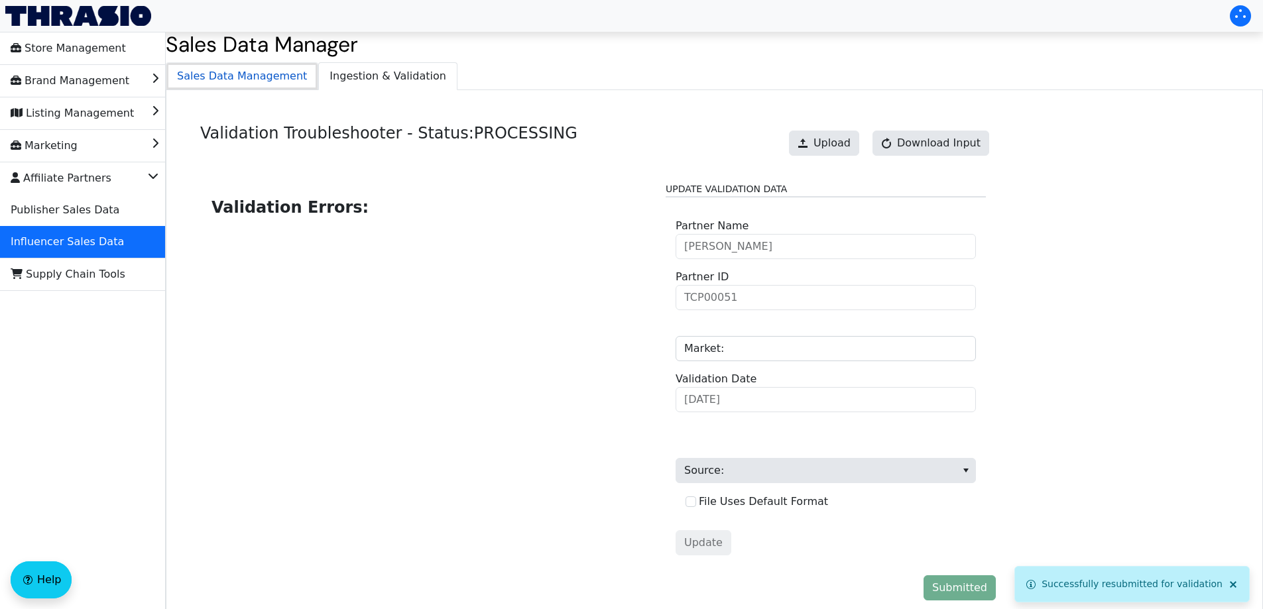
click at [253, 88] on span "Sales Data Management" at bounding box center [241, 76] width 151 height 27
click at [344, 84] on span "Ingestion & Validation" at bounding box center [388, 76] width 138 height 27
